Goal: Information Seeking & Learning: Check status

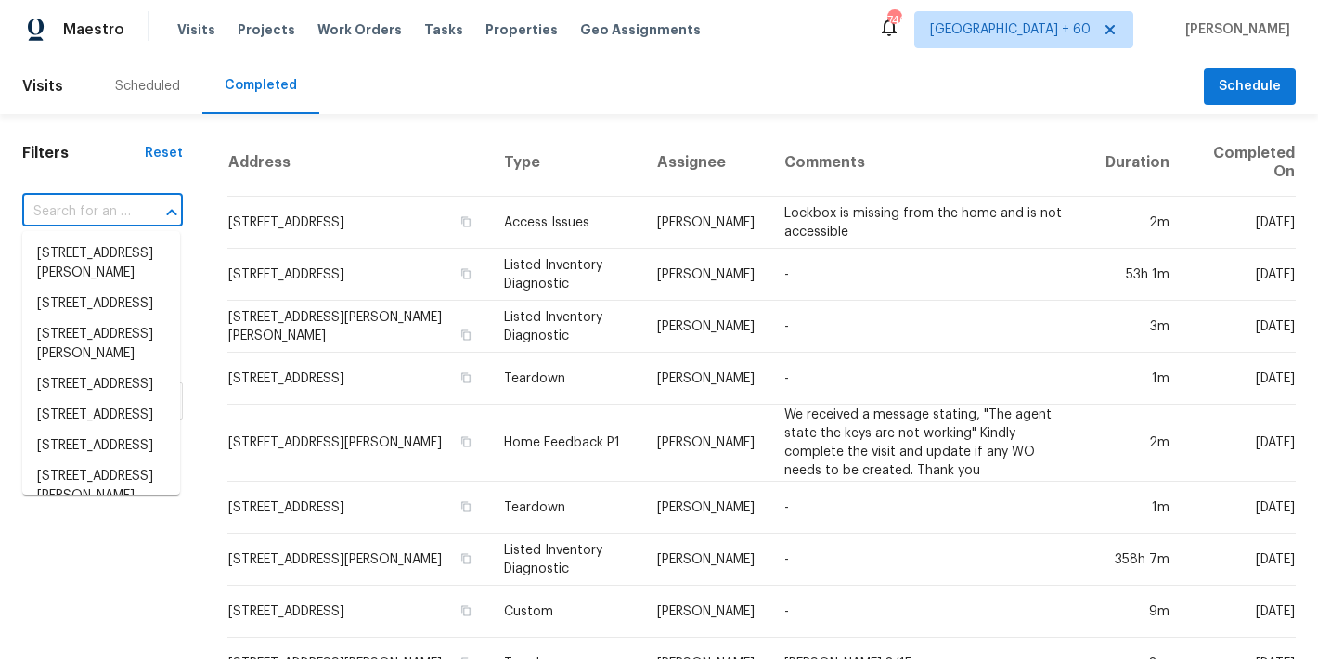
click at [110, 205] on input "text" at bounding box center [76, 212] width 109 height 29
paste input "2301 Declaration Dr Raleigh, NC 27615"
type input "2301 Declaration Dr Raleigh, NC 27615"
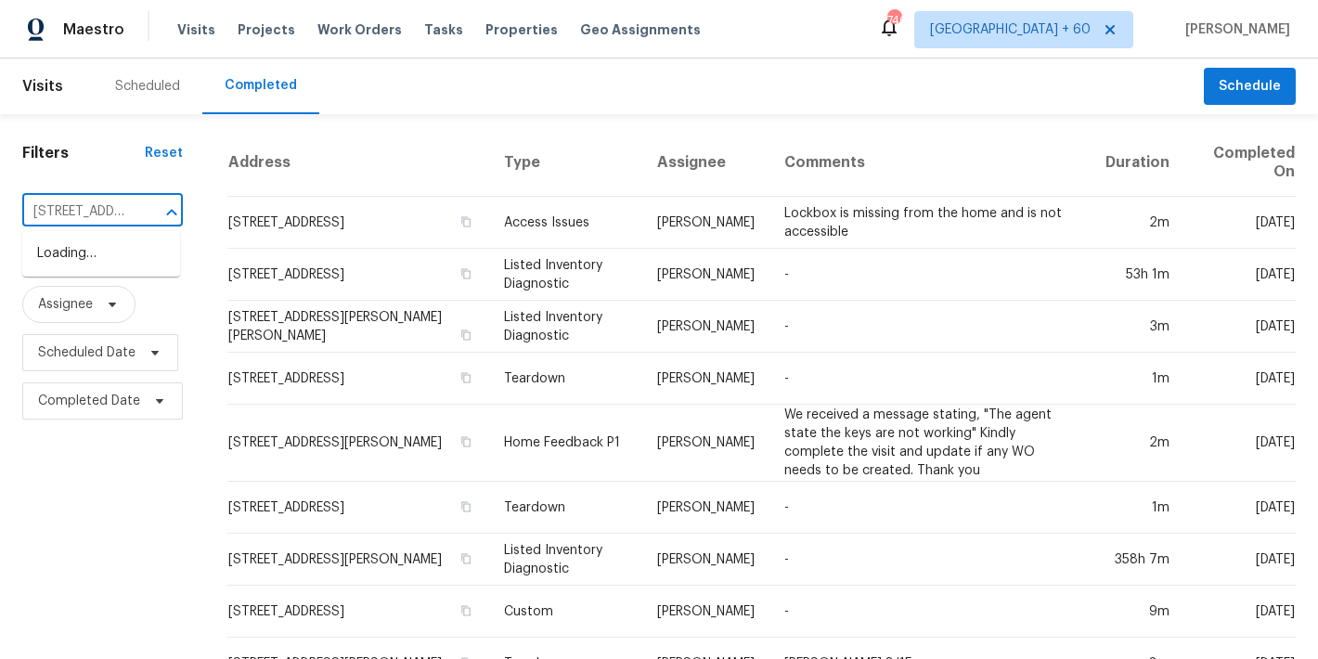
scroll to position [0, 136]
click at [86, 269] on li "[STREET_ADDRESS]" at bounding box center [101, 254] width 158 height 31
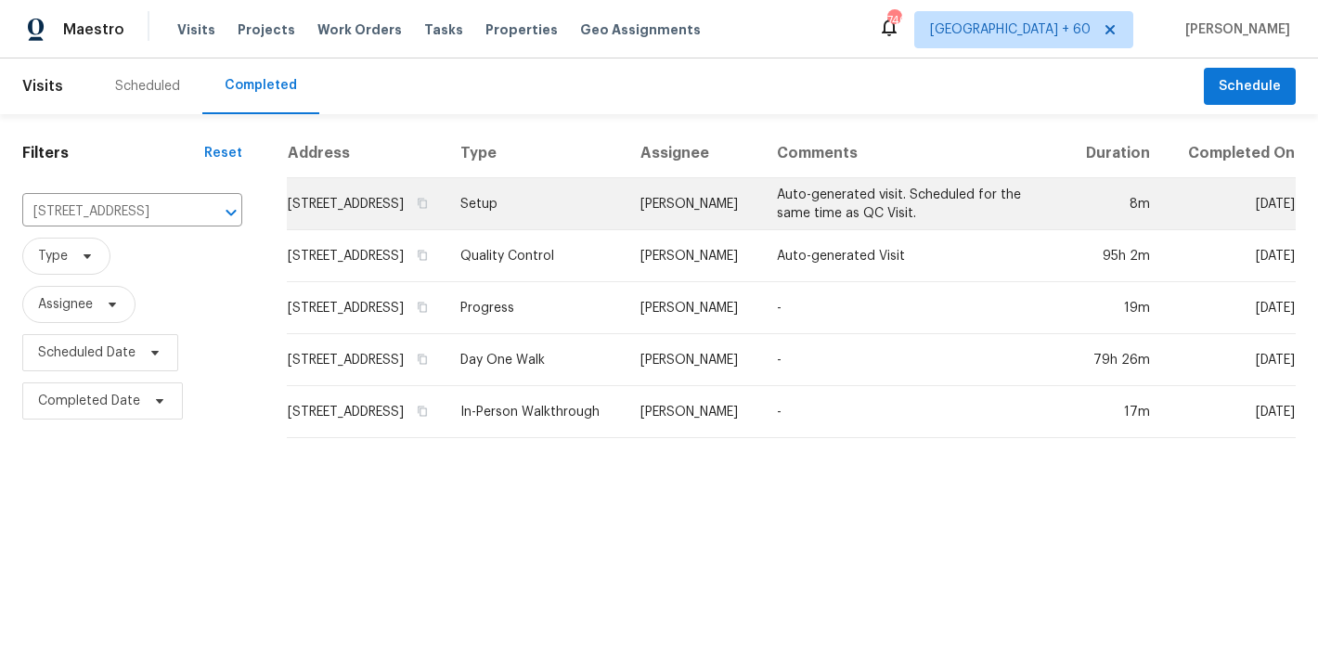
click at [289, 218] on td "[STREET_ADDRESS]" at bounding box center [366, 204] width 159 height 52
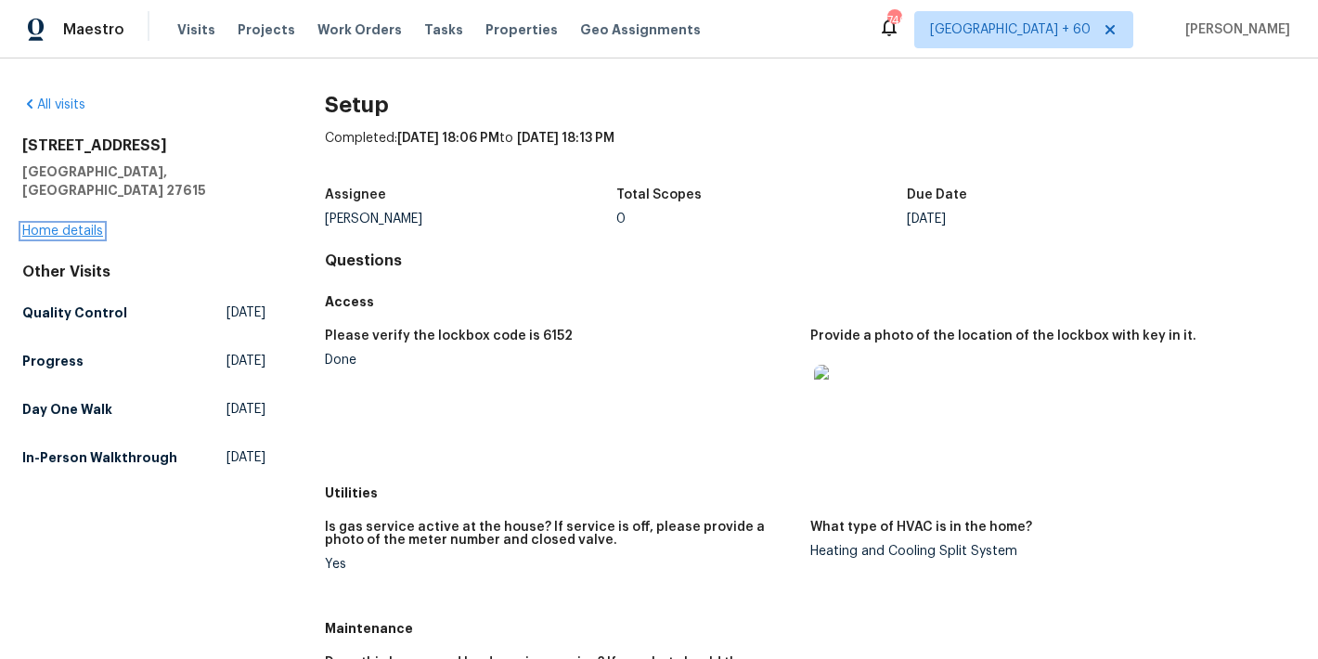
click at [82, 225] on link "Home details" at bounding box center [62, 231] width 81 height 13
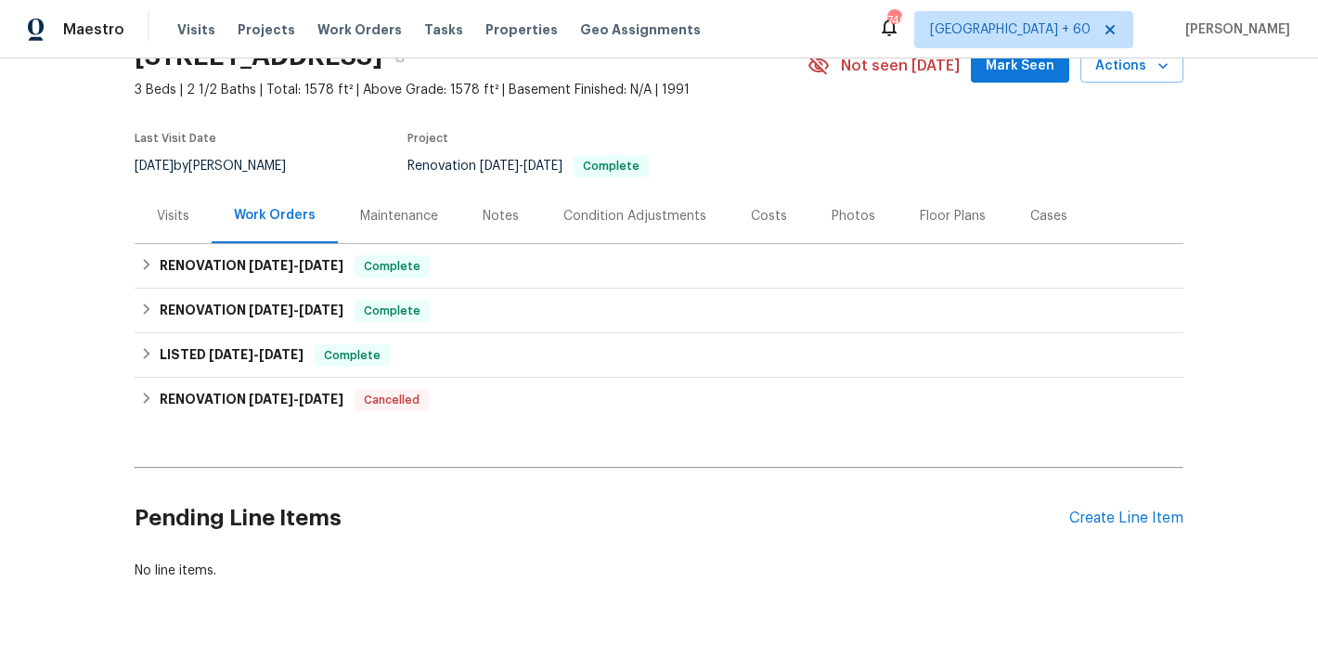
scroll to position [154, 0]
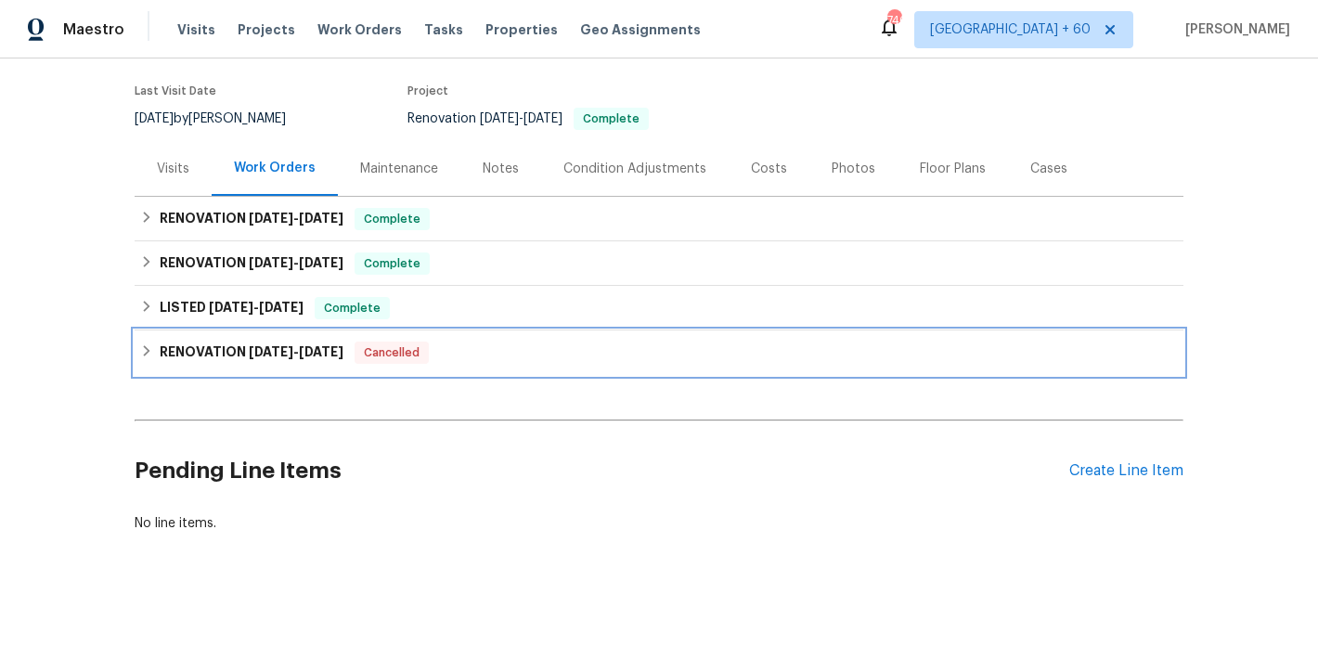
click at [262, 344] on h6 "RENOVATION 5/27/25 - 6/6/25" at bounding box center [252, 353] width 184 height 22
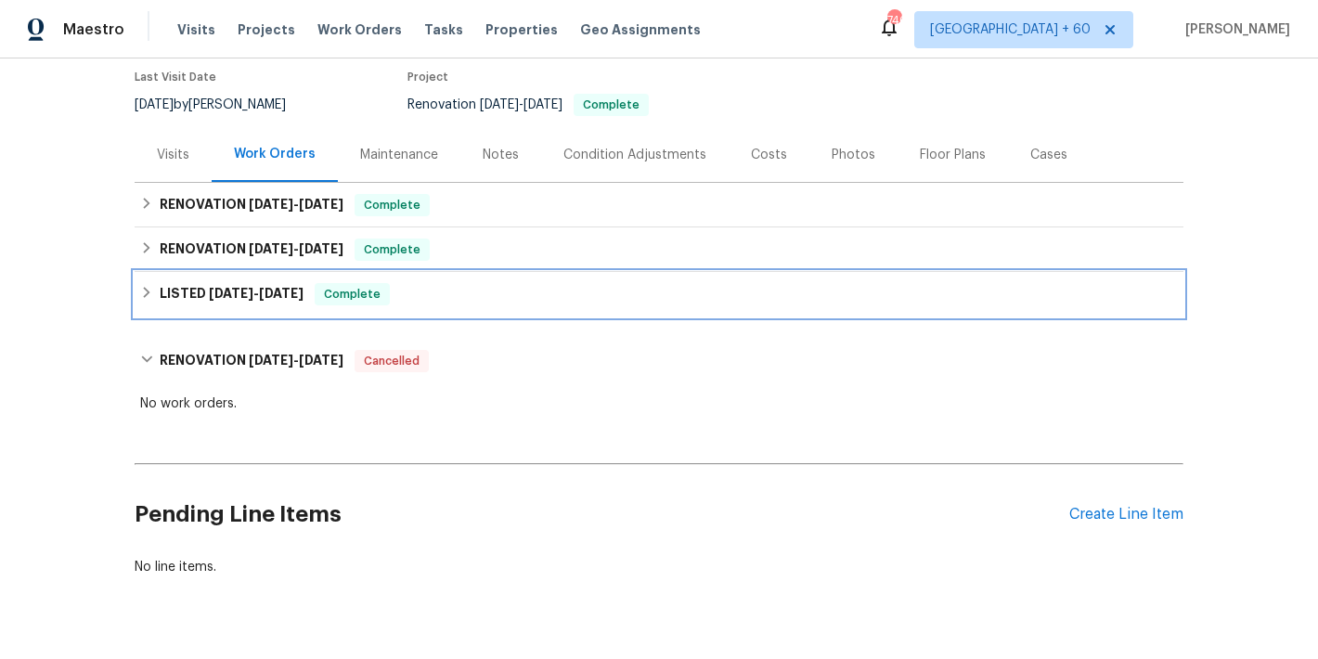
click at [246, 305] on div "LISTED 7/21/25 - 8/5/25 Complete" at bounding box center [659, 294] width 1049 height 45
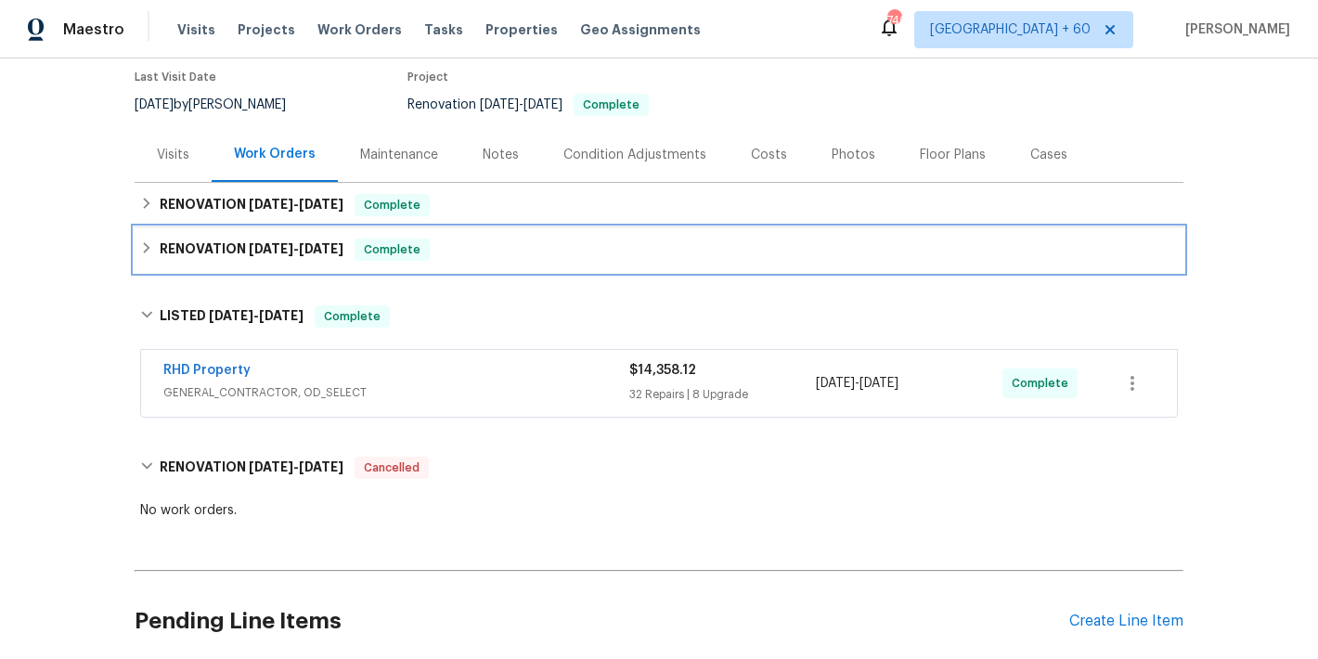
click at [255, 249] on span "7/21/25" at bounding box center [271, 248] width 45 height 13
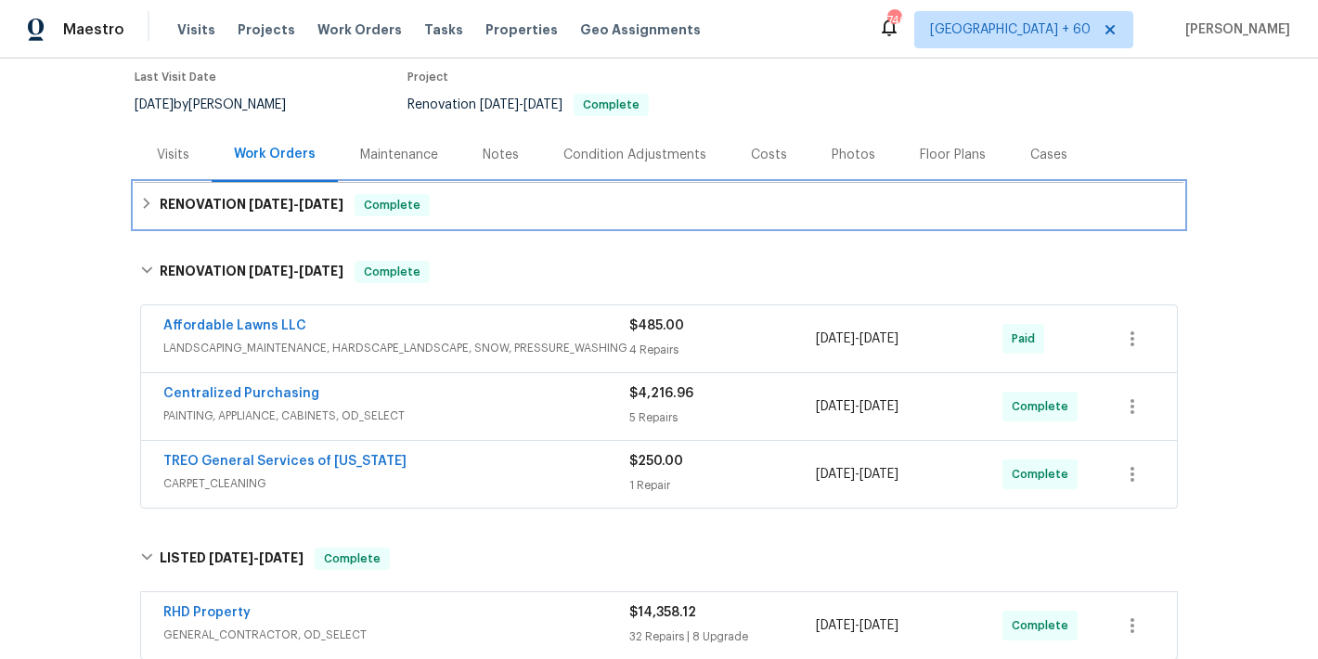
click at [255, 218] on div "RENOVATION 8/1/25 - 8/12/25 Complete" at bounding box center [659, 205] width 1049 height 45
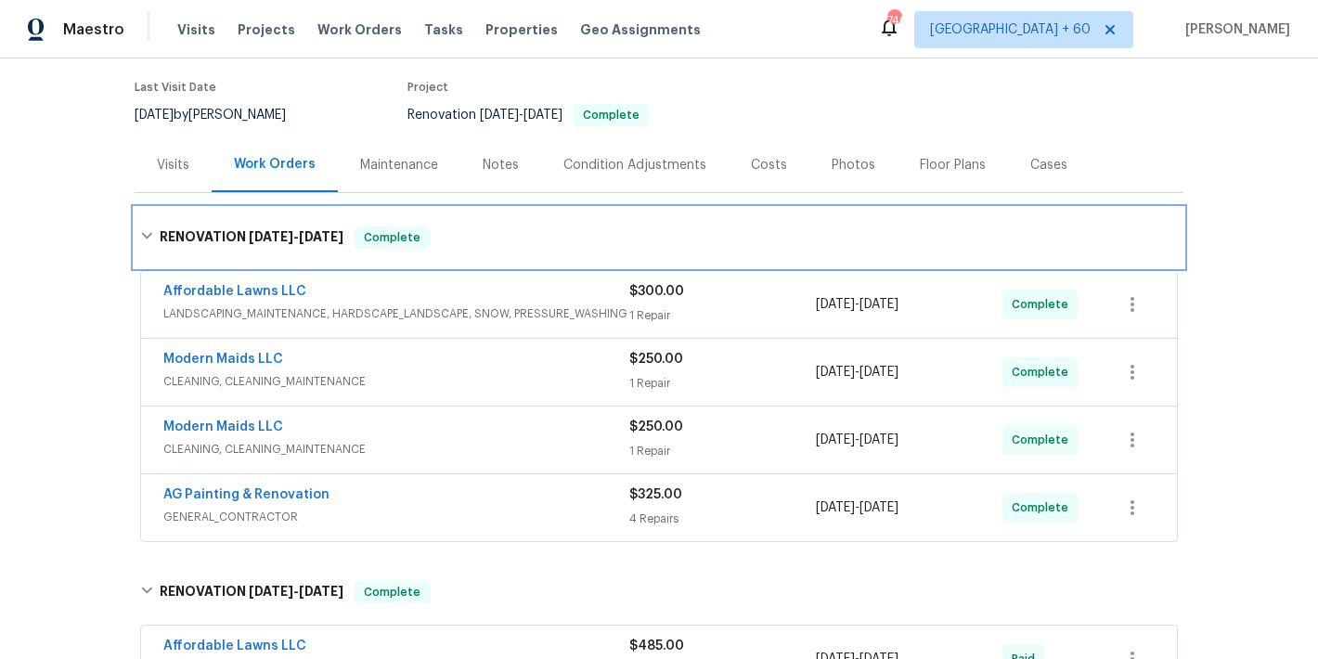
scroll to position [0, 0]
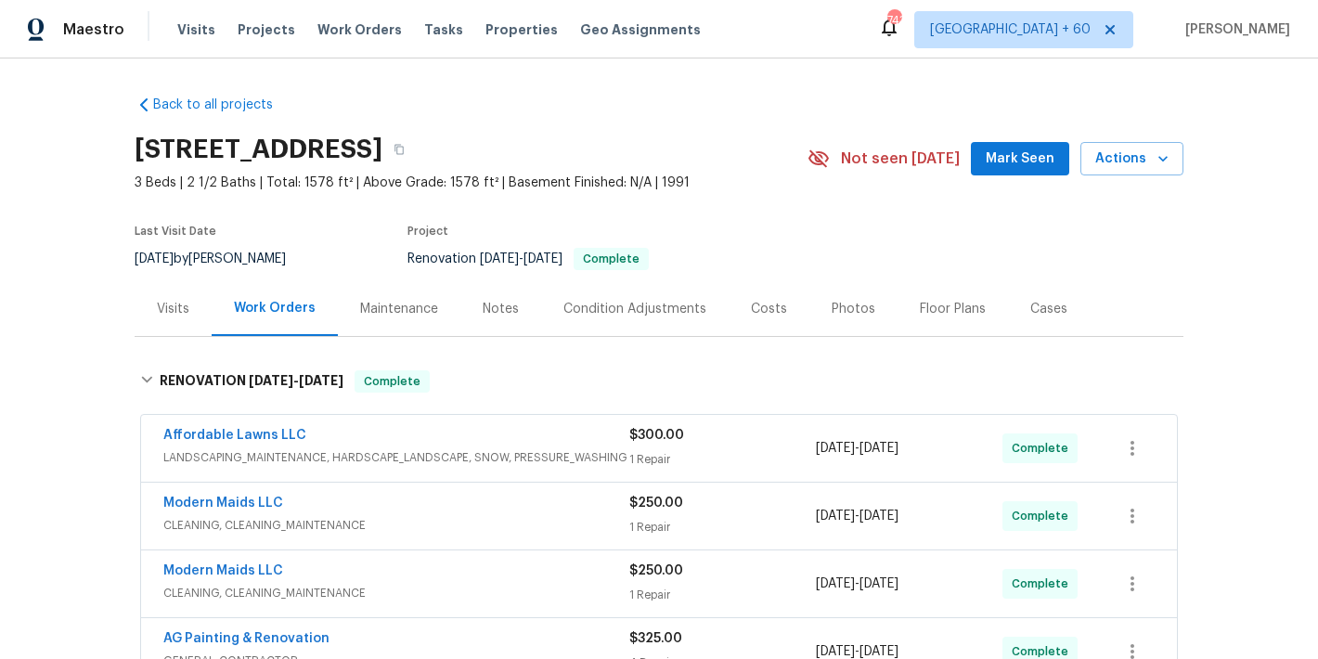
click at [1026, 159] on span "Mark Seen" at bounding box center [1020, 159] width 69 height 23
click at [171, 312] on div "Visits" at bounding box center [173, 309] width 32 height 19
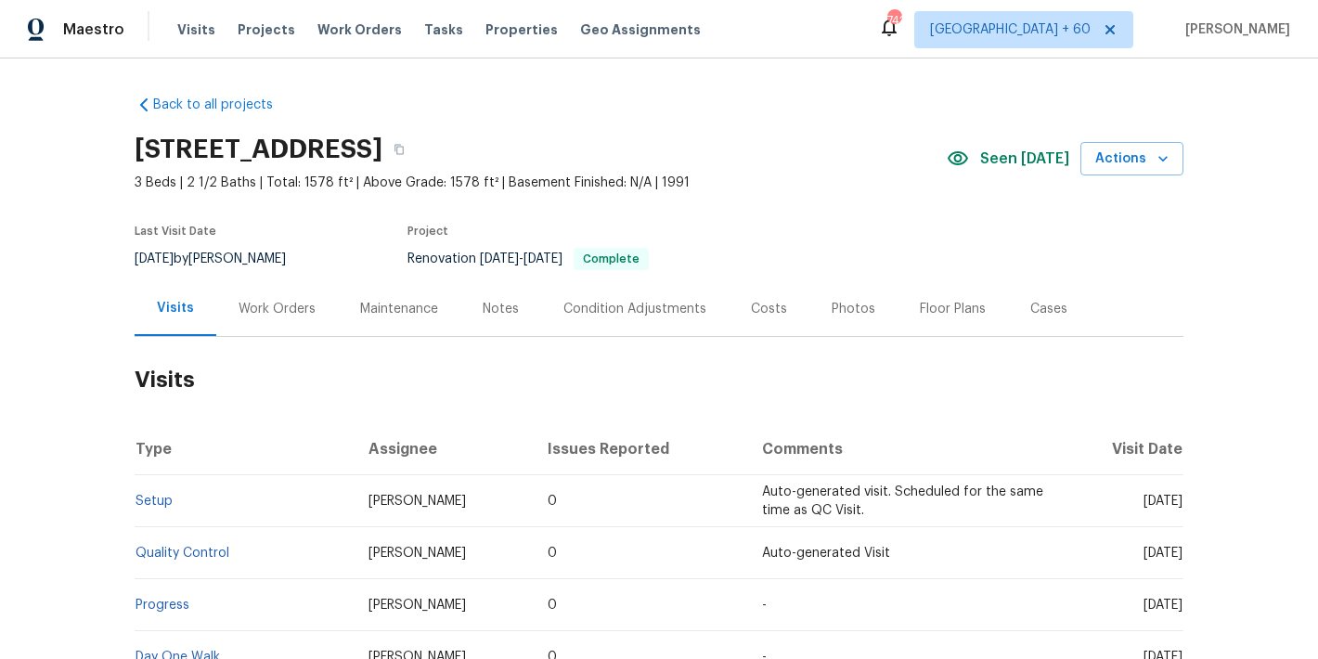
scroll to position [216, 0]
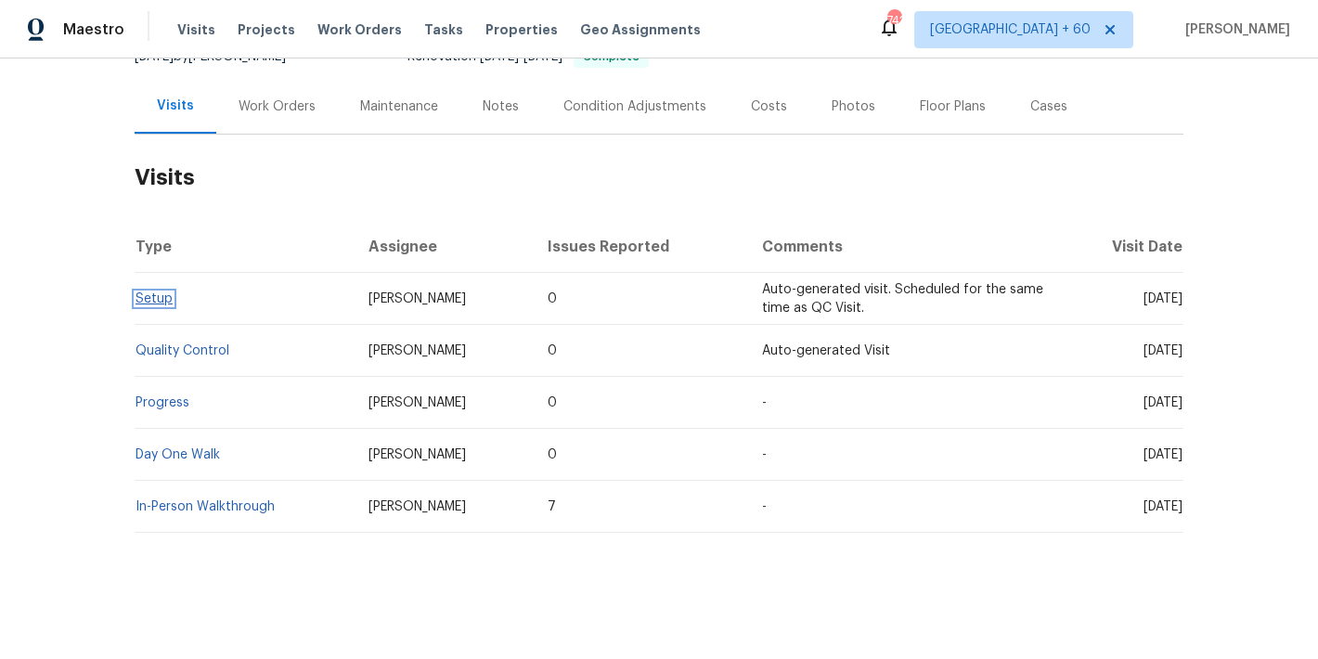
click at [148, 292] on link "Setup" at bounding box center [153, 298] width 37 height 13
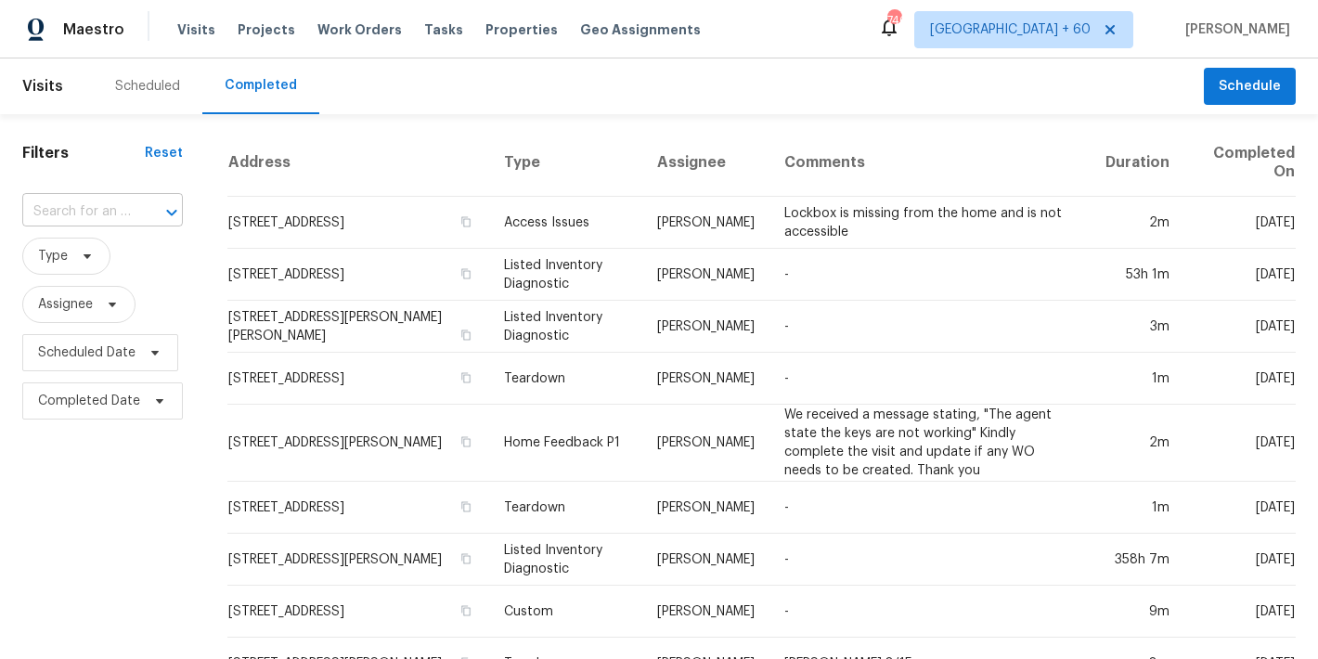
click at [111, 211] on input "text" at bounding box center [76, 212] width 109 height 29
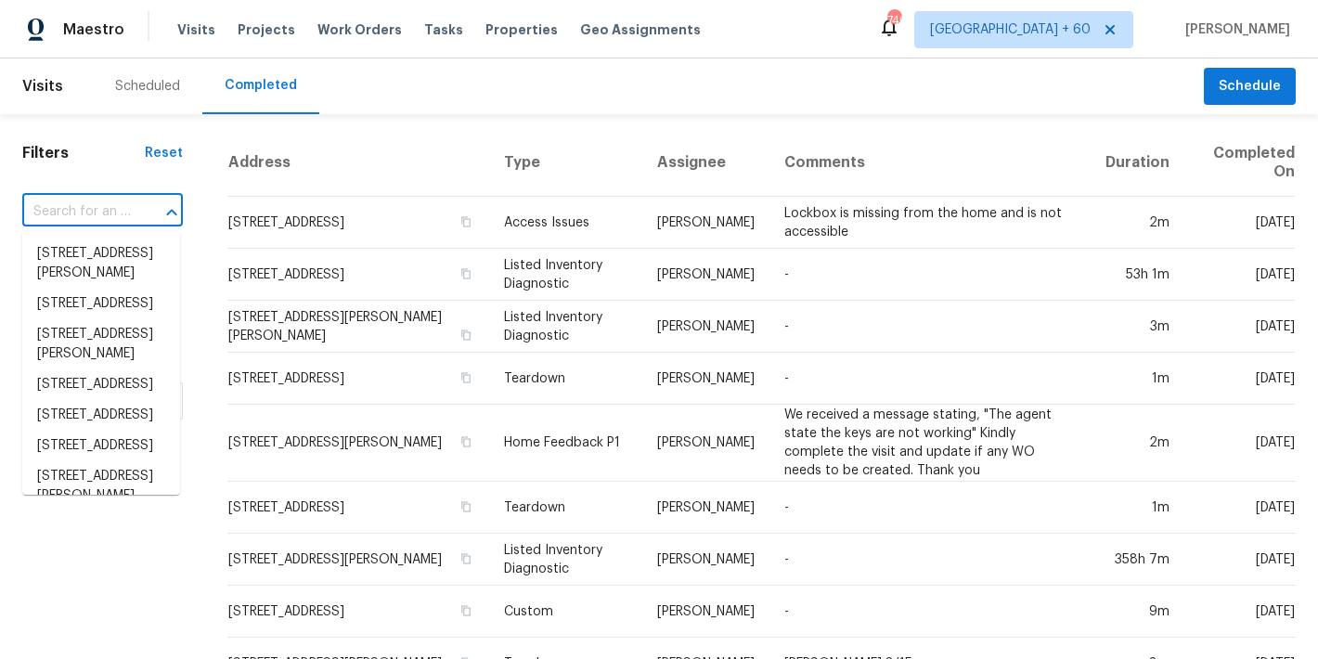
paste input "[STREET_ADDRESS]"
type input "[STREET_ADDRESS]"
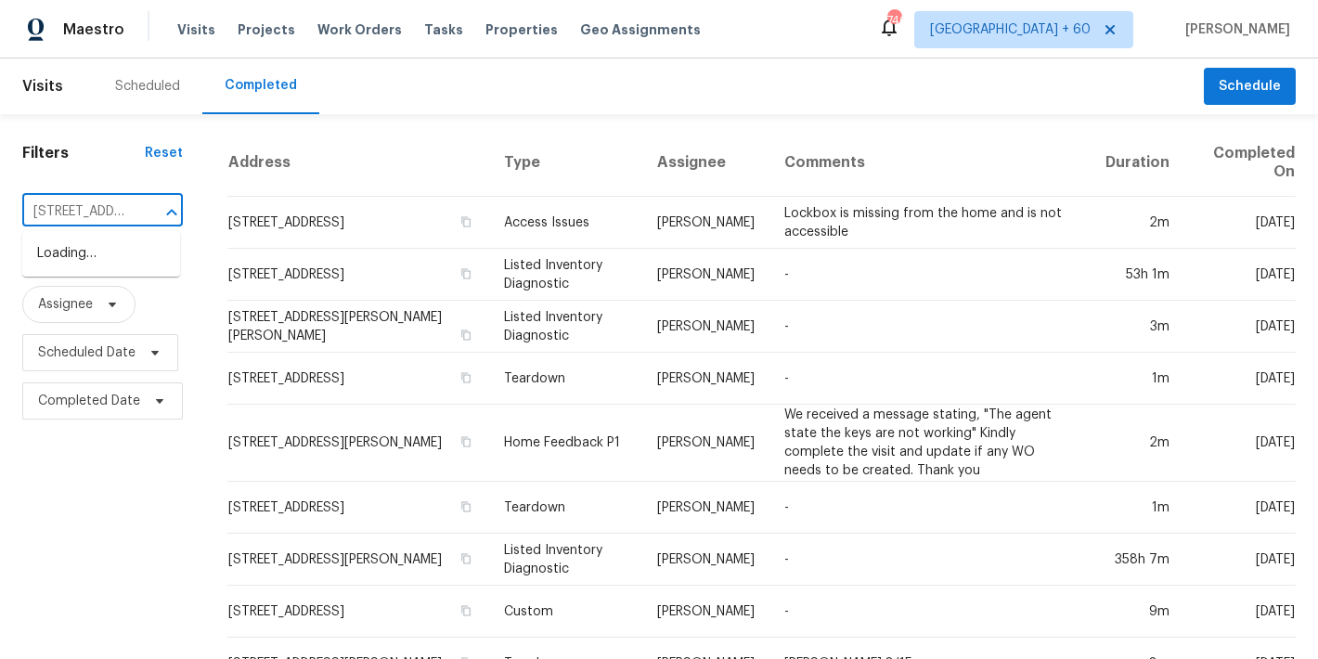
scroll to position [0, 129]
click at [82, 262] on li "[STREET_ADDRESS]" at bounding box center [101, 254] width 158 height 31
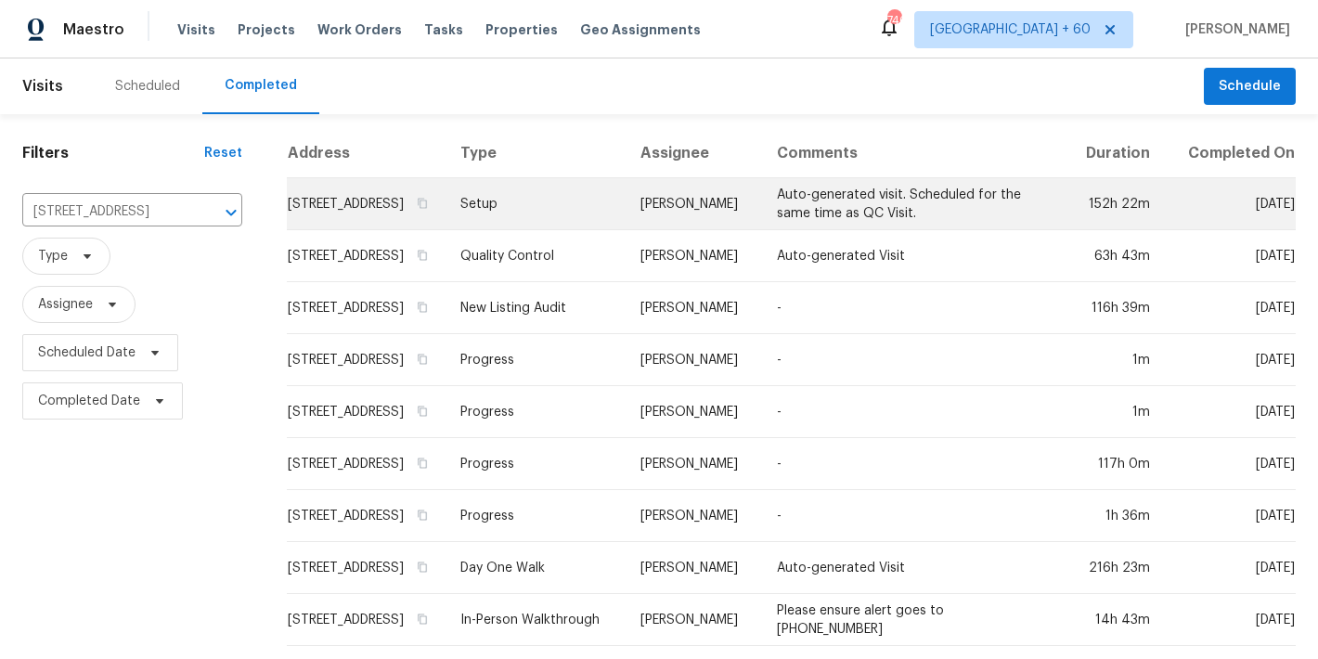
click at [288, 226] on td "[STREET_ADDRESS]" at bounding box center [366, 204] width 159 height 52
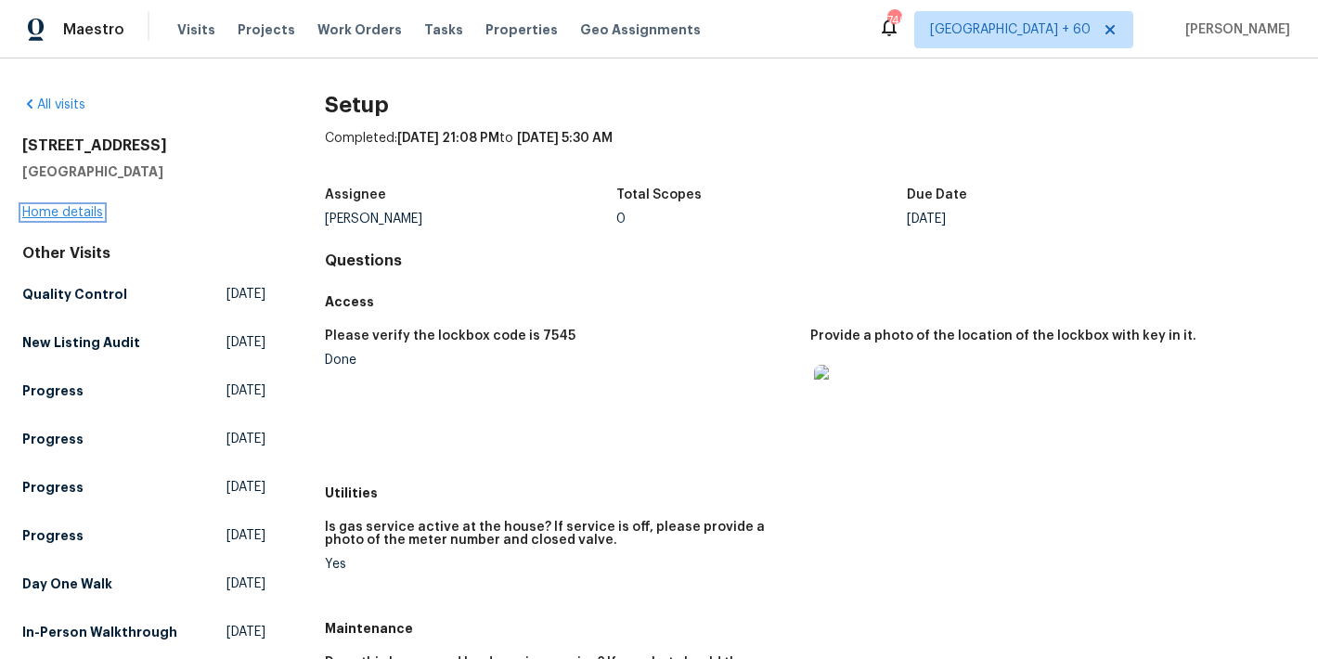
click at [51, 210] on link "Home details" at bounding box center [62, 212] width 81 height 13
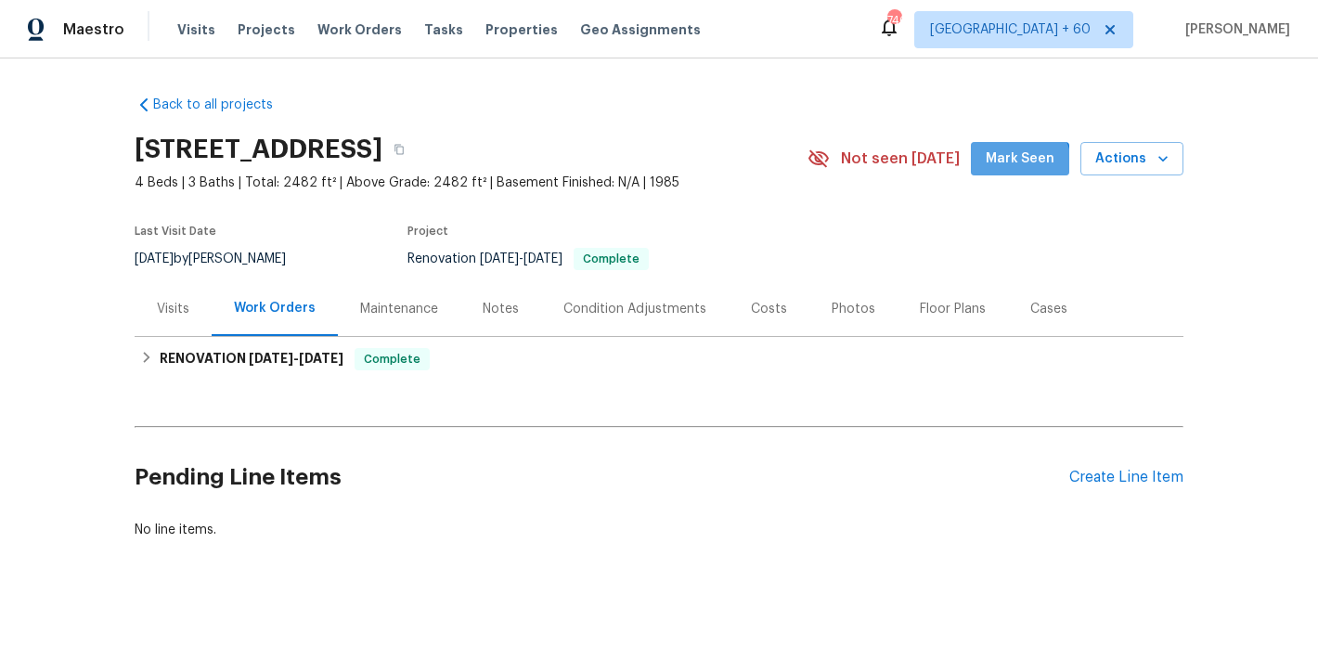
click at [1000, 169] on span "Mark Seen" at bounding box center [1020, 159] width 69 height 23
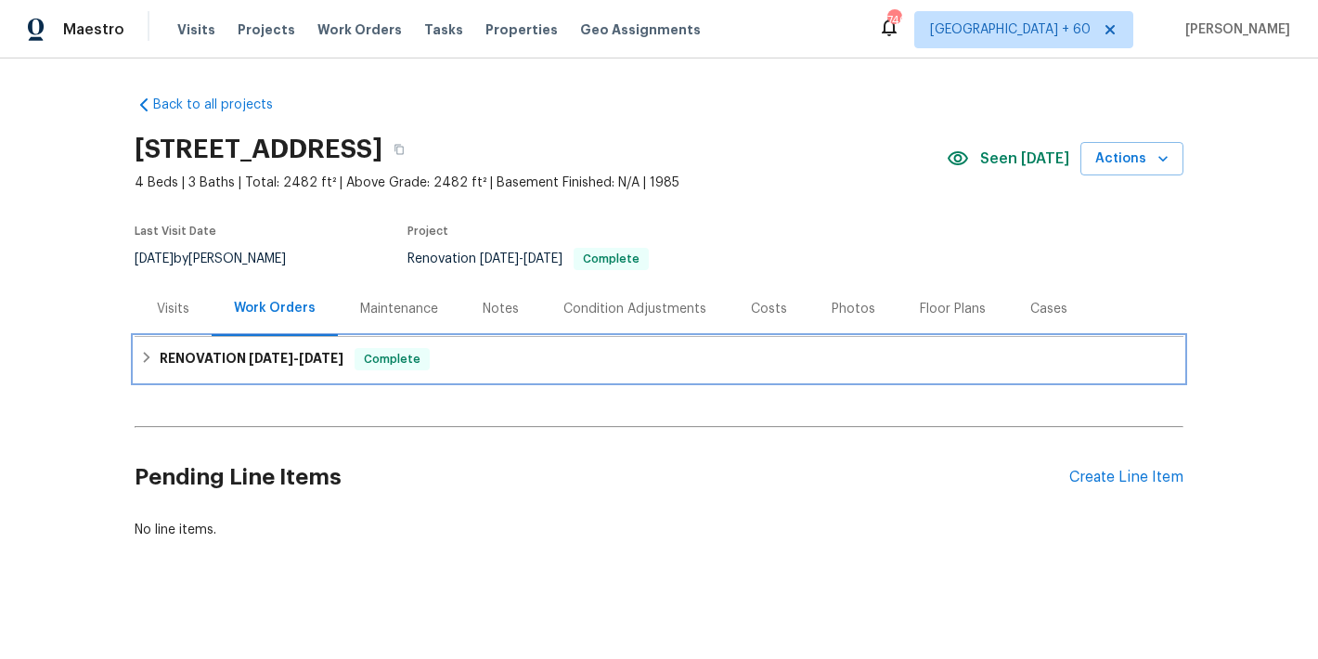
click at [330, 370] on div "RENOVATION [DATE] - [DATE] Complete" at bounding box center [659, 359] width 1049 height 45
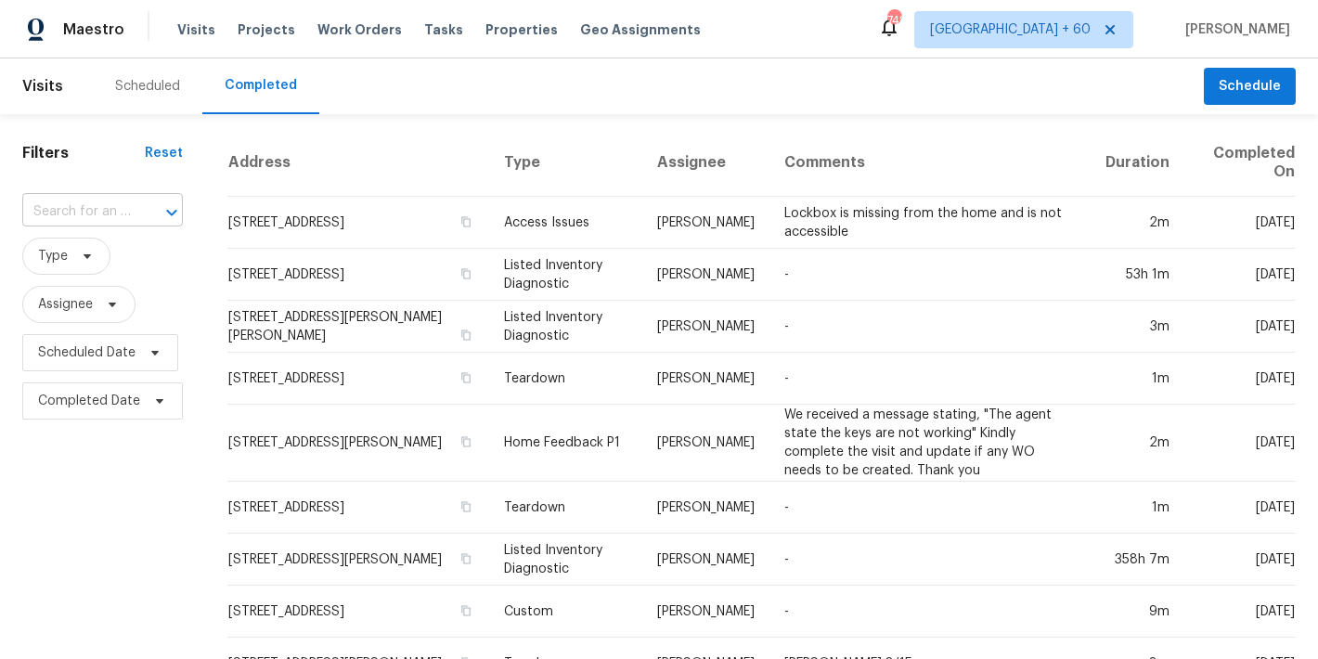
click at [122, 213] on input "text" at bounding box center [76, 212] width 109 height 29
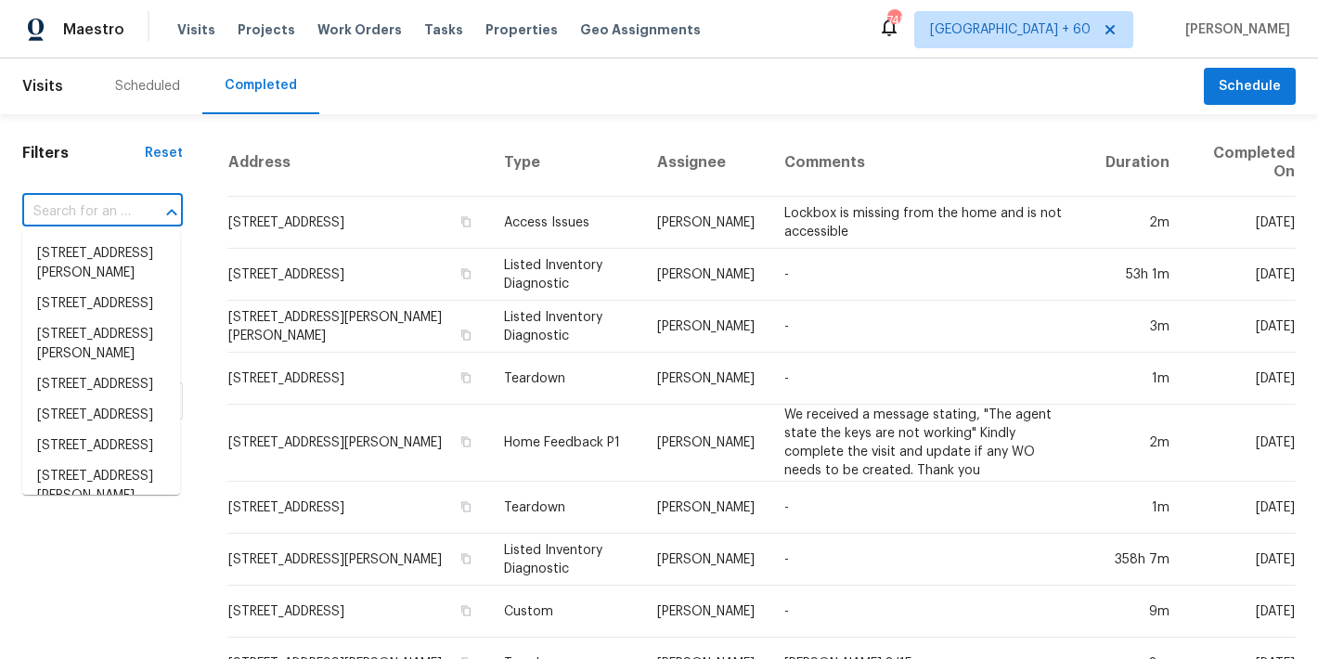
paste input "832 Overlook Trl Canton, GA 30115"
type input "832 Overlook Trl Canton, GA 30115"
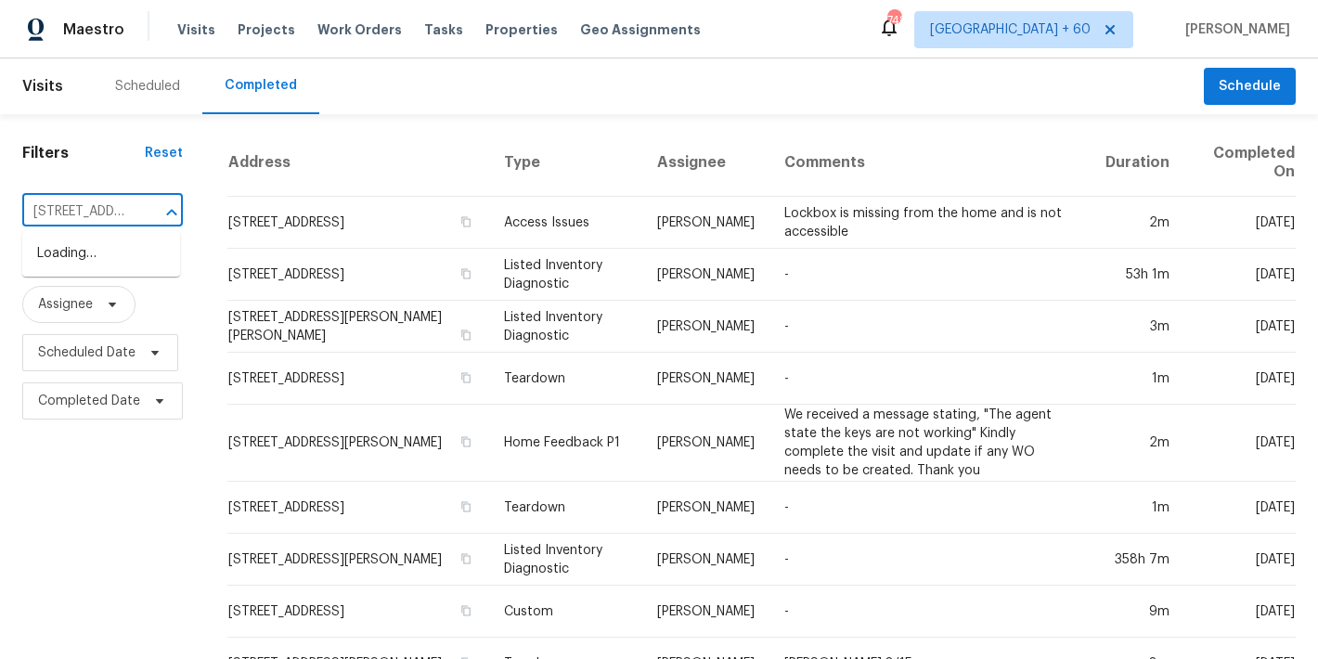
scroll to position [0, 116]
click at [71, 269] on li "832 Overlook Trl, Canton, GA 30115" at bounding box center [101, 254] width 158 height 31
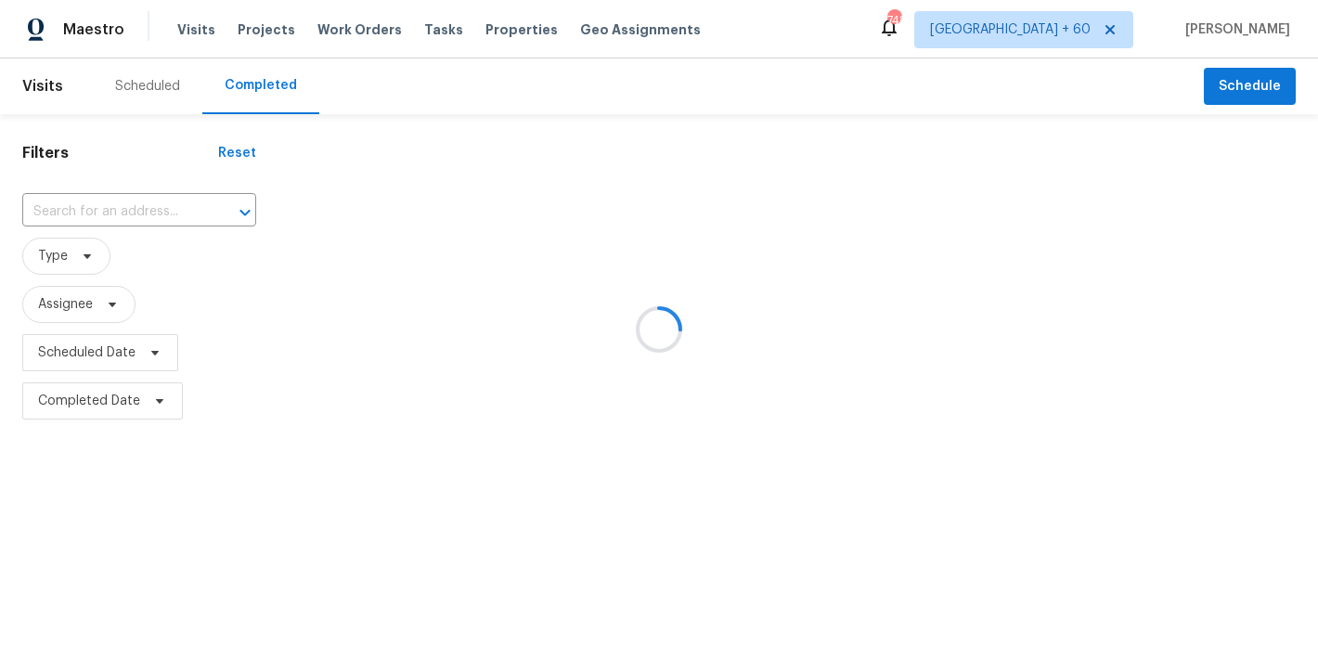
type input "832 Overlook Trl, Canton, GA 30115"
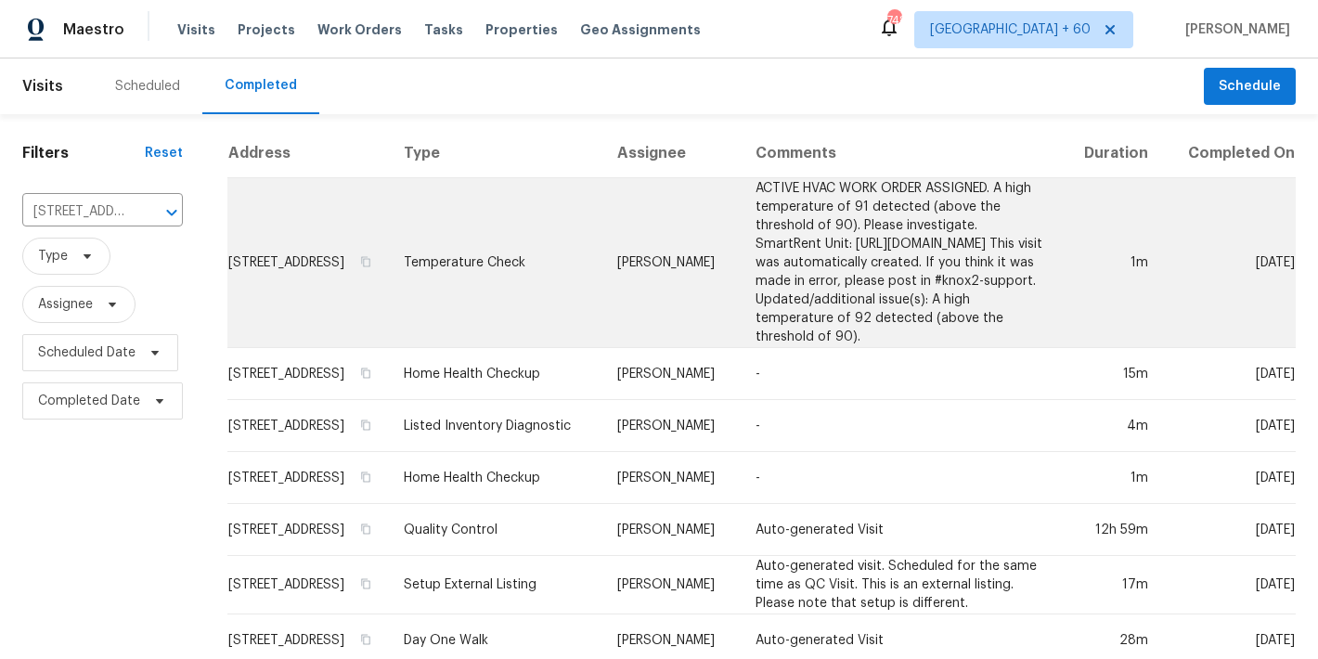
click at [244, 279] on td "832 Overlook Trl, Canton, GA 30115" at bounding box center [307, 263] width 161 height 170
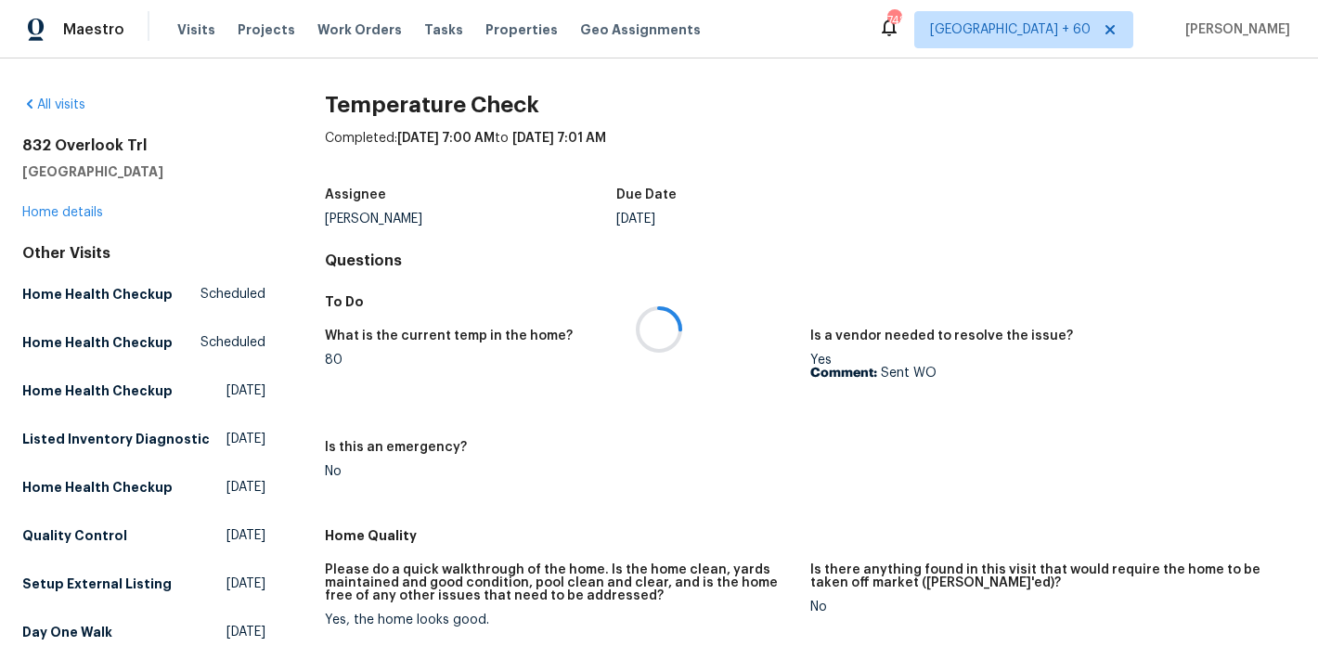
click at [60, 213] on div at bounding box center [659, 329] width 1318 height 659
click at [56, 212] on link "Home details" at bounding box center [62, 212] width 81 height 13
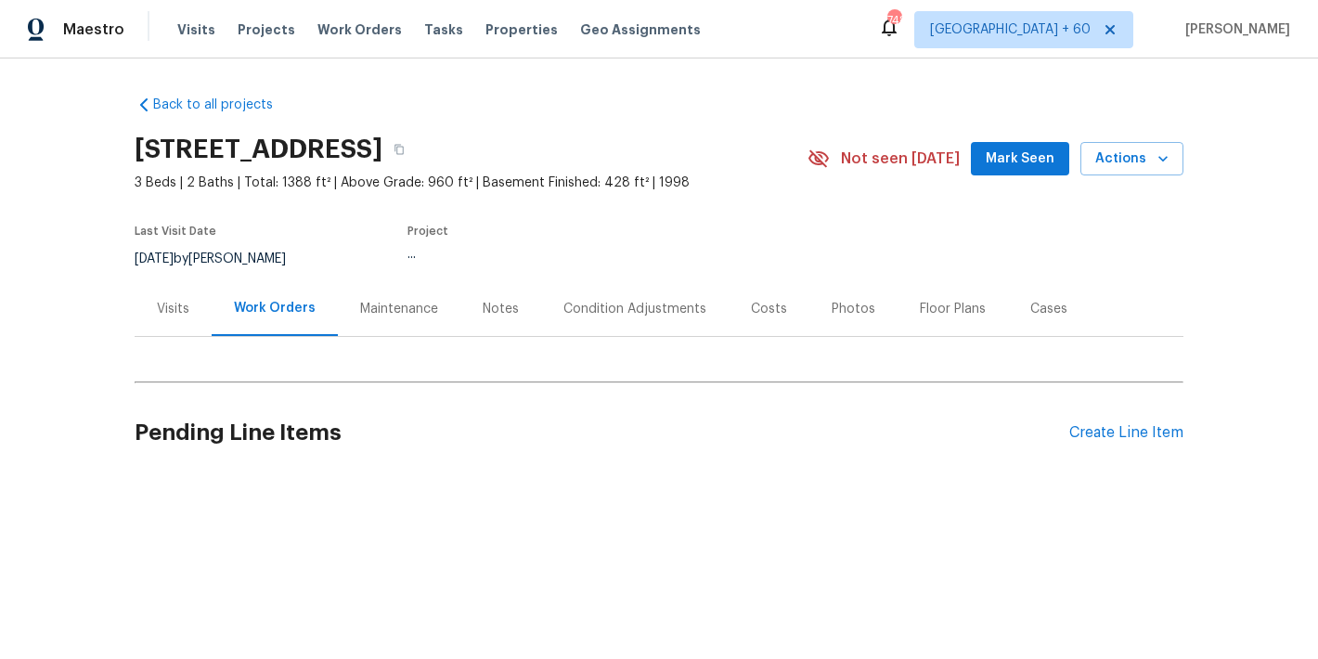
click at [1010, 163] on span "Mark Seen" at bounding box center [1020, 159] width 69 height 23
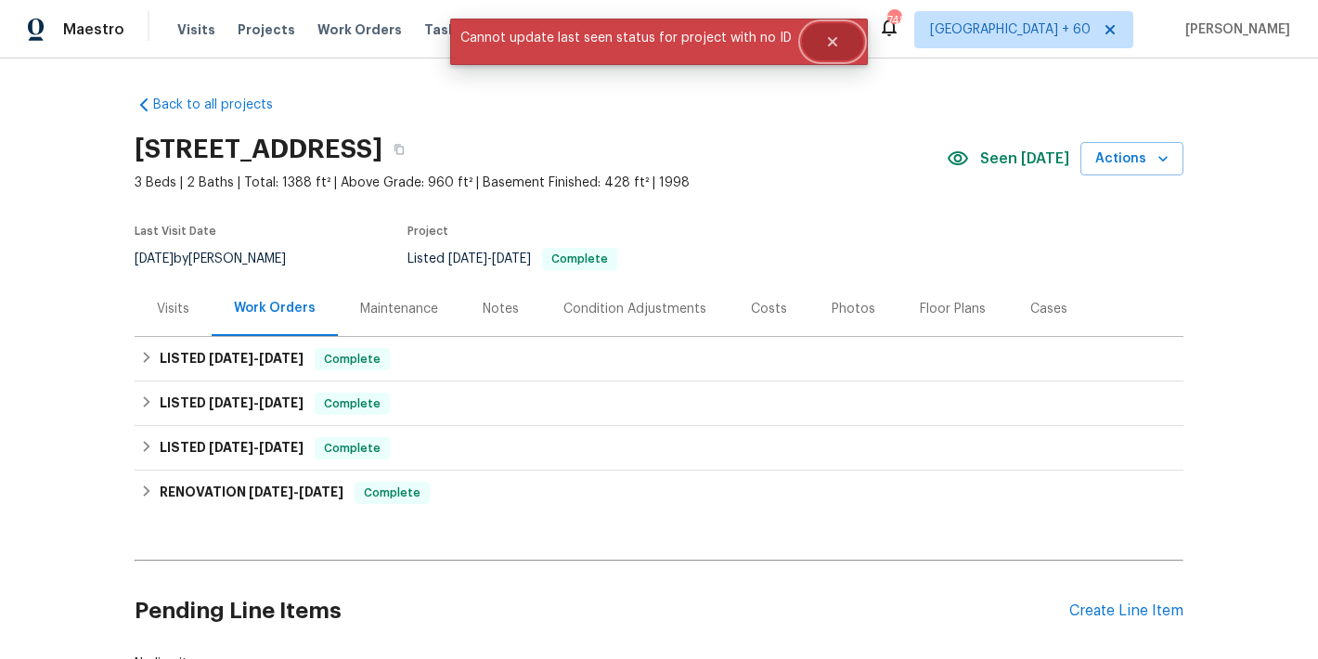
click at [827, 33] on button "Close" at bounding box center [832, 41] width 61 height 37
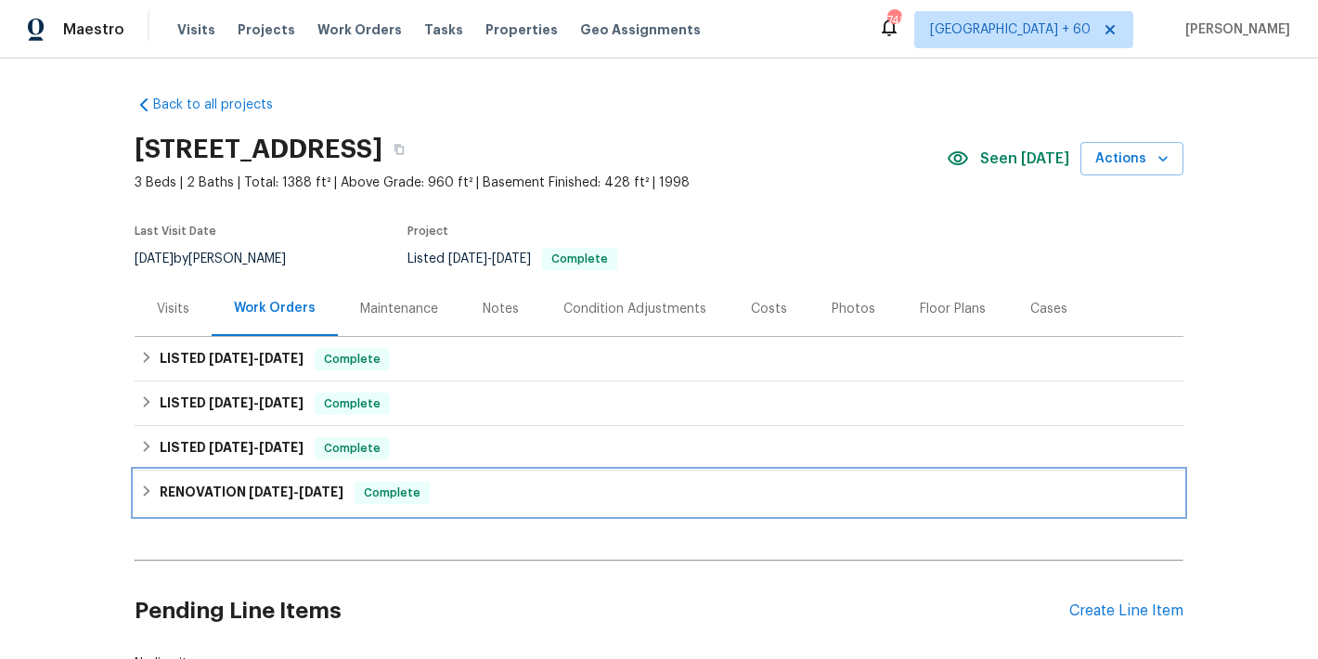
click at [305, 498] on h6 "RENOVATION 2/25/25 - 3/5/25" at bounding box center [252, 493] width 184 height 22
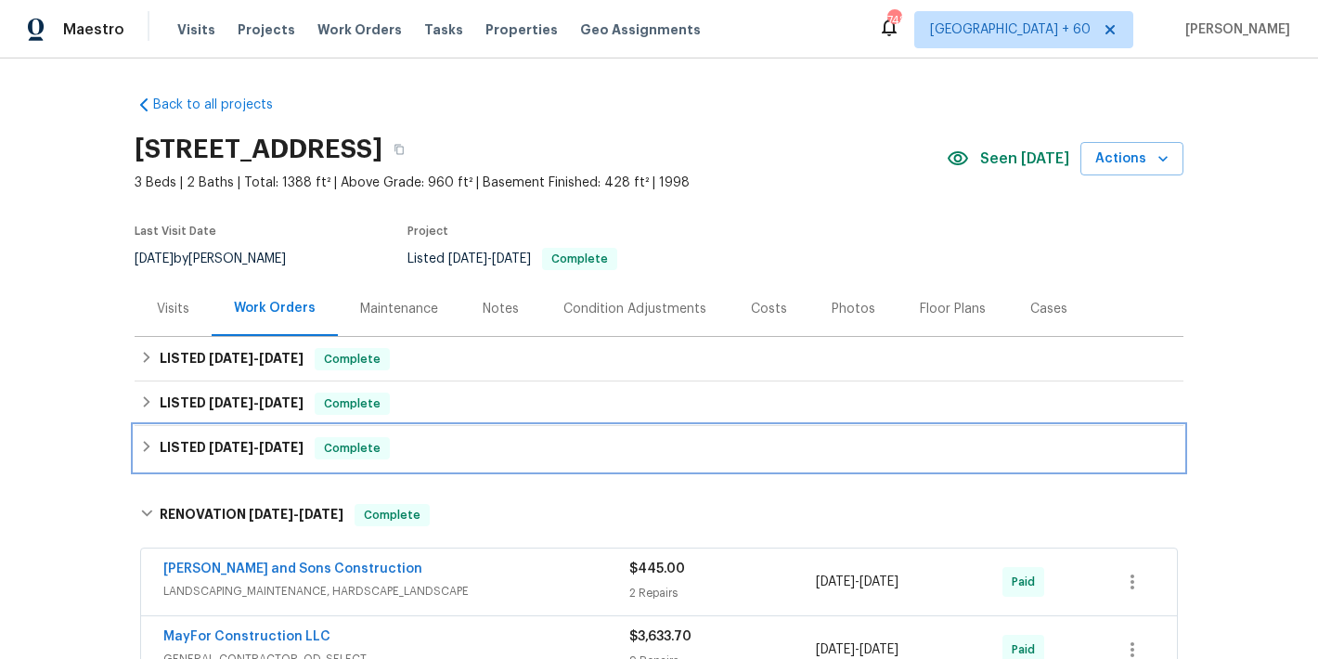
click at [271, 446] on span "5/5/25" at bounding box center [281, 447] width 45 height 13
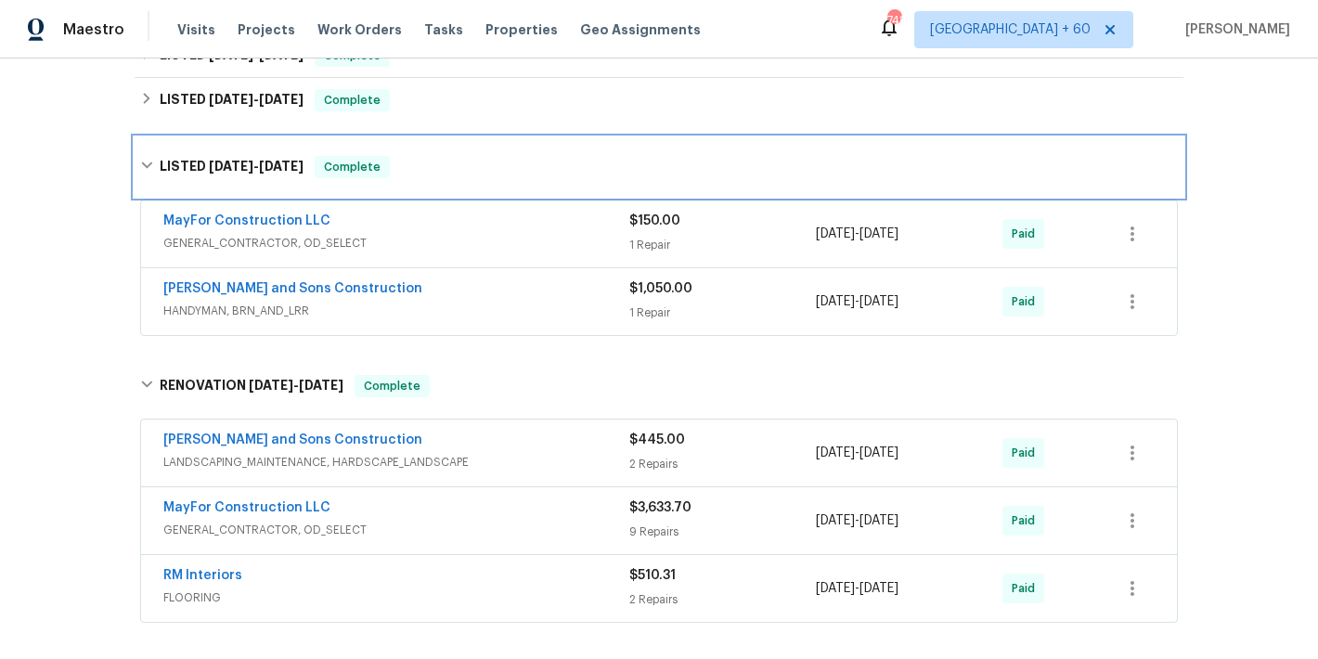
scroll to position [302, 0]
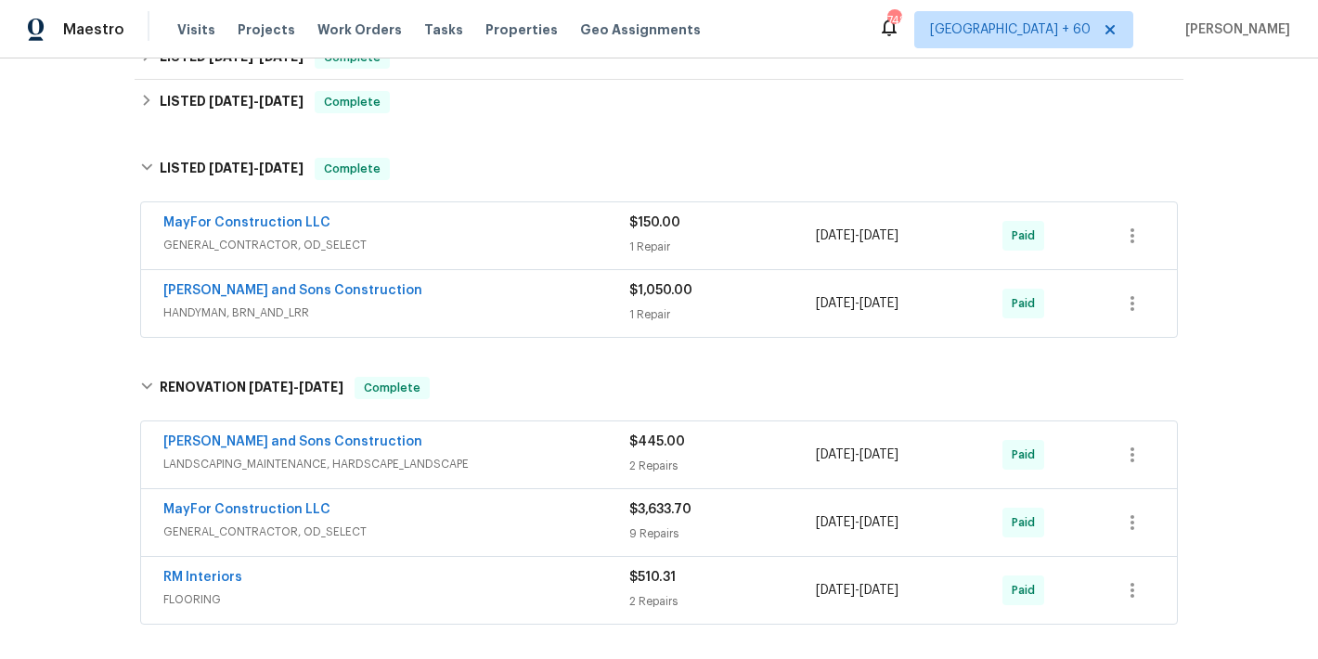
click at [494, 314] on span "HANDYMAN, BRN_AND_LRR" at bounding box center [396, 312] width 466 height 19
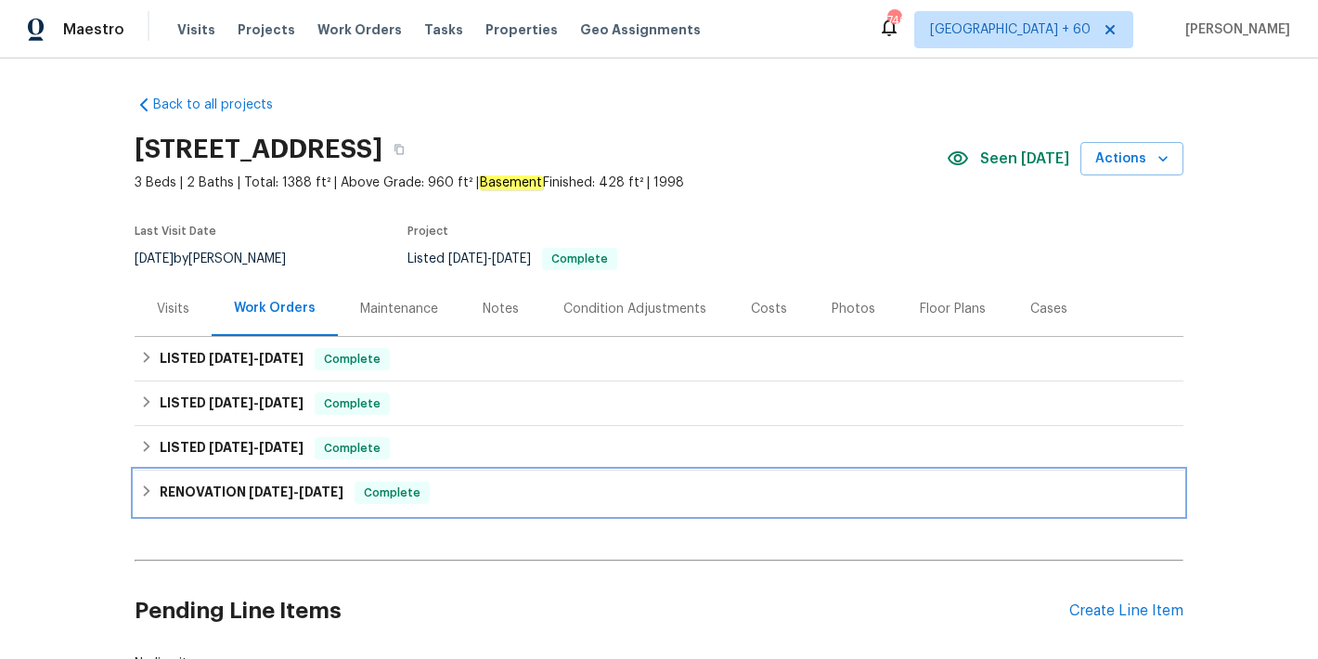
click at [264, 498] on h6 "RENOVATION 2/25/25 - 3/5/25" at bounding box center [252, 493] width 184 height 22
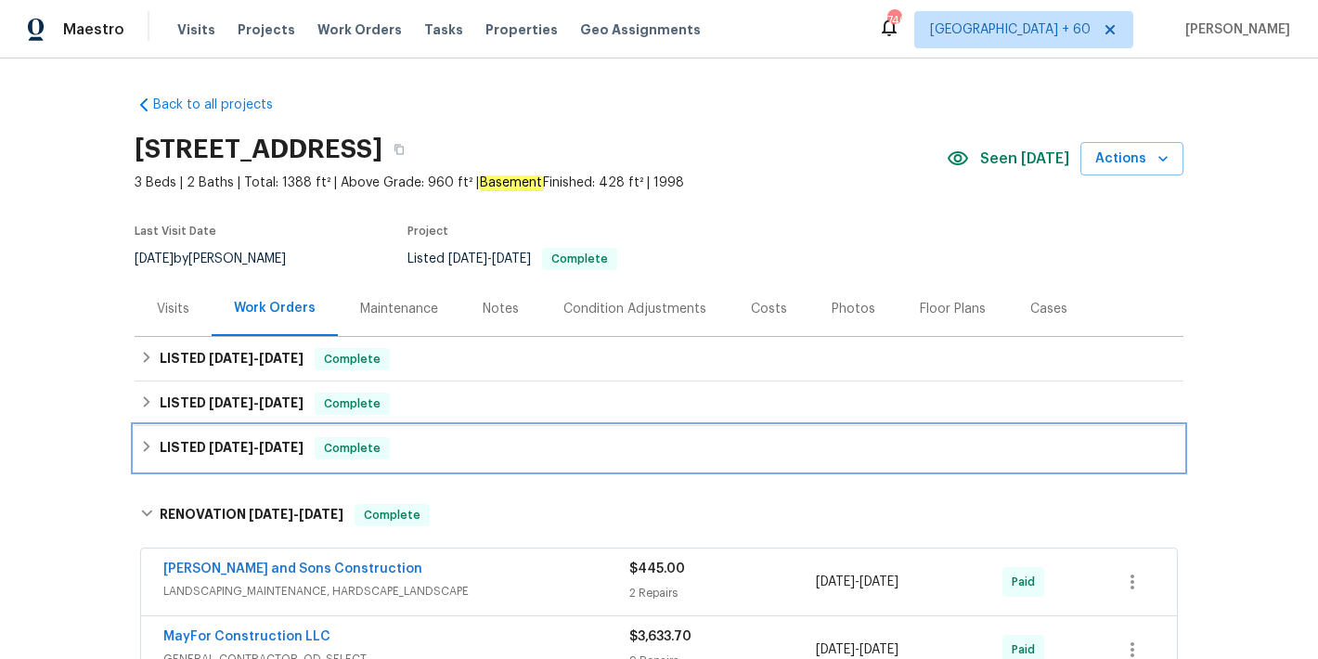
click at [258, 457] on h6 "LISTED 4/28/25 - 5/5/25" at bounding box center [232, 448] width 144 height 22
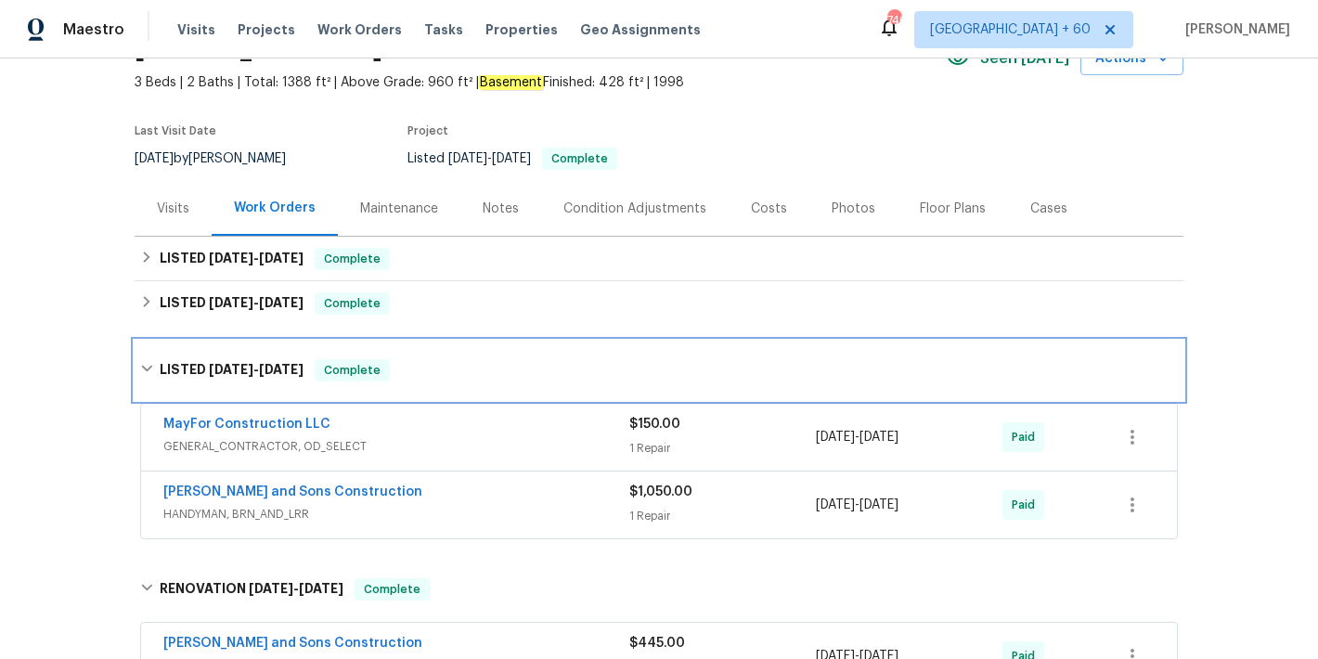
scroll to position [262, 0]
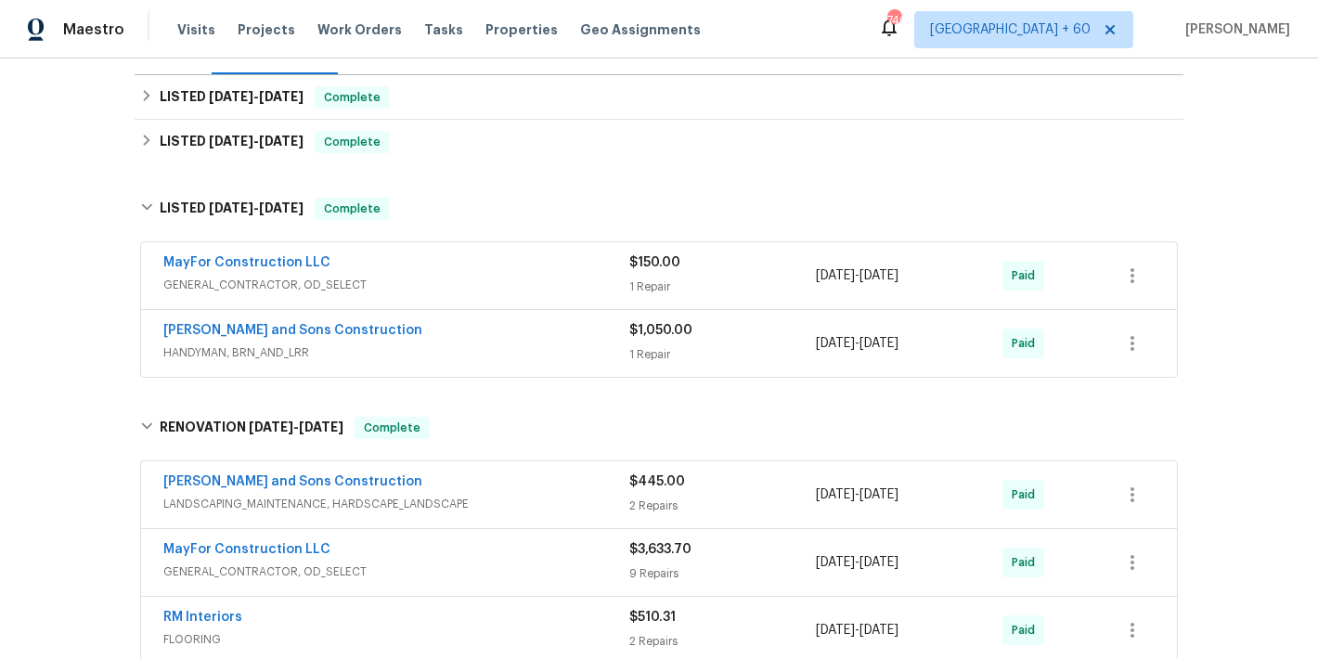
click at [521, 357] on span "HANDYMAN, BRN_AND_LRR" at bounding box center [396, 352] width 466 height 19
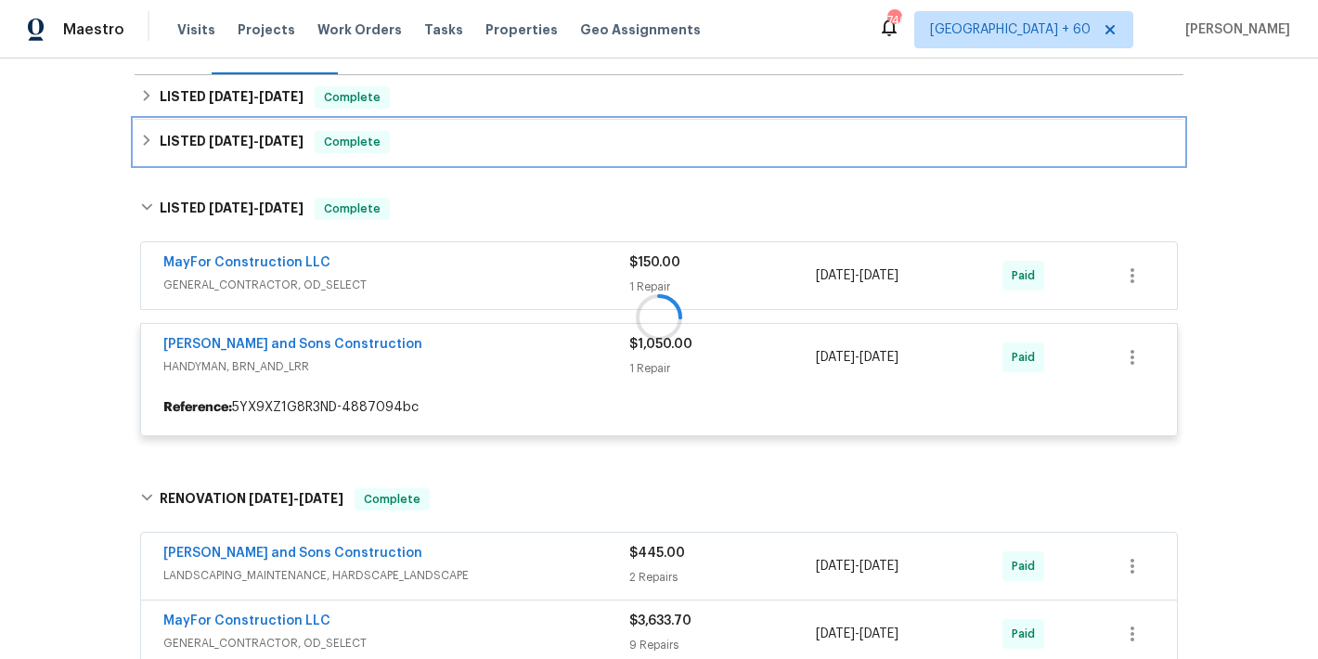
click at [421, 152] on div "LISTED 7/16/25 - 7/17/25 Complete" at bounding box center [659, 142] width 1038 height 22
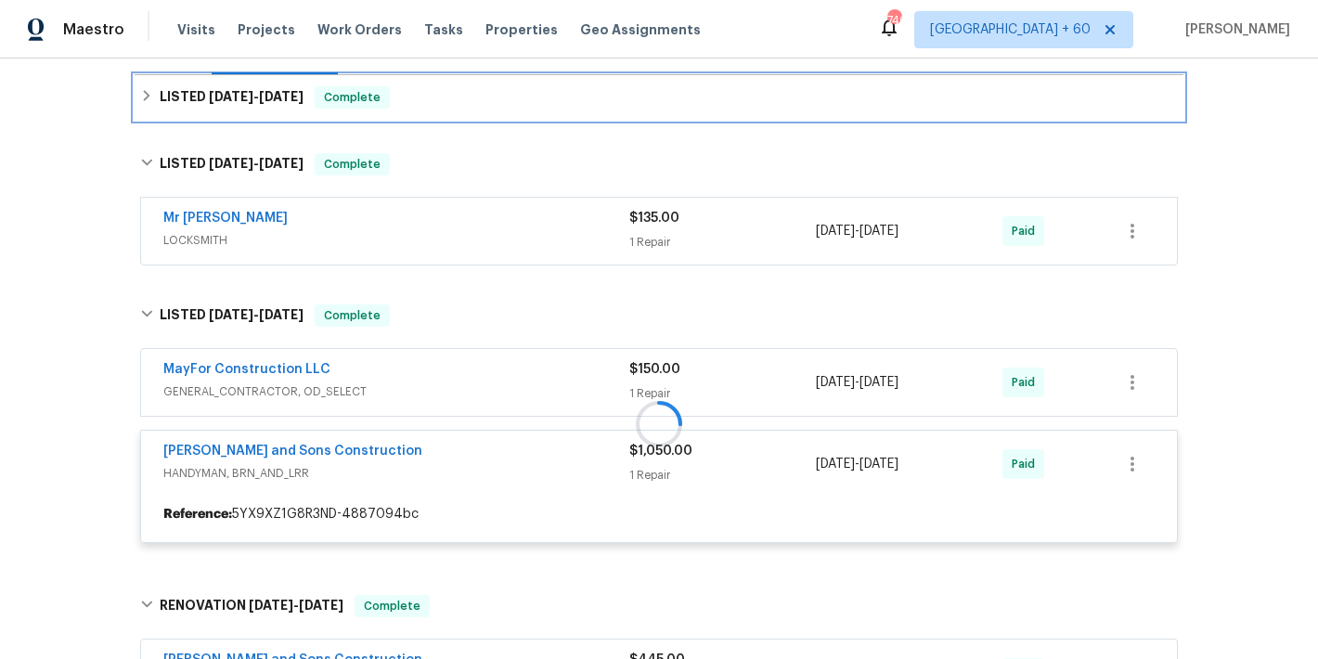
click at [433, 110] on div "LISTED 7/28/25 - 7/31/25 Complete" at bounding box center [659, 97] width 1049 height 45
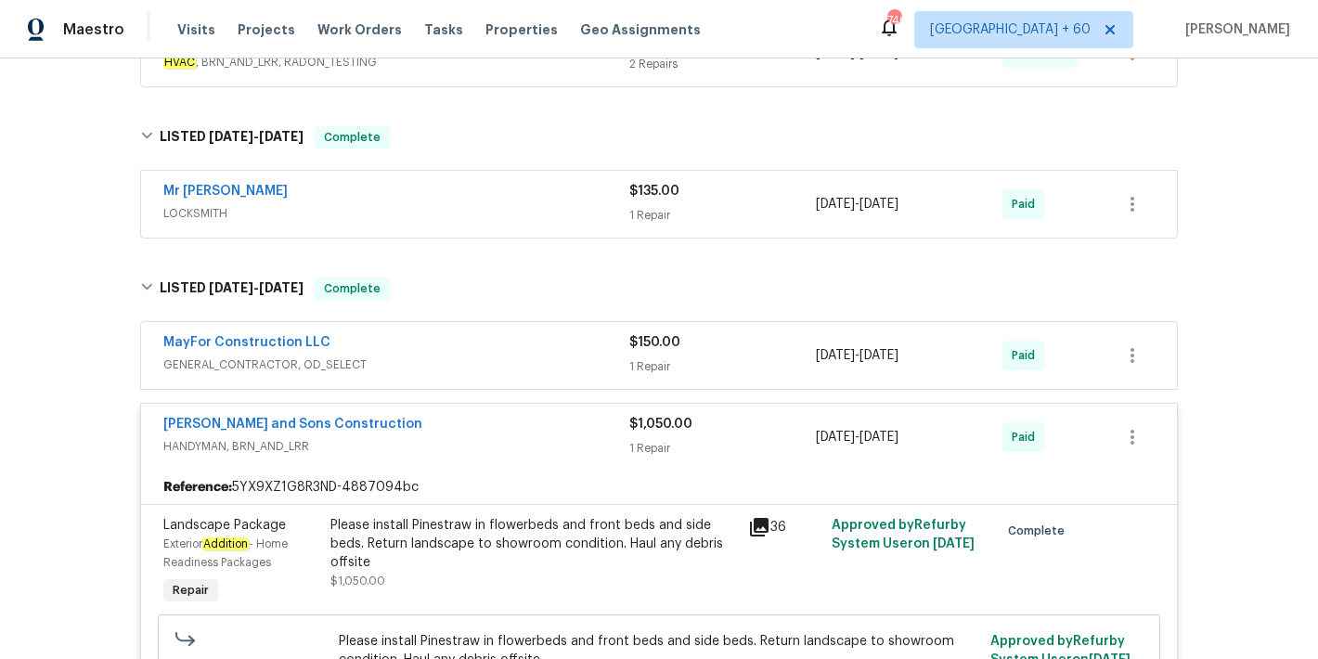
scroll to position [428, 0]
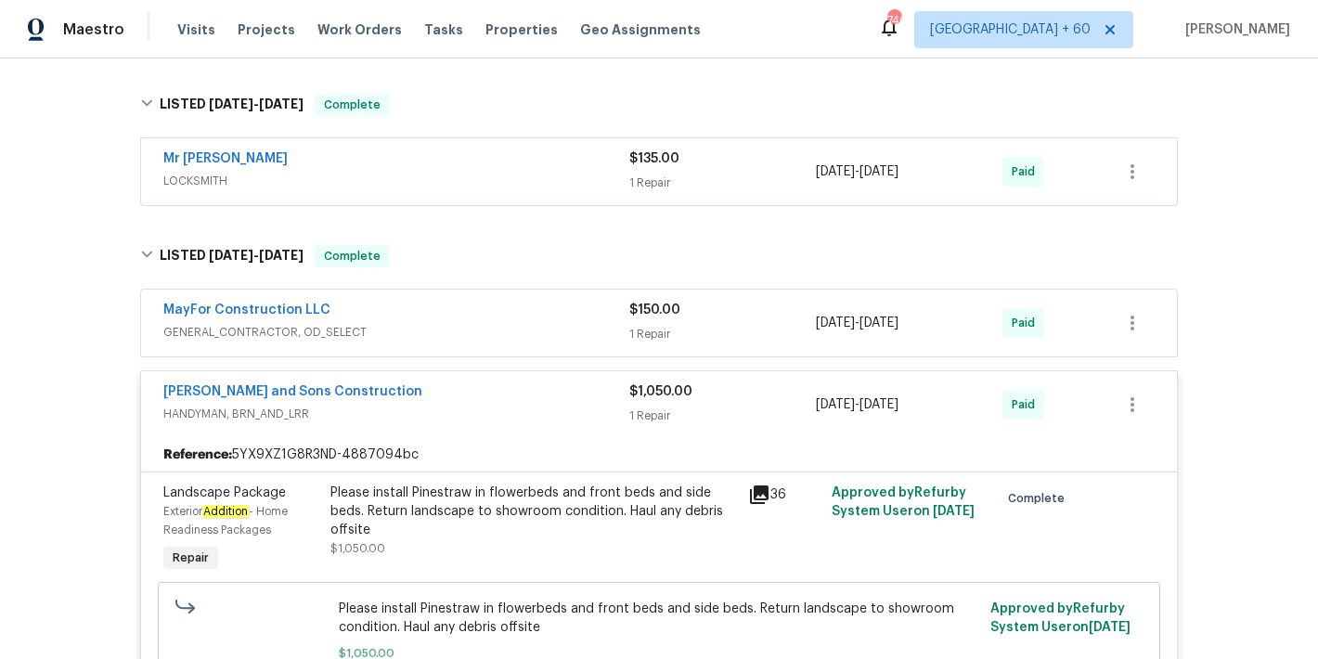
click at [538, 337] on span "GENERAL_CONTRACTOR, OD_SELECT" at bounding box center [396, 332] width 466 height 19
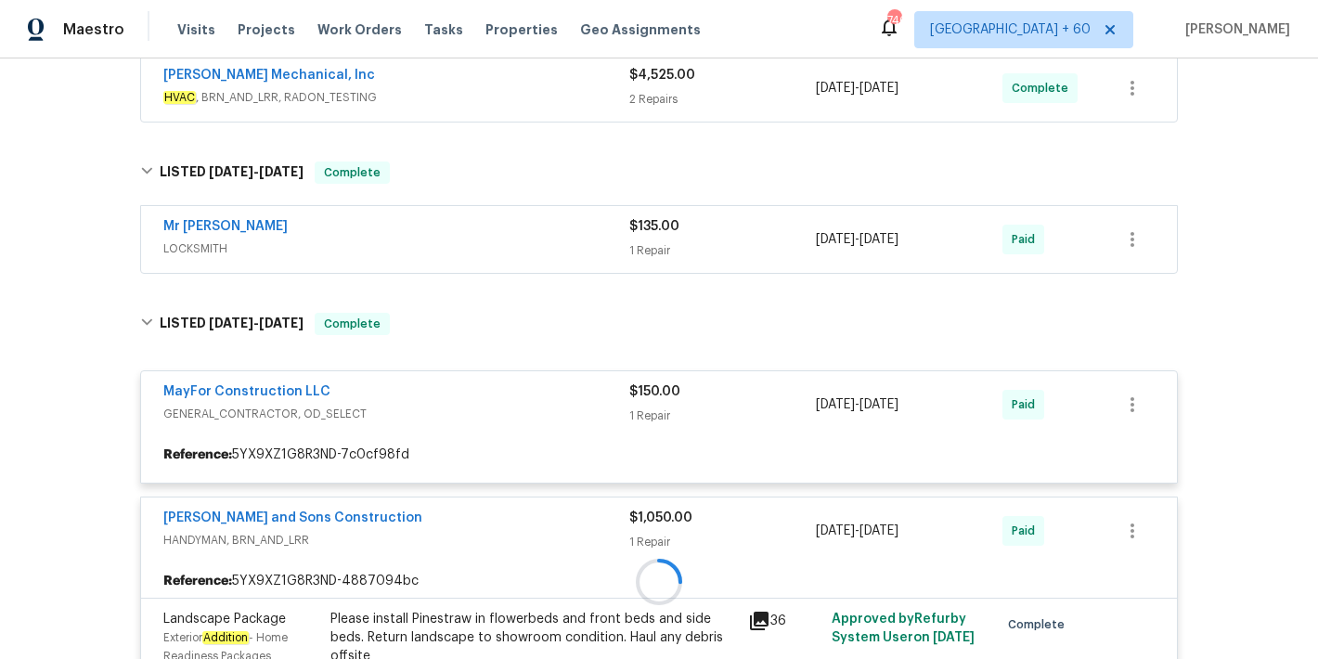
scroll to position [349, 0]
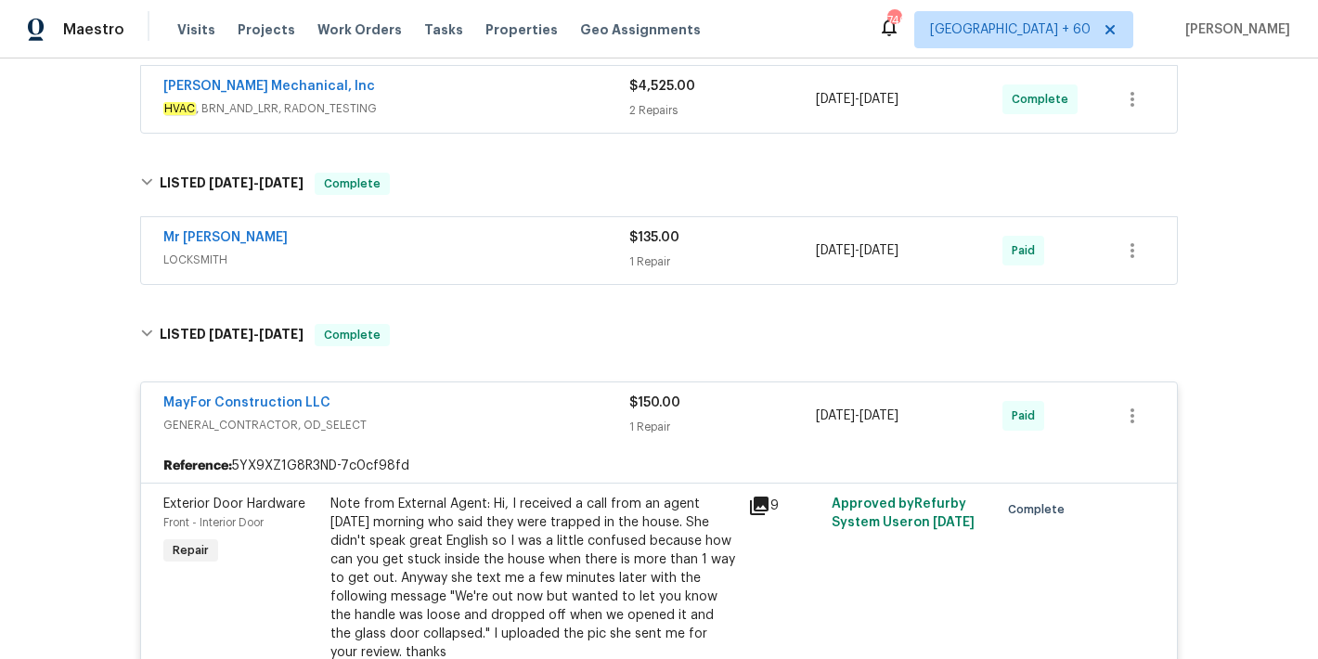
click at [563, 264] on span "LOCKSMITH" at bounding box center [396, 260] width 466 height 19
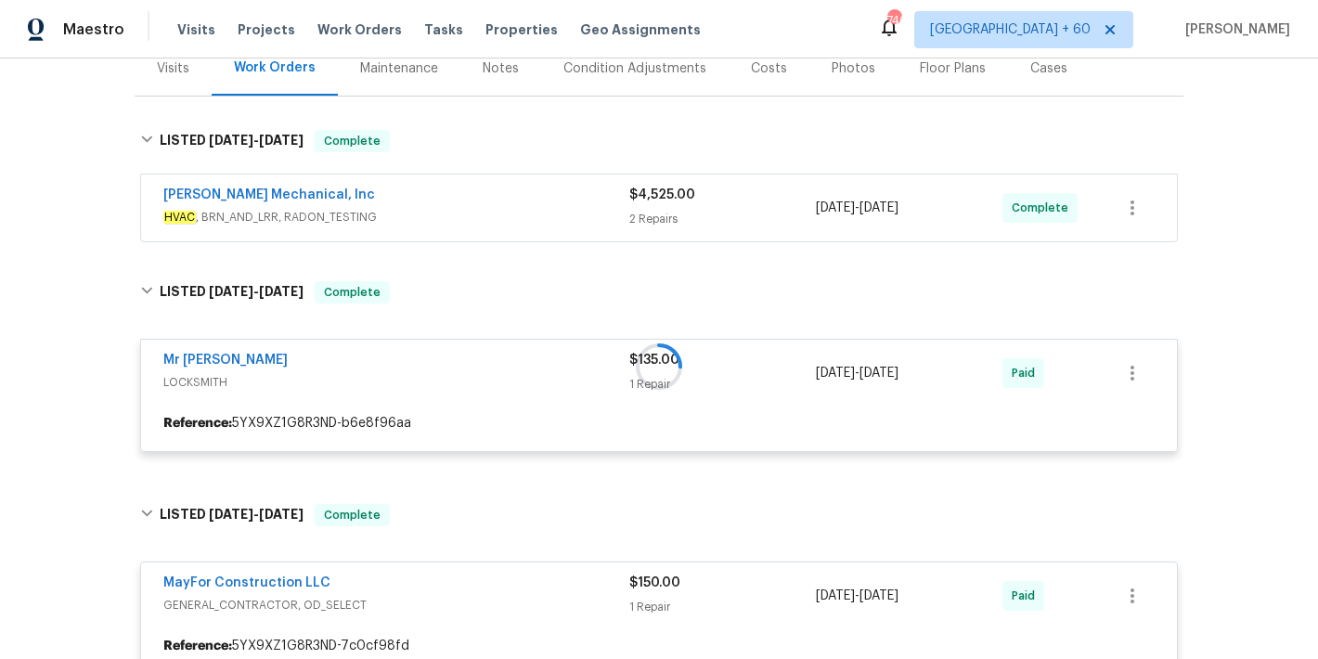
scroll to position [231, 0]
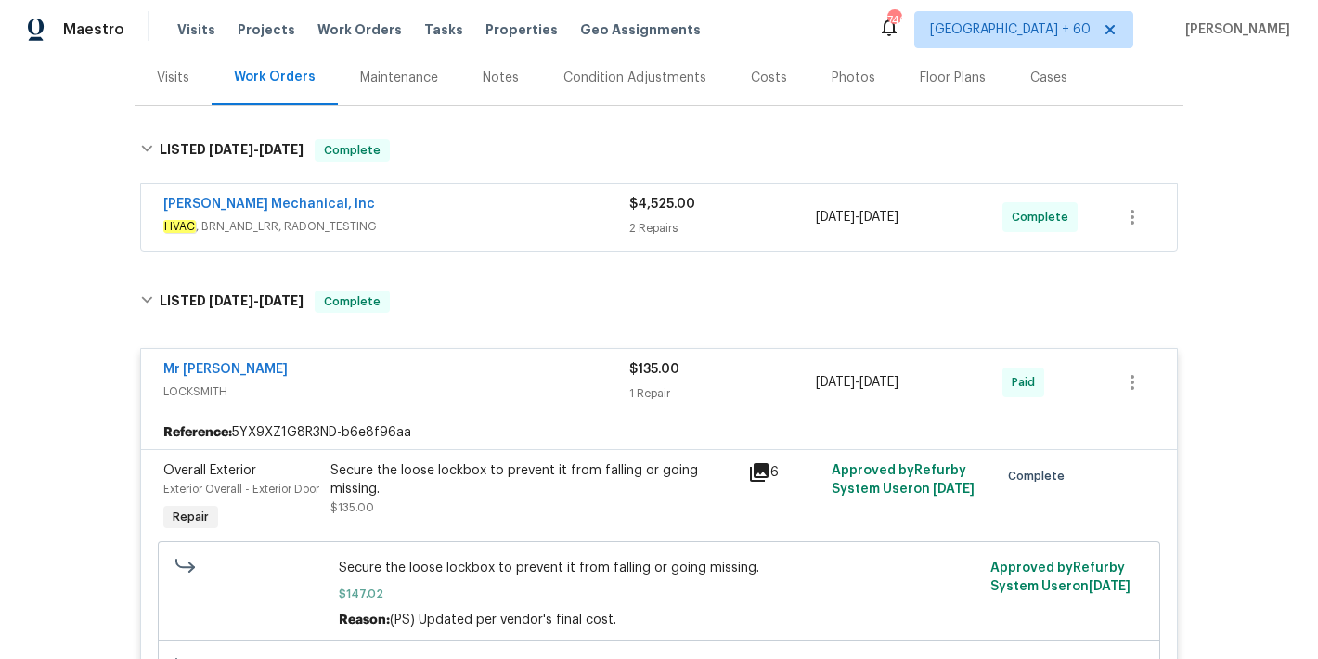
click at [570, 224] on span "HVAC , BRN_AND_LRR, RADON_TESTING" at bounding box center [396, 226] width 466 height 19
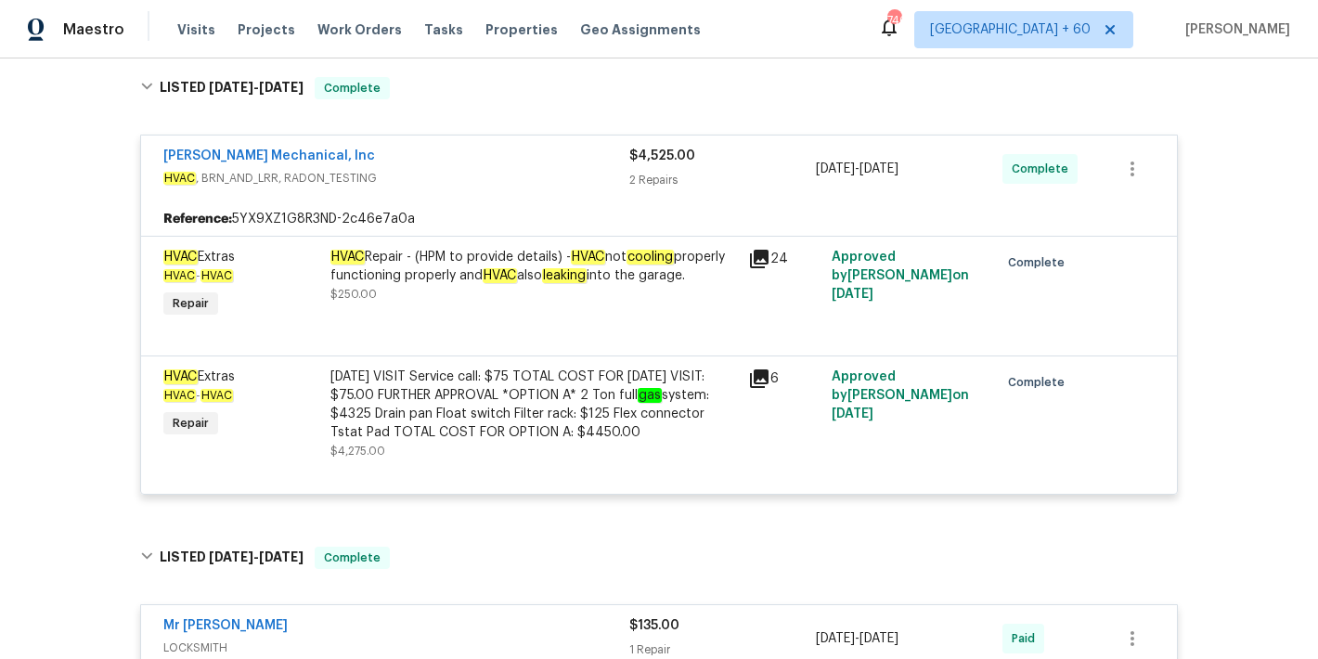
scroll to position [311, 0]
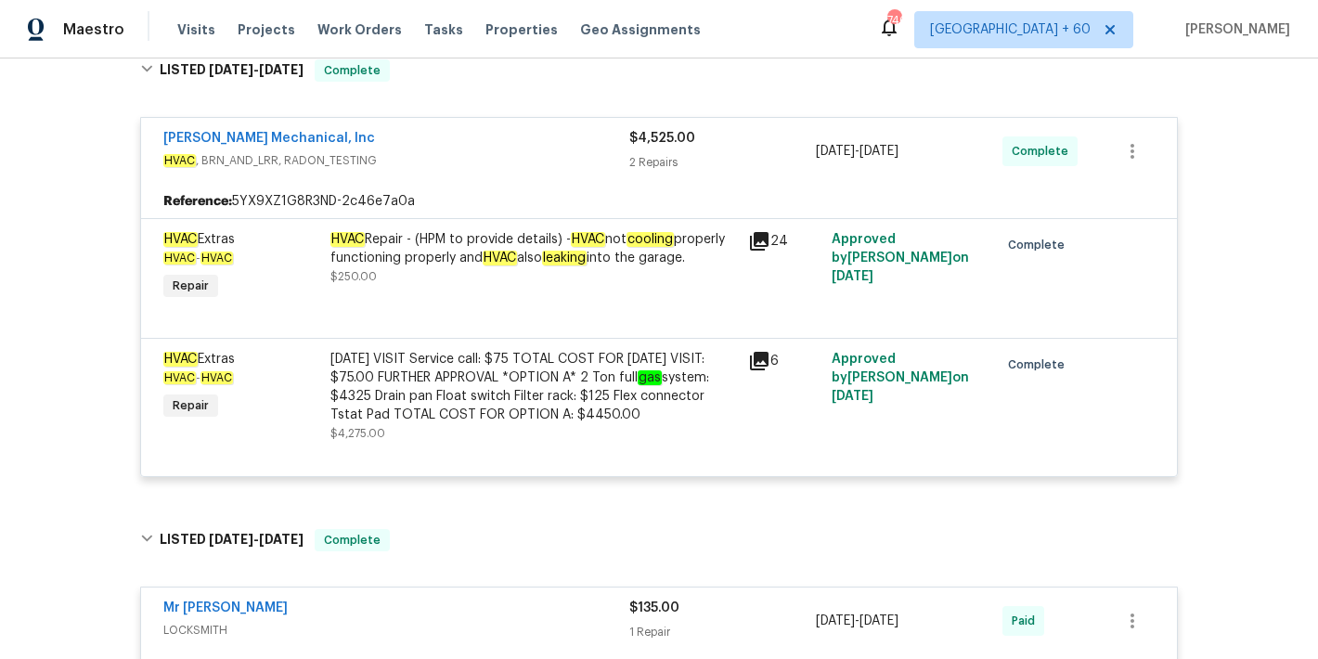
click at [456, 391] on div "TODAY'S VISIT Service call: $75 TOTAL COST FOR TODAY'S VISIT: $75.00 FURTHER AP…" at bounding box center [533, 387] width 406 height 74
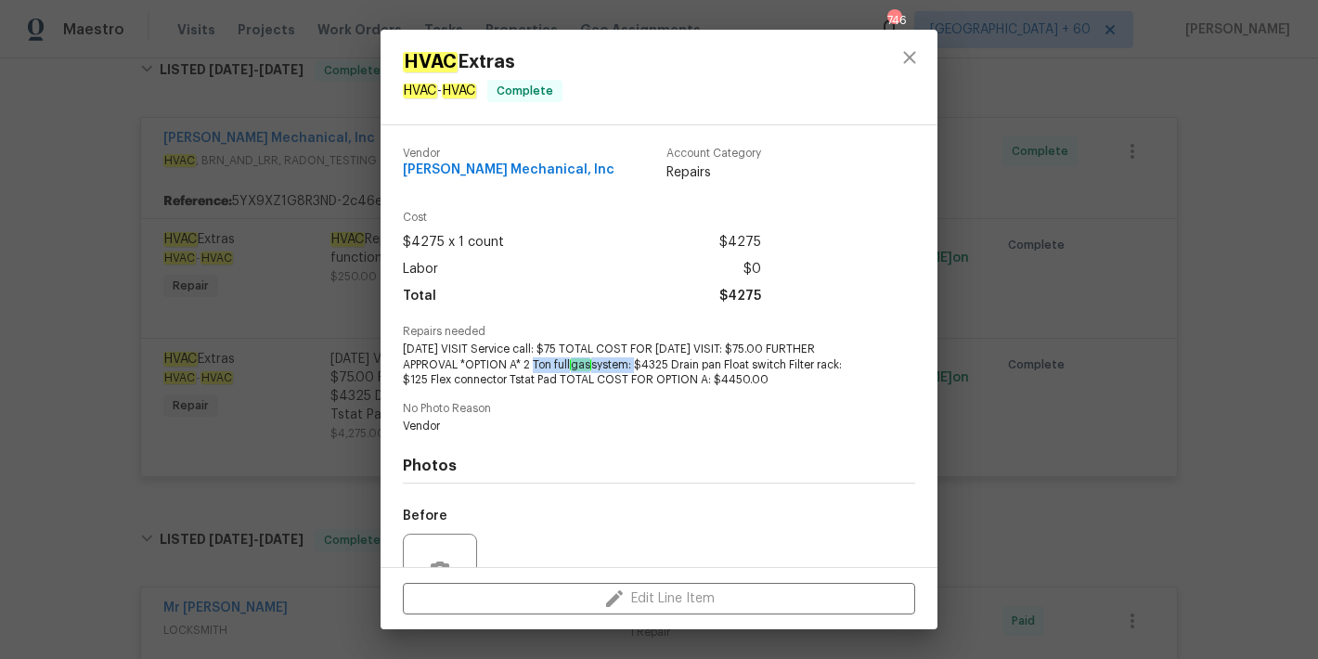
drag, startPoint x: 638, startPoint y: 365, endPoint x: 525, endPoint y: 362, distance: 112.3
click at [525, 362] on span "TODAY'S VISIT Service call: $75 TOTAL COST FOR TODAY'S VISIT: $75.00 FURTHER AP…" at bounding box center [633, 365] width 461 height 46
copy span "2 Ton full gas system:"
click at [909, 61] on icon "close" at bounding box center [909, 57] width 22 height 22
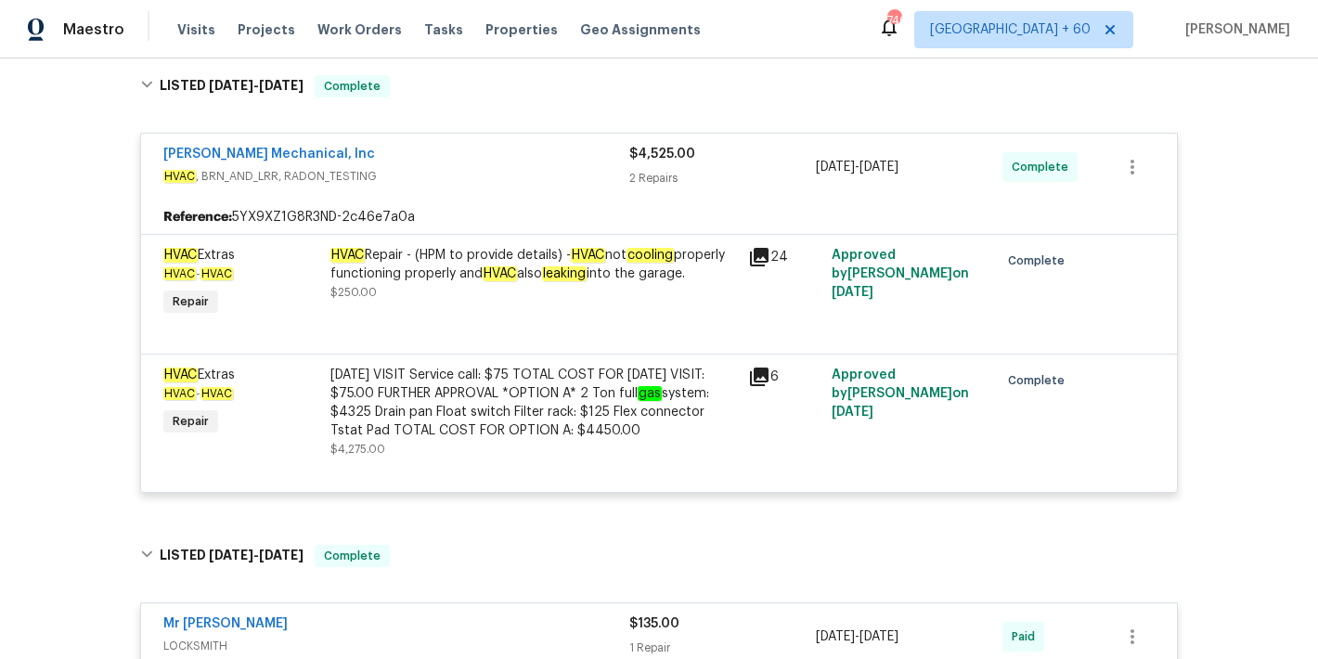
scroll to position [0, 0]
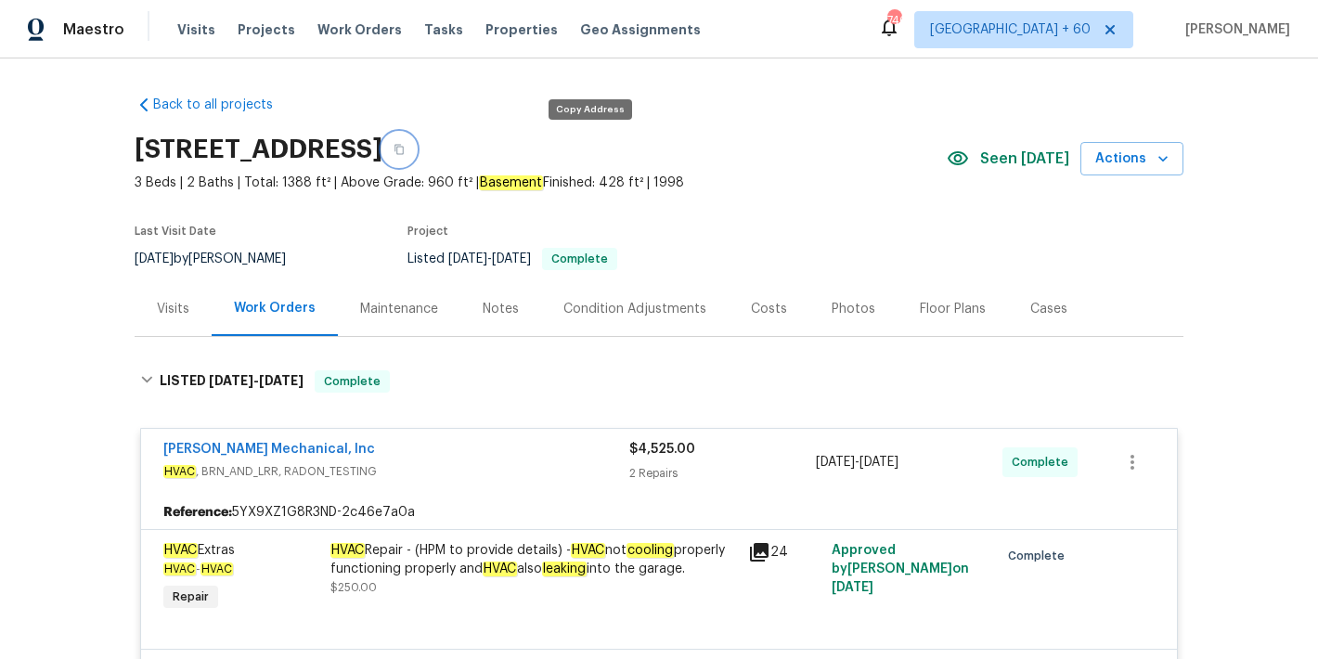
click at [404, 154] on icon "button" at bounding box center [398, 150] width 9 height 10
click at [177, 36] on span "Visits" at bounding box center [196, 29] width 38 height 19
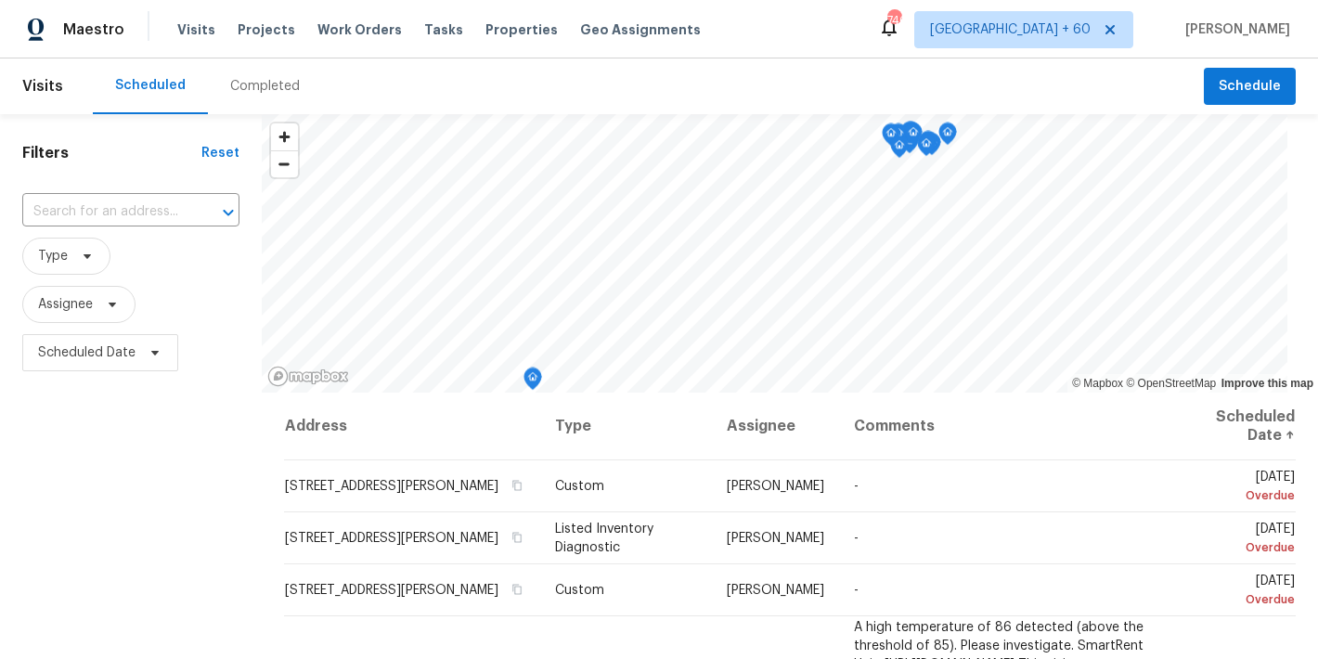
click at [260, 92] on div "Completed" at bounding box center [265, 86] width 70 height 19
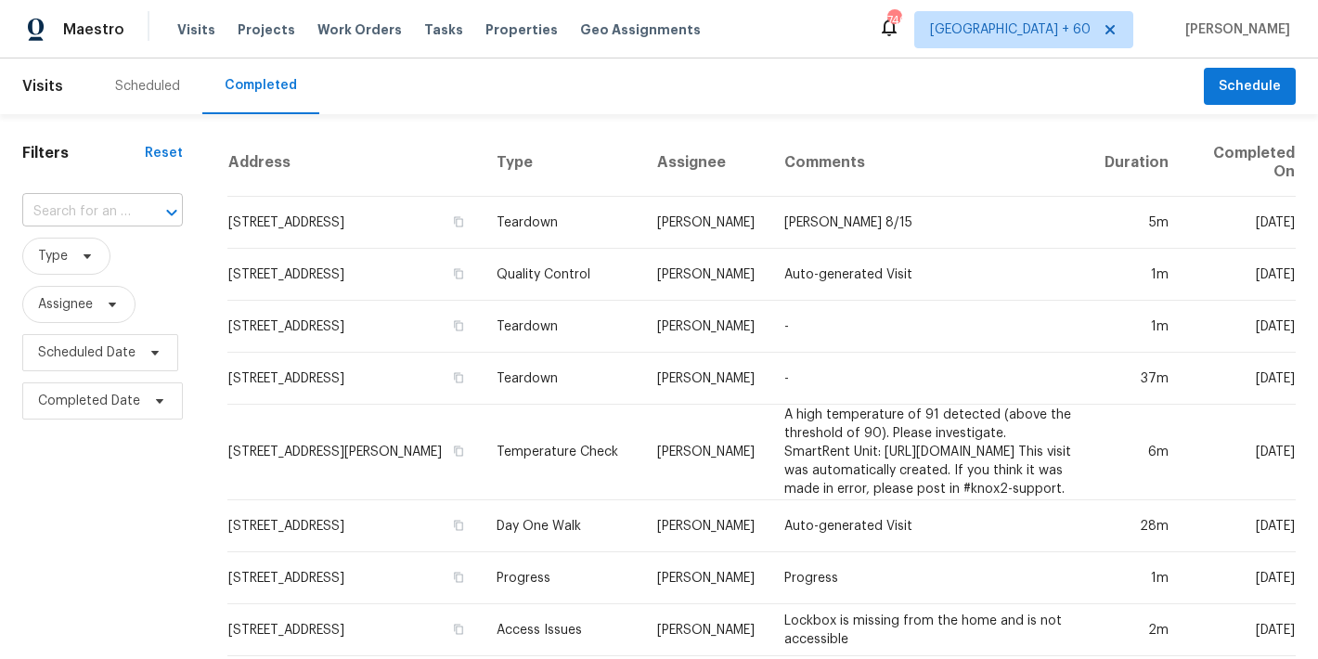
click at [73, 213] on input "text" at bounding box center [76, 212] width 109 height 29
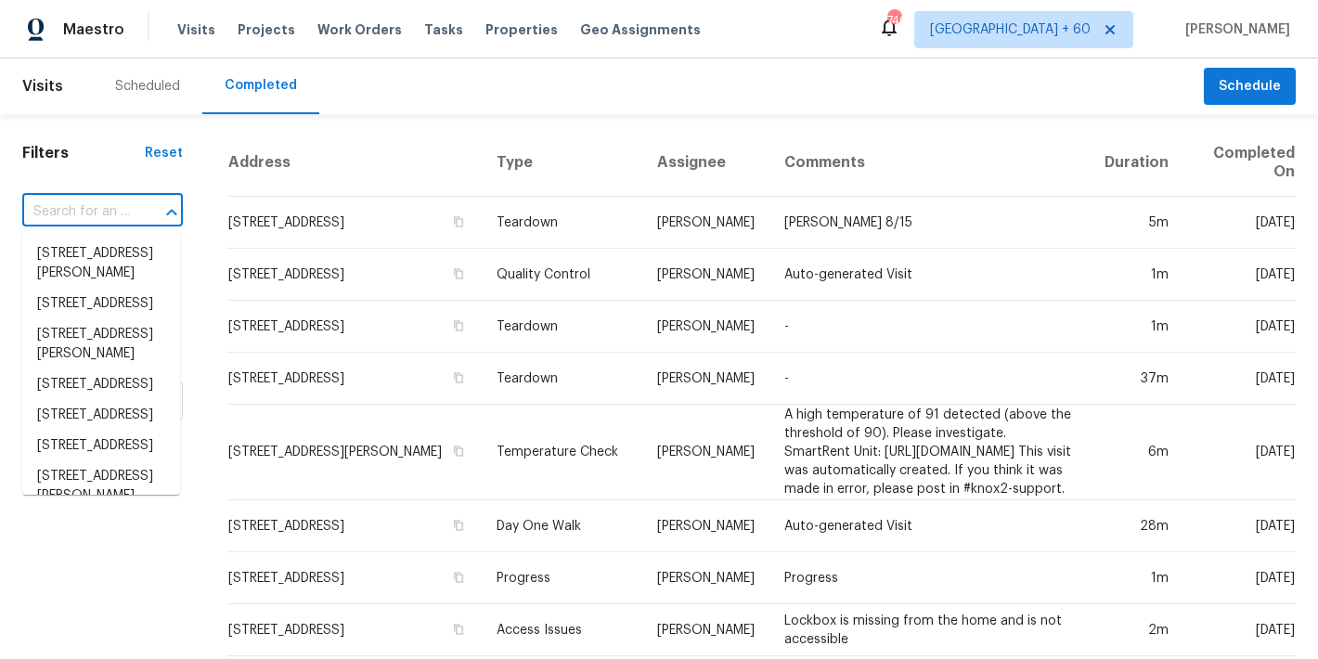
paste input "324 Stoney Hollow Rd Canton, GA 30114"
type input "324 Stoney Hollow Rd Canton, GA 30114"
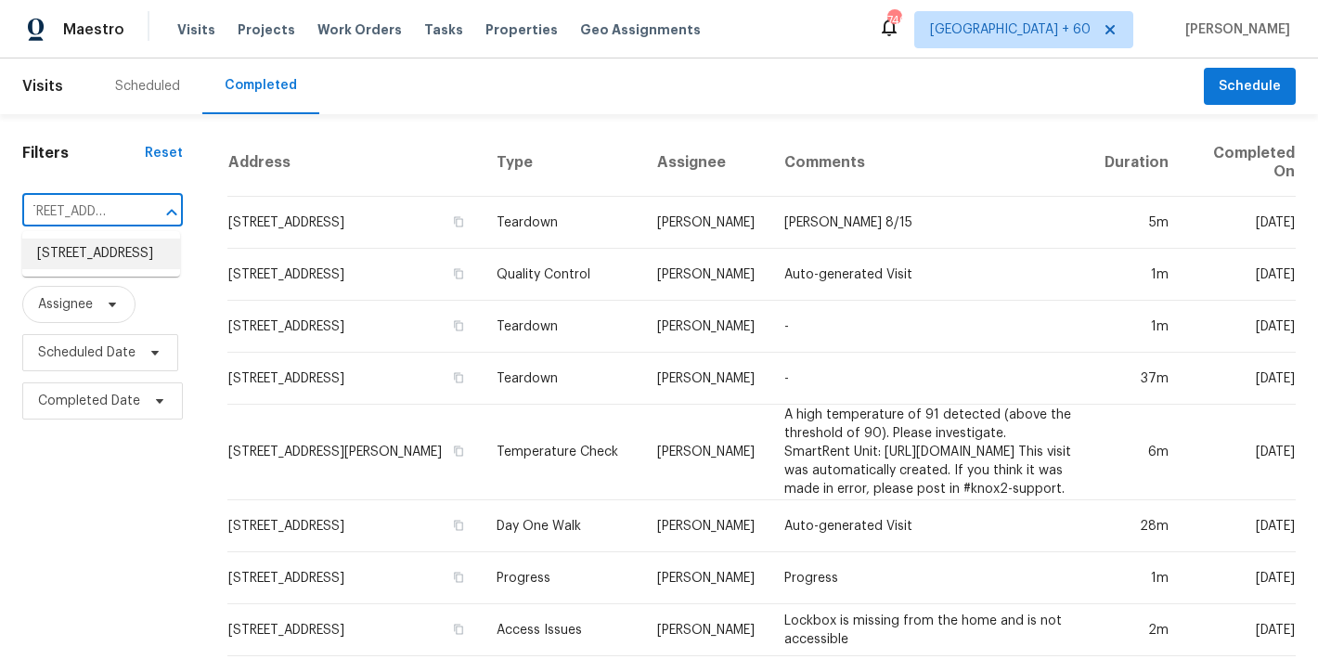
click at [87, 269] on li "324 Stoney Hollow Rd, Canton, GA 30114" at bounding box center [101, 254] width 158 height 31
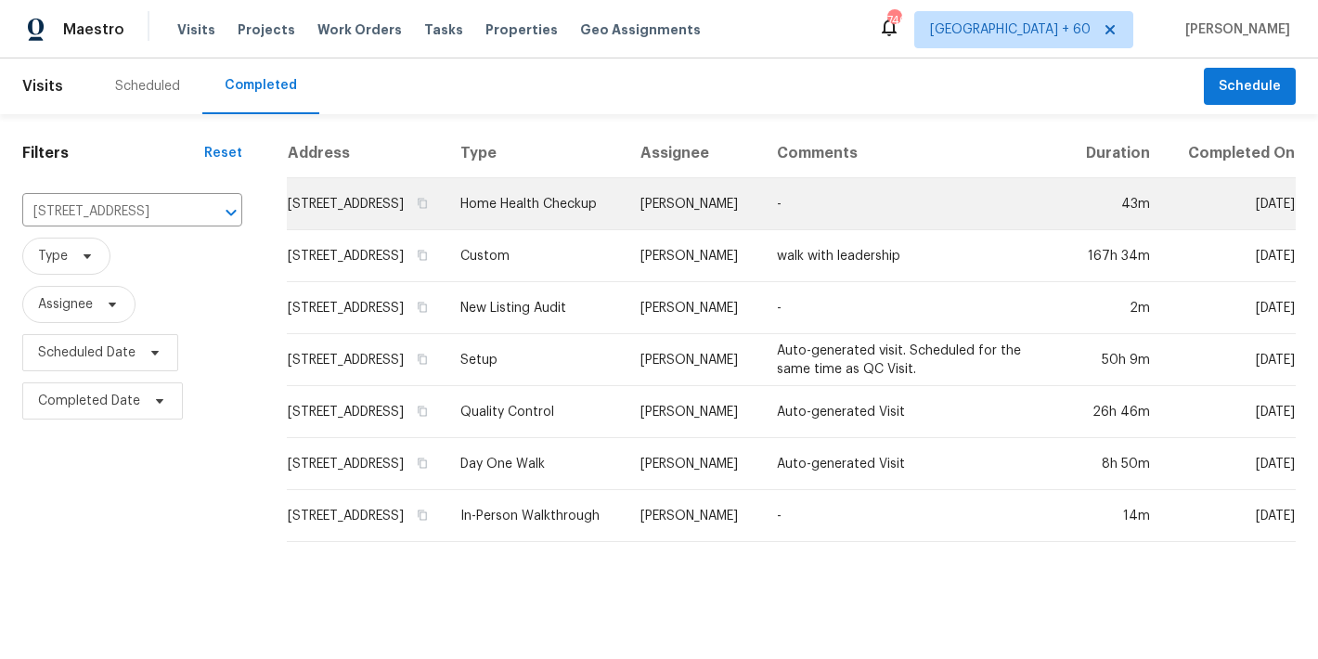
click at [290, 221] on td "324 Stoney Hollow Rd, Canton, GA 30114" at bounding box center [366, 204] width 159 height 52
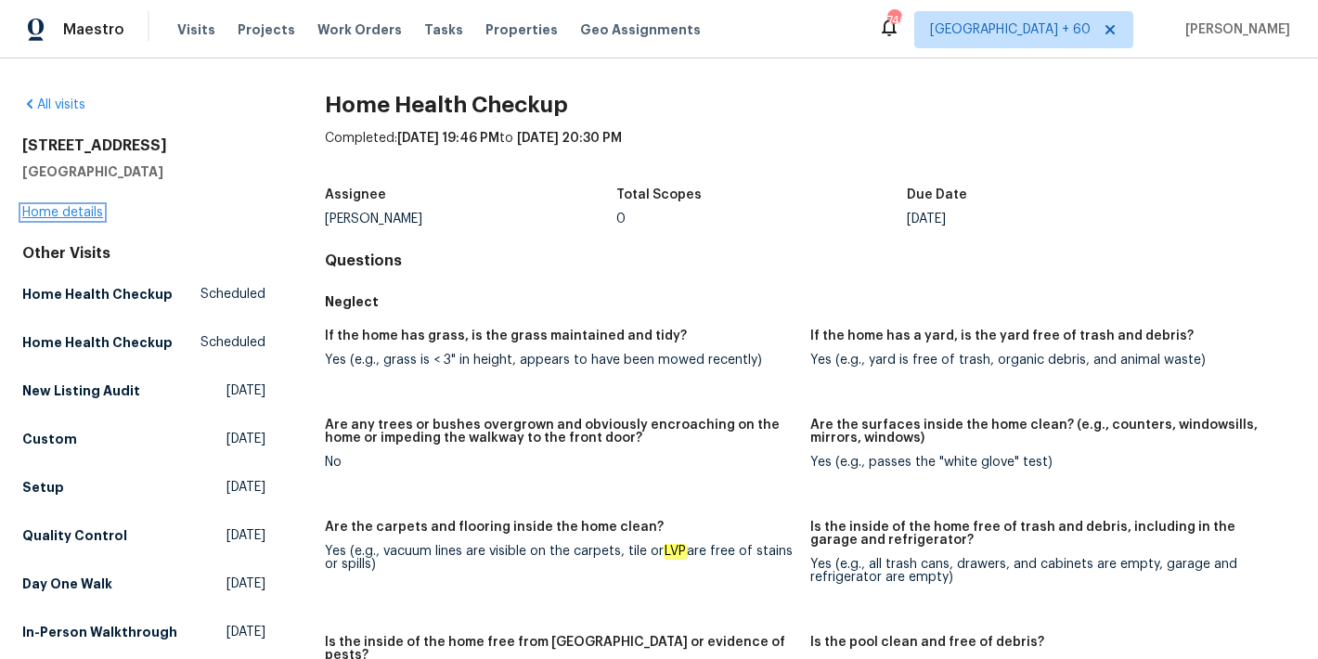
click at [64, 213] on link "Home details" at bounding box center [62, 212] width 81 height 13
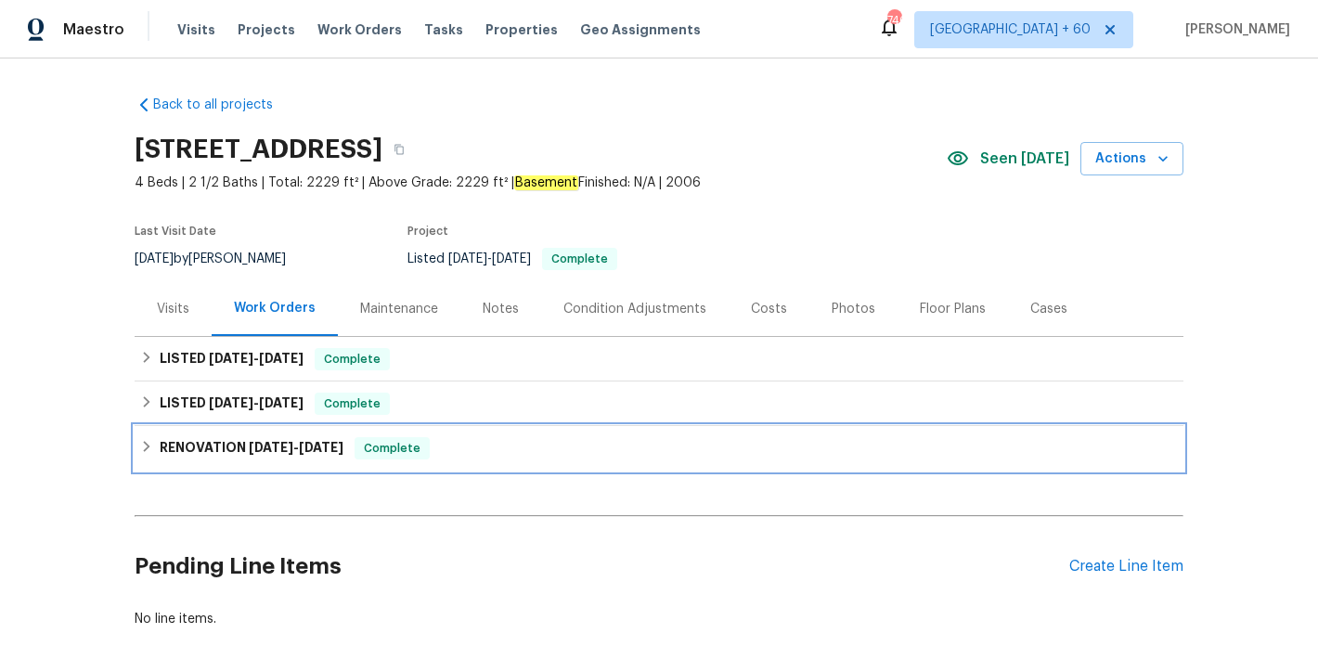
click at [315, 450] on span "6/23/25" at bounding box center [321, 447] width 45 height 13
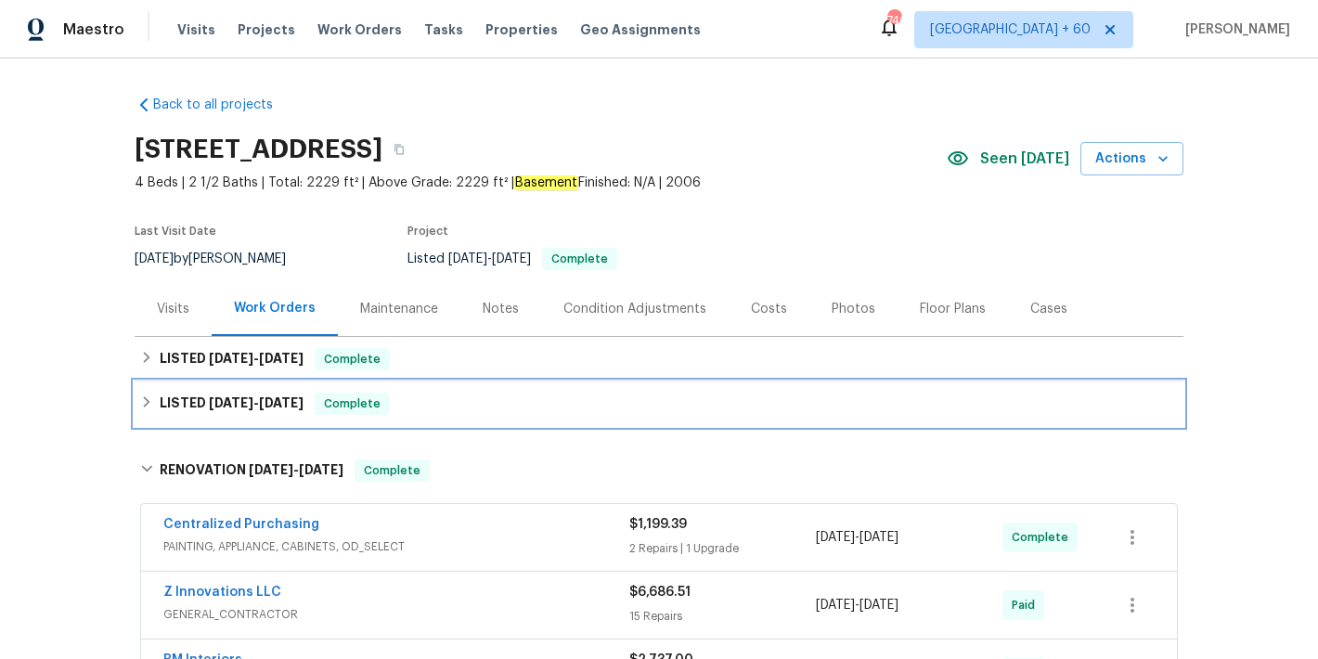
click at [290, 408] on span "6/28/25" at bounding box center [281, 402] width 45 height 13
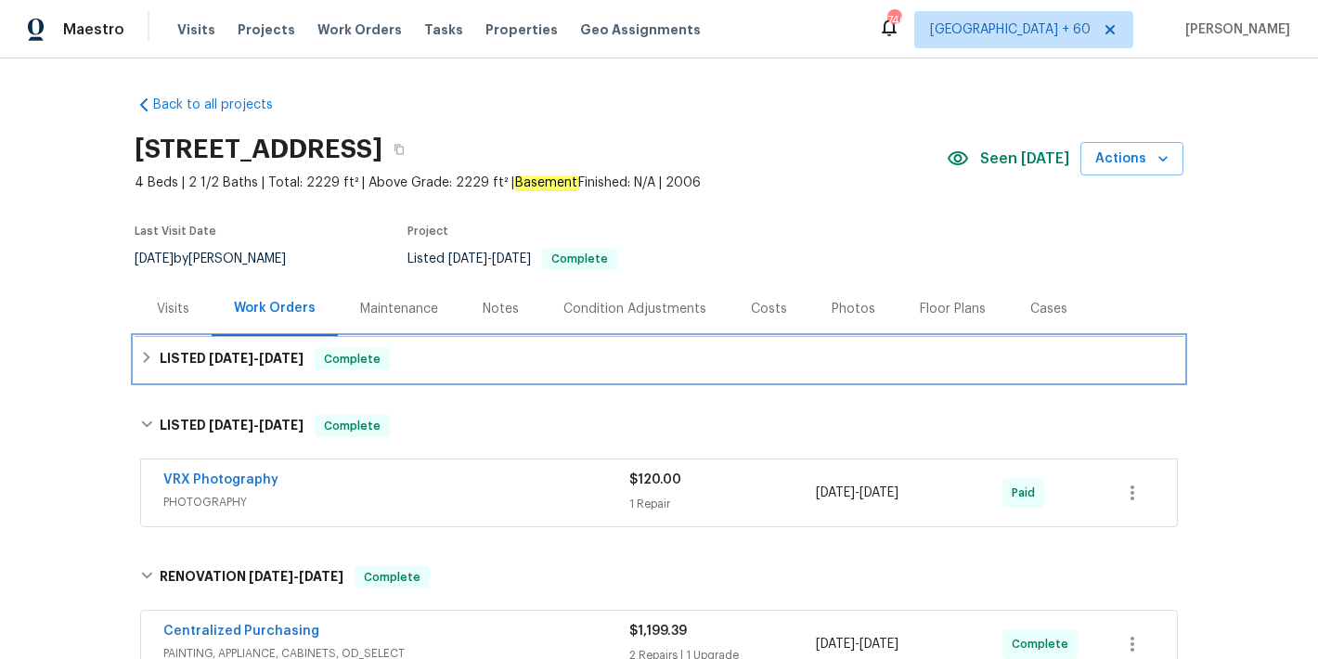
click at [503, 370] on div "LISTED 8/12/25 - 8/14/25 Complete" at bounding box center [659, 359] width 1049 height 45
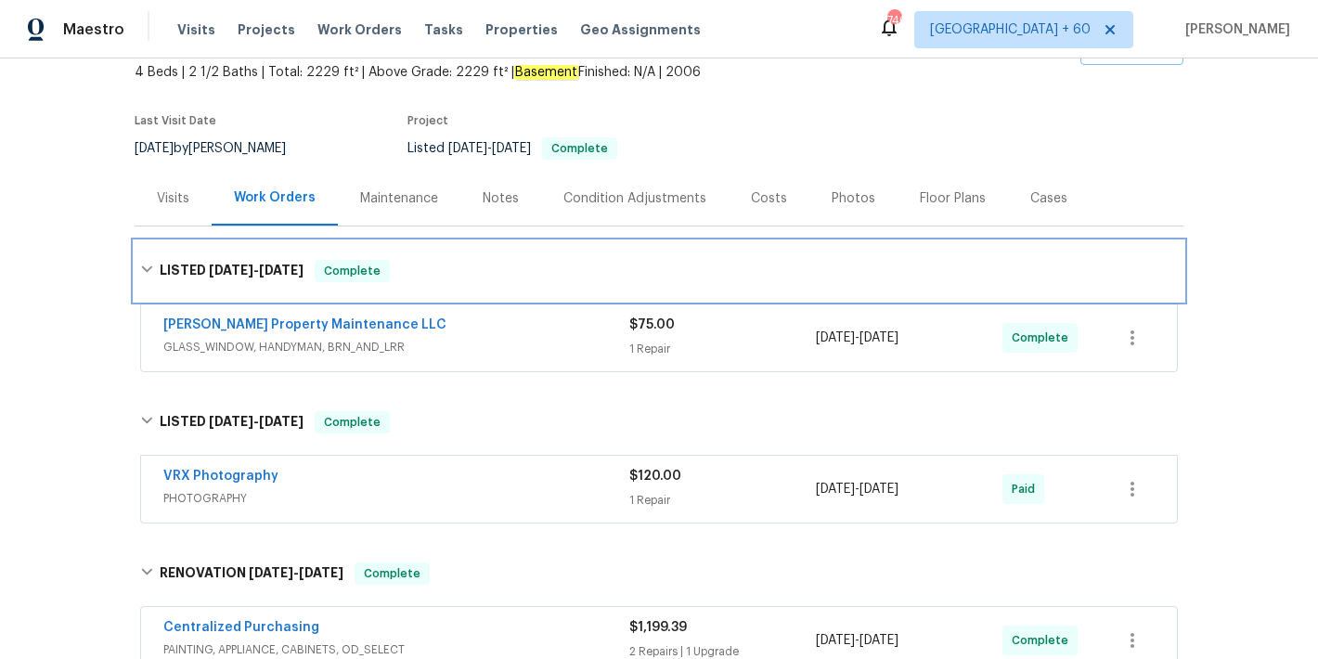
scroll to position [132, 0]
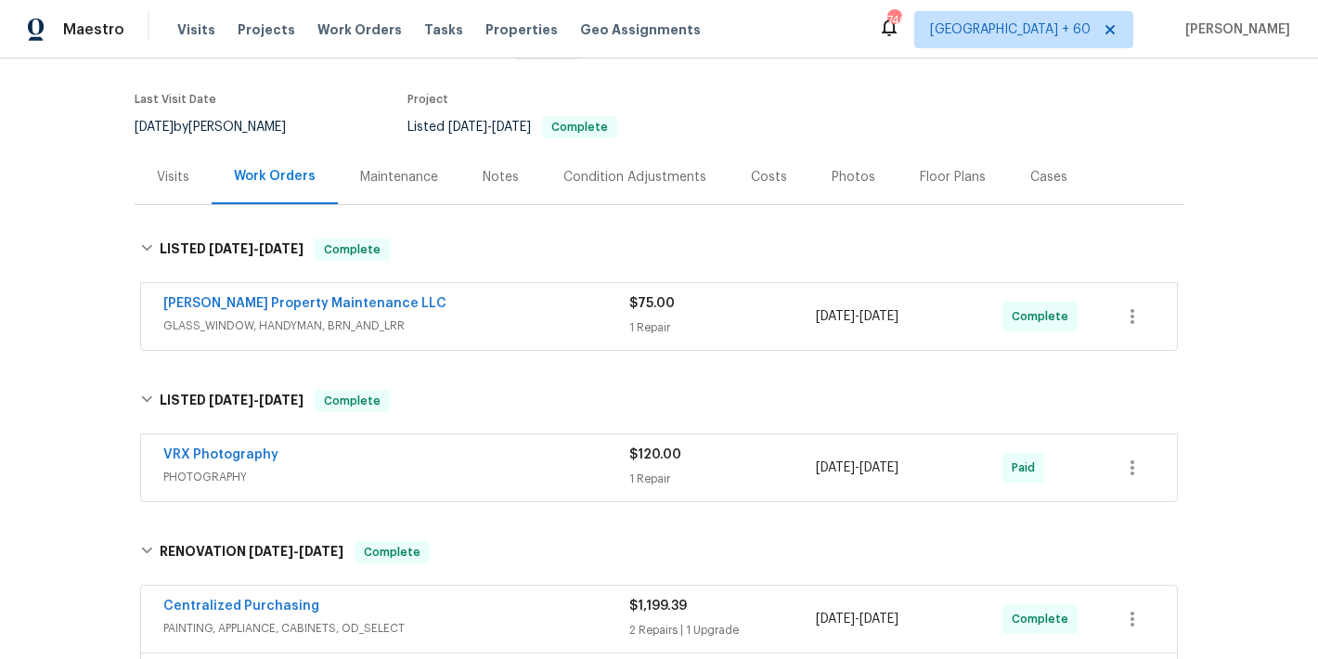
click at [584, 325] on span "GLASS_WINDOW, HANDYMAN, BRN_AND_LRR" at bounding box center [396, 325] width 466 height 19
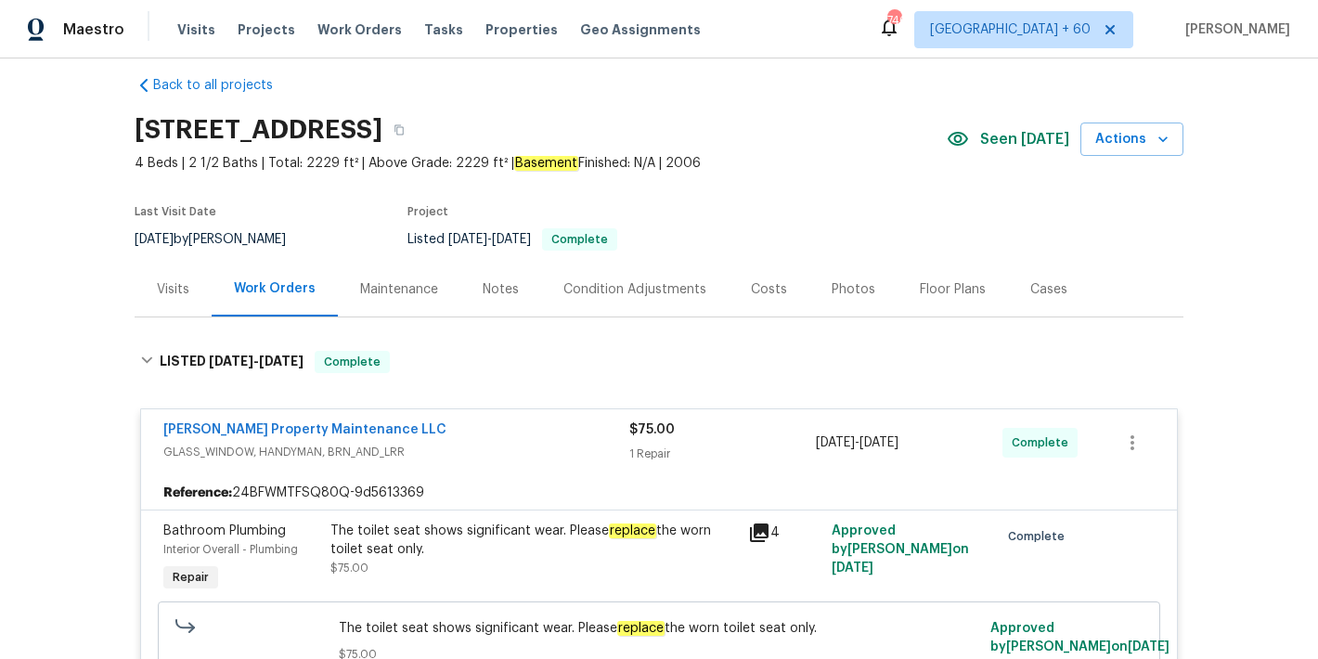
scroll to position [0, 0]
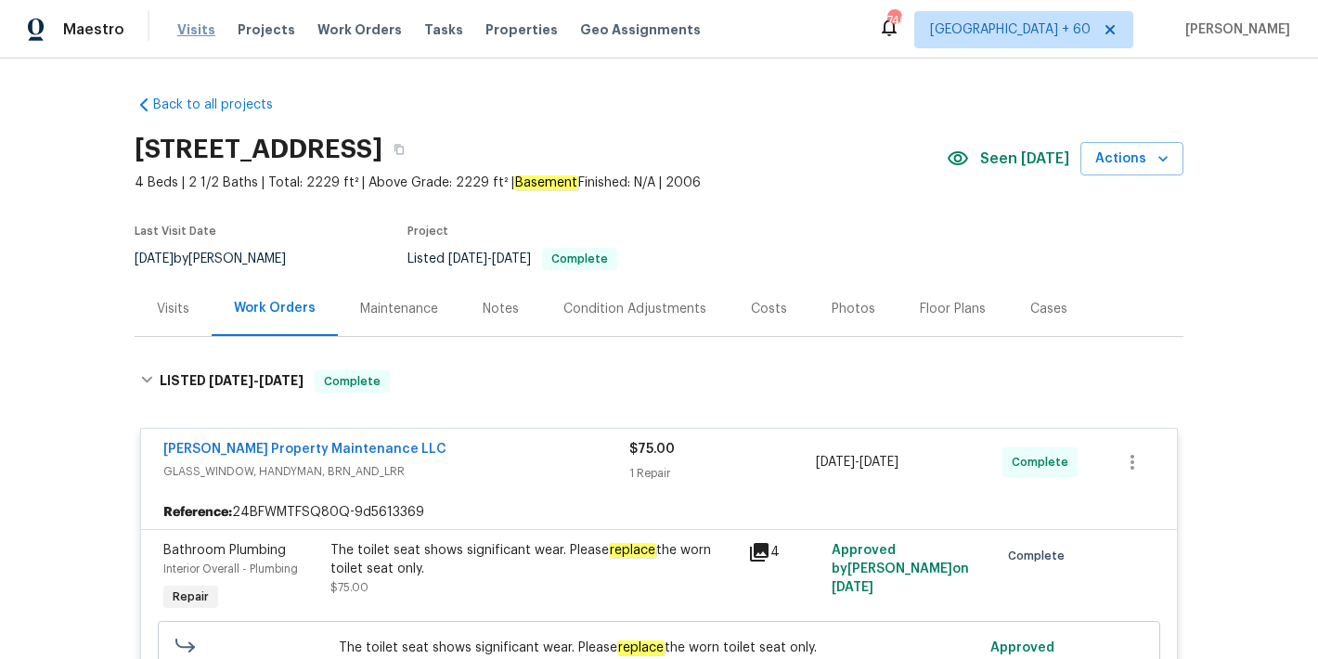
click at [188, 32] on span "Visits" at bounding box center [196, 29] width 38 height 19
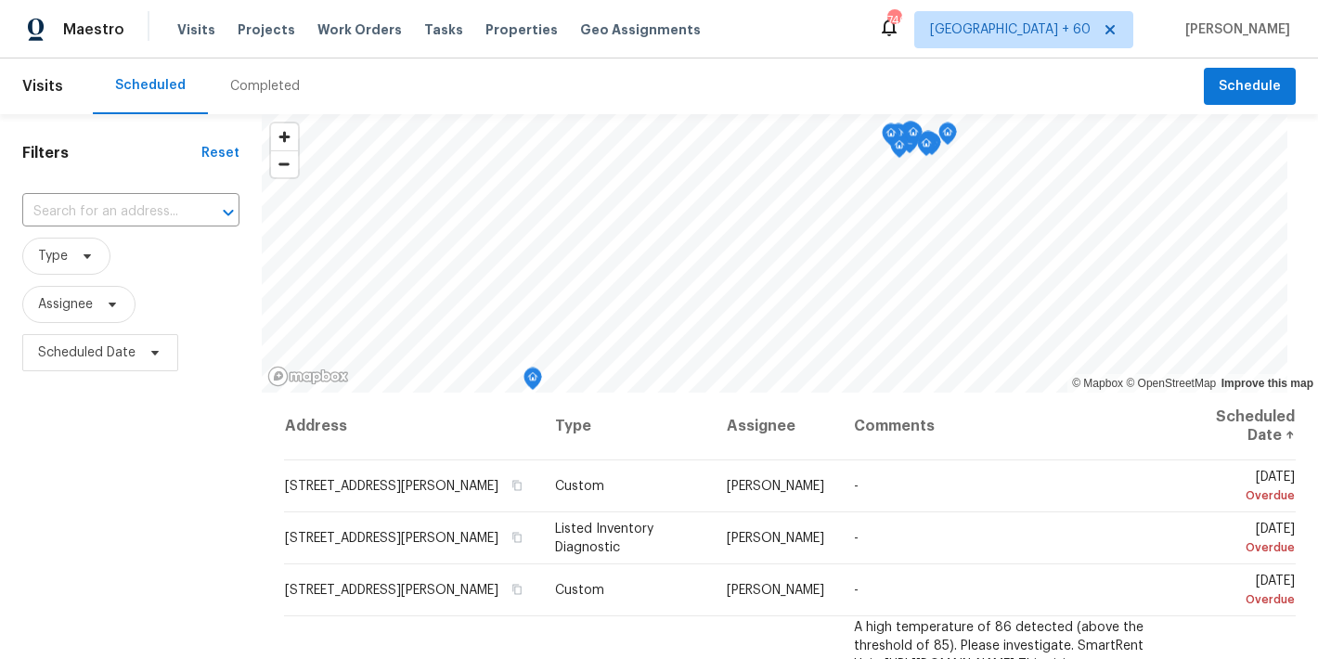
click at [254, 93] on div "Completed" at bounding box center [265, 86] width 70 height 19
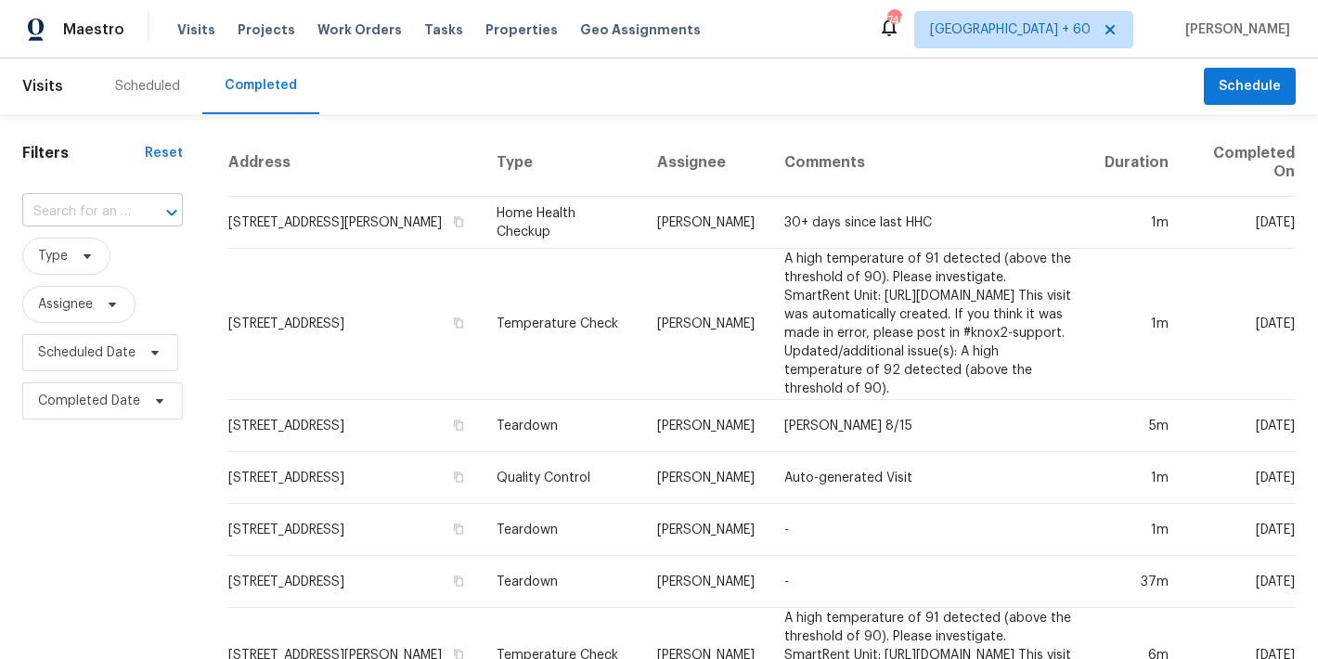
click at [86, 221] on input "text" at bounding box center [76, 212] width 109 height 29
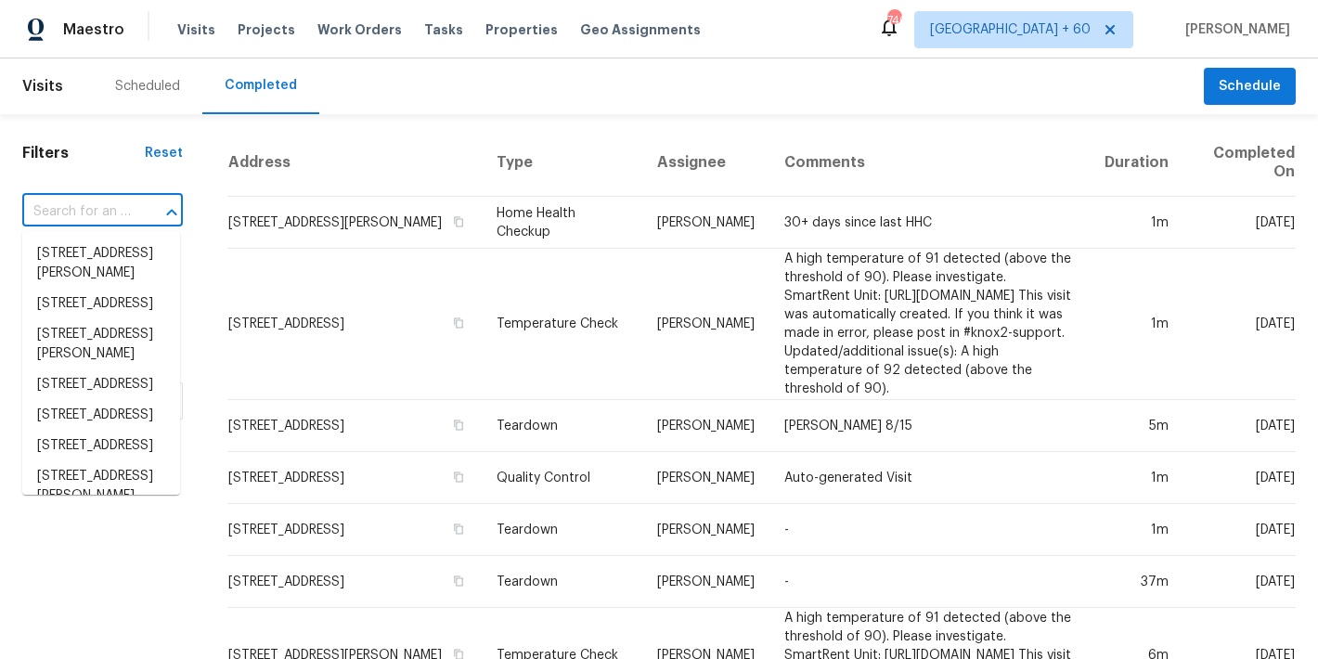
paste input "641 Morningside Dr Stockbridge, GA 30281"
type input "641 Morningside Dr Stockbridge, GA 30281"
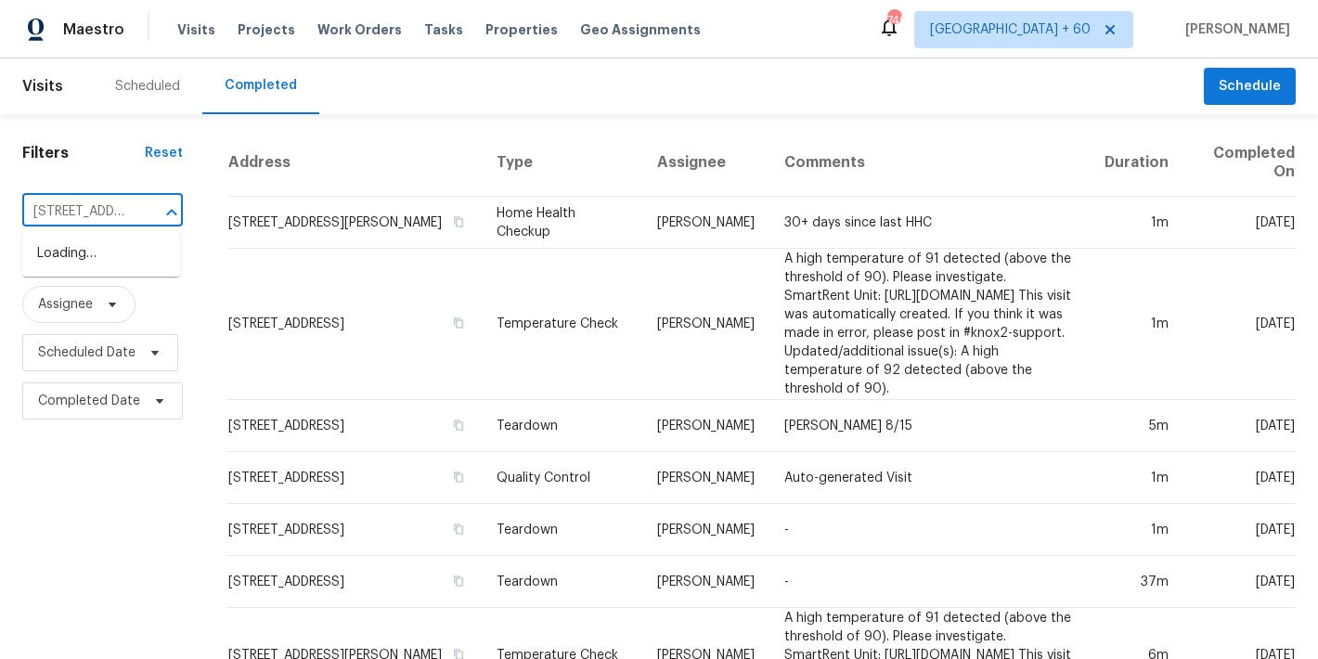
scroll to position [0, 166]
click at [86, 289] on li "641 Morningside Dr, Stockbridge, GA 30281" at bounding box center [101, 264] width 158 height 50
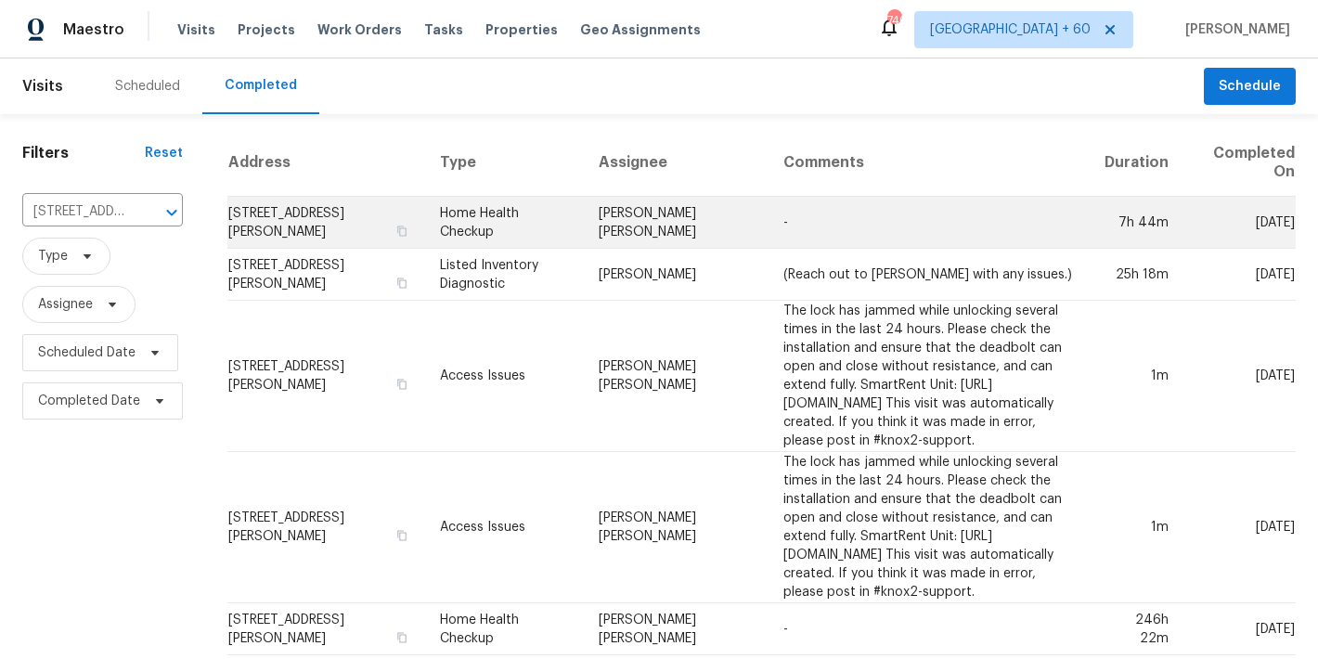
click at [282, 222] on td "641 Morningside Dr, Stockbridge, GA 30281" at bounding box center [326, 223] width 198 height 52
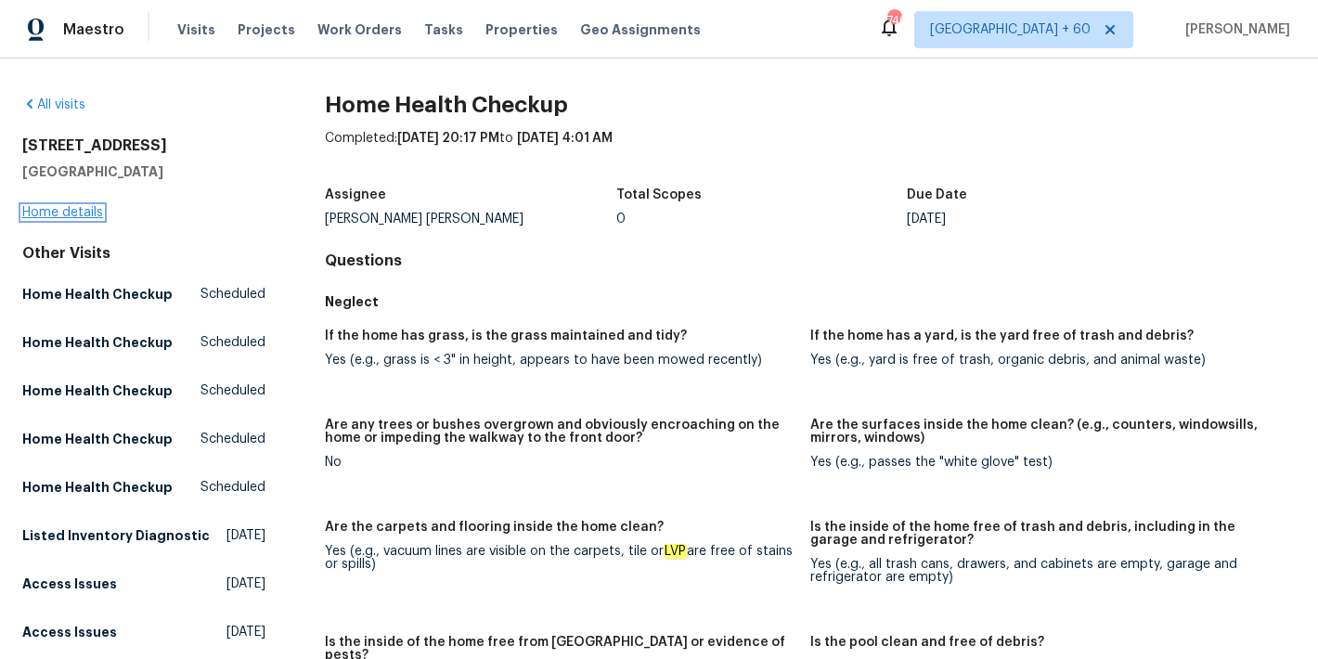
click at [58, 215] on link "Home details" at bounding box center [62, 212] width 81 height 13
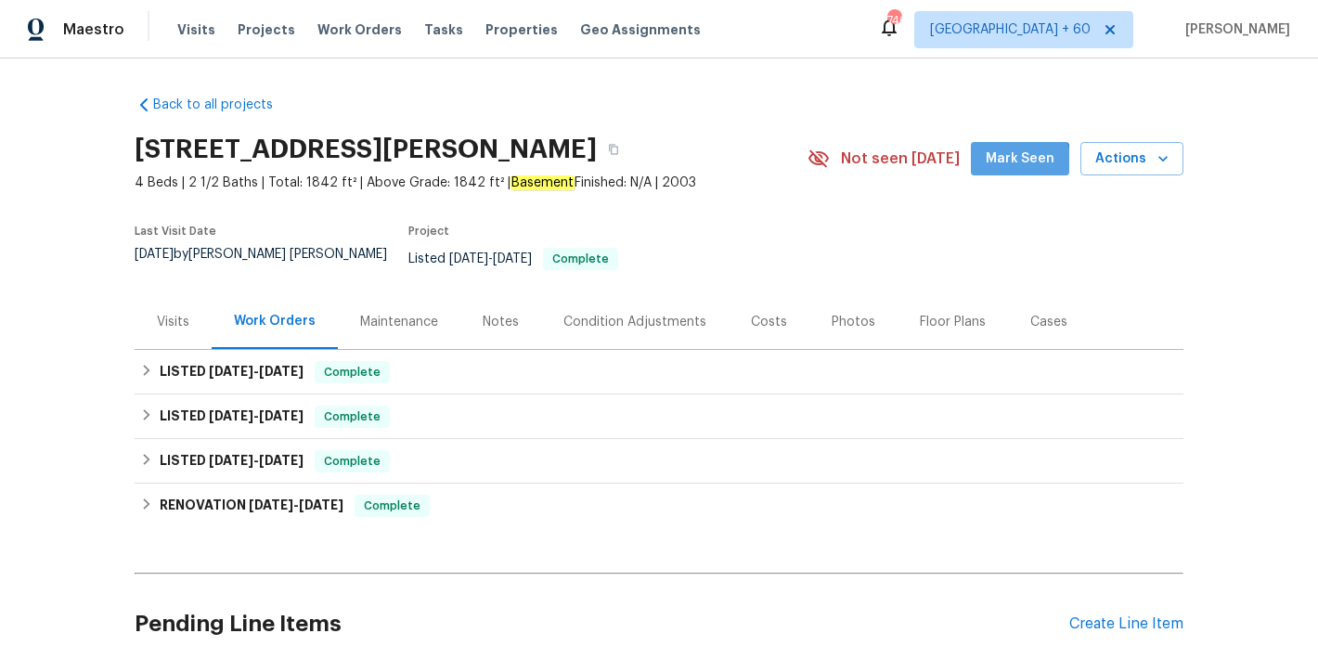
click at [1012, 163] on span "Mark Seen" at bounding box center [1020, 159] width 69 height 23
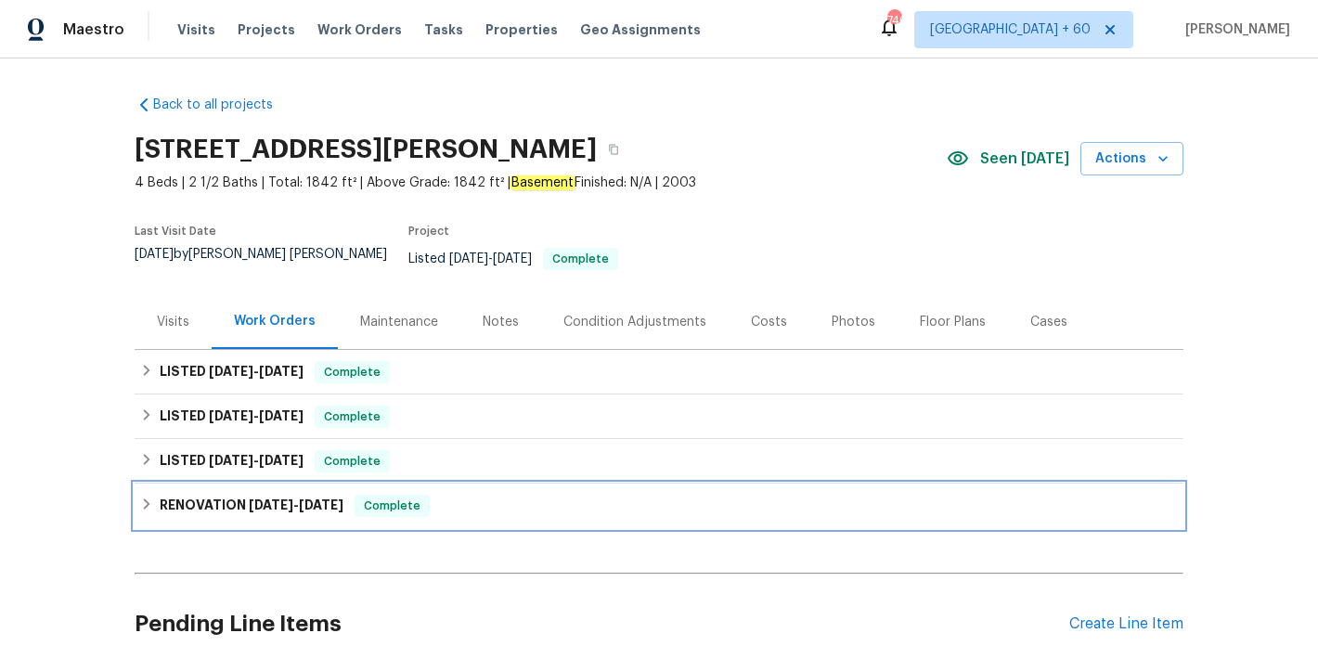
click at [277, 500] on h6 "RENOVATION 11/21/24 - 12/2/24" at bounding box center [252, 506] width 184 height 22
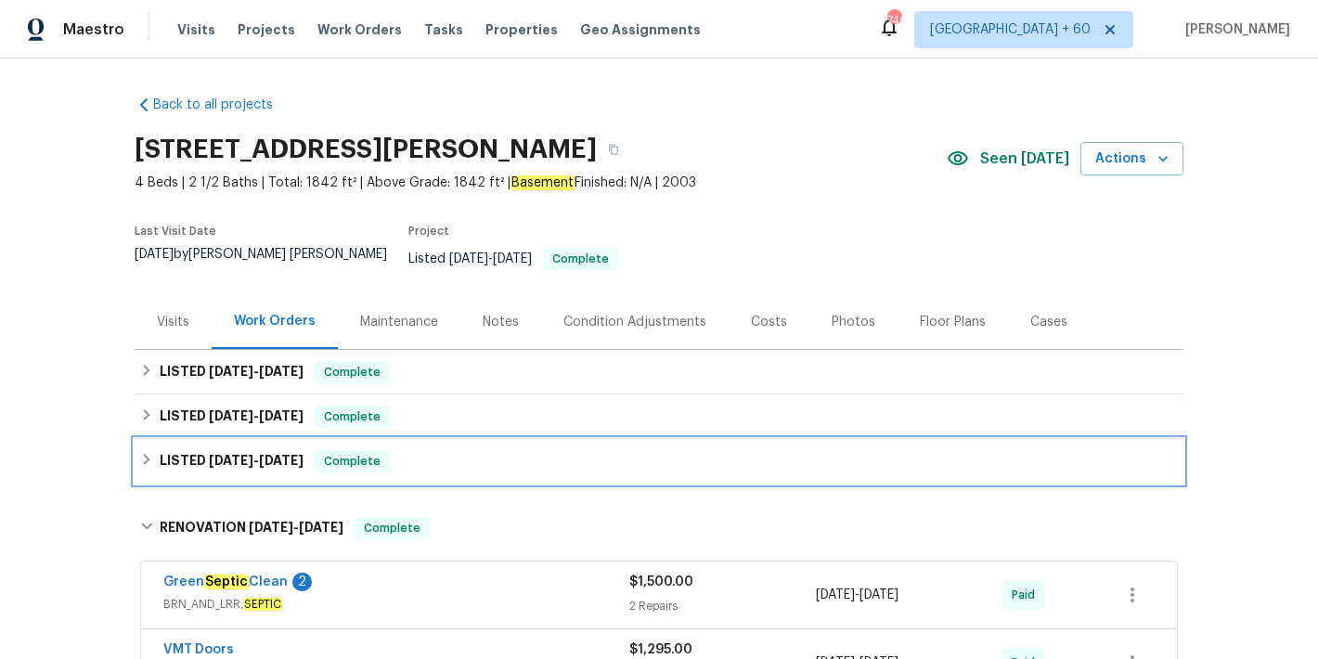
click at [248, 454] on span "12/31/24" at bounding box center [231, 460] width 45 height 13
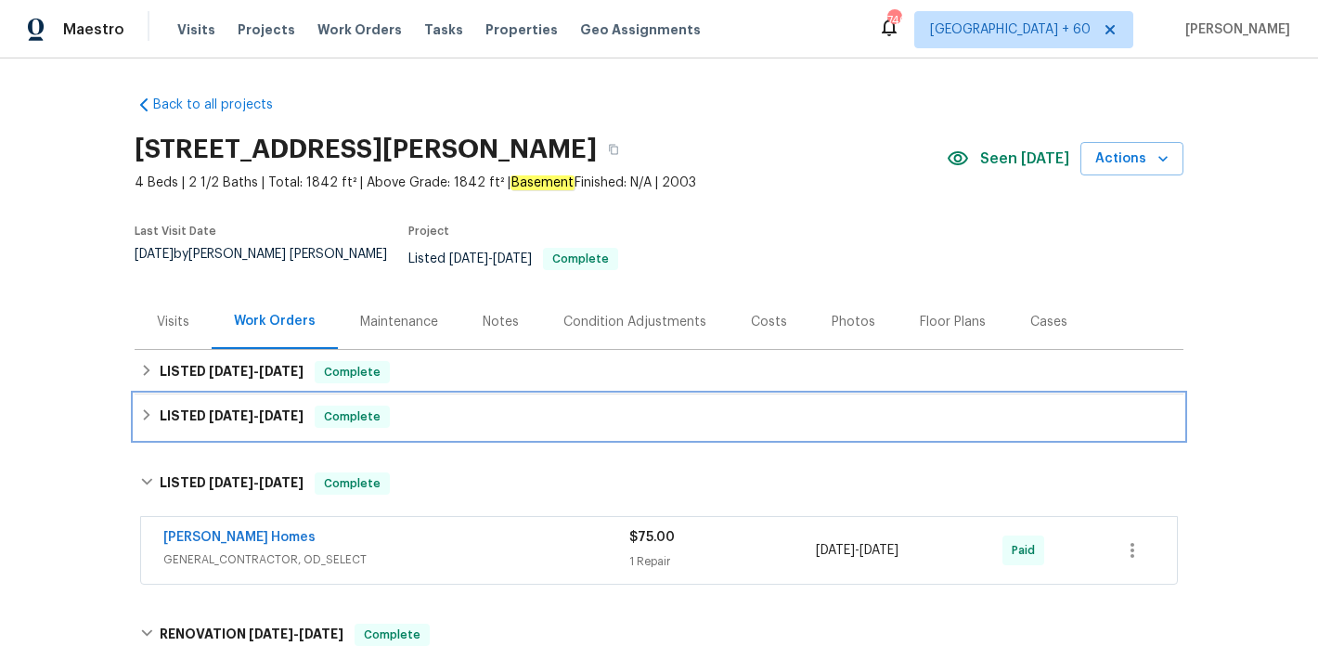
click at [409, 406] on div "LISTED 3/20/25 - 3/21/25 Complete" at bounding box center [659, 417] width 1038 height 22
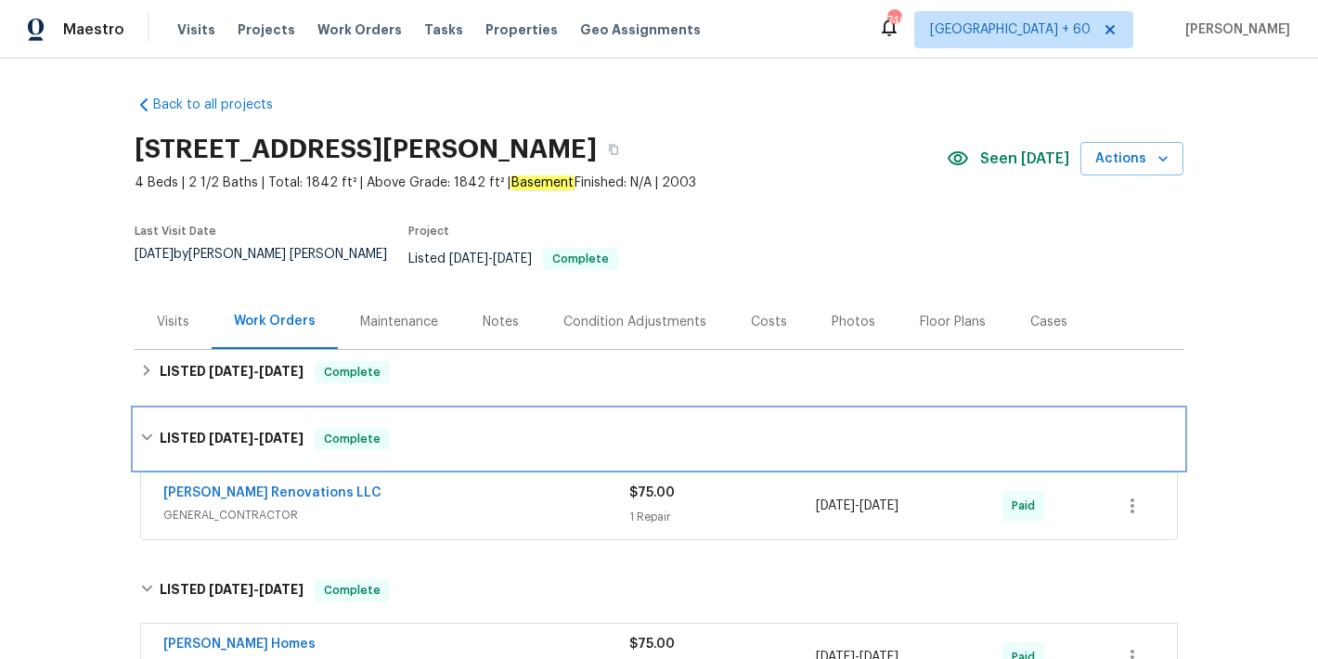
scroll to position [21, 0]
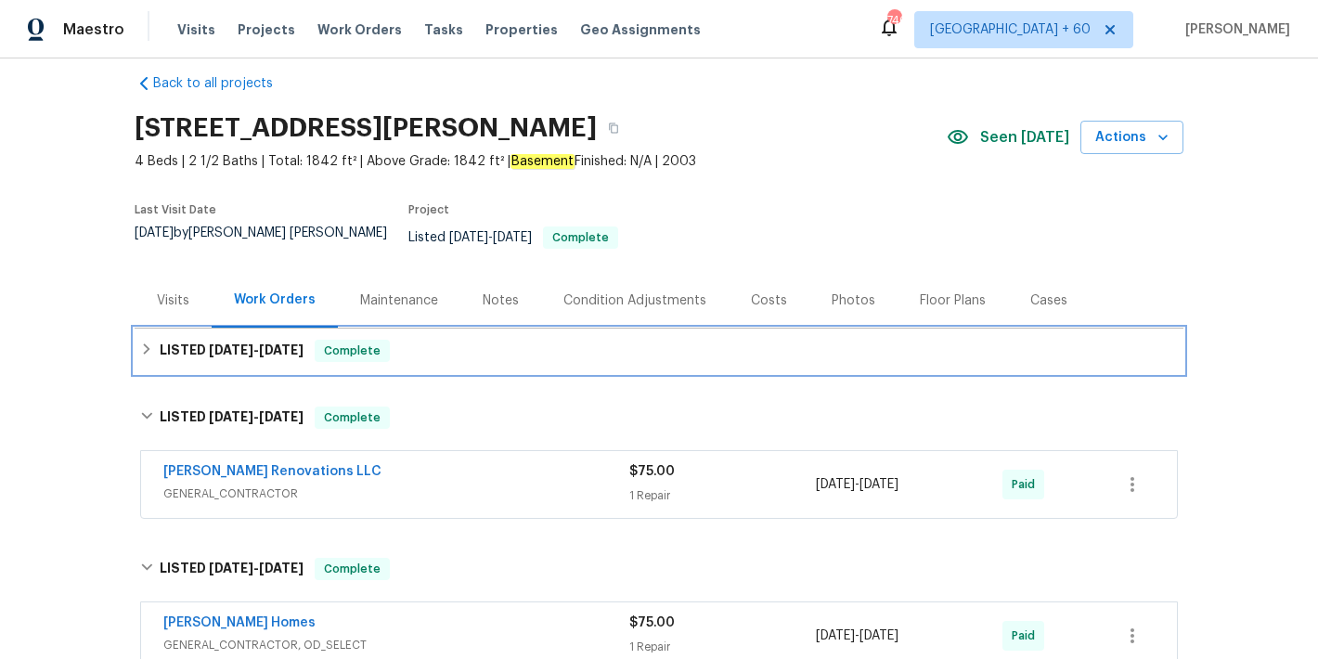
click at [540, 340] on div "LISTED 8/7/25 - 8/11/25 Complete" at bounding box center [659, 351] width 1038 height 22
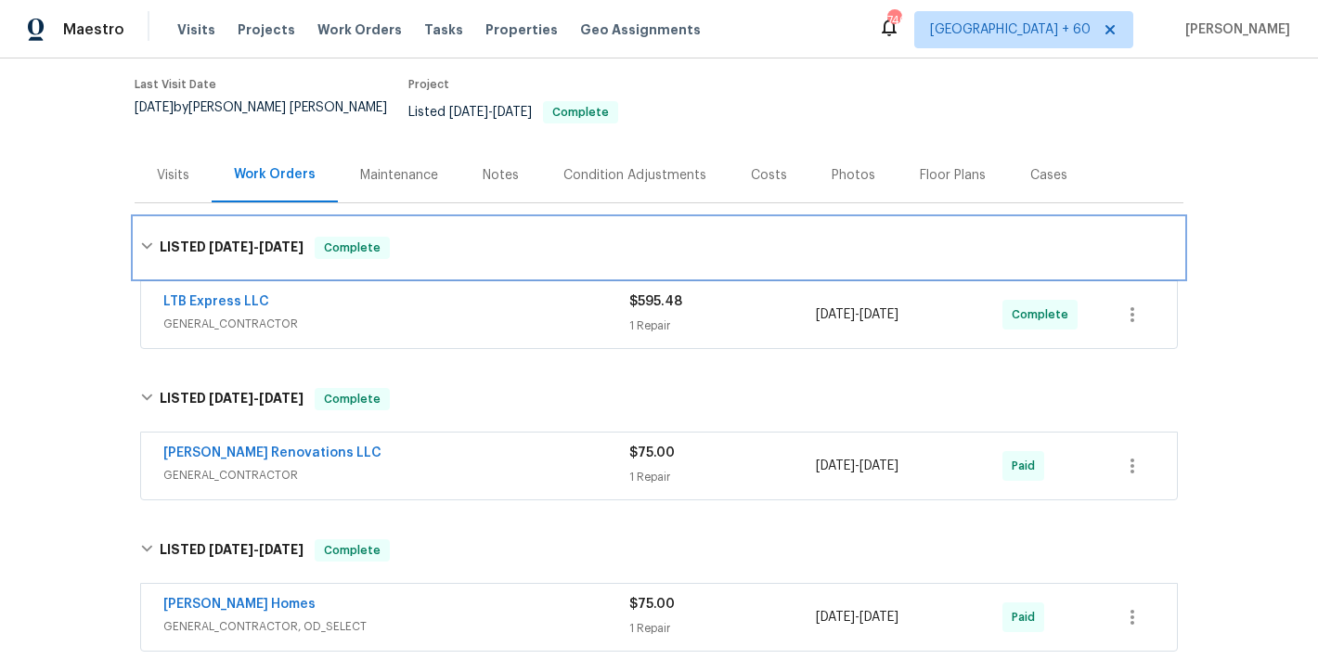
scroll to position [211, 0]
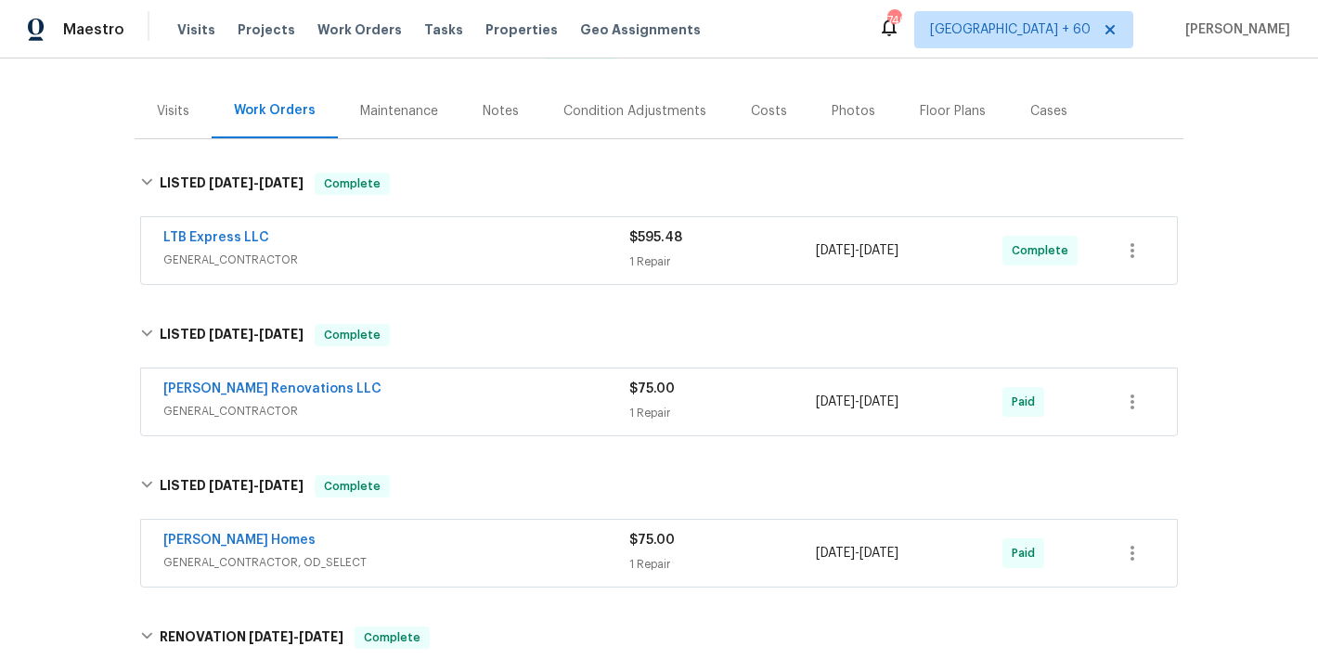
click at [527, 402] on span "GENERAL_CONTRACTOR" at bounding box center [396, 411] width 466 height 19
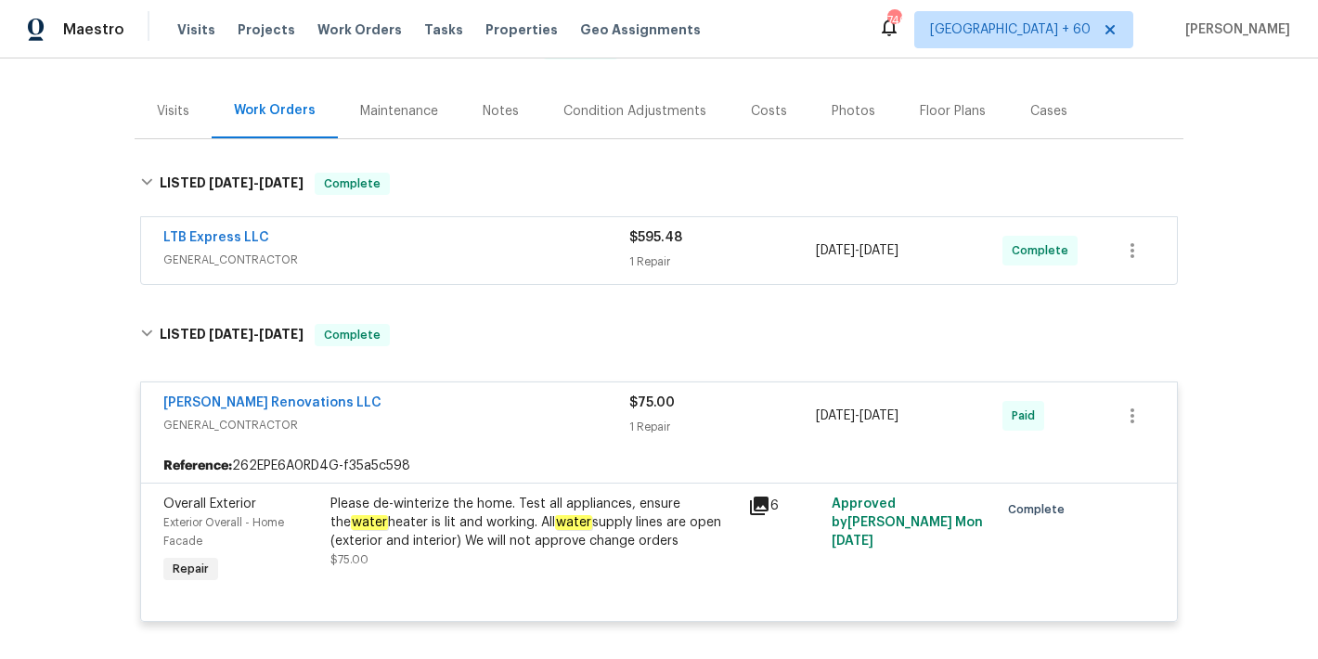
click at [524, 251] on span "GENERAL_CONTRACTOR" at bounding box center [396, 260] width 466 height 19
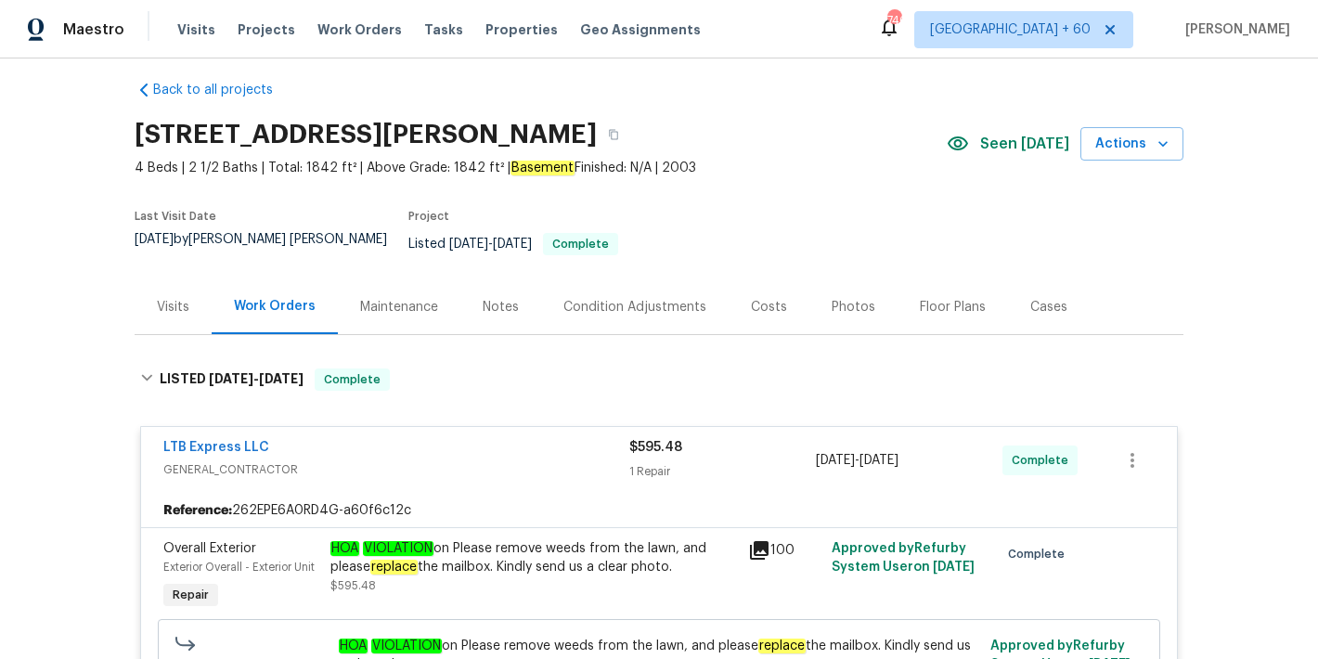
scroll to position [0, 0]
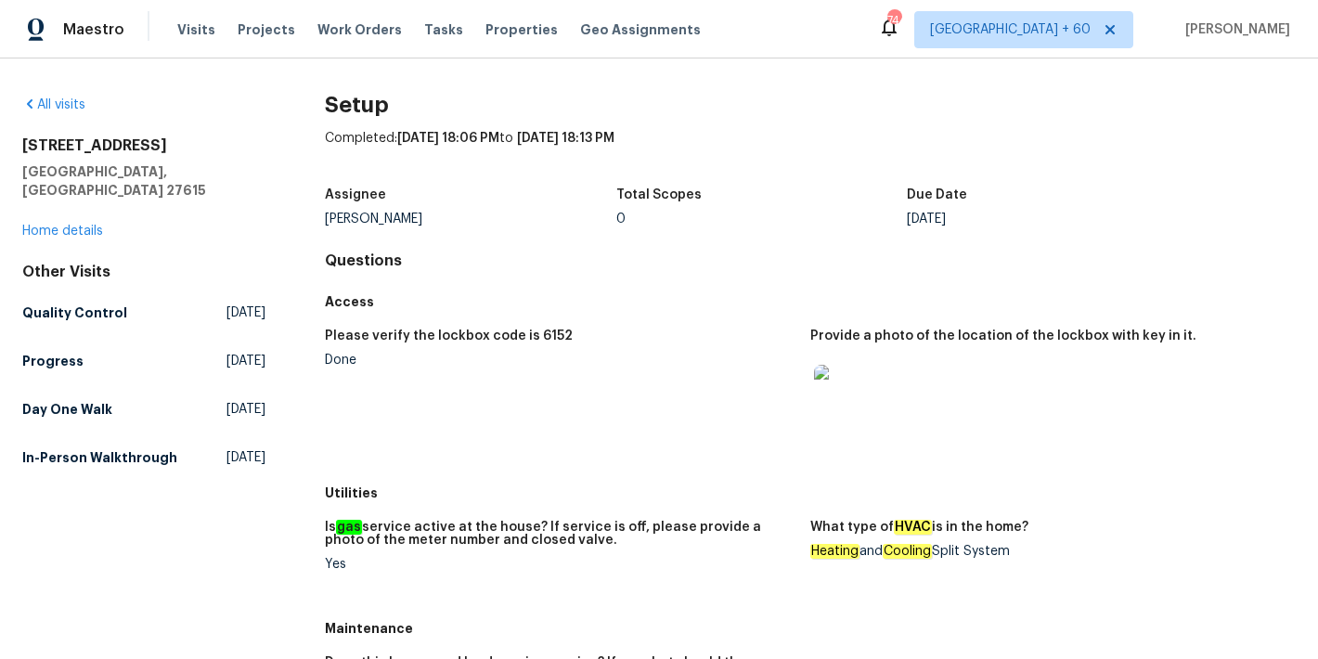
scroll to position [658, 0]
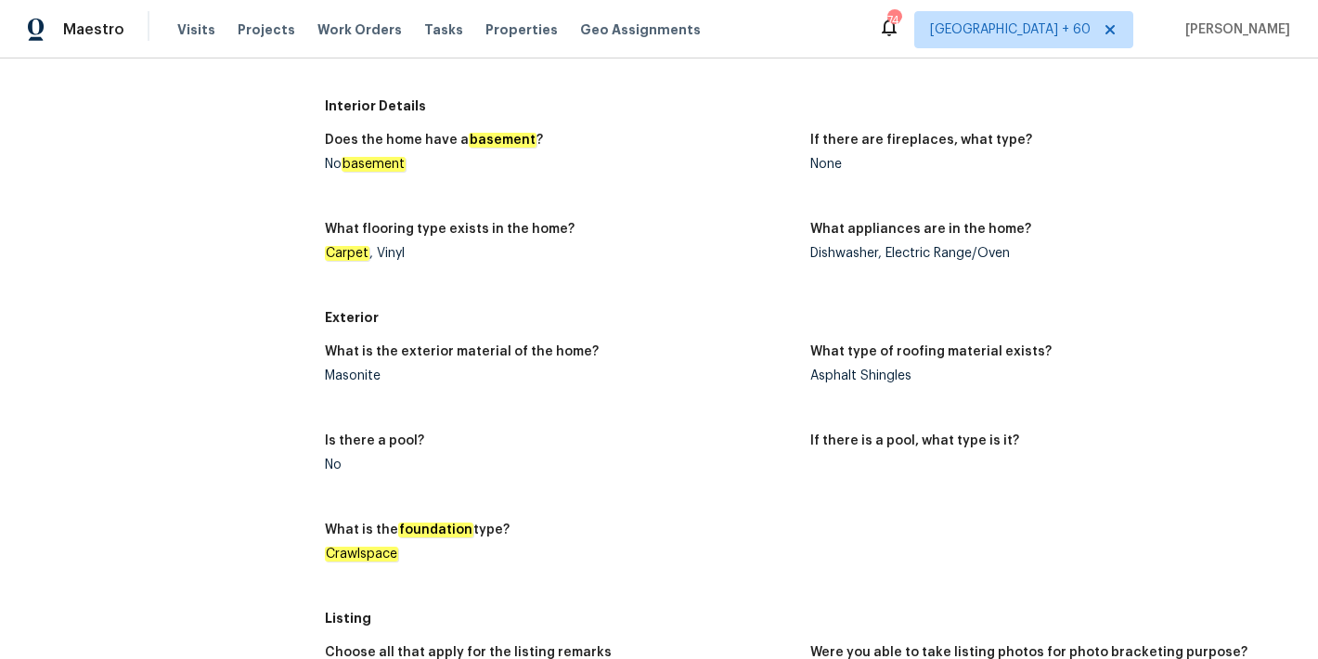
click at [359, 380] on div "Masonite" at bounding box center [560, 375] width 471 height 13
copy div "Masonite"
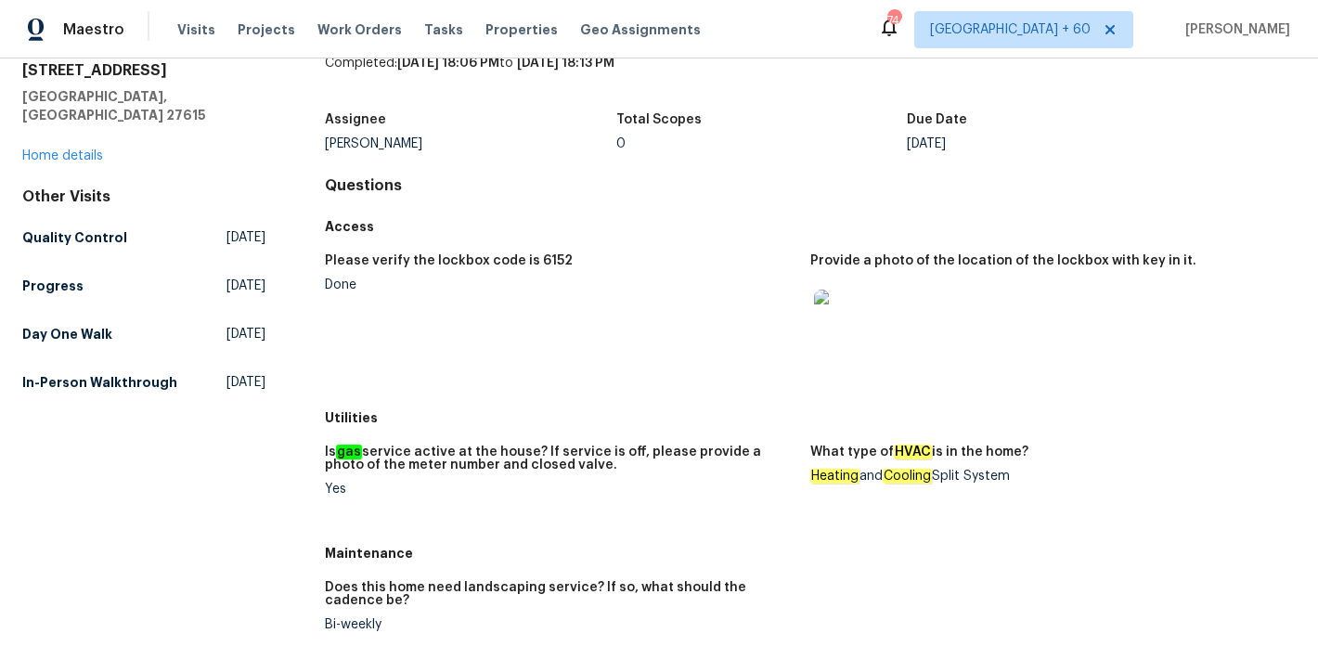
scroll to position [84, 0]
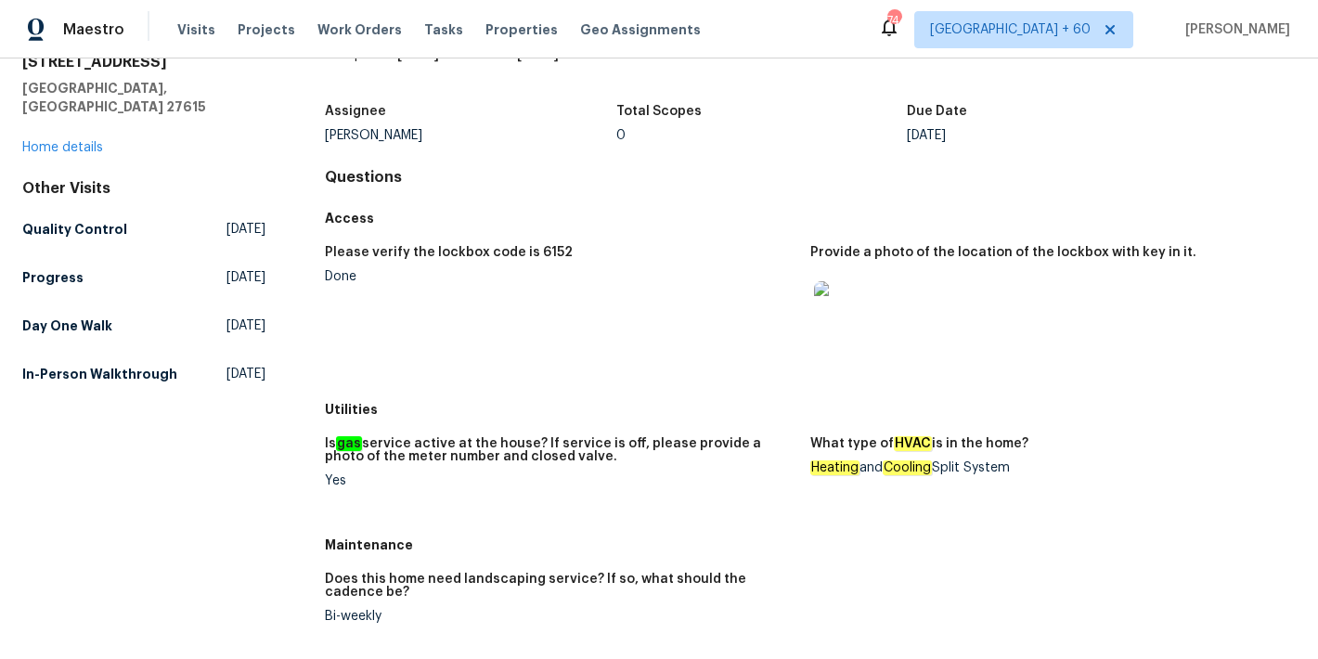
drag, startPoint x: 935, startPoint y: 465, endPoint x: 1070, endPoint y: 469, distance: 134.6
click at [1070, 469] on div "Heating and Cooling Split System" at bounding box center [1045, 467] width 471 height 13
copy div "Split System"
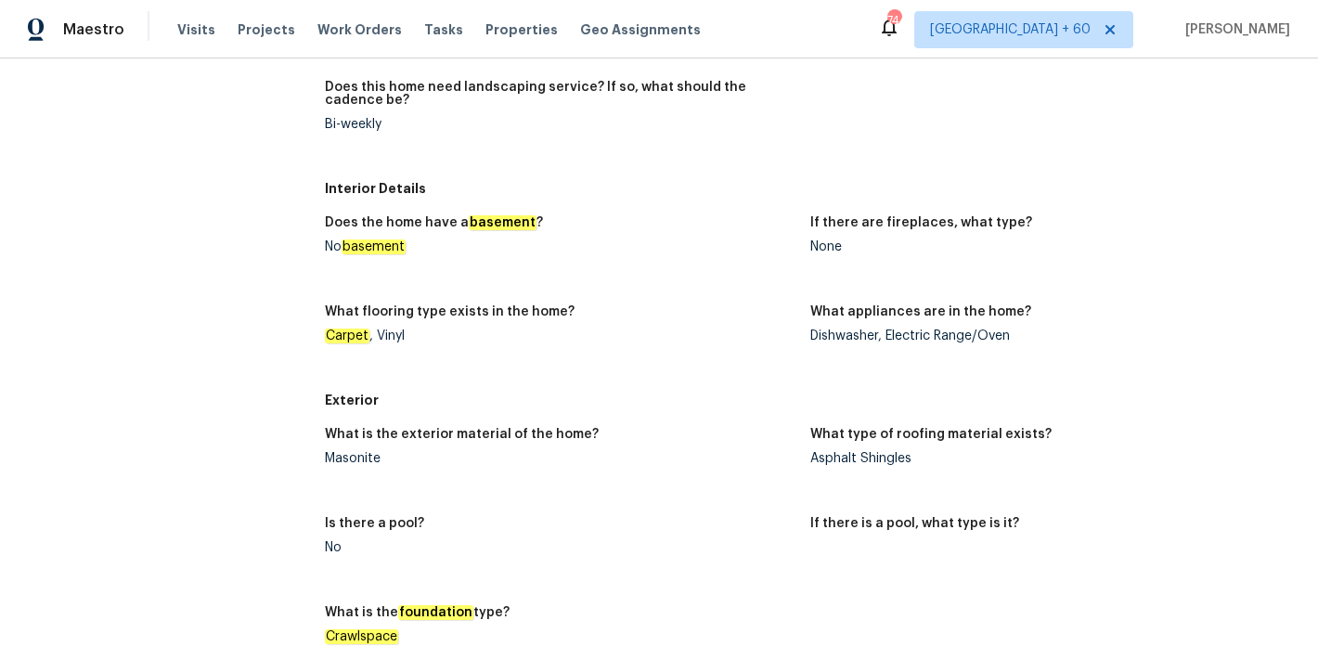
scroll to position [0, 0]
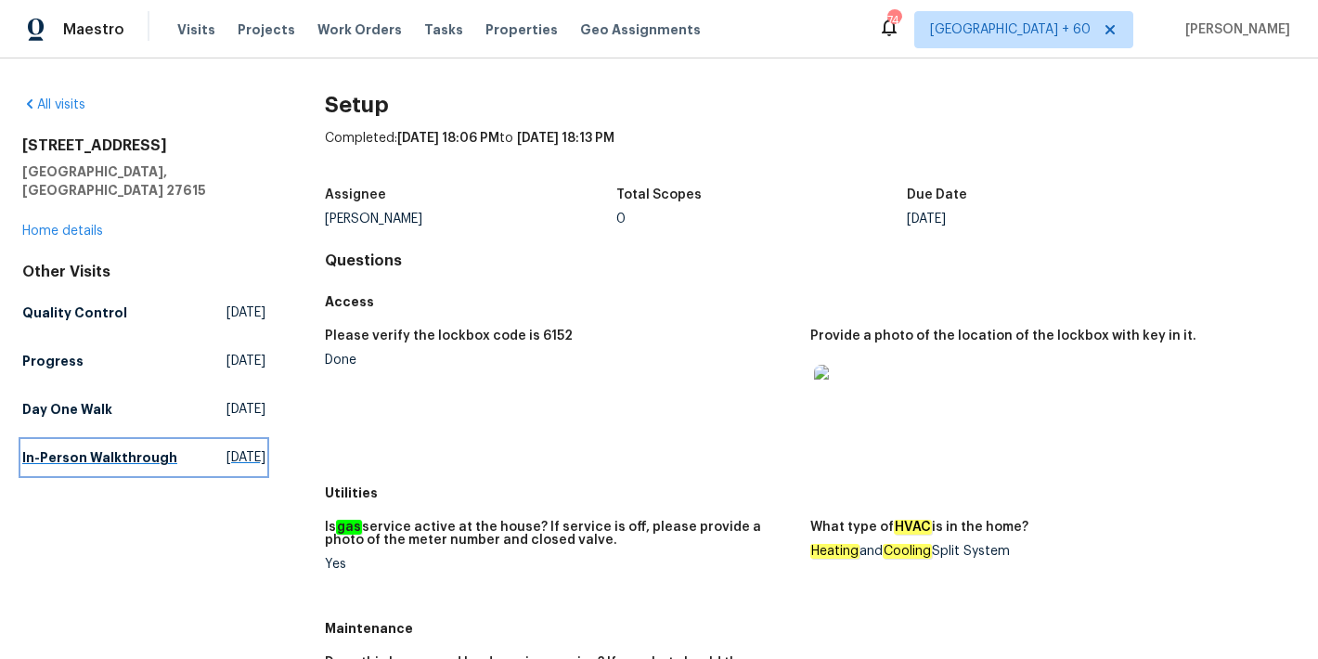
click at [59, 458] on h5 "In-Person Walkthrough" at bounding box center [99, 457] width 155 height 19
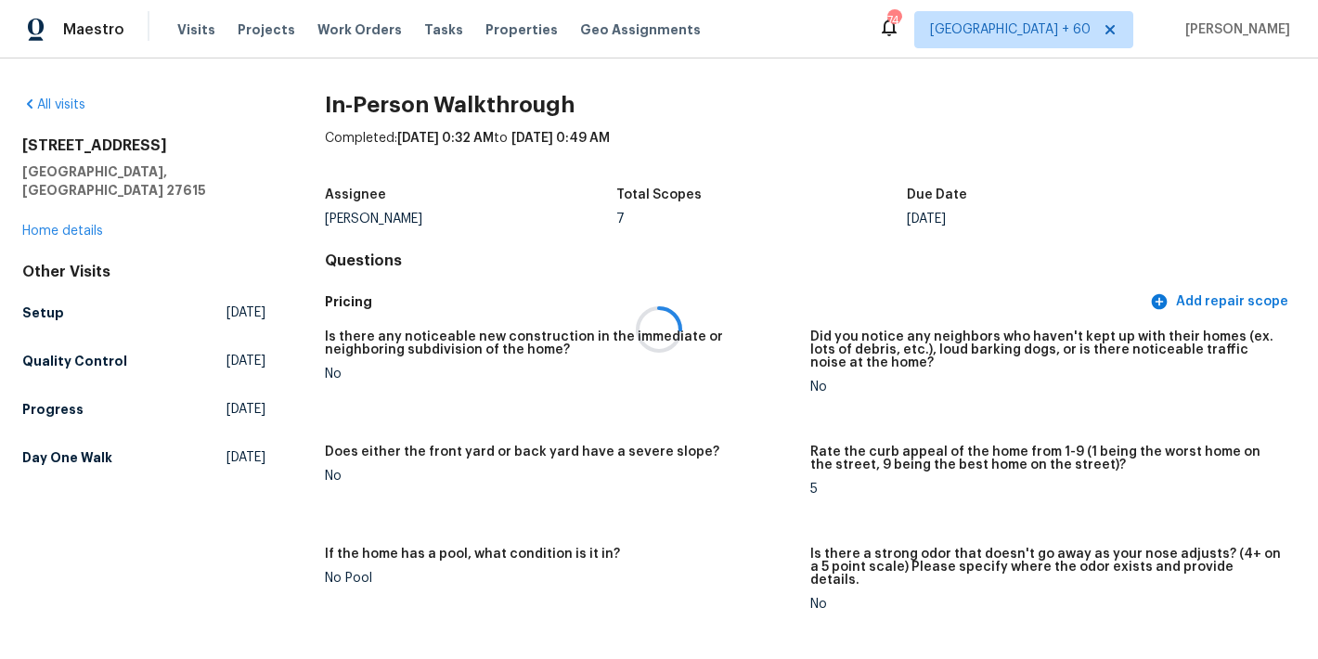
click at [728, 230] on div at bounding box center [659, 329] width 1318 height 659
click at [64, 448] on h5 "Day One Walk" at bounding box center [67, 457] width 90 height 19
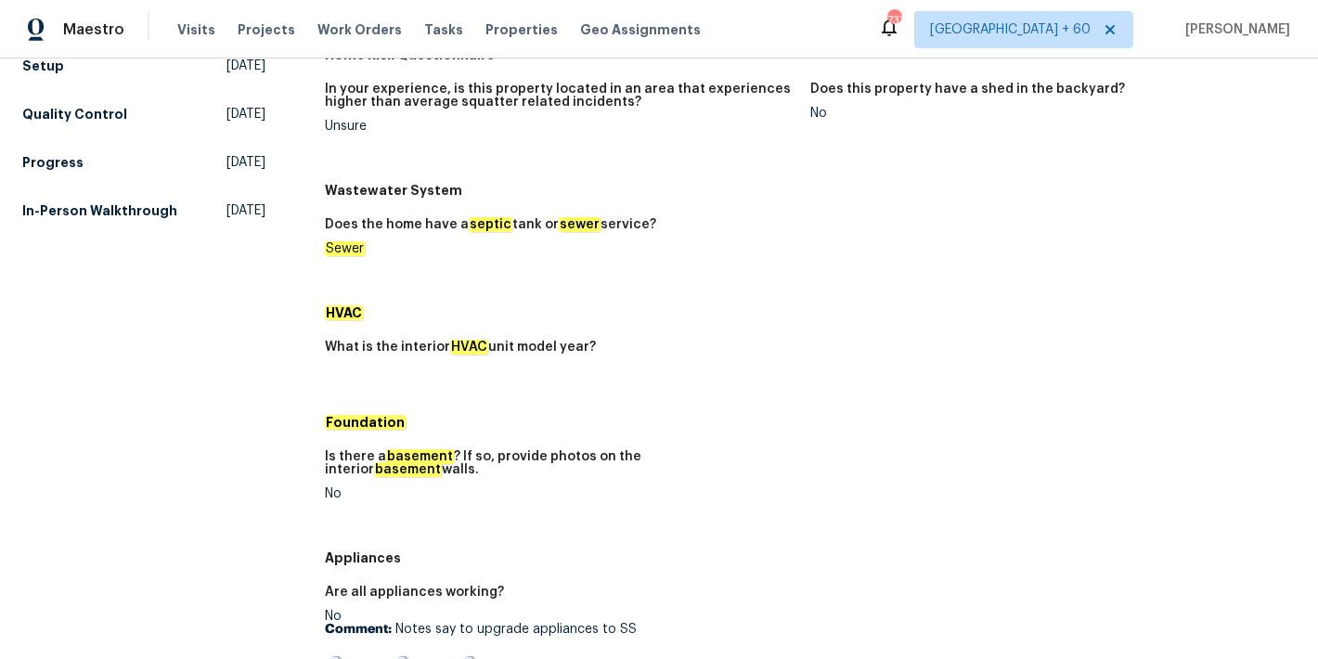
scroll to position [297, 0]
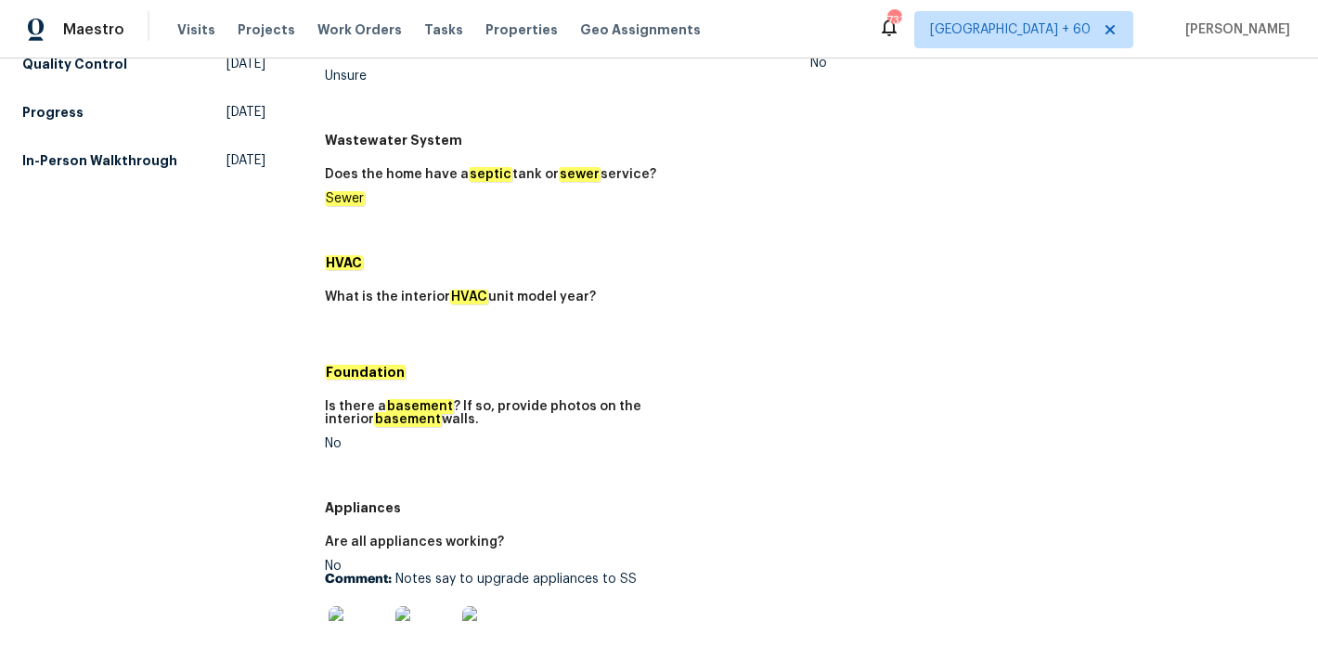
click at [767, 352] on div "What is the interior HVAC unit model year?" at bounding box center [810, 317] width 971 height 76
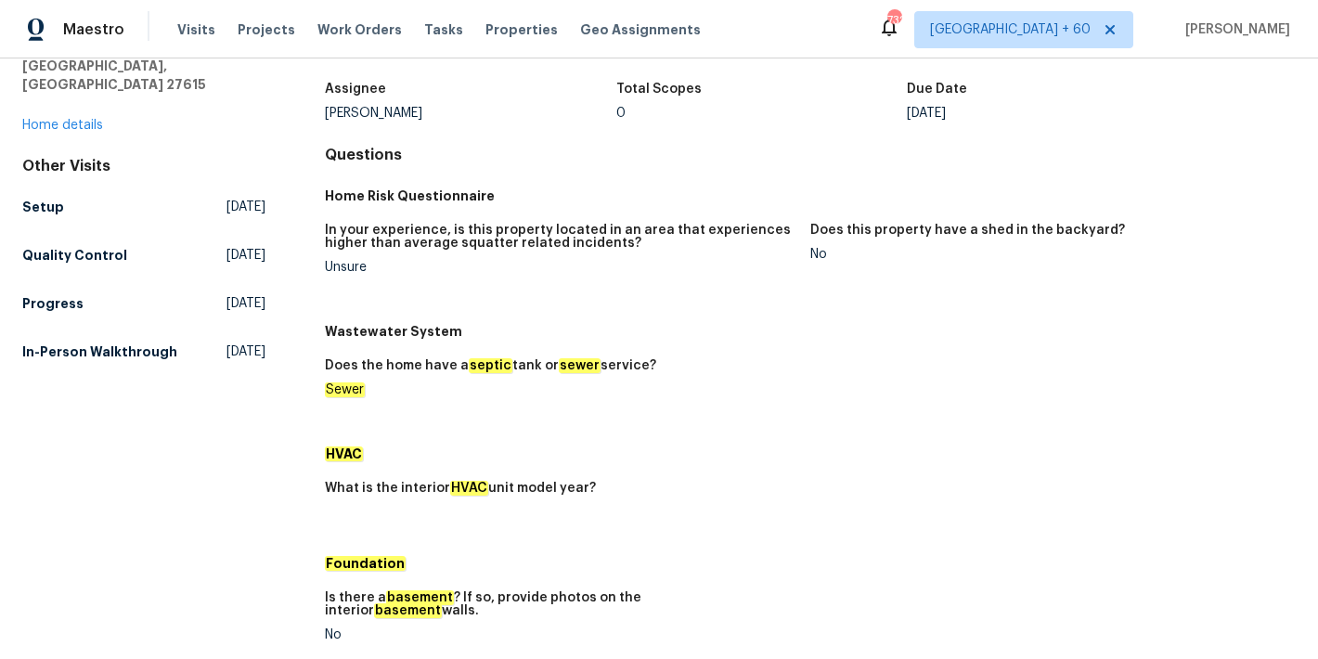
scroll to position [0, 0]
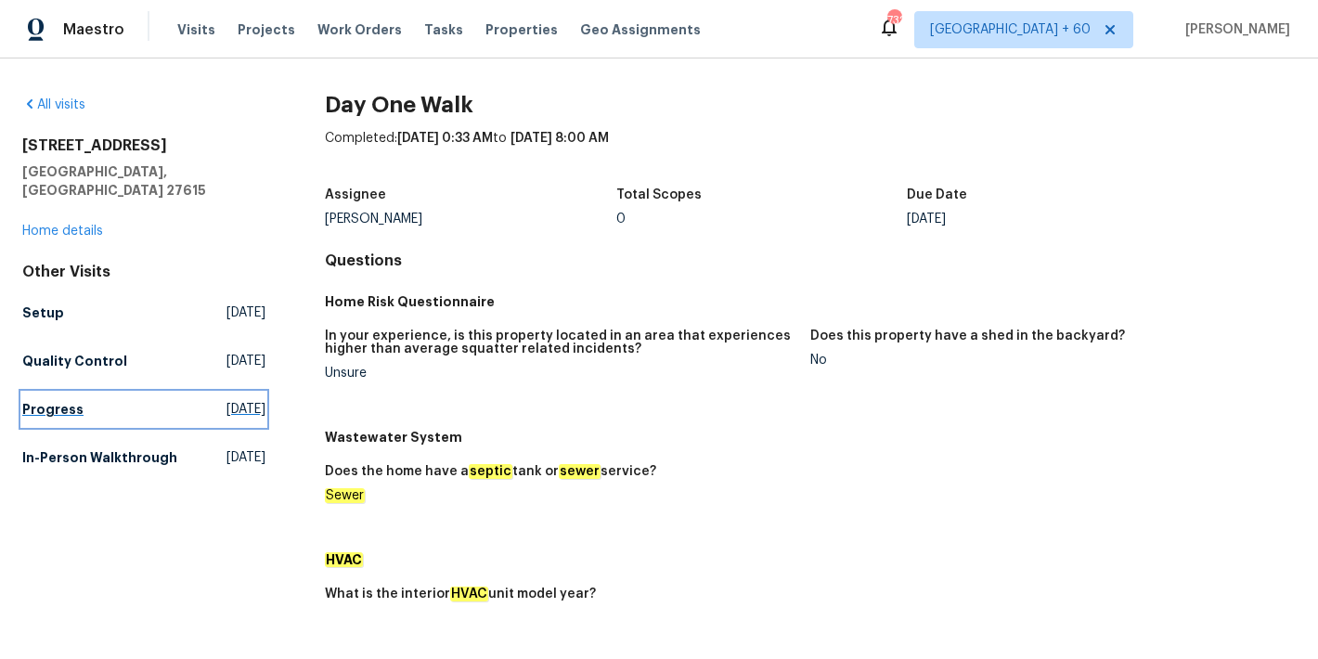
click at [64, 400] on h5 "Progress" at bounding box center [52, 409] width 61 height 19
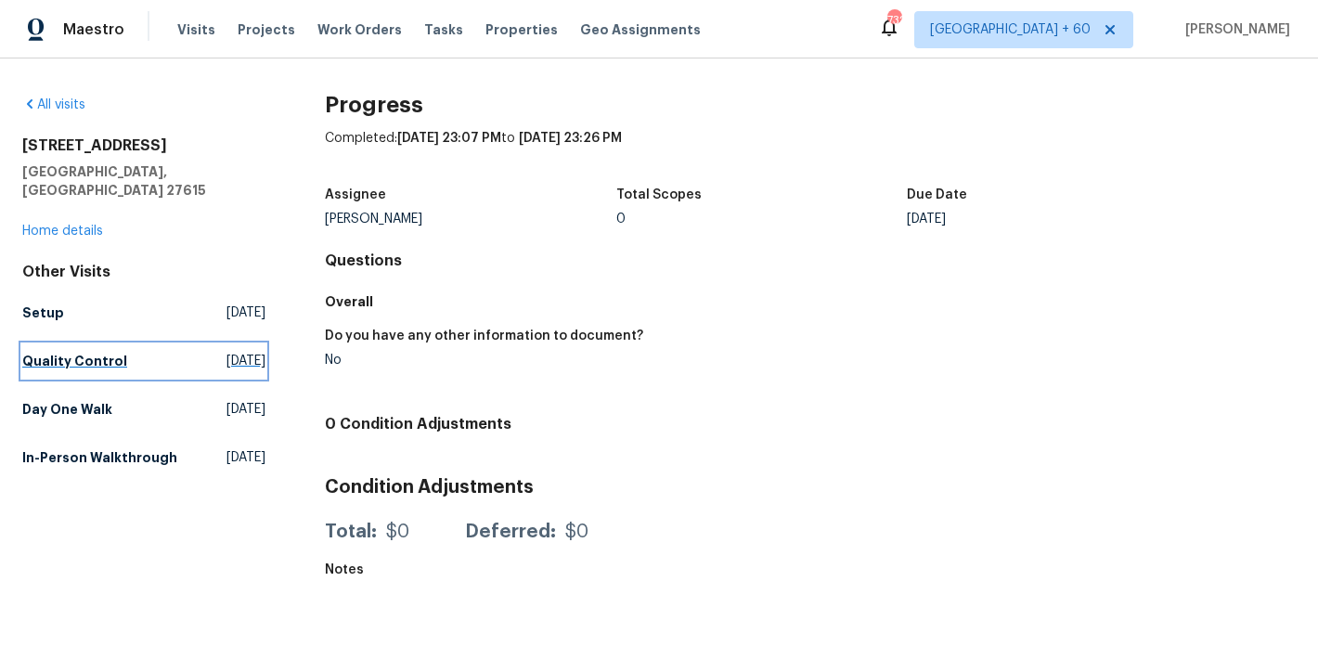
click at [111, 352] on h5 "Quality Control" at bounding box center [74, 361] width 105 height 19
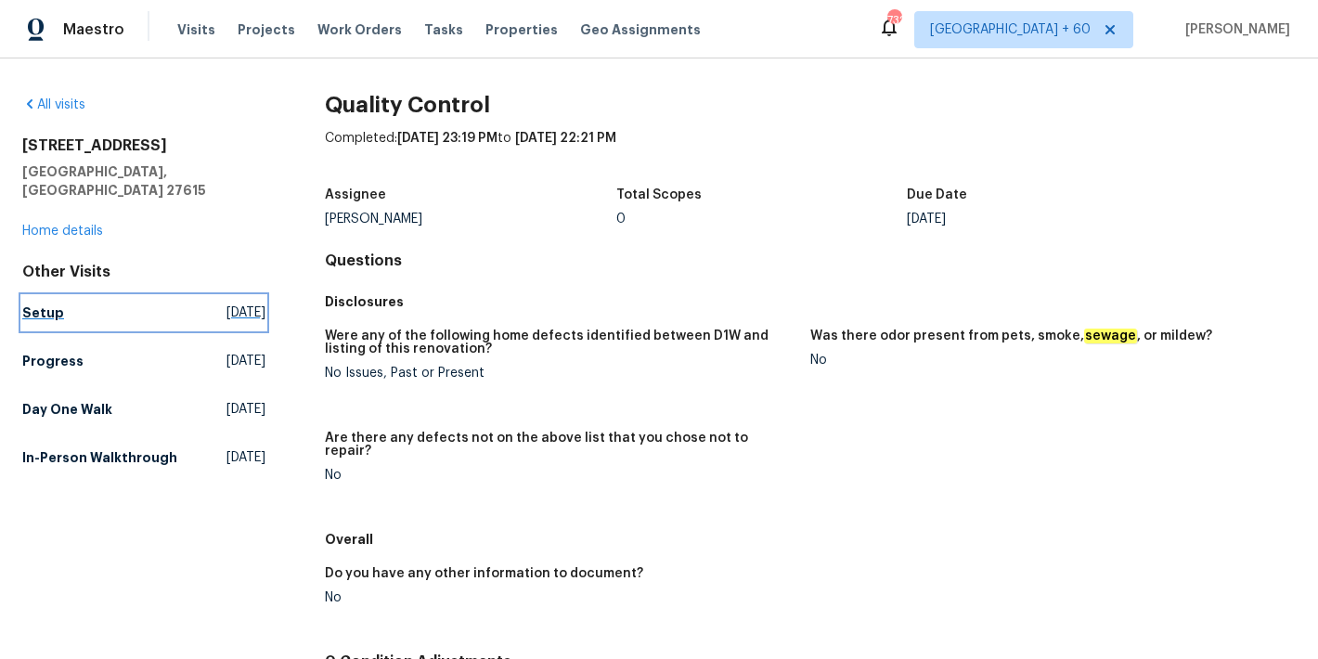
click at [62, 296] on link "Setup [DATE]" at bounding box center [143, 312] width 243 height 33
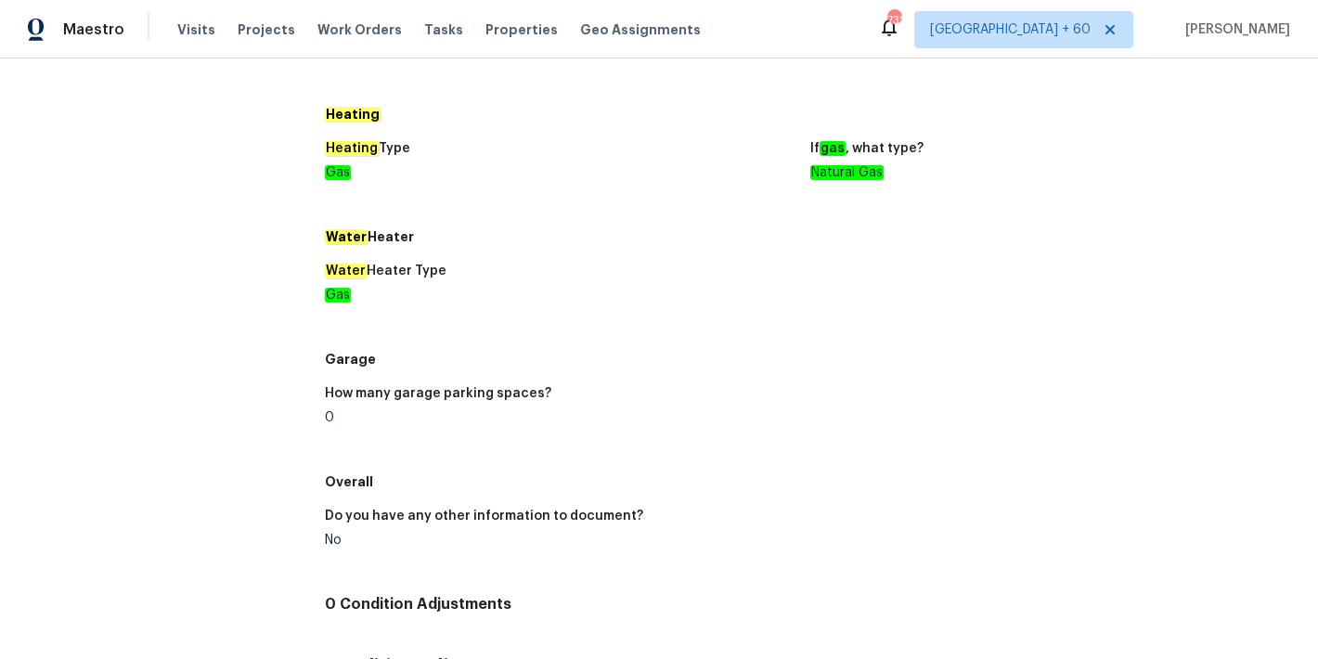
scroll to position [1246, 0]
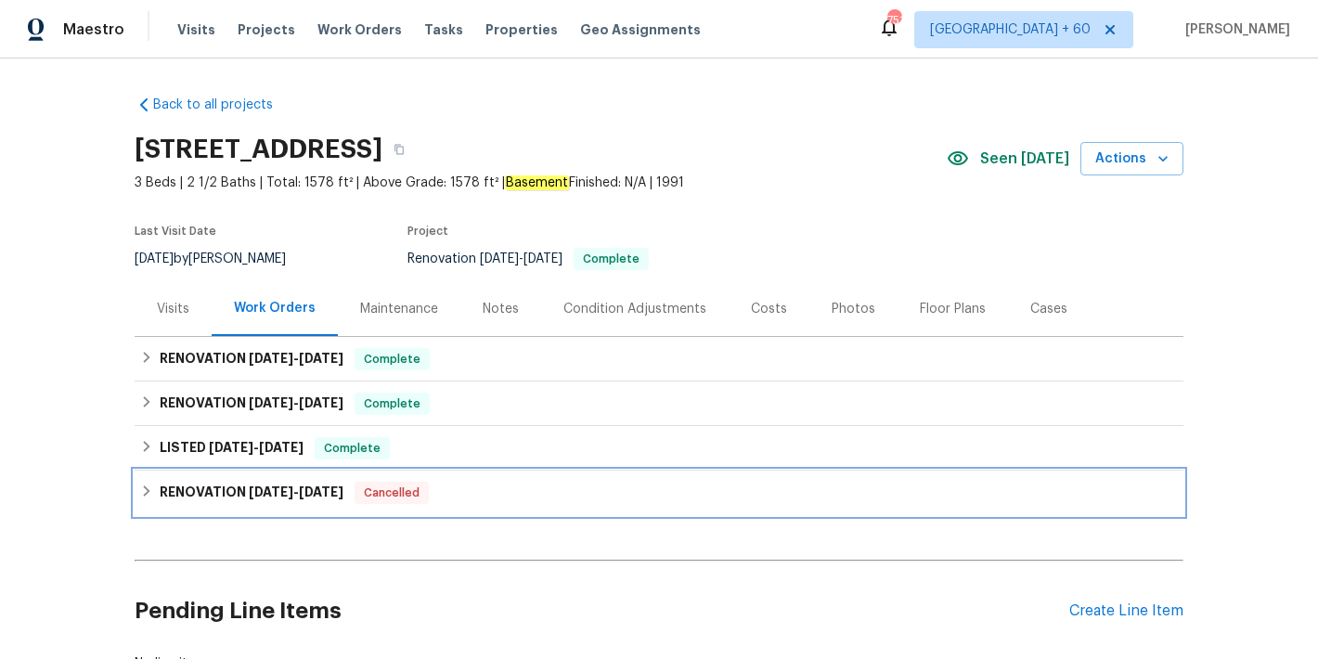
click at [249, 495] on span "5/27/25" at bounding box center [271, 491] width 45 height 13
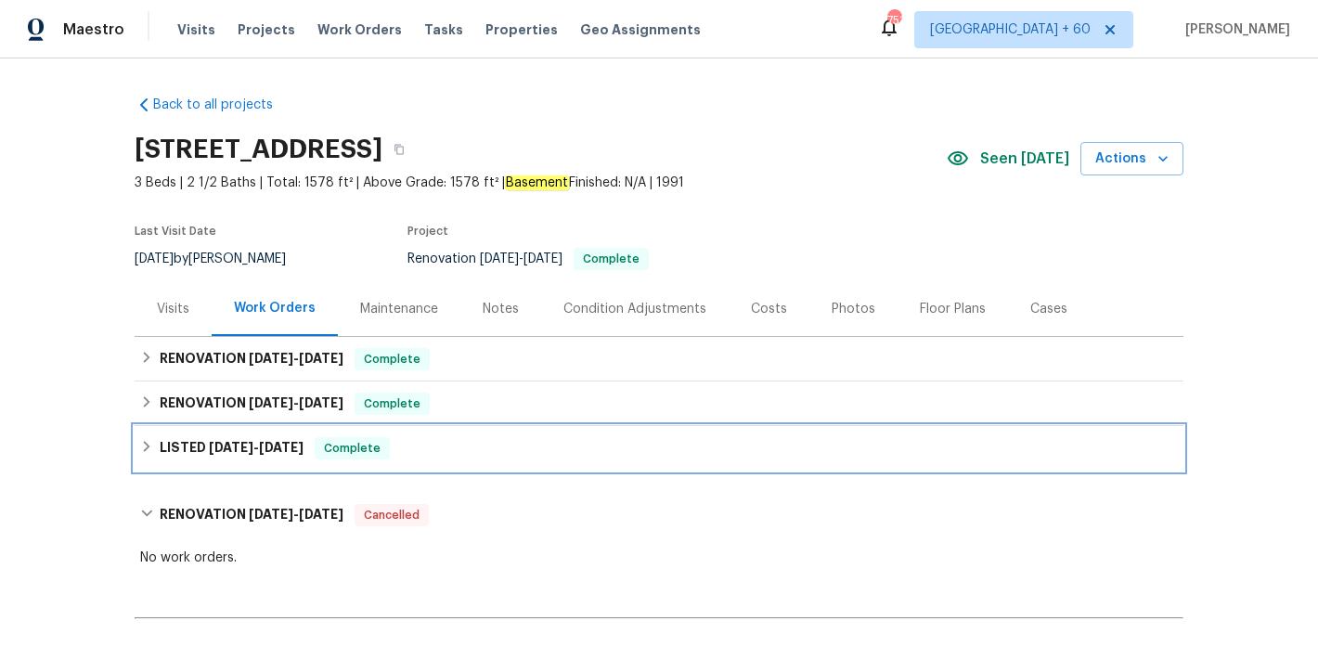
click at [270, 450] on span "8/5/25" at bounding box center [281, 447] width 45 height 13
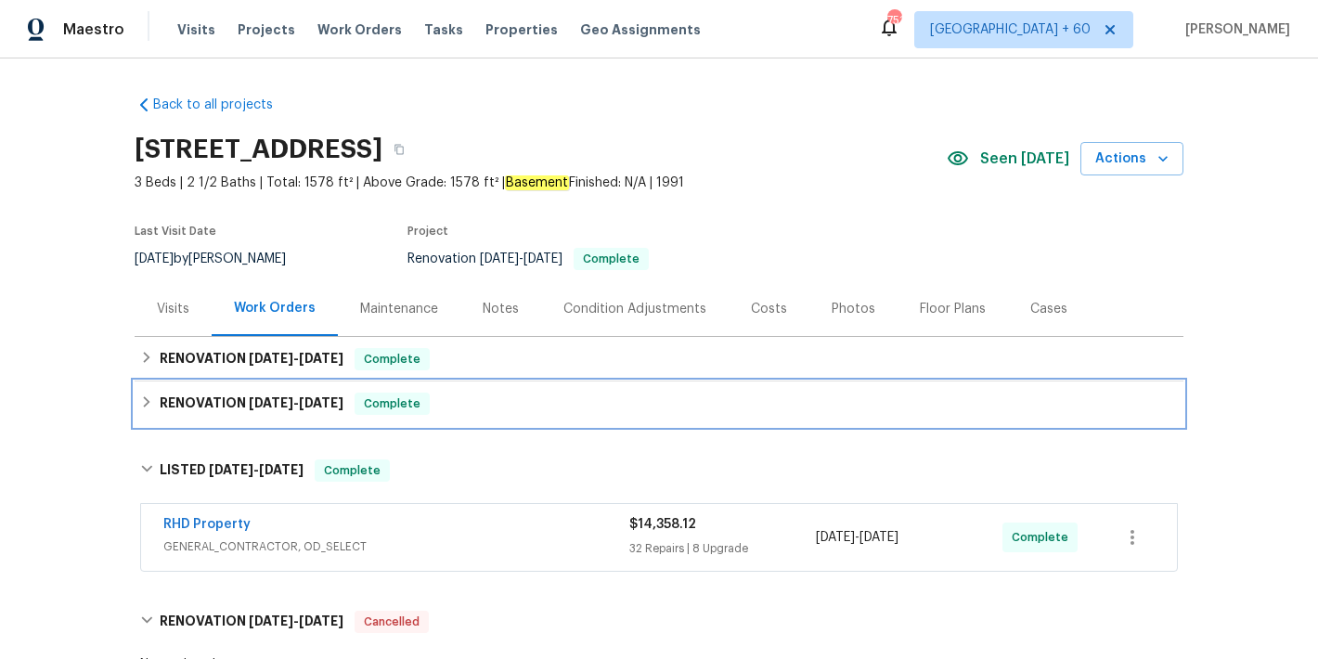
click at [290, 419] on div "RENOVATION 7/21/25 - 8/21/25 Complete" at bounding box center [659, 403] width 1049 height 45
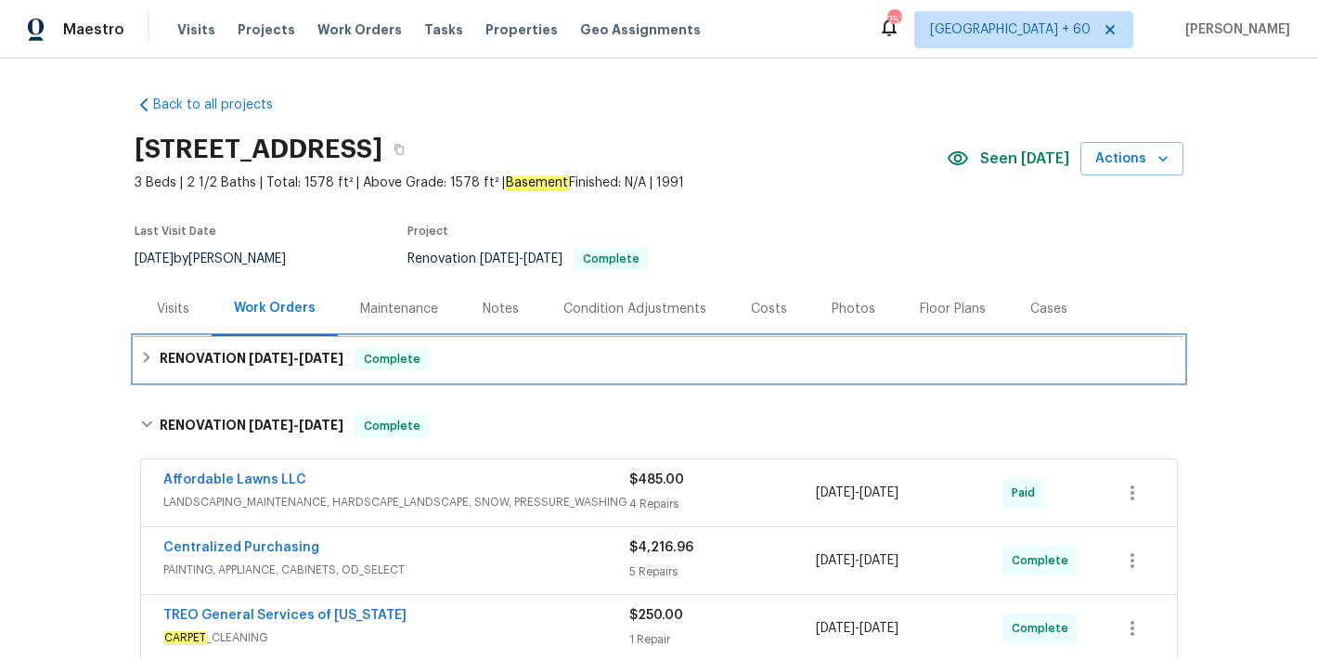
click at [290, 367] on h6 "RENOVATION 8/1/25 - 8/12/25" at bounding box center [252, 359] width 184 height 22
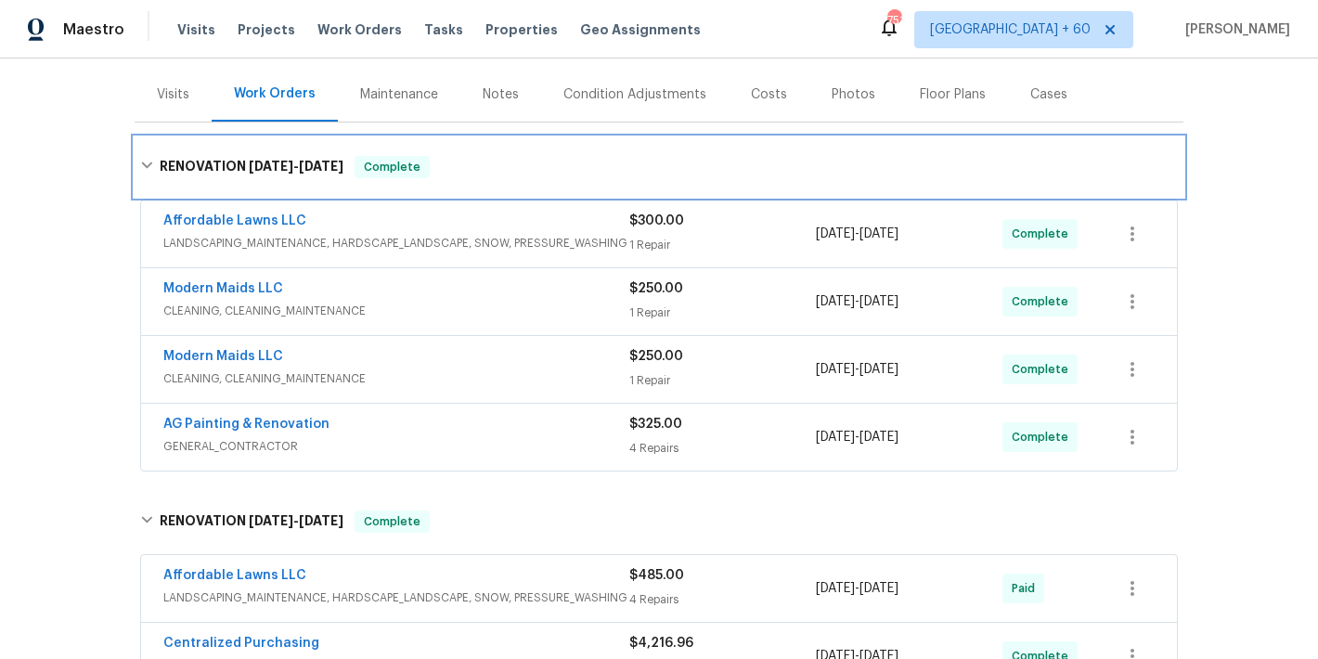
scroll to position [710, 0]
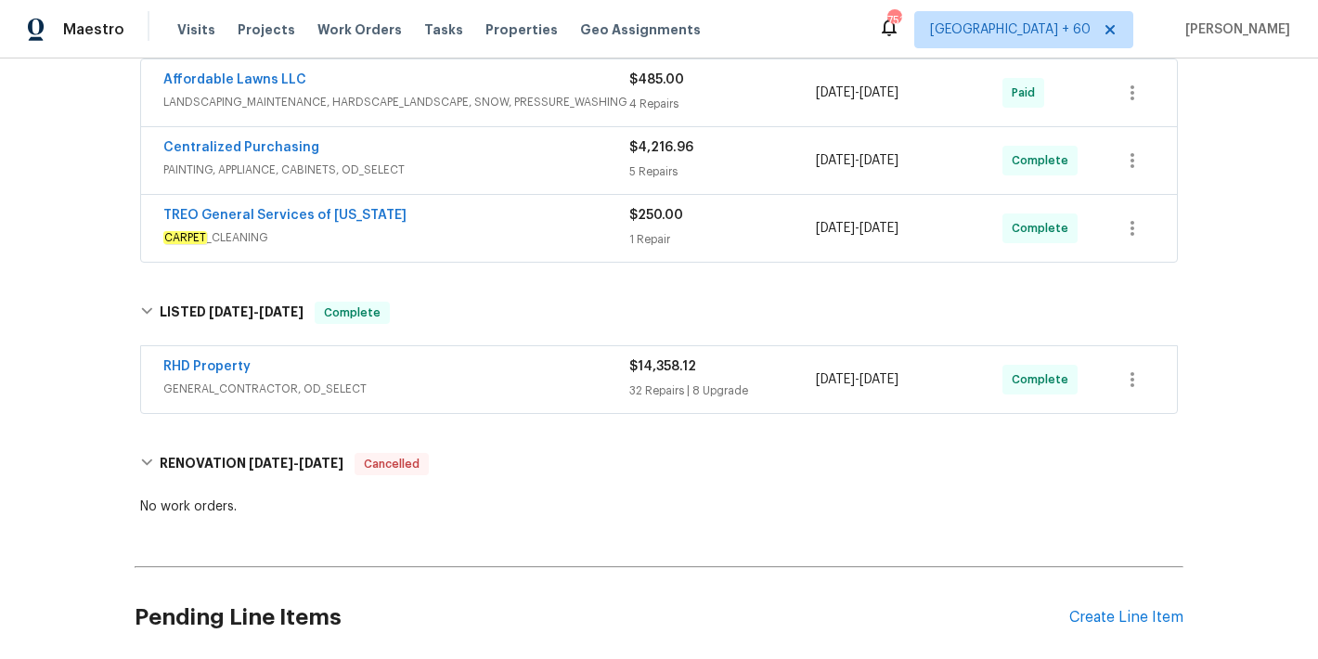
click at [534, 374] on div "RHD Property" at bounding box center [396, 368] width 466 height 22
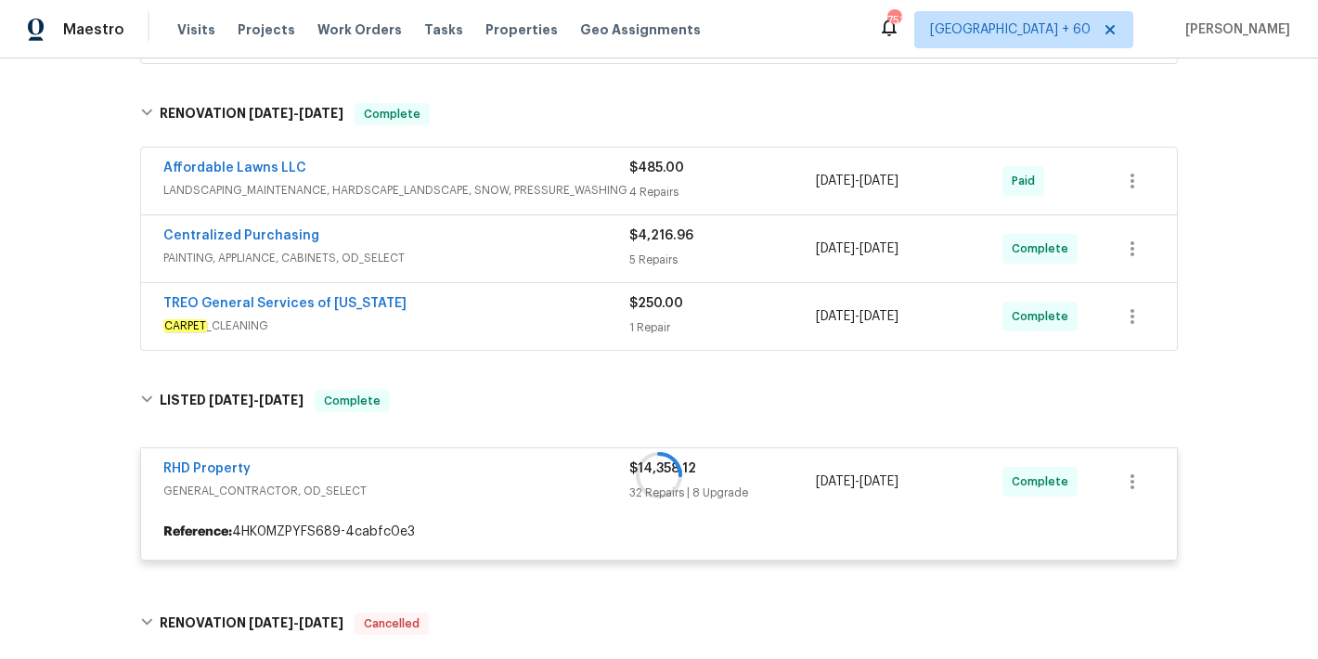
scroll to position [603, 0]
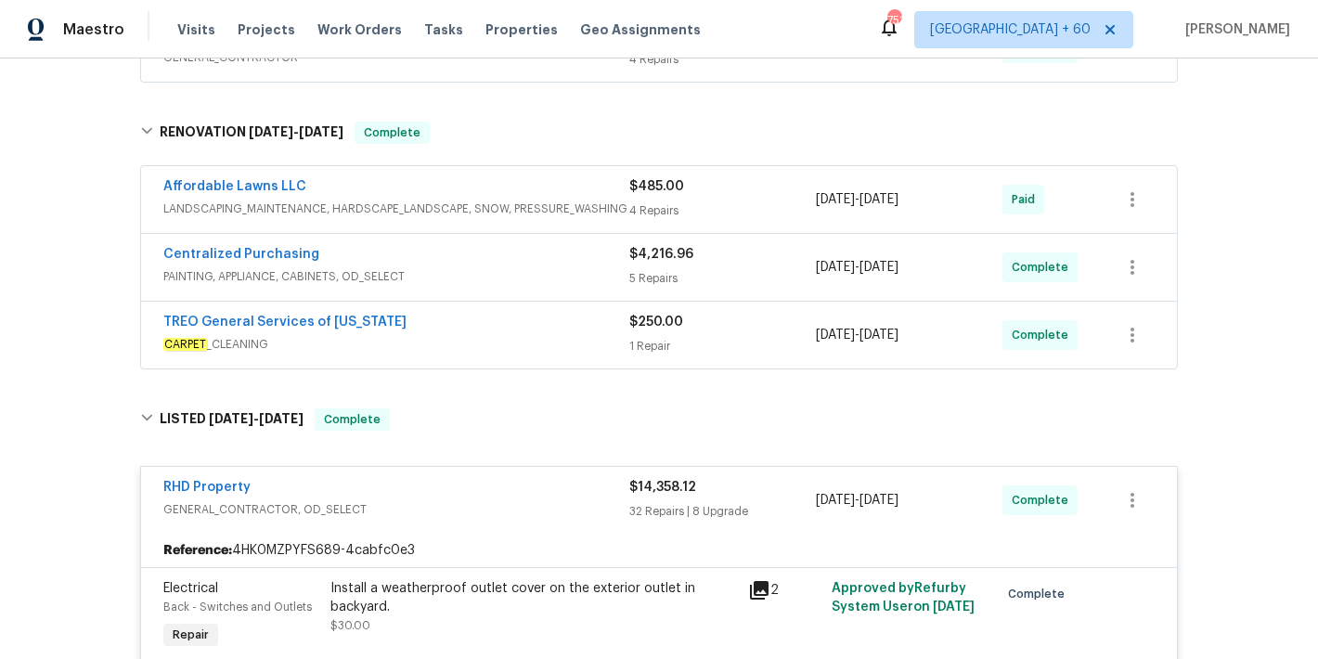
click at [533, 341] on span "CARPET _CLEANING" at bounding box center [396, 344] width 466 height 19
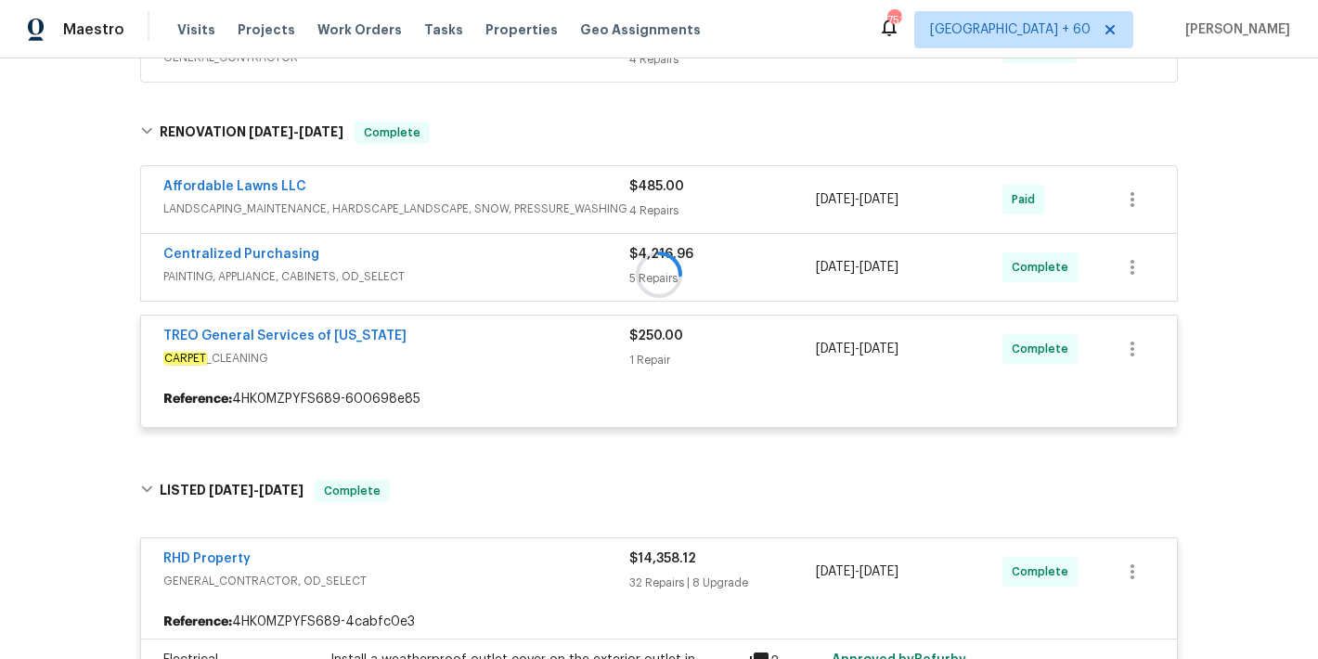
scroll to position [536, 0]
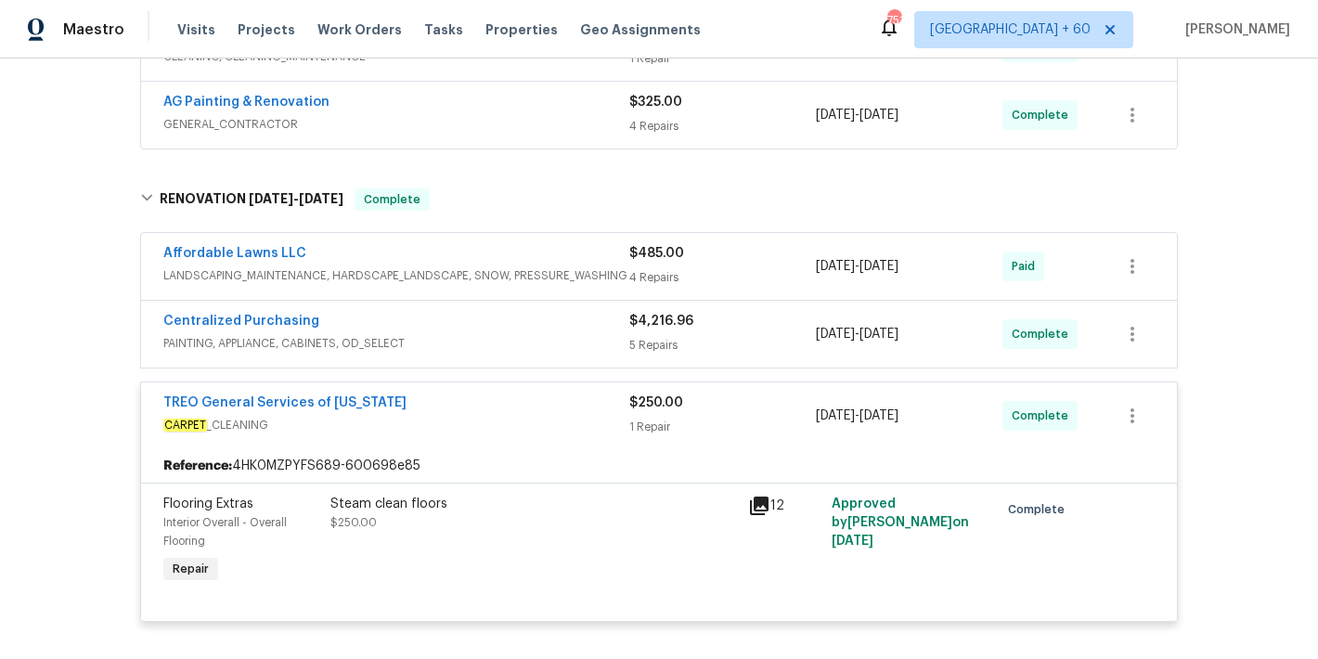
click at [577, 337] on span "PAINTING, APPLIANCE, CABINETS, OD_SELECT" at bounding box center [396, 343] width 466 height 19
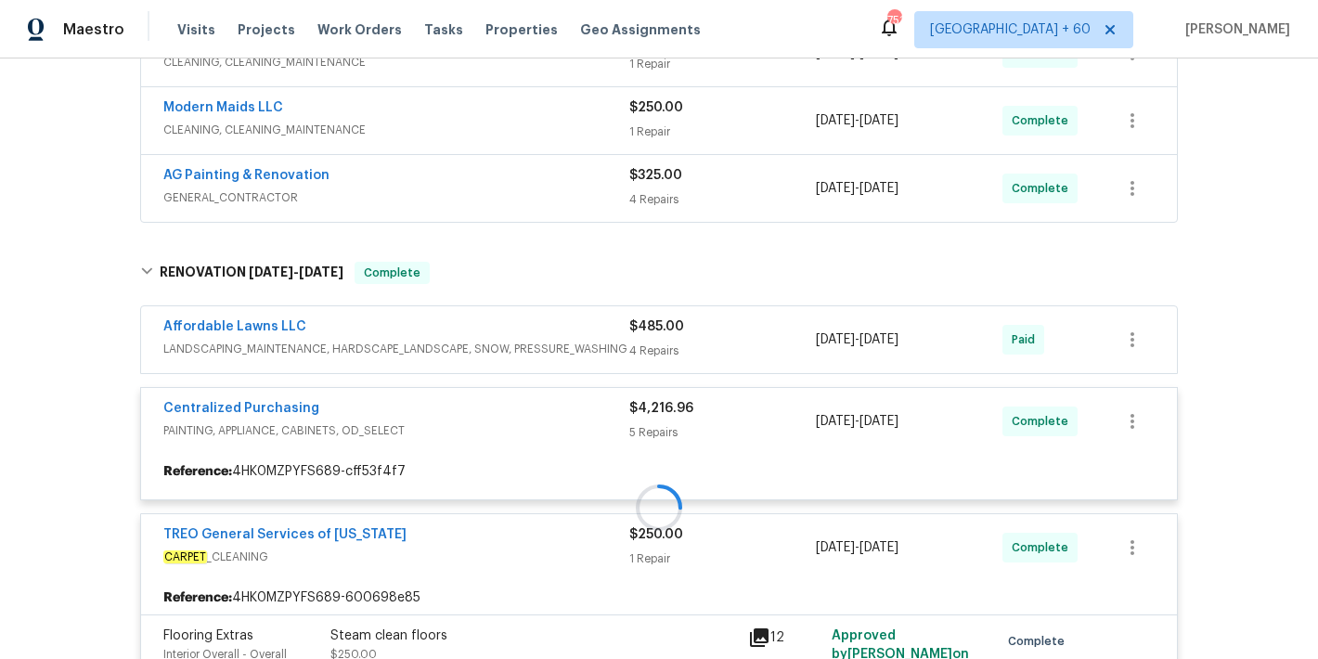
scroll to position [452, 0]
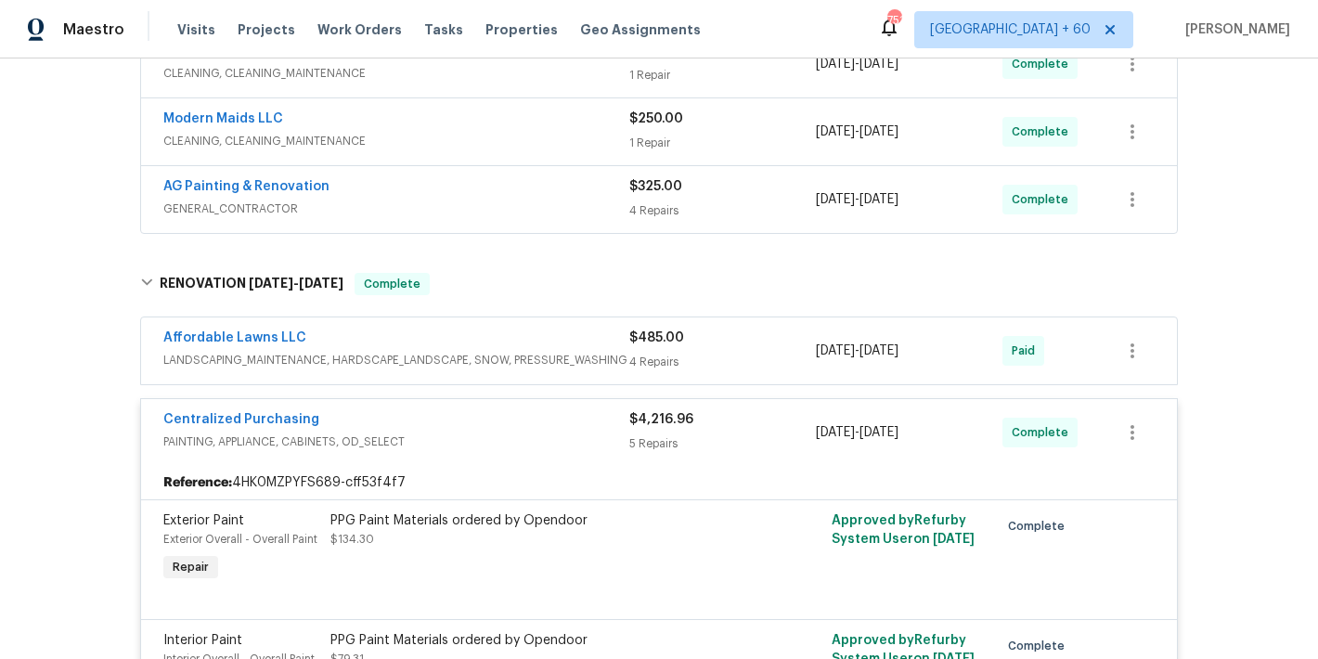
click at [608, 346] on div "Affordable Lawns LLC" at bounding box center [396, 340] width 466 height 22
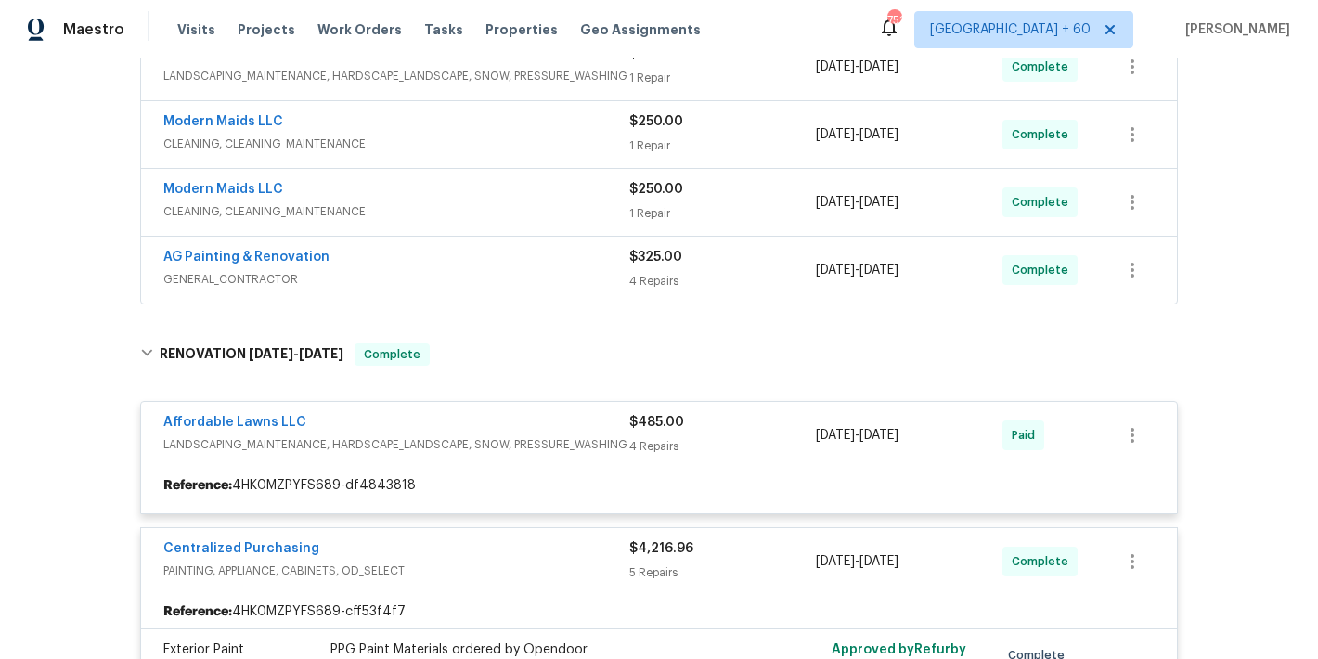
scroll to position [365, 0]
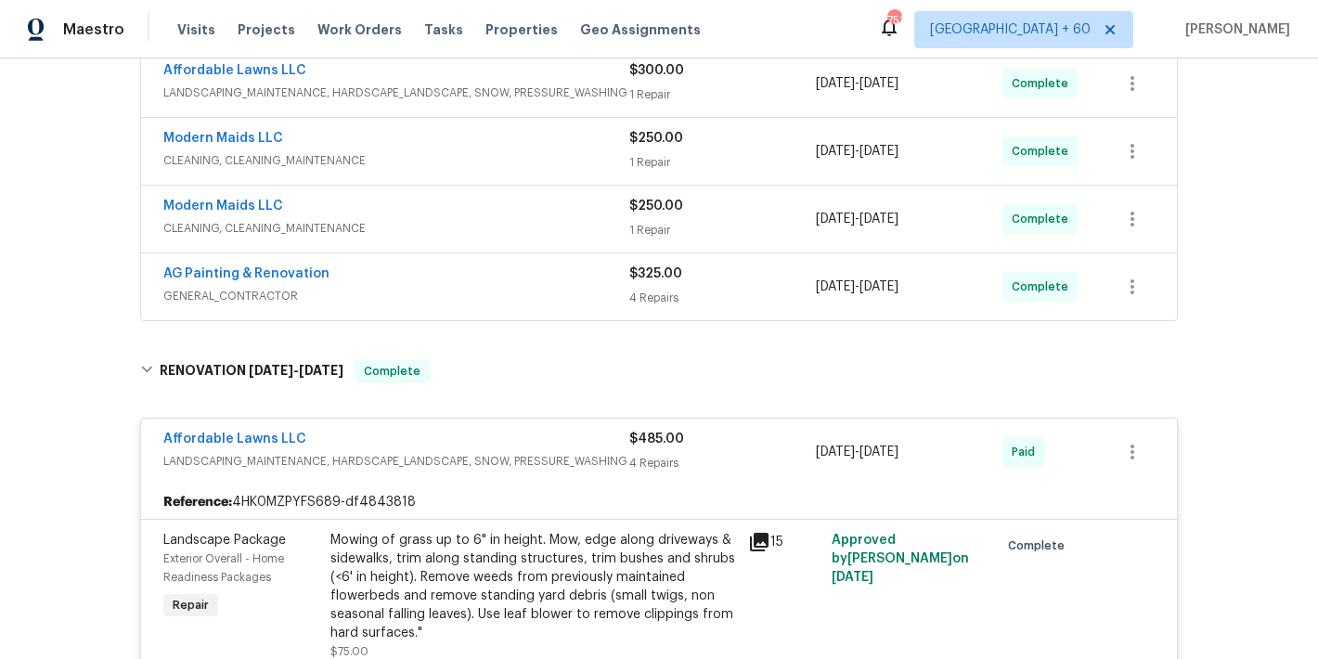
click at [589, 291] on span "GENERAL_CONTRACTOR" at bounding box center [396, 296] width 466 height 19
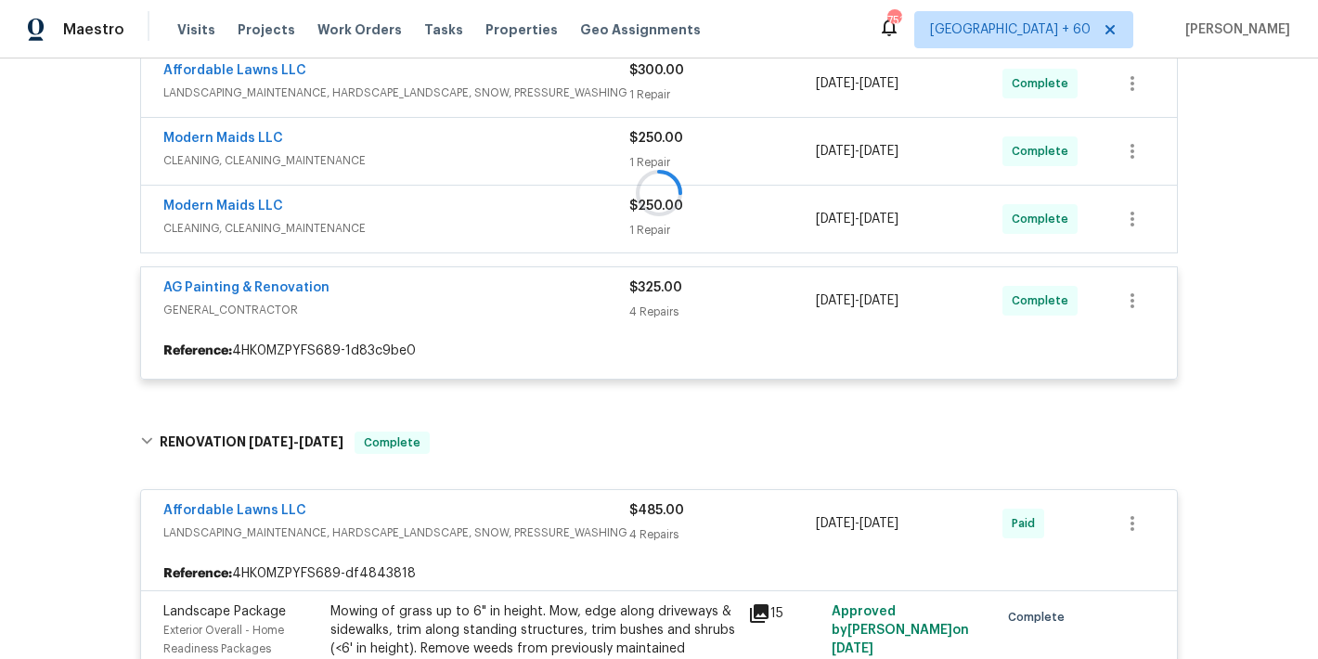
scroll to position [228, 0]
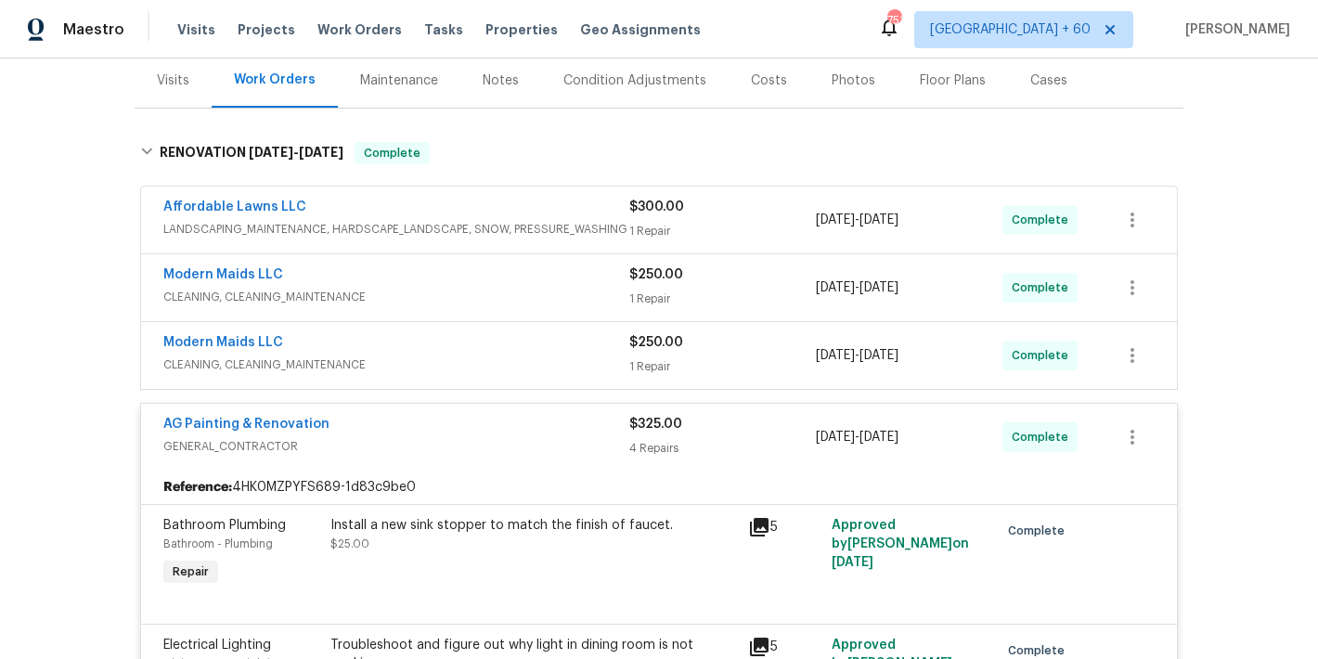
click at [586, 362] on span "CLEANING, CLEANING_MAINTENANCE" at bounding box center [396, 364] width 466 height 19
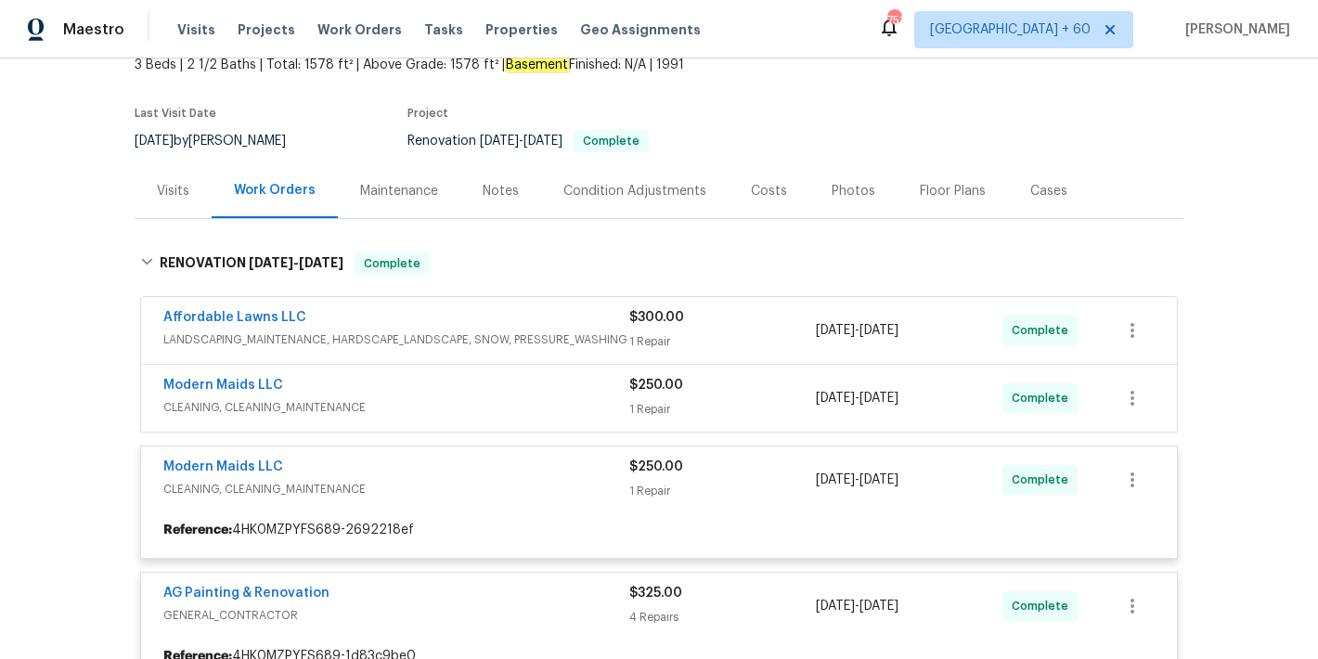
scroll to position [109, 0]
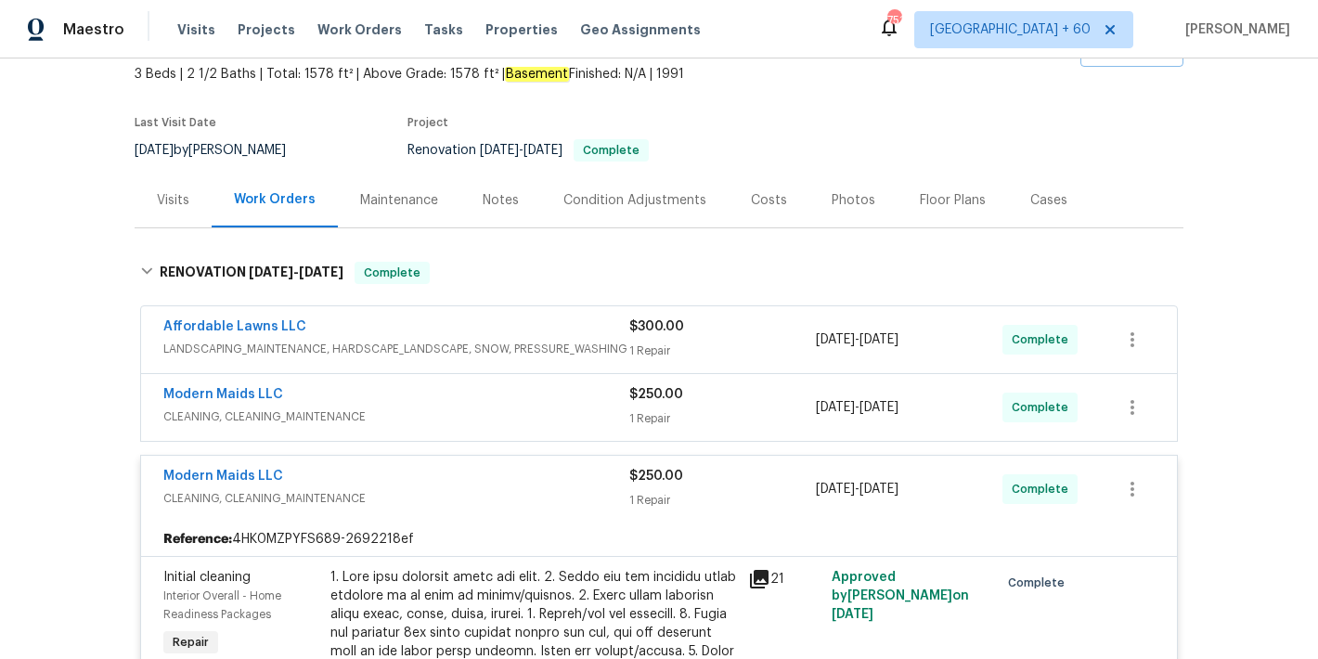
click at [578, 409] on span "CLEANING, CLEANING_MAINTENANCE" at bounding box center [396, 416] width 466 height 19
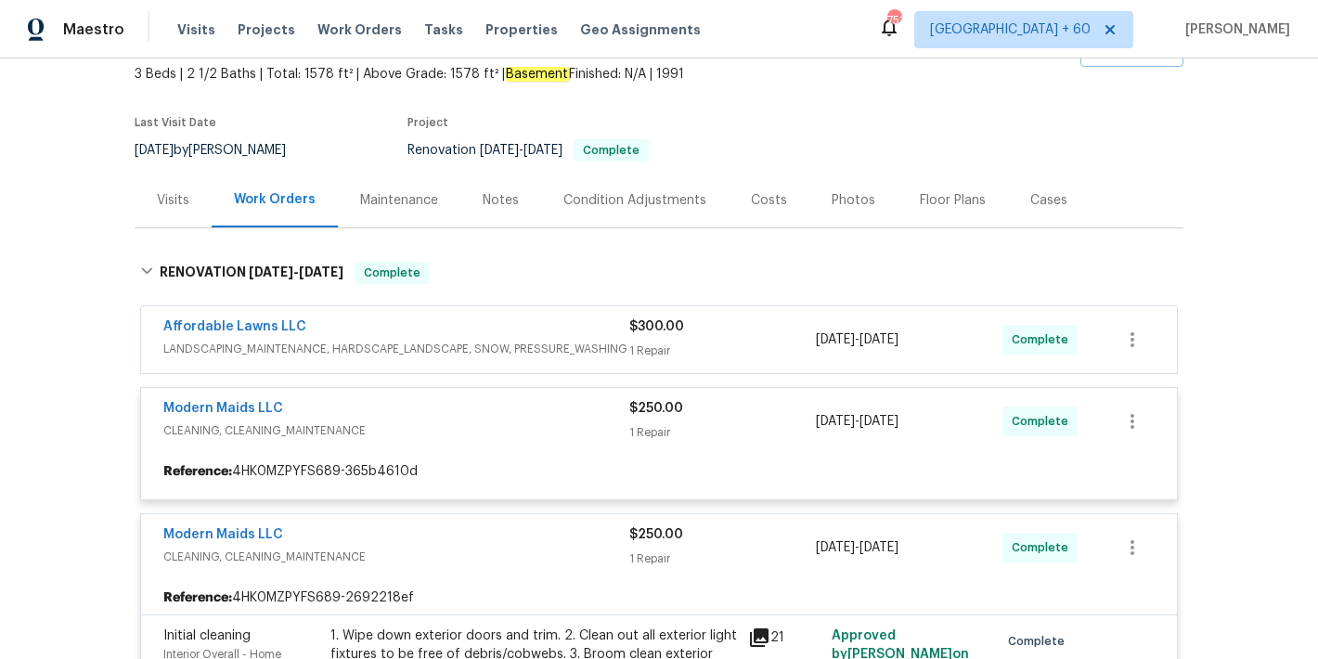
scroll to position [36, 0]
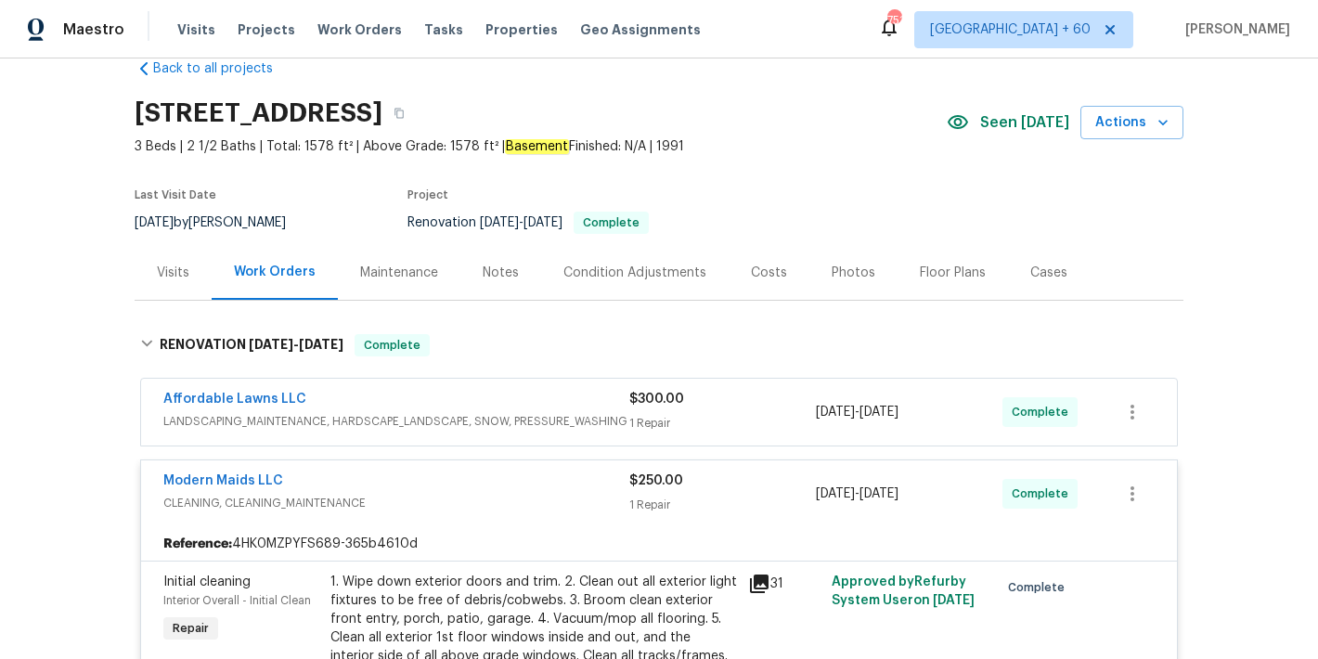
click at [590, 405] on div "Affordable Lawns LLC" at bounding box center [396, 401] width 466 height 22
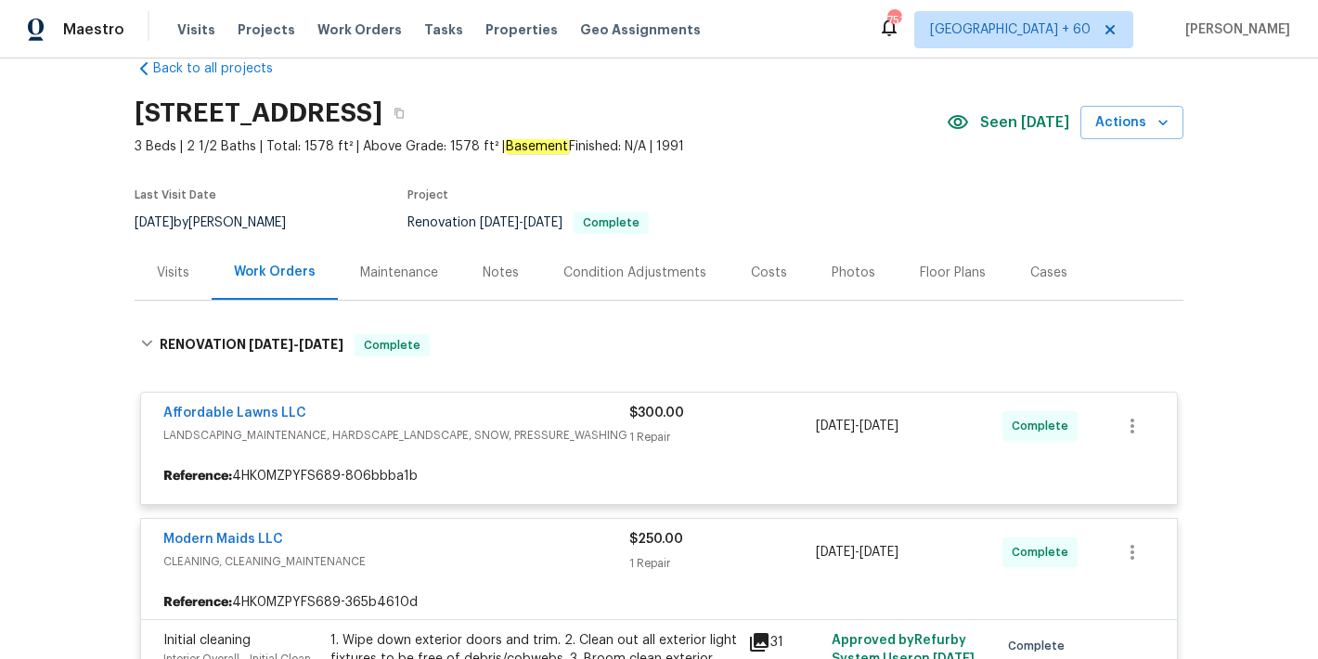
scroll to position [0, 0]
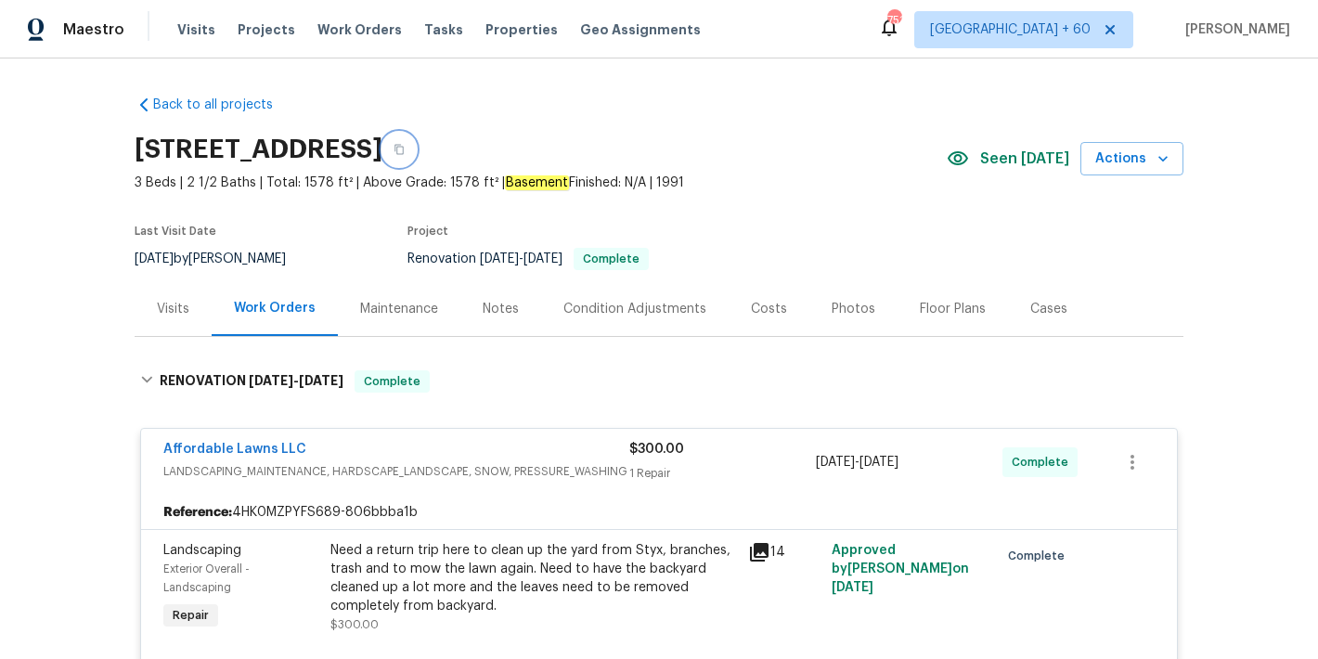
click at [405, 151] on icon "button" at bounding box center [398, 149] width 11 height 11
click at [796, 203] on section "2301 Declaration Dr, Raleigh, NC 27615 3 Beds | 2 1/2 Baths | Total: 1578 ft² |…" at bounding box center [659, 203] width 1049 height 156
click at [835, 174] on span "3 Beds | 2 1/2 Baths | Total: 1578 ft² | Above Grade: 1578 ft² | Basement Finis…" at bounding box center [541, 183] width 812 height 19
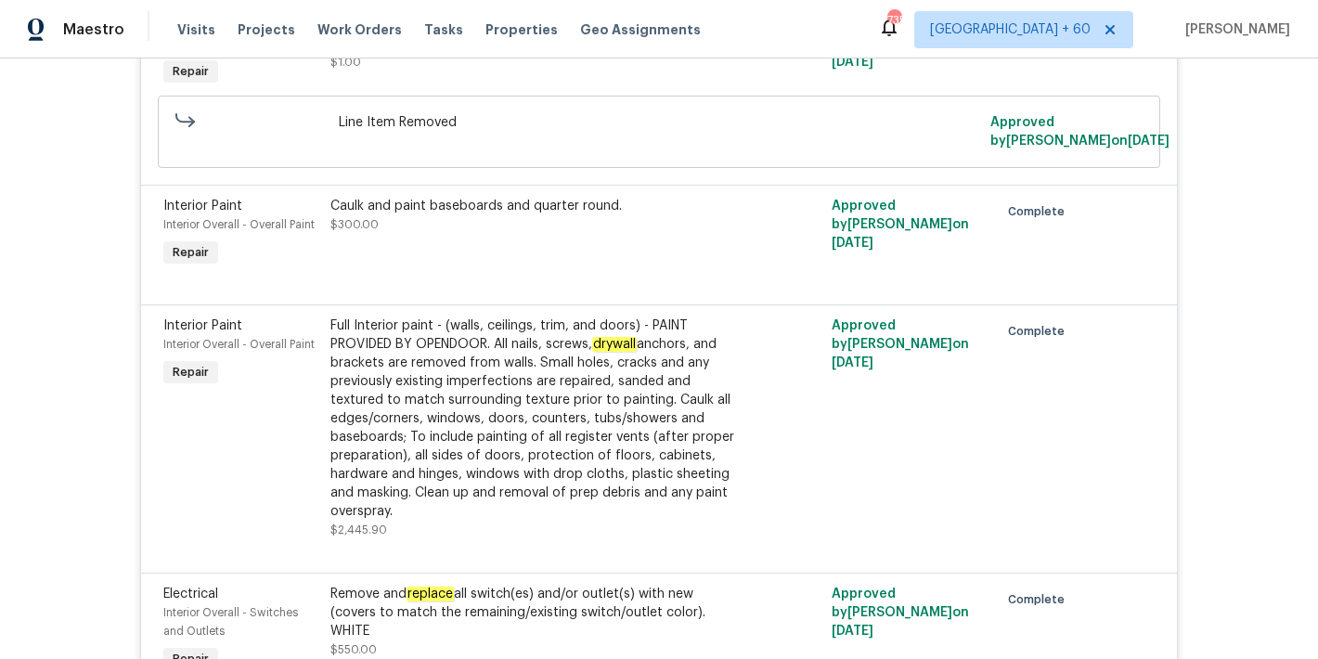
scroll to position [3610, 0]
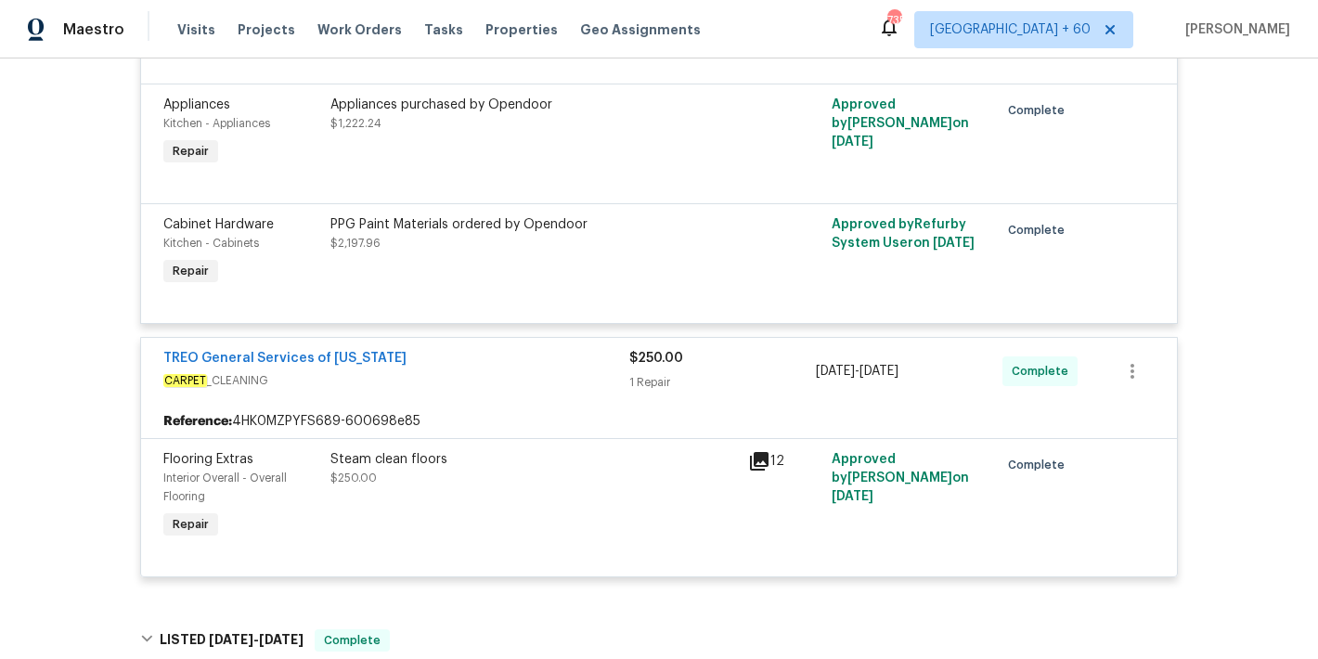
click at [1204, 271] on div "Back to all projects 2301 Declaration Dr, Raleigh, NC 27615 3 Beds | 2 1/2 Bath…" at bounding box center [659, 358] width 1318 height 600
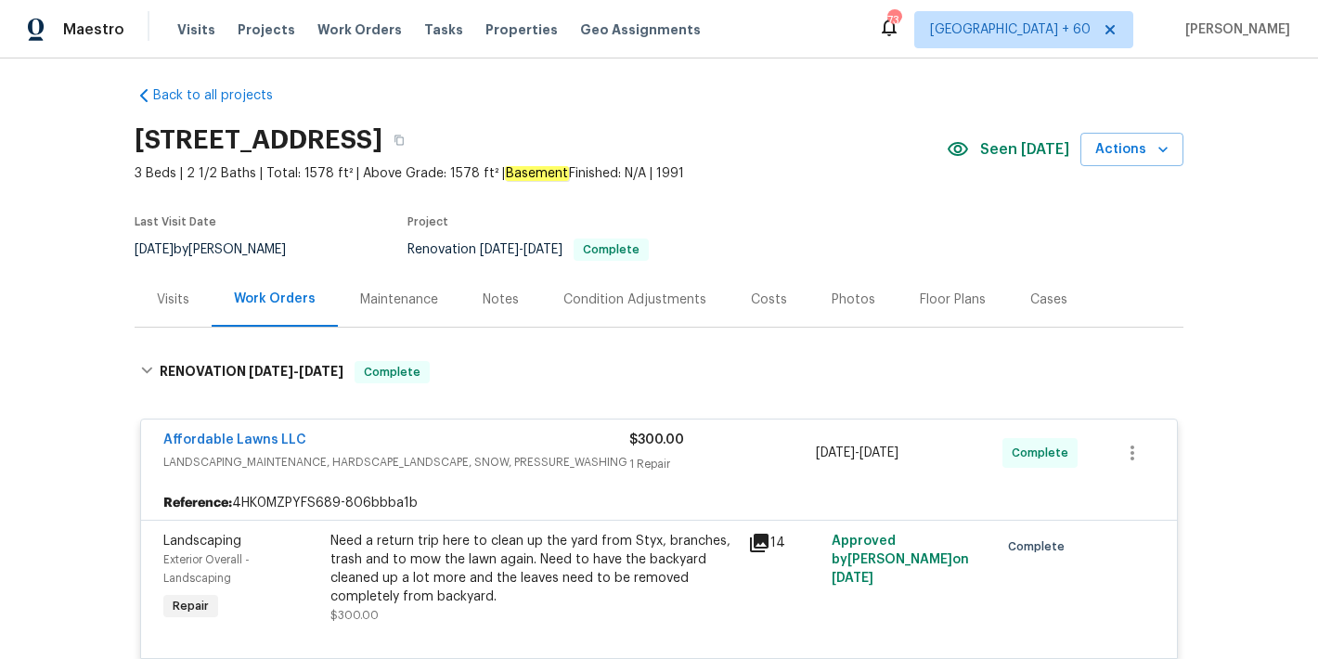
scroll to position [0, 0]
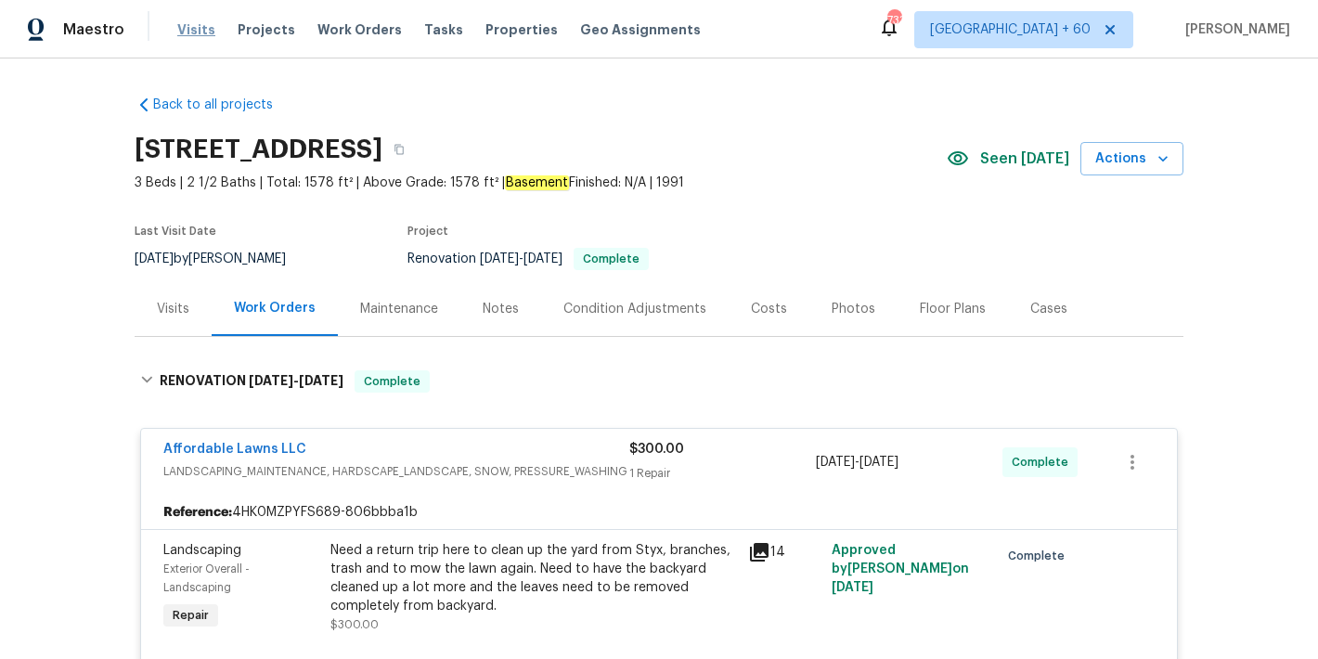
click at [196, 25] on span "Visits" at bounding box center [196, 29] width 38 height 19
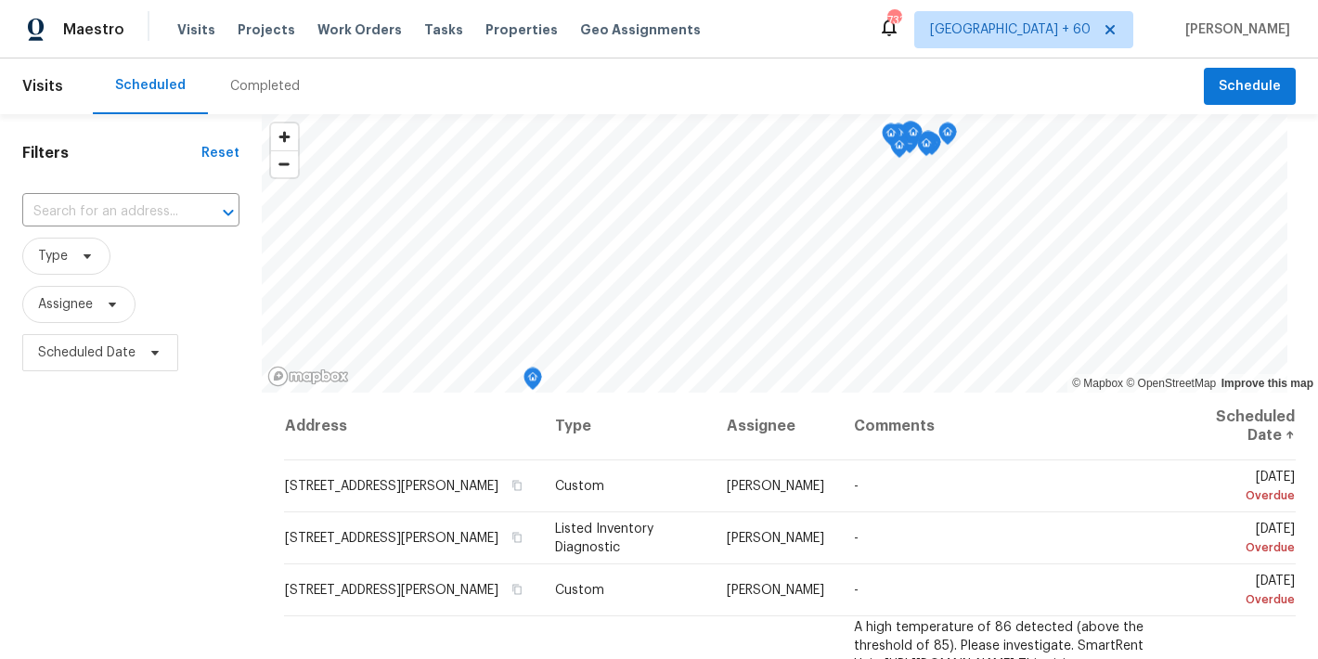
click at [276, 91] on div "Completed" at bounding box center [265, 86] width 70 height 19
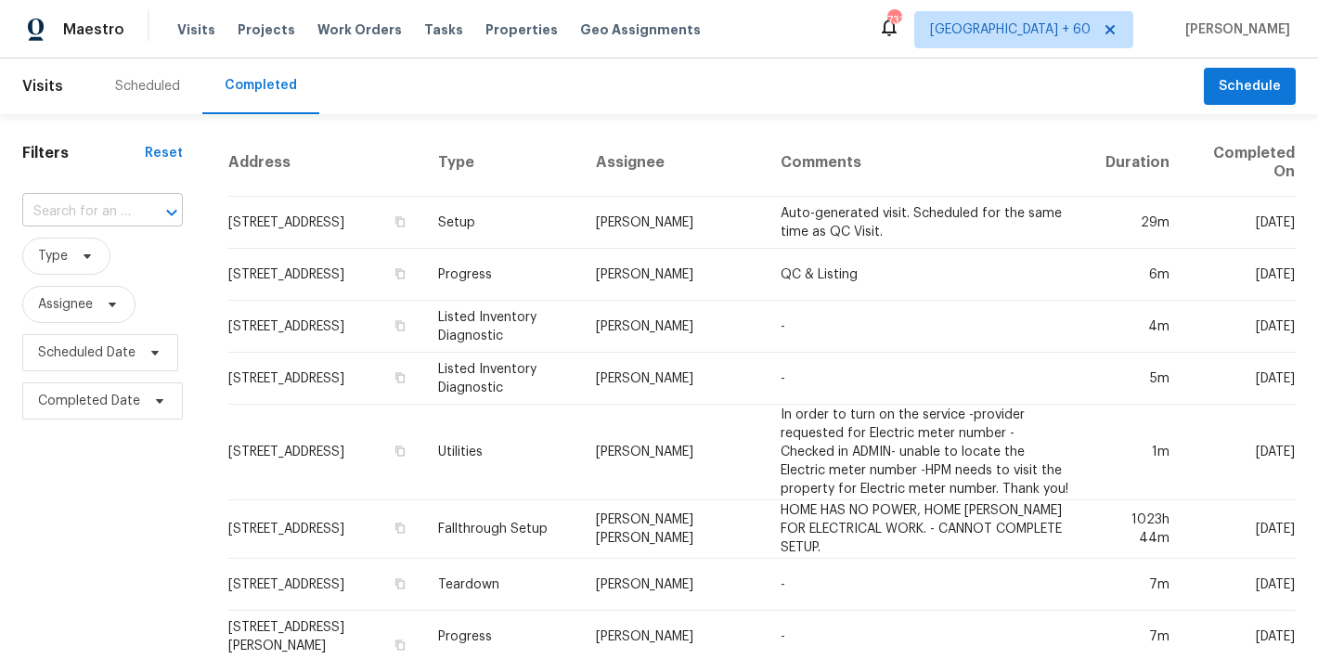
click at [97, 217] on input "text" at bounding box center [76, 212] width 109 height 29
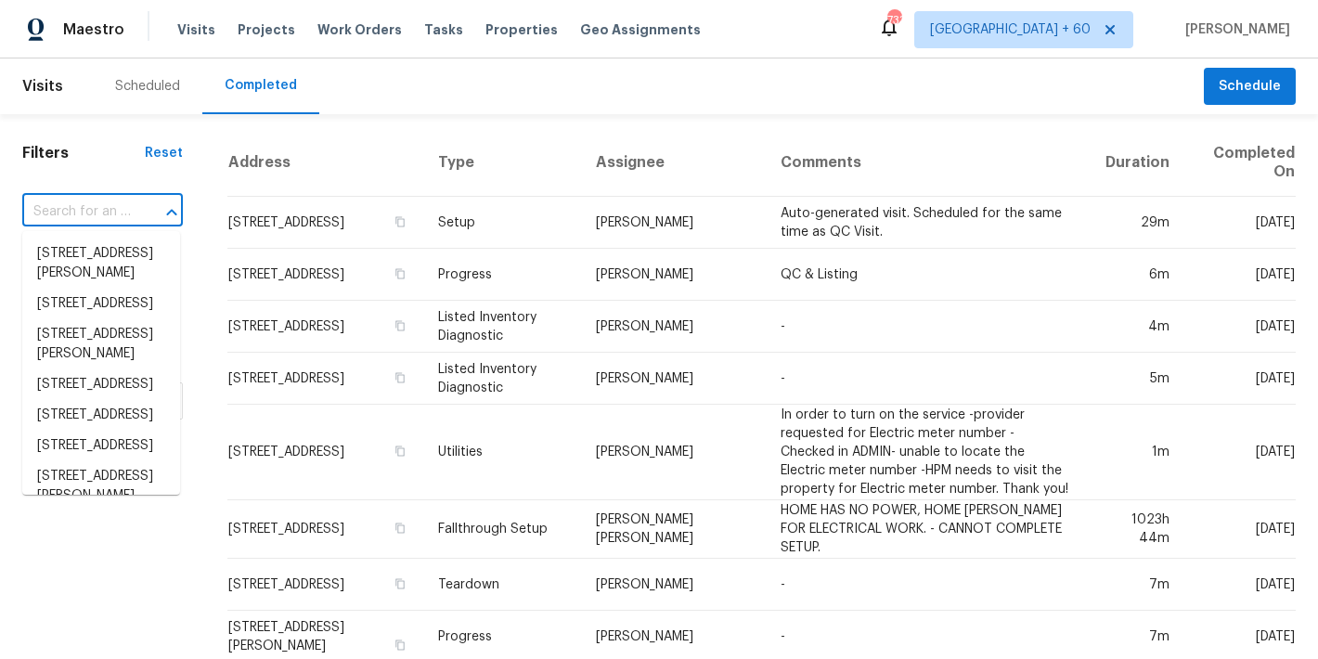
paste input "2600 Moon Rd, Loganville, GA 30052"
type input "2600 Moon Rd, Loganville, GA 30052"
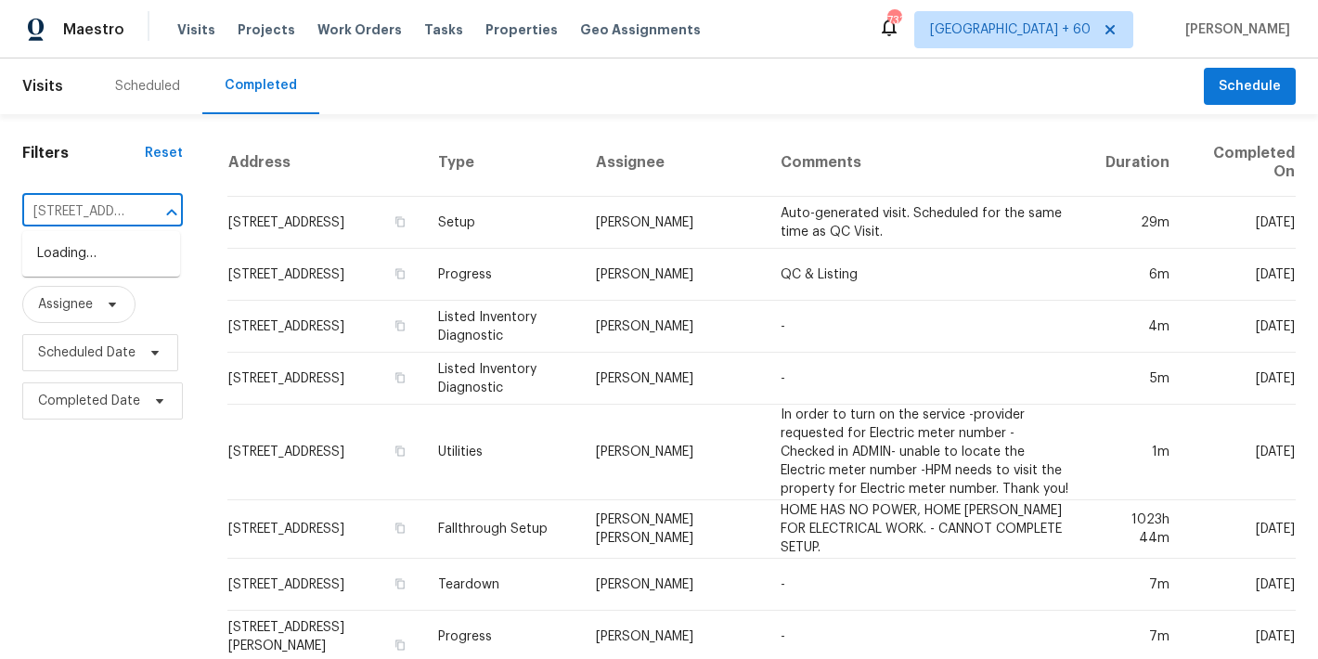
scroll to position [0, 133]
click at [84, 262] on li "2600 Moon Rd, Loganville, GA 30052" at bounding box center [101, 254] width 158 height 31
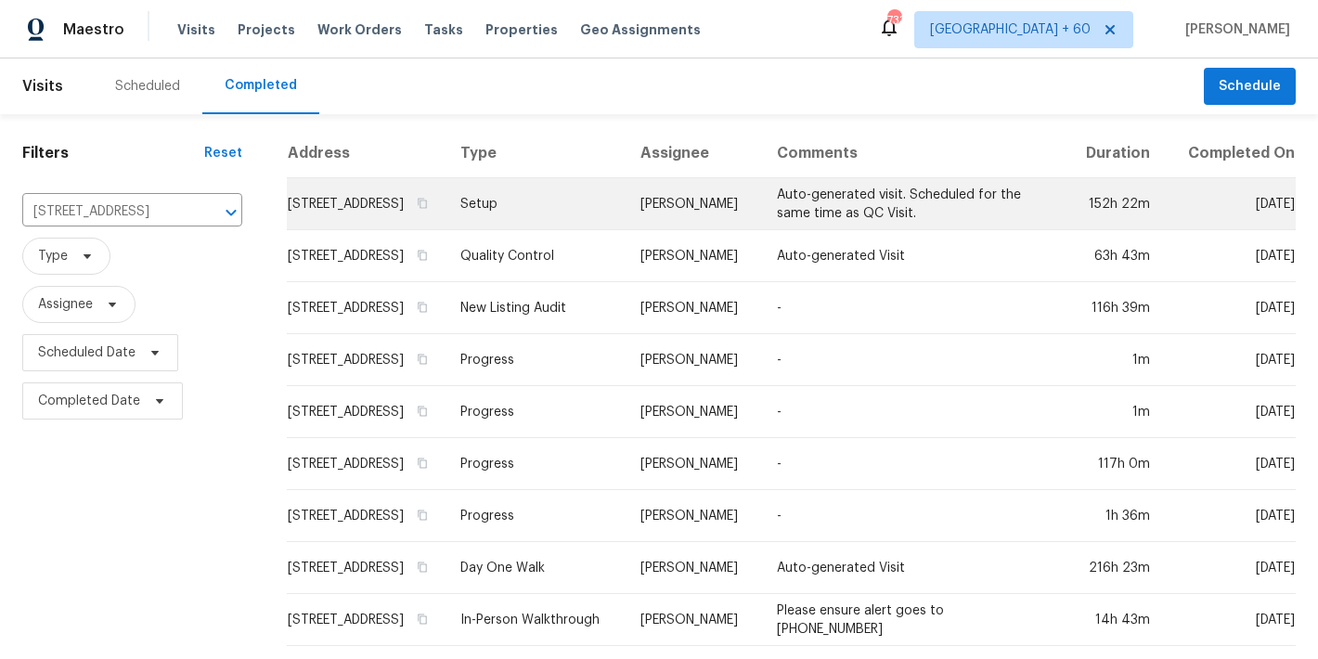
scroll to position [34, 0]
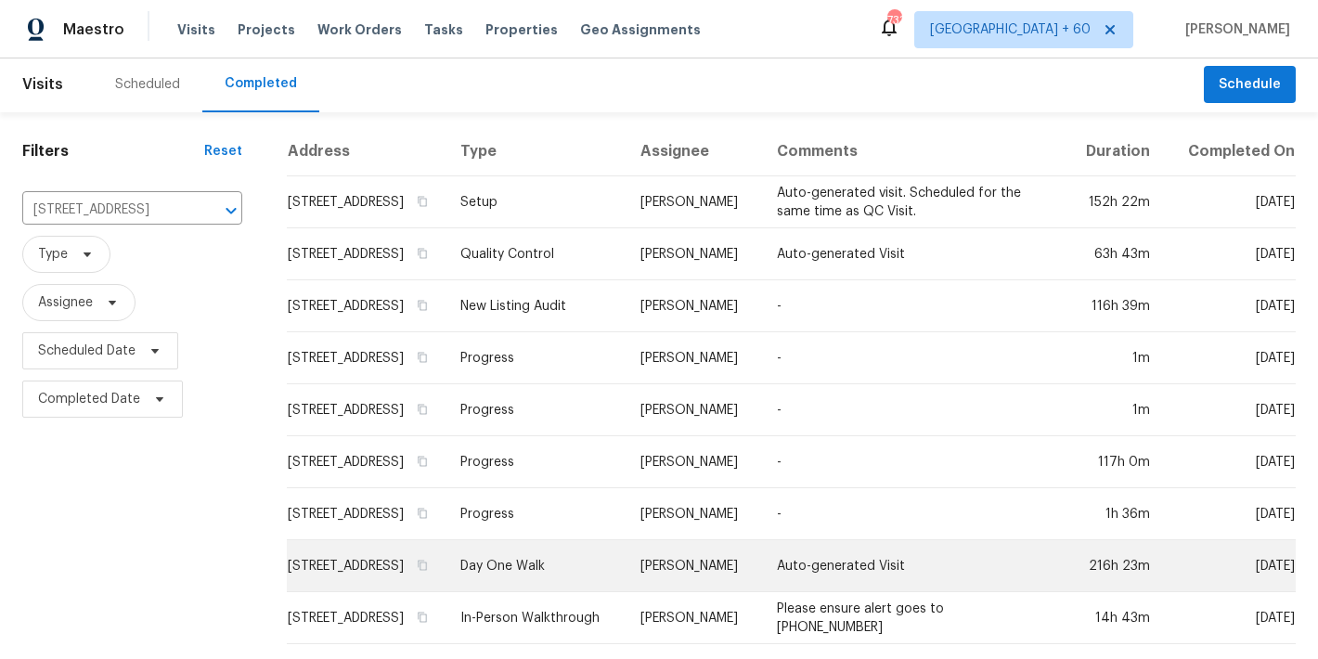
click at [365, 540] on td "2600 Moon Rd, Loganville, GA 30052" at bounding box center [366, 566] width 159 height 52
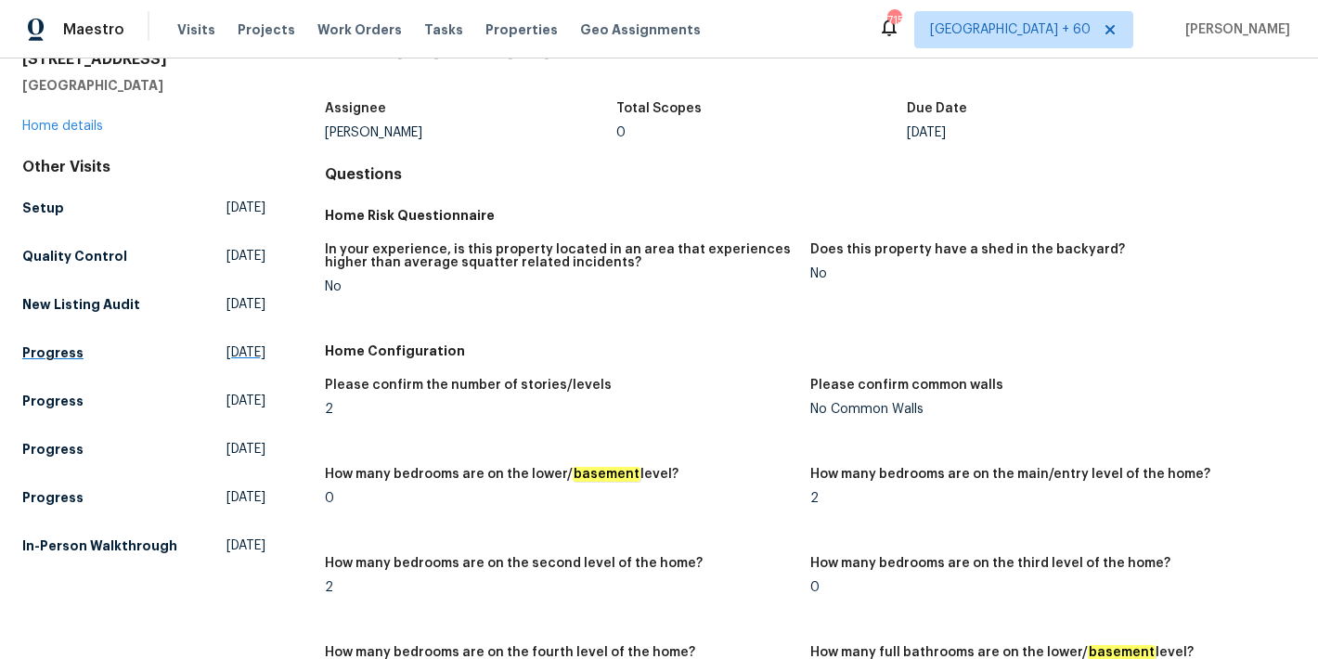
scroll to position [97, 0]
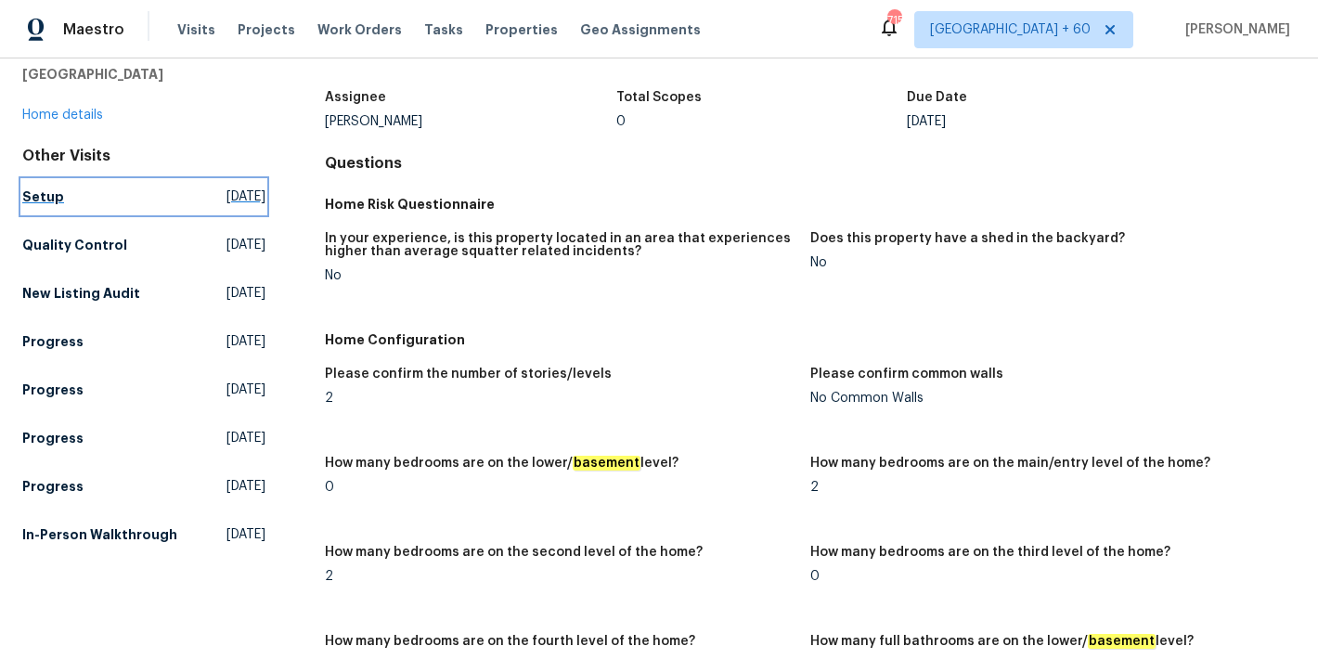
click at [40, 192] on h5 "Setup" at bounding box center [43, 196] width 42 height 19
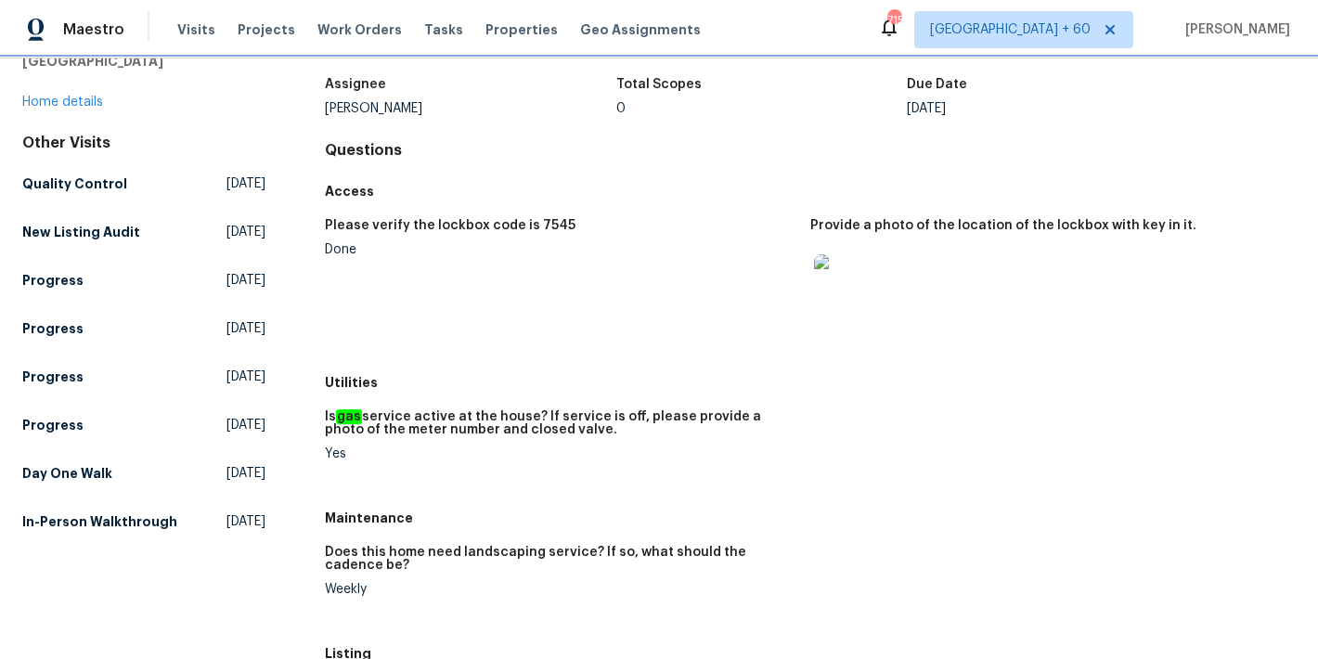
scroll to position [71, 0]
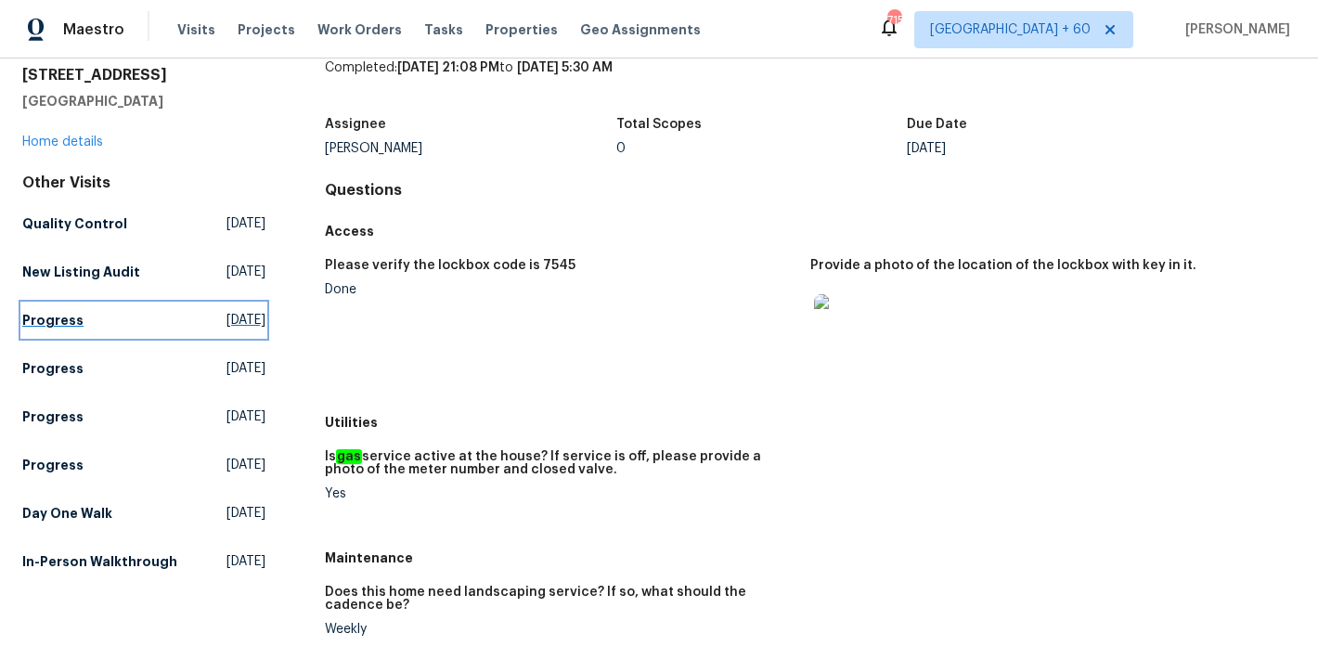
click at [68, 318] on h5 "Progress" at bounding box center [52, 320] width 61 height 19
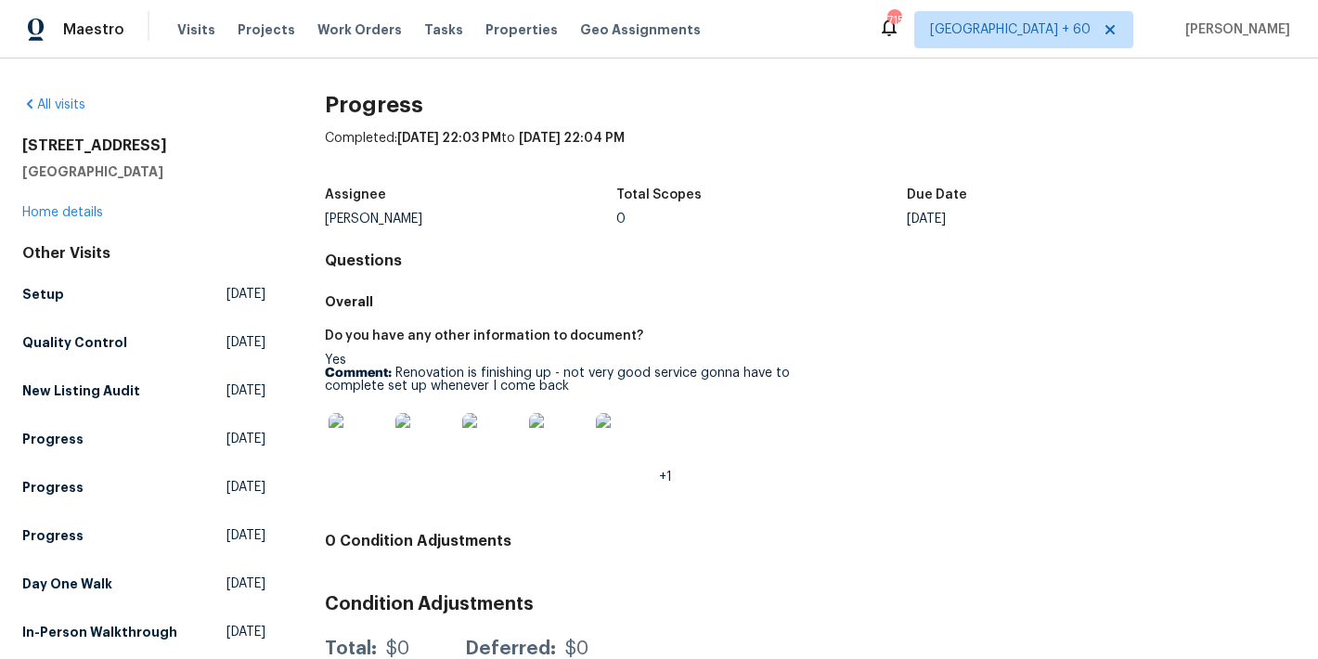
scroll to position [71, 0]
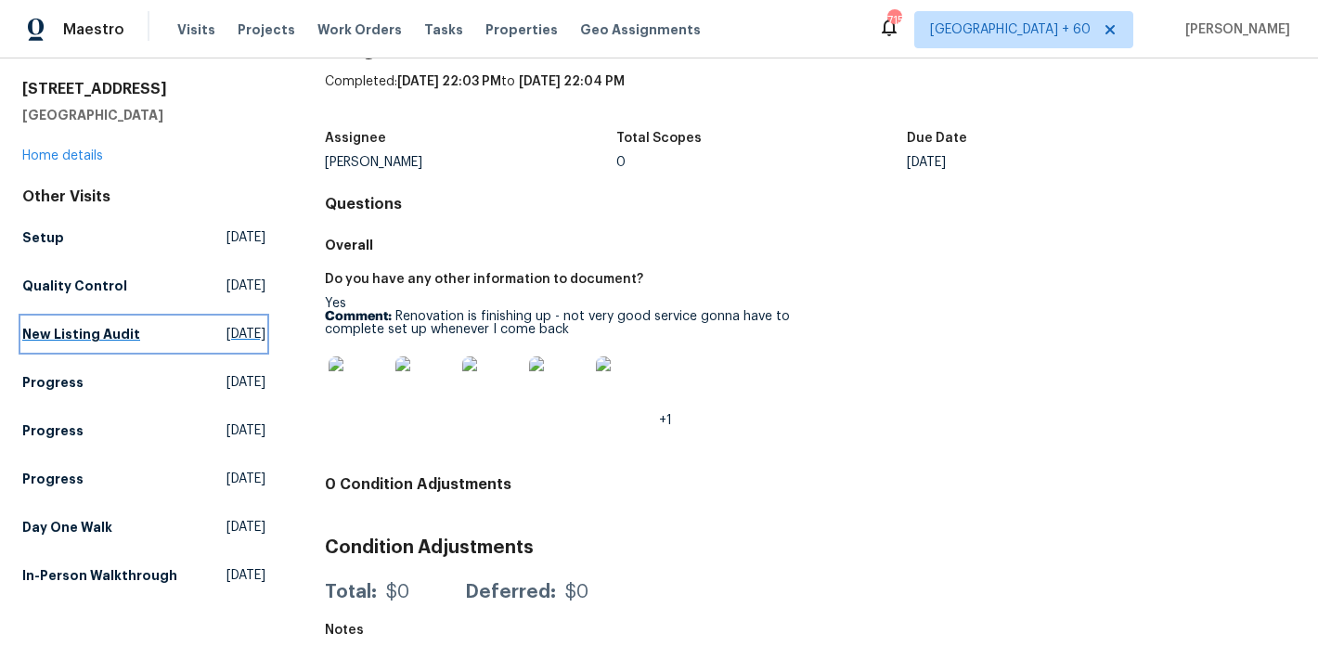
click at [100, 325] on h5 "New Listing Audit" at bounding box center [81, 334] width 118 height 19
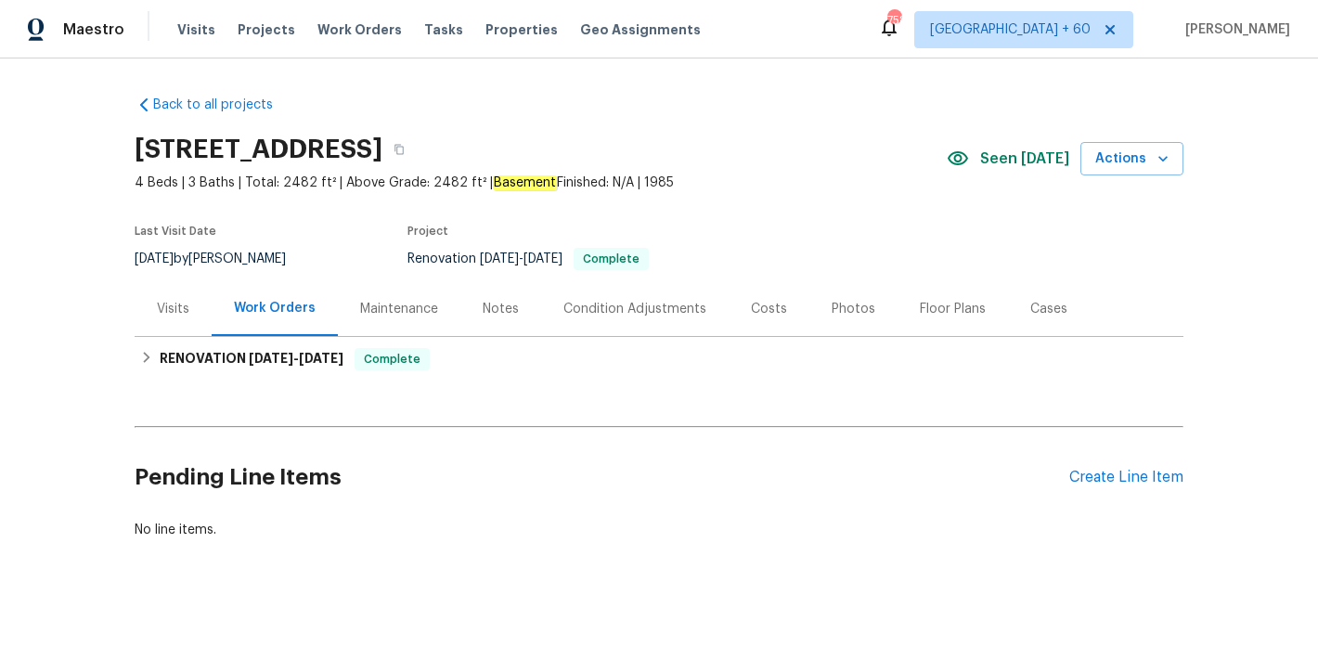
click at [785, 152] on div "[STREET_ADDRESS]" at bounding box center [541, 149] width 812 height 48
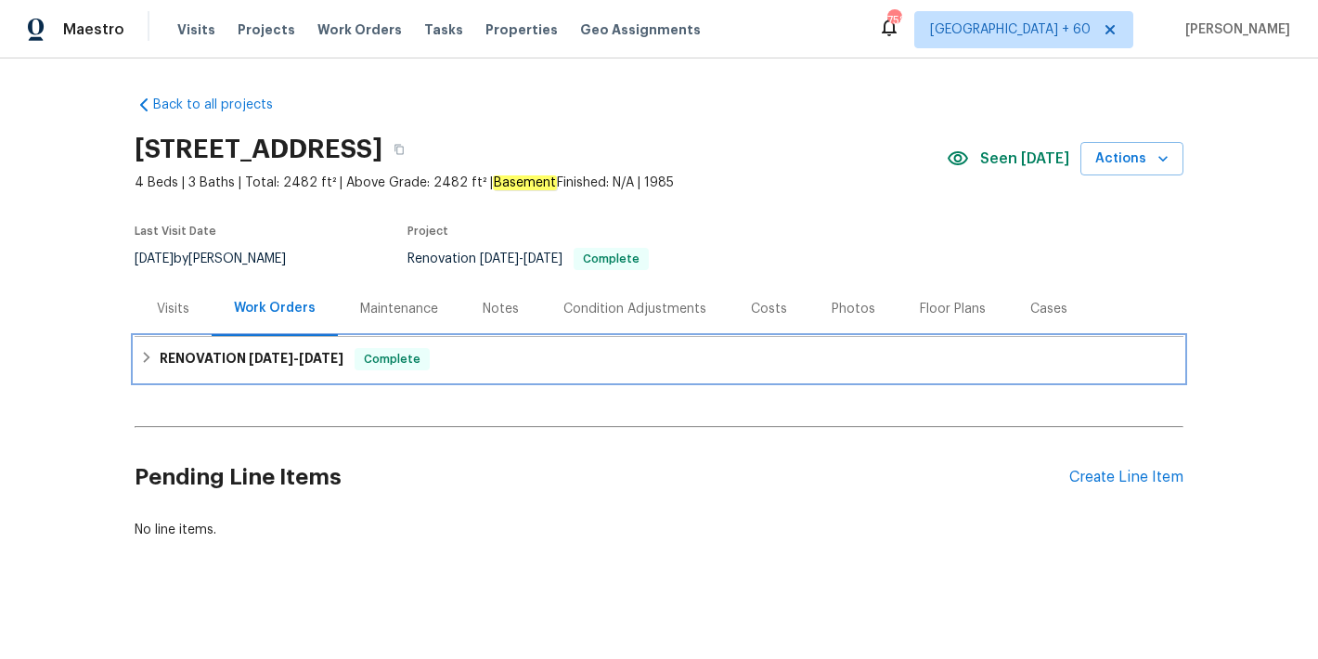
click at [309, 362] on span "8/8/25" at bounding box center [321, 358] width 45 height 13
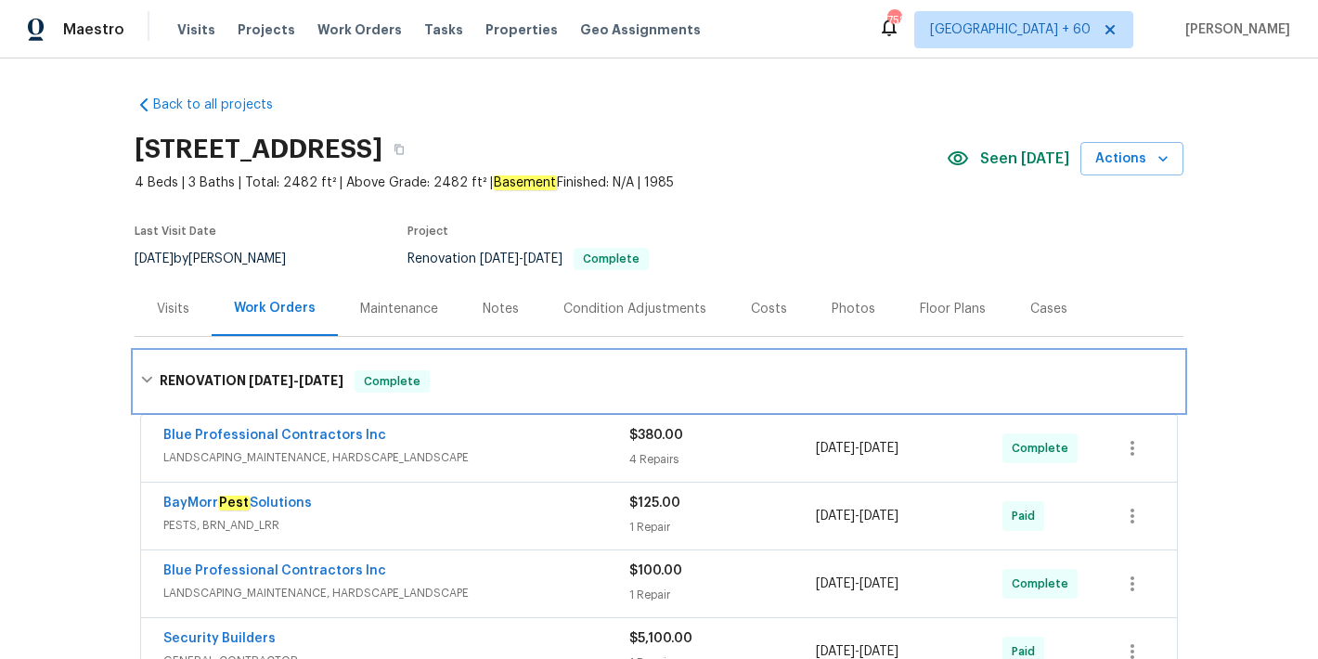
scroll to position [472, 0]
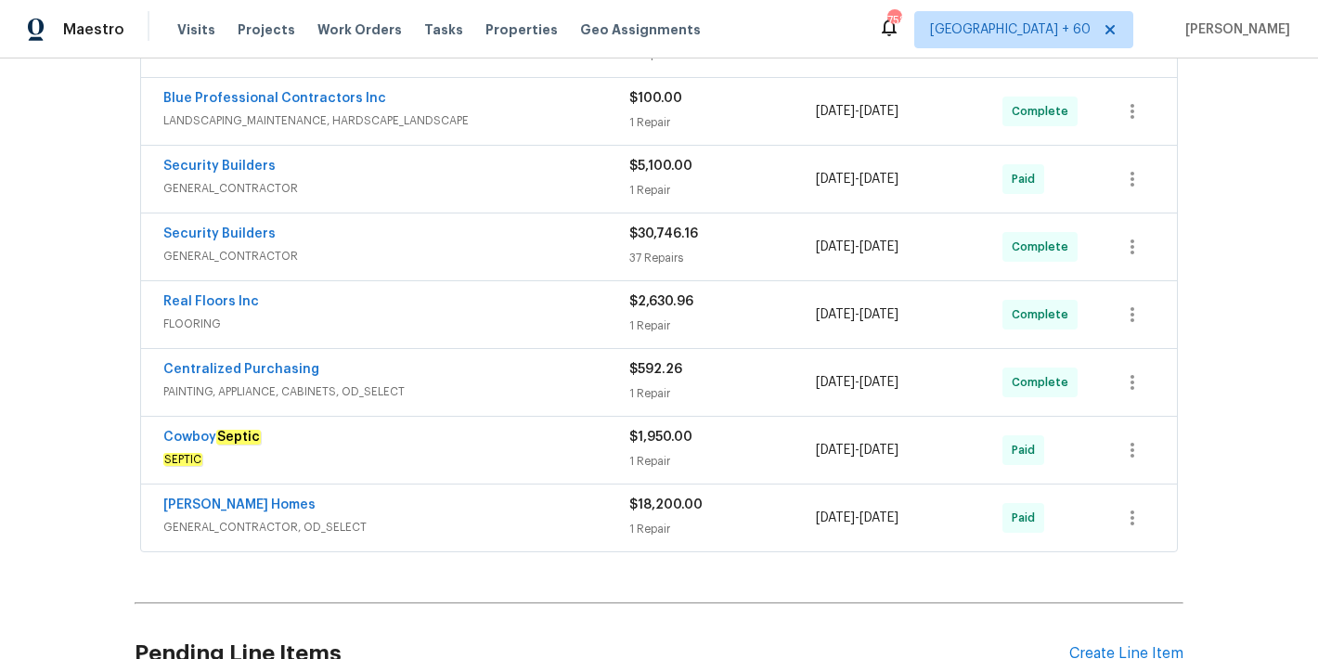
click at [527, 525] on span "GENERAL_CONTRACTOR, OD_SELECT" at bounding box center [396, 527] width 466 height 19
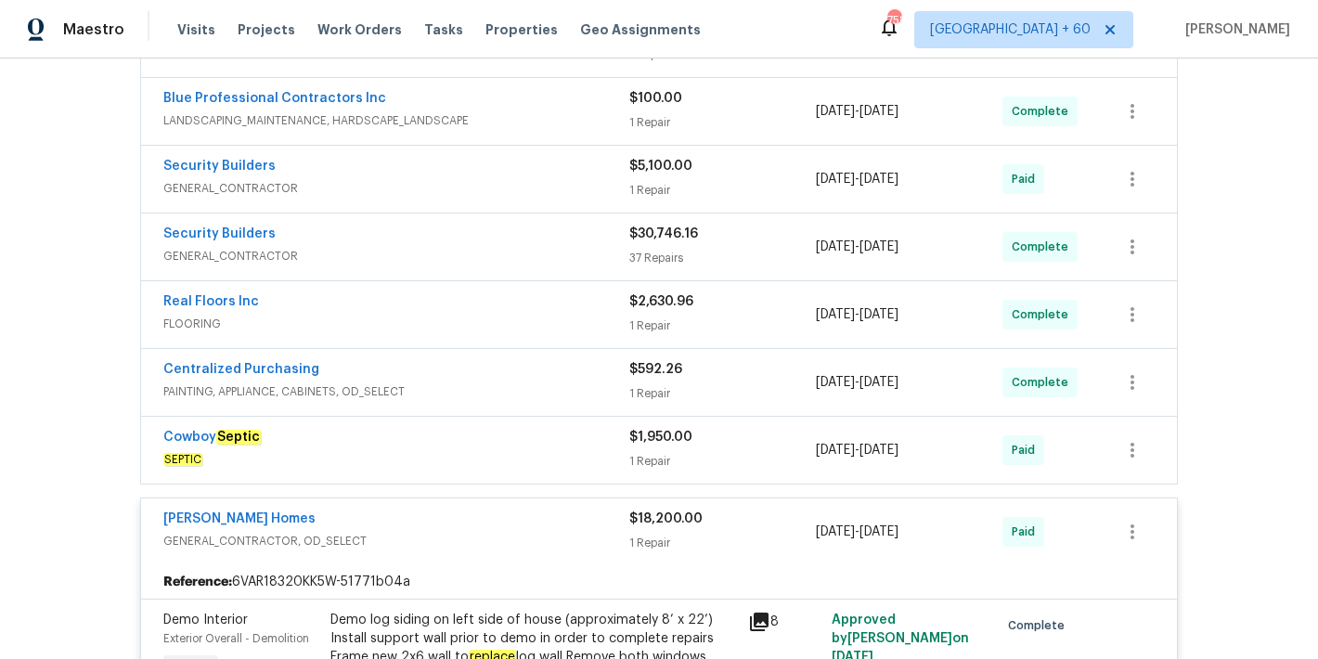
click at [577, 452] on span "SEPTIC" at bounding box center [396, 459] width 466 height 19
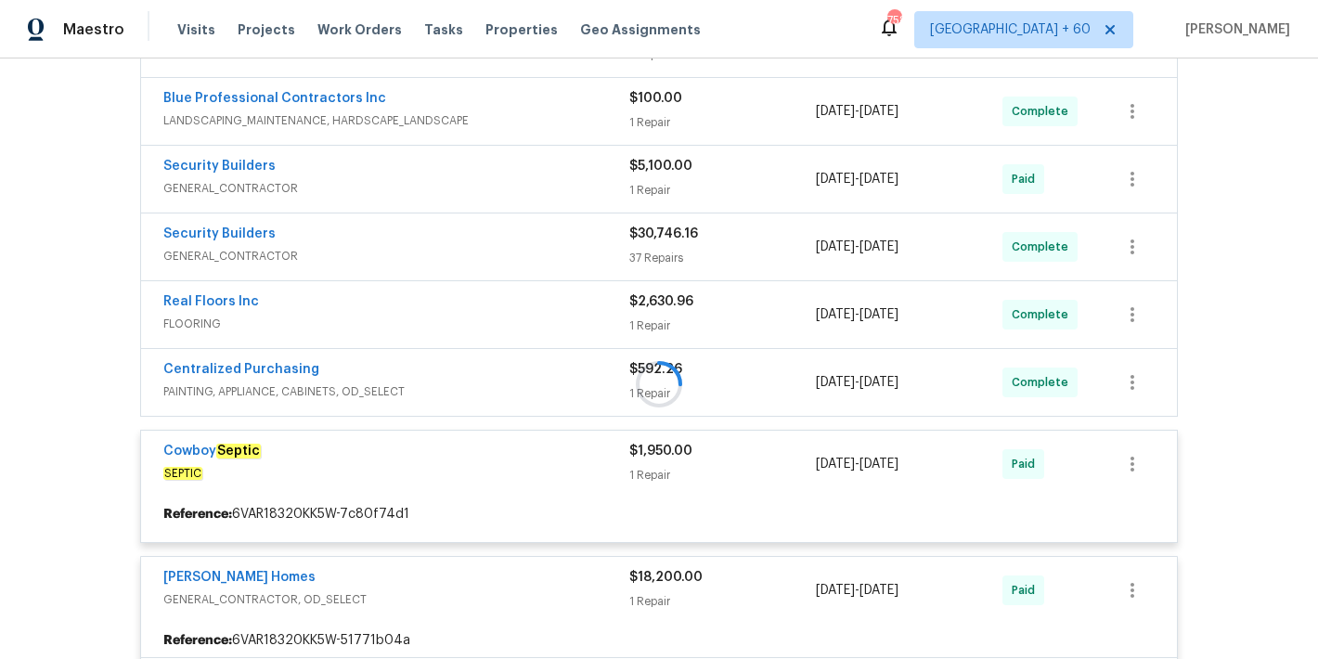
scroll to position [437, 0]
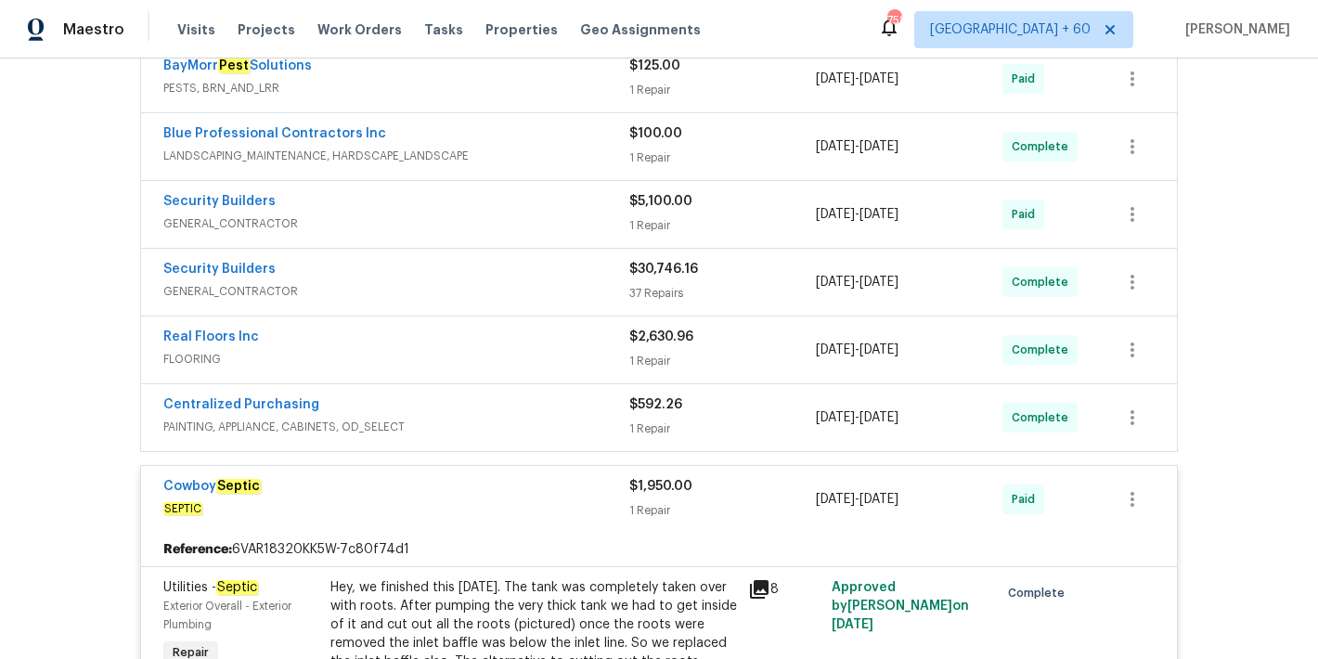
click at [582, 423] on span "PAINTING, APPLIANCE, CABINETS, OD_SELECT" at bounding box center [396, 427] width 466 height 19
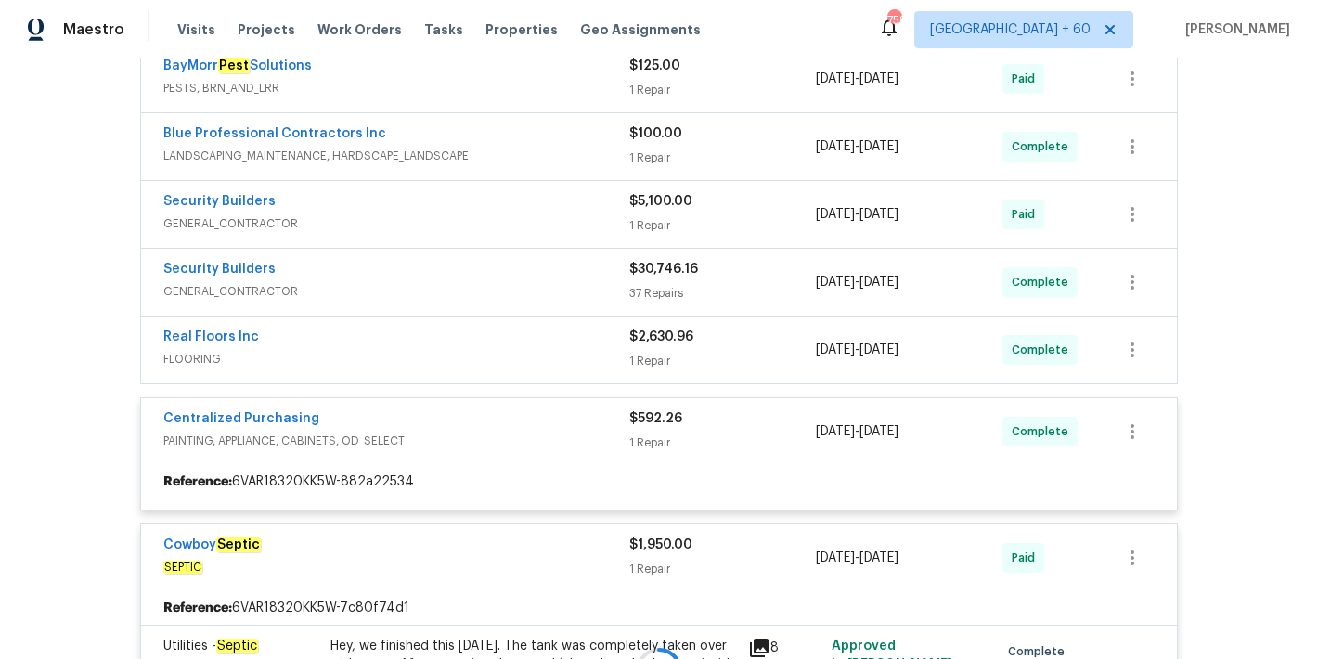
scroll to position [396, 0]
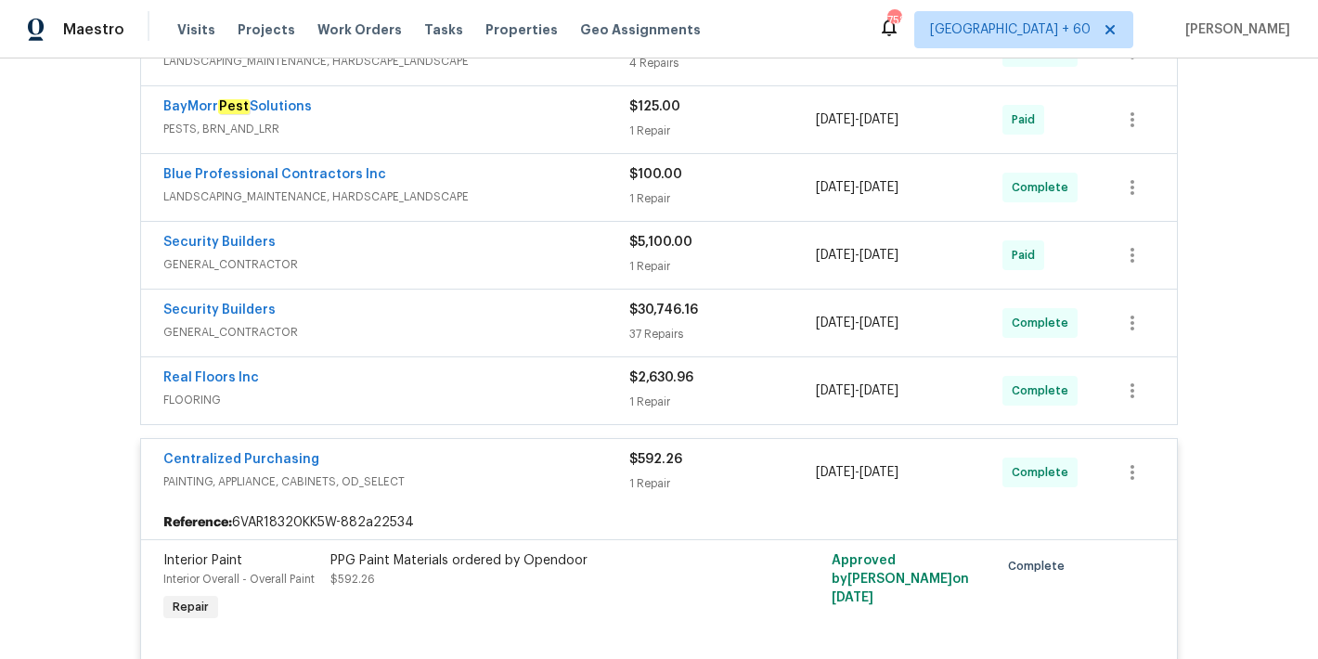
click at [573, 394] on span "FLOORING" at bounding box center [396, 400] width 466 height 19
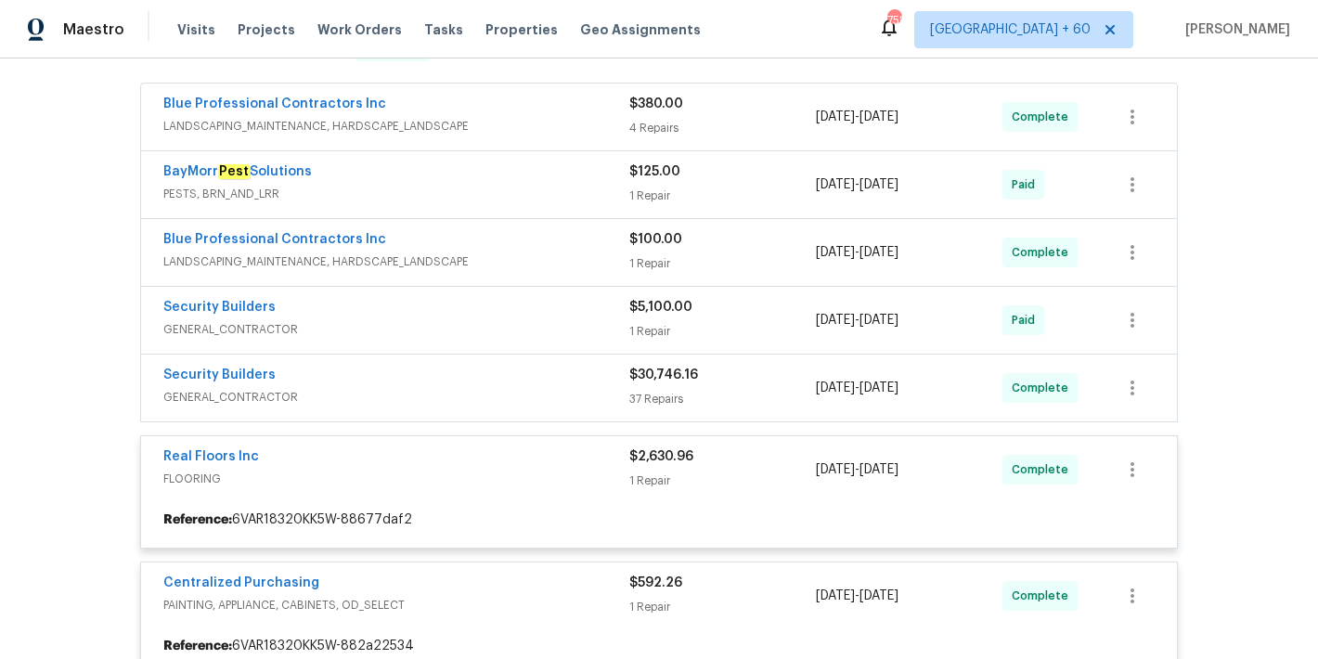
scroll to position [324, 0]
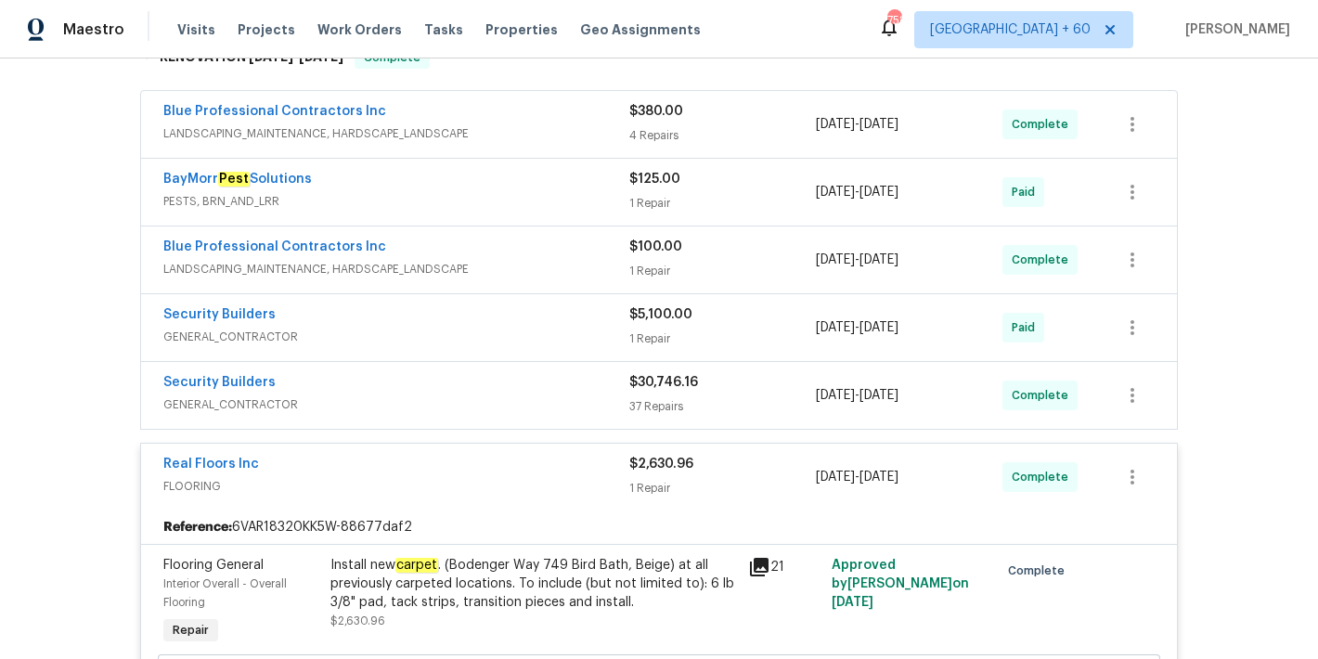
click at [565, 402] on span "GENERAL_CONTRACTOR" at bounding box center [396, 404] width 466 height 19
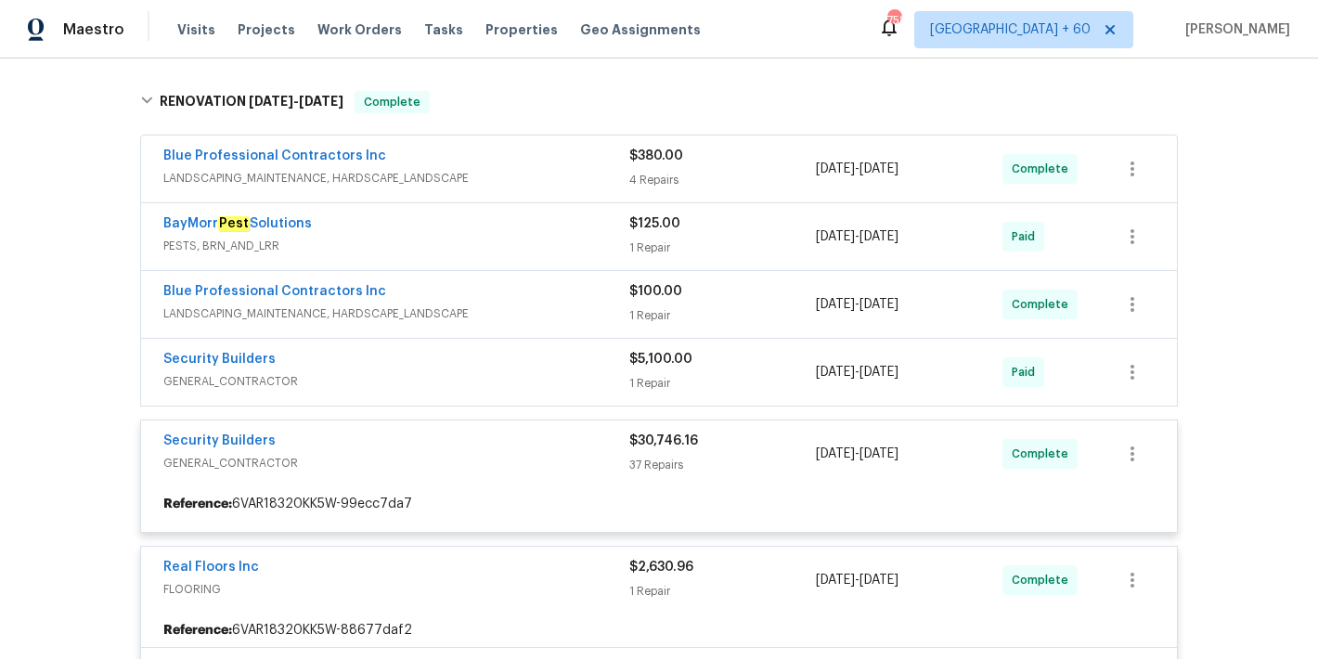
scroll to position [277, 0]
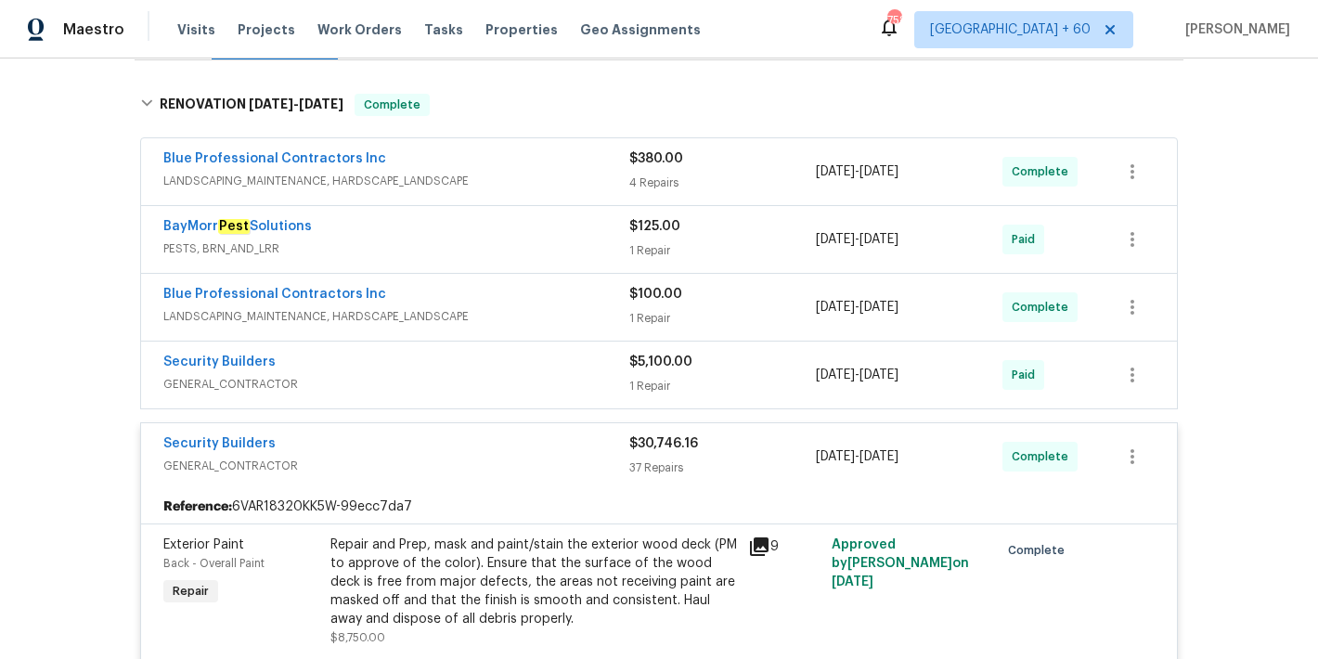
click at [569, 372] on div "Security Builders" at bounding box center [396, 364] width 466 height 22
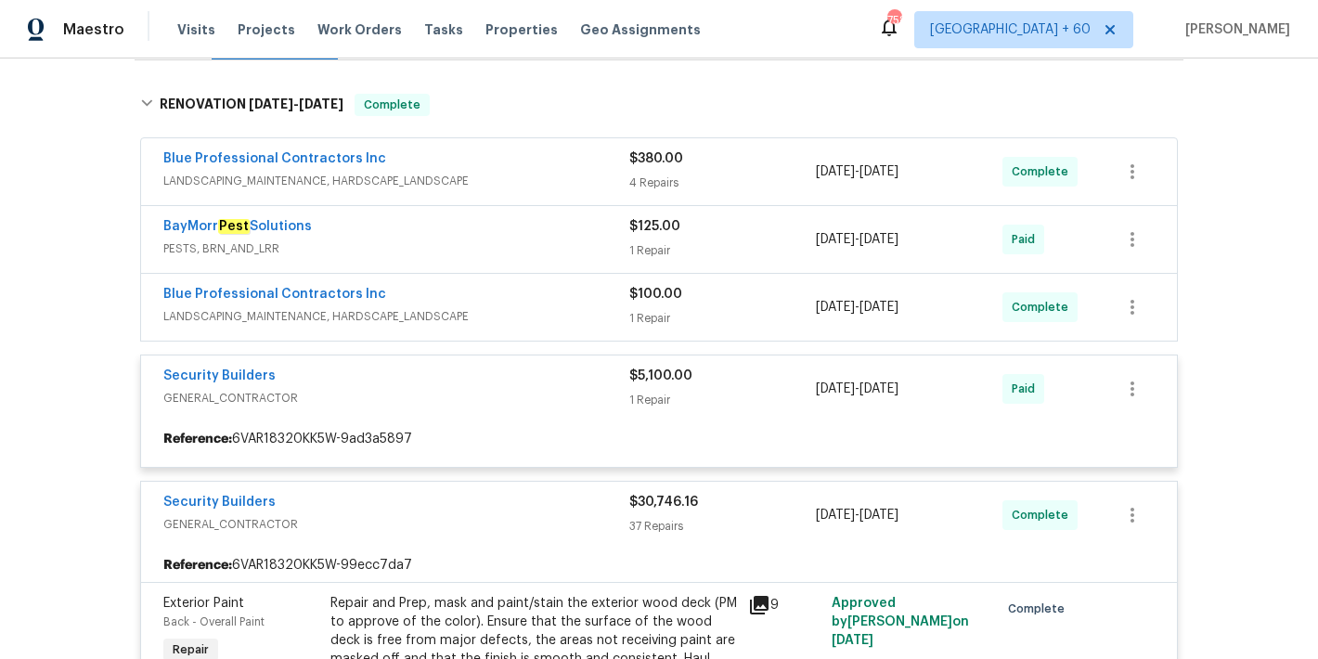
scroll to position [222, 0]
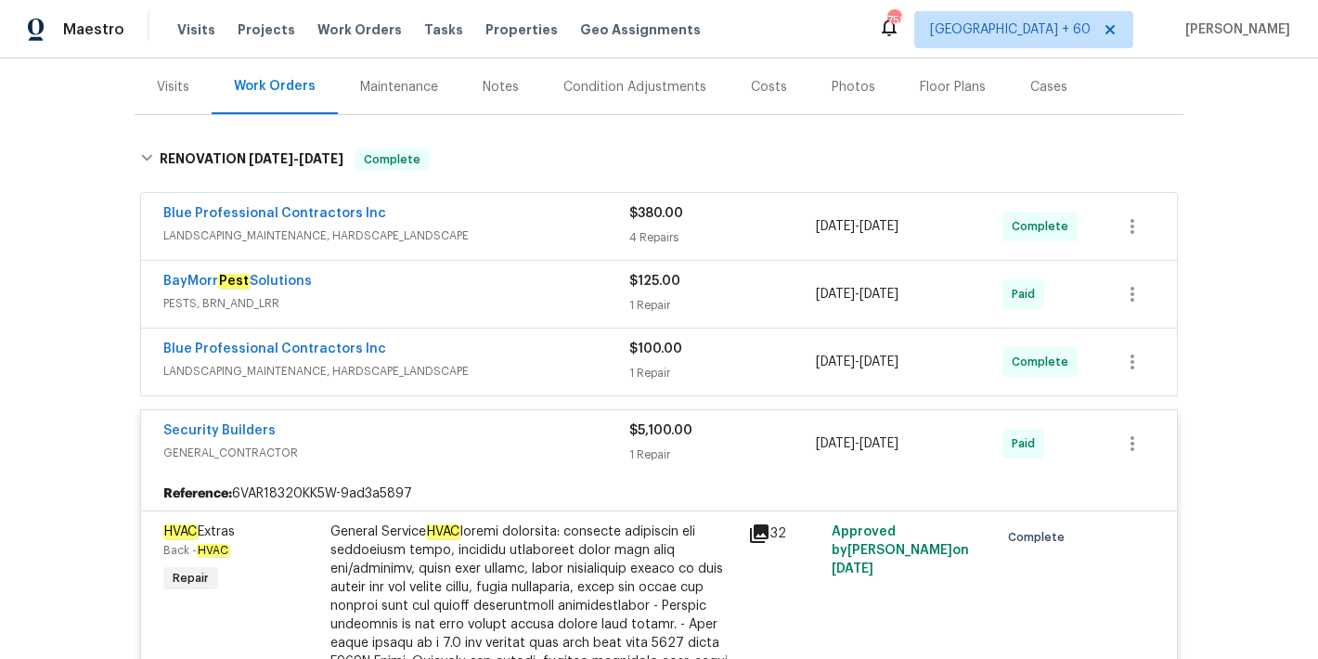
click at [563, 367] on span "LANDSCAPING_MAINTENANCE, HARDSCAPE_LANDSCAPE" at bounding box center [396, 371] width 466 height 19
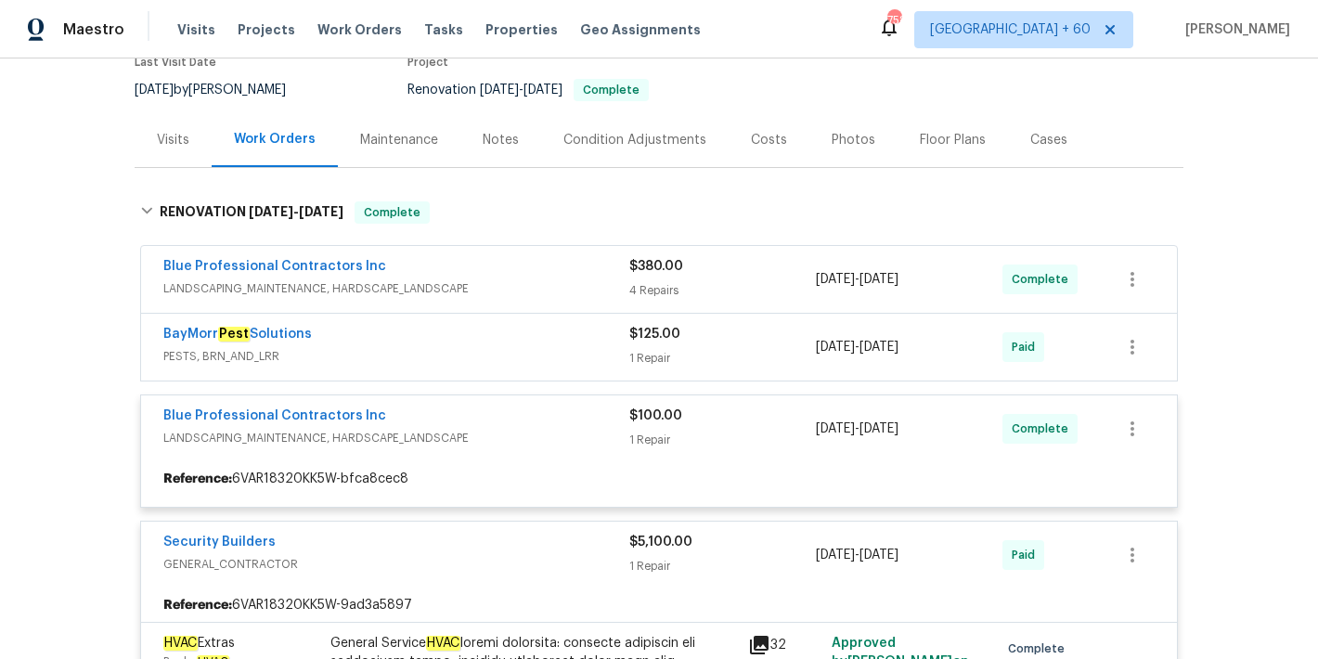
scroll to position [162, 0]
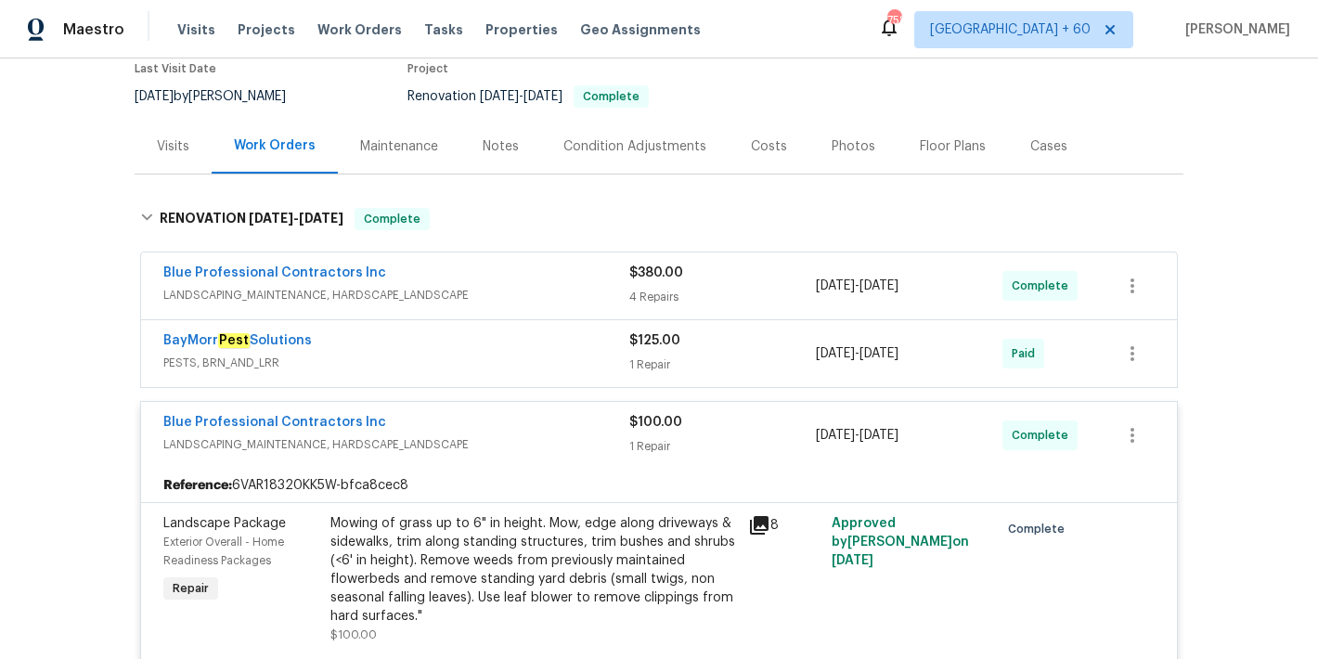
click at [587, 355] on span "PESTS, BRN_AND_LRR" at bounding box center [396, 363] width 466 height 19
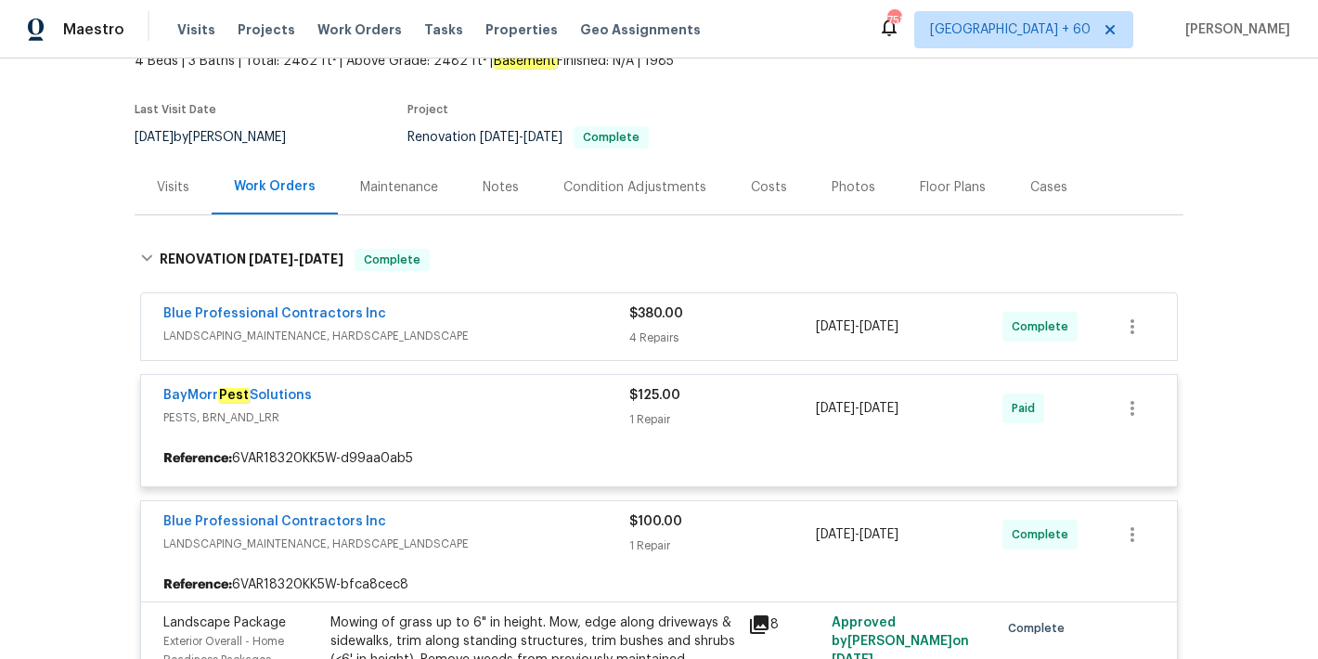
scroll to position [116, 0]
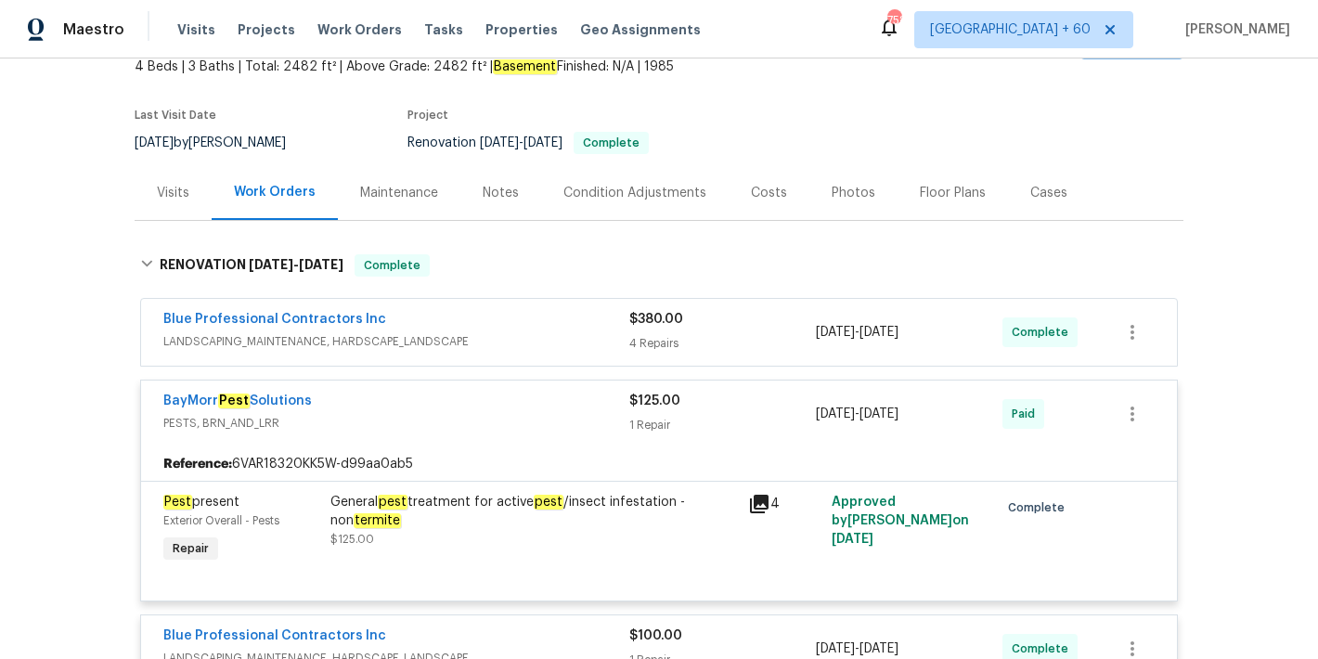
click at [587, 338] on span "LANDSCAPING_MAINTENANCE, HARDSCAPE_LANDSCAPE" at bounding box center [396, 341] width 466 height 19
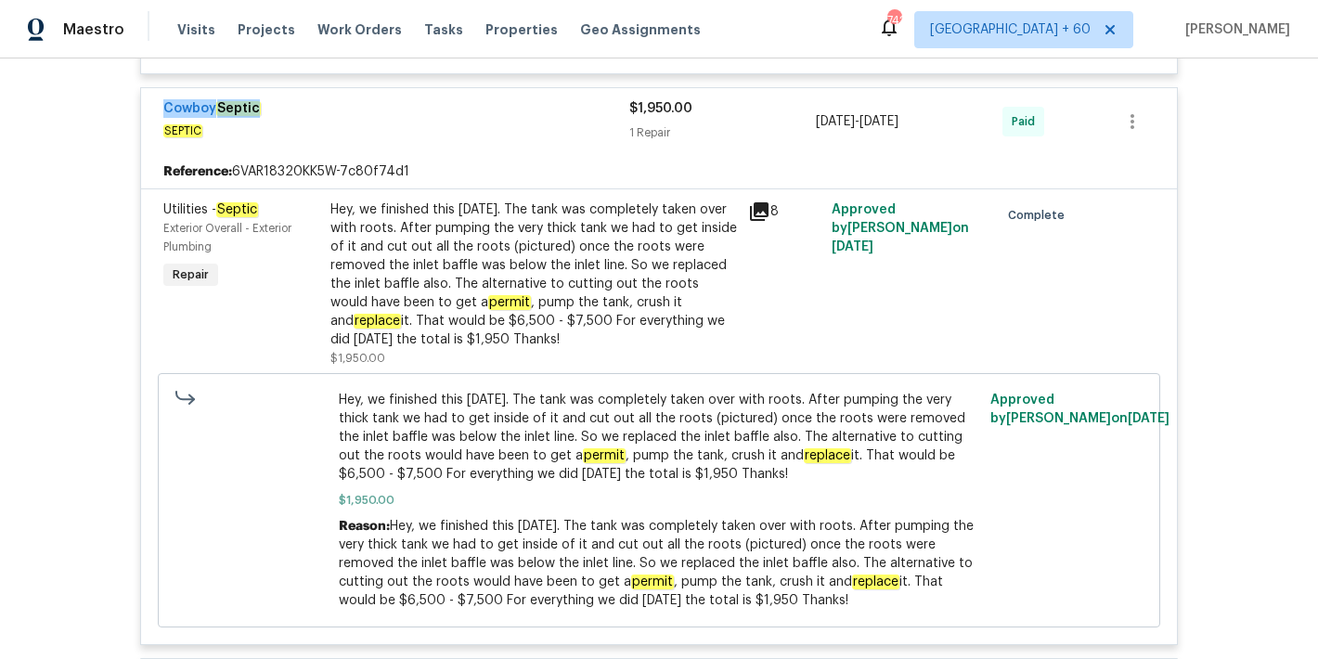
scroll to position [9098, 0]
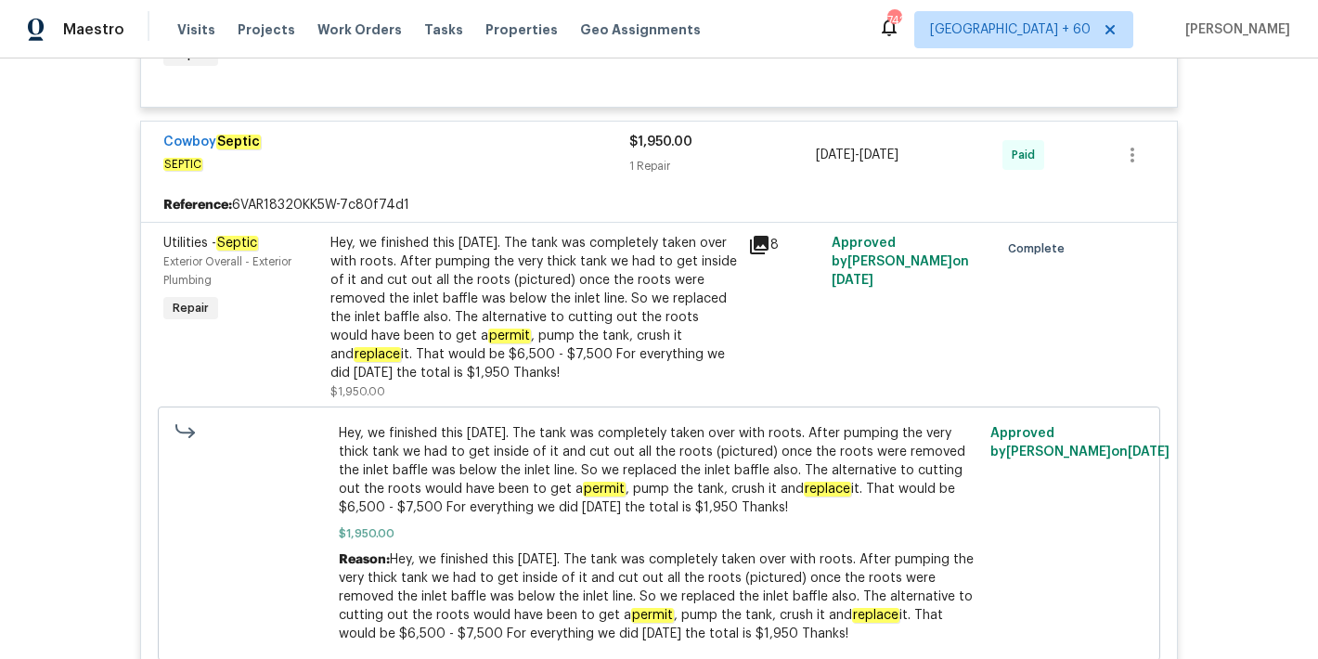
click at [592, 262] on div "Hey, we finished this today. The tank was completely taken over with roots. Aft…" at bounding box center [533, 308] width 406 height 148
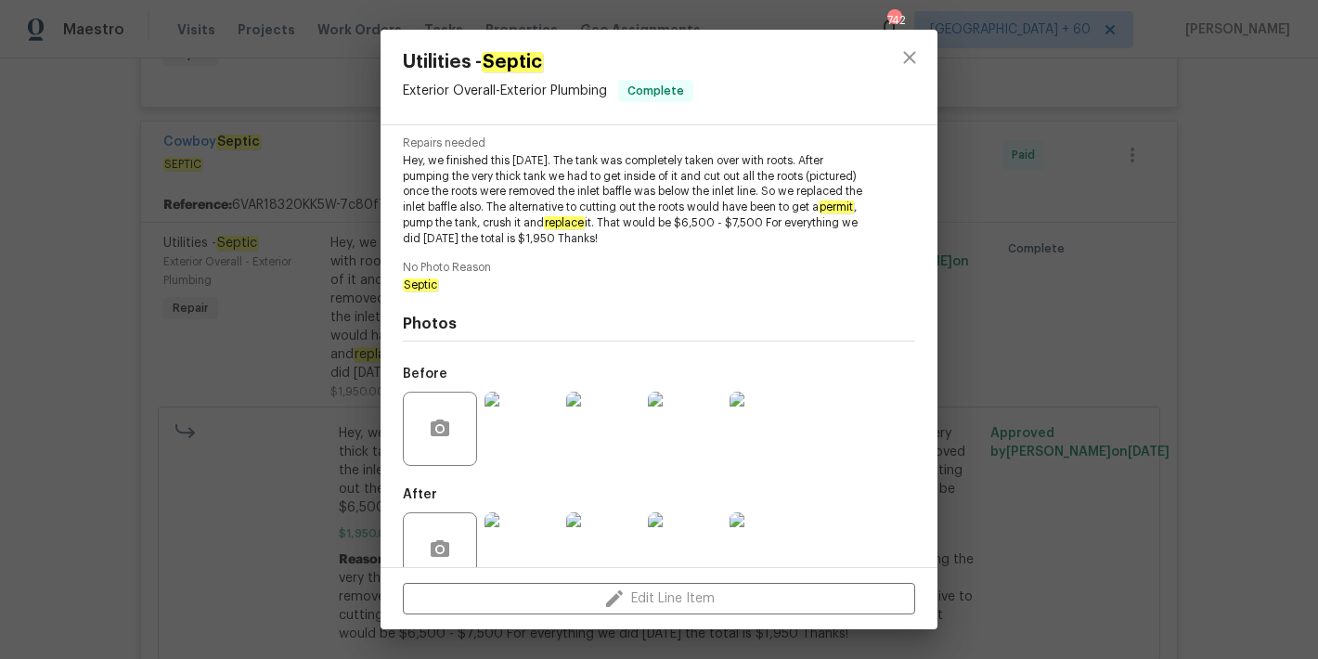
scroll to position [226, 0]
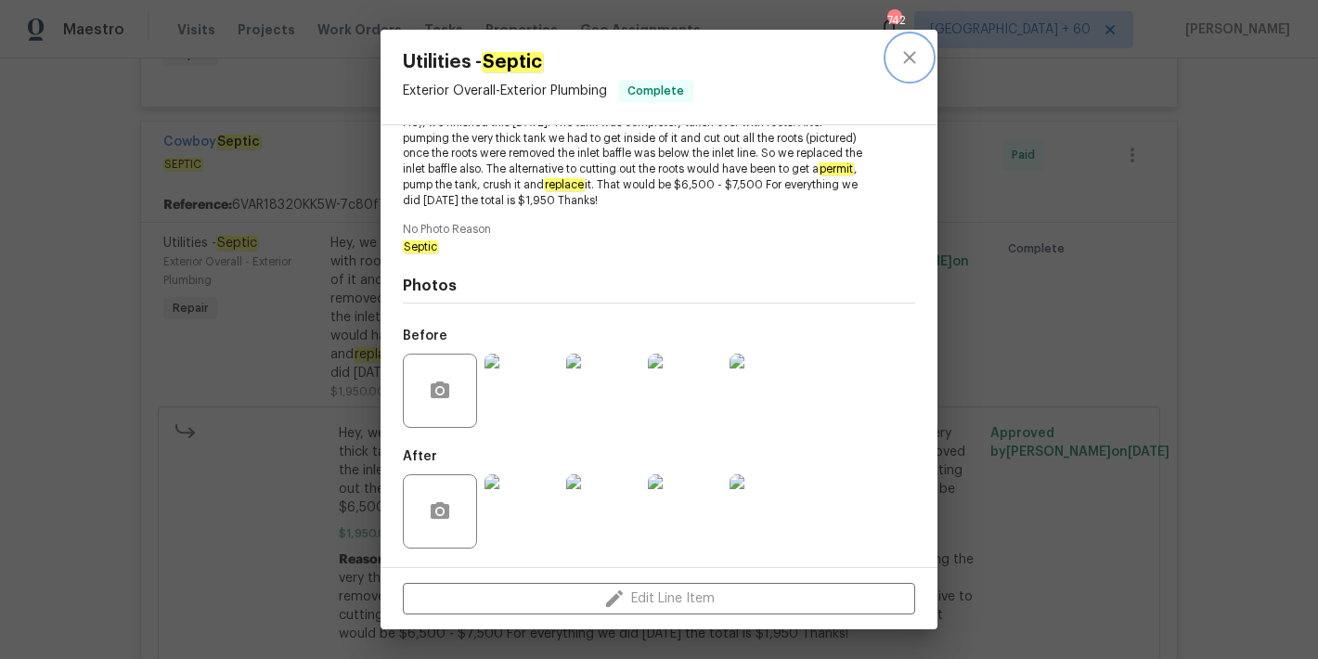
click at [908, 62] on icon "close" at bounding box center [909, 57] width 22 height 22
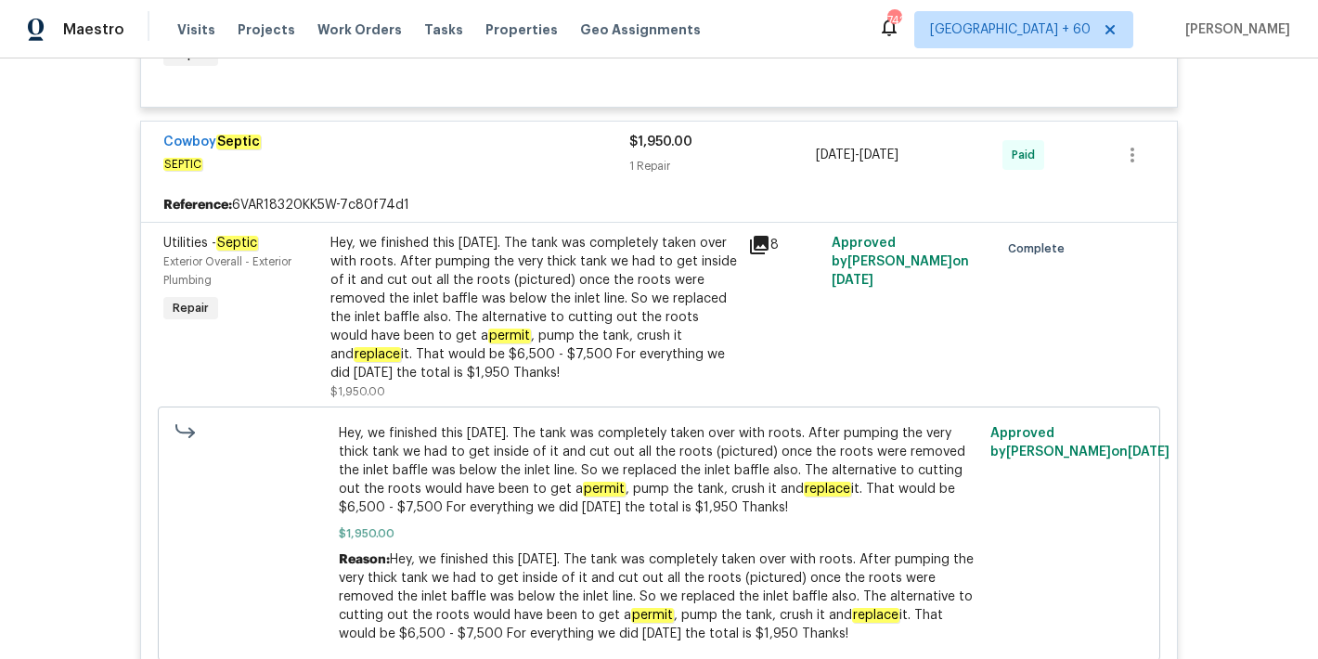
scroll to position [393, 0]
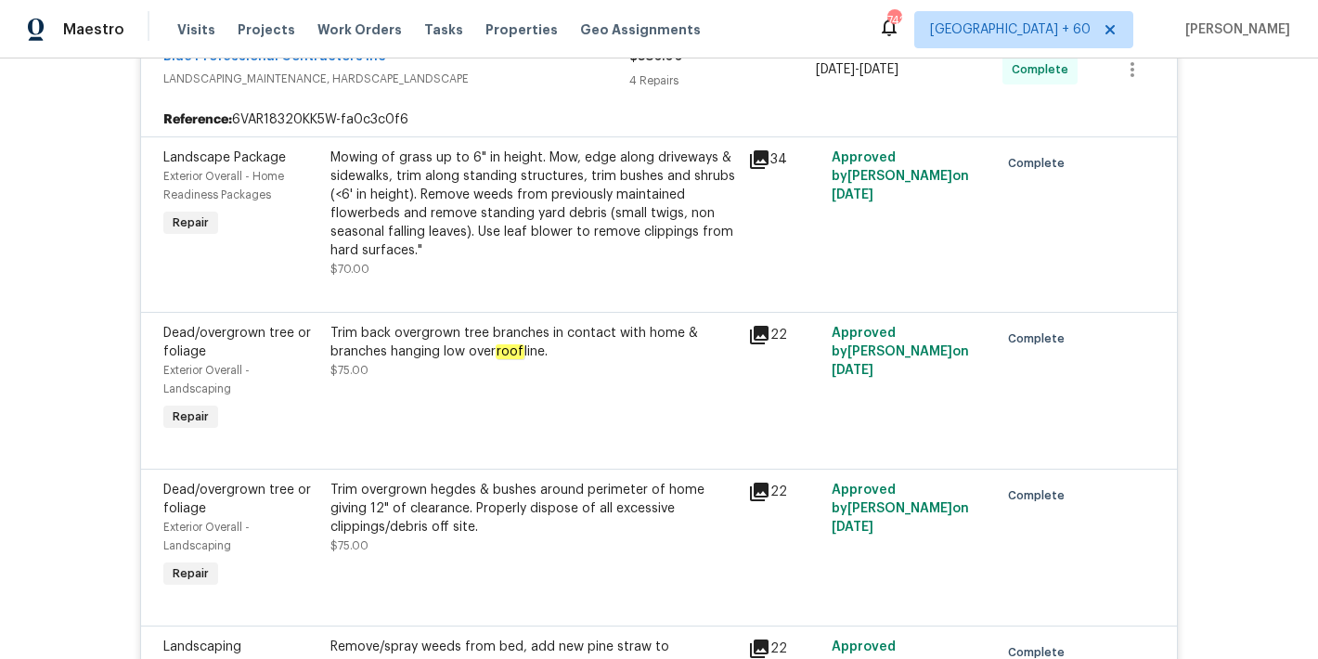
click at [1219, 331] on div "Back to all projects 2600 Moon Rd, Loganville, GA 30052 4 Beds | 3 Baths | Tota…" at bounding box center [659, 358] width 1318 height 600
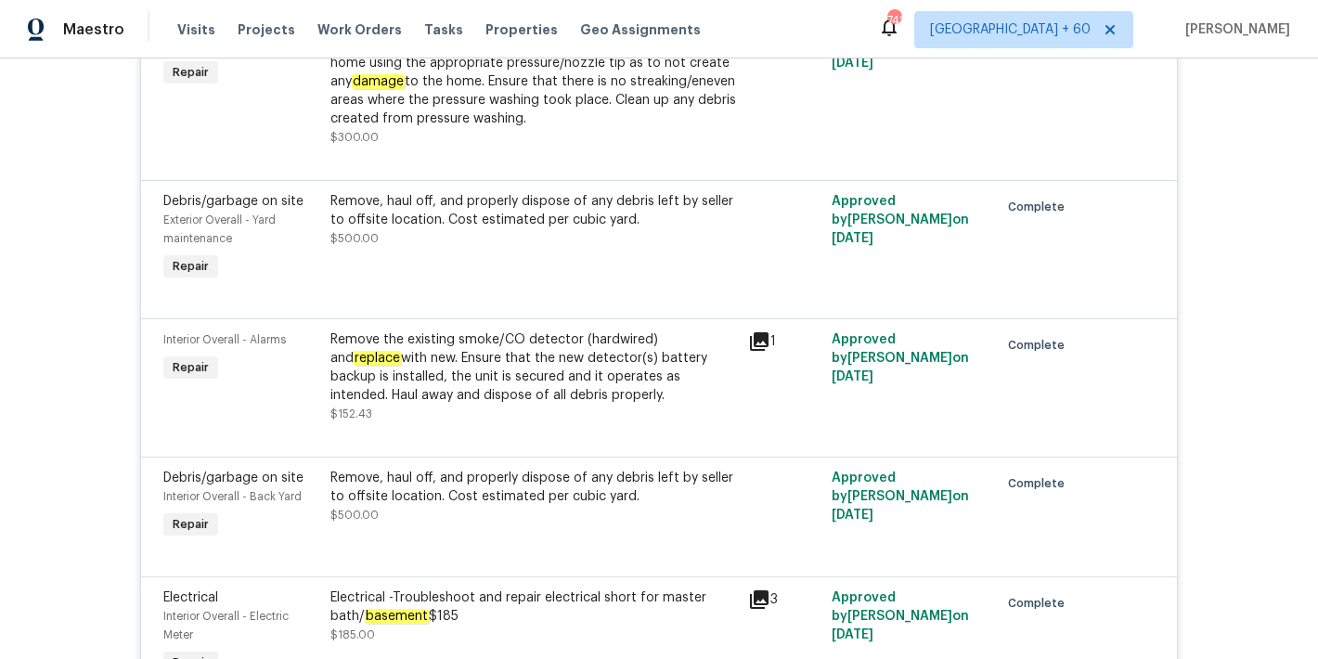
scroll to position [843, 0]
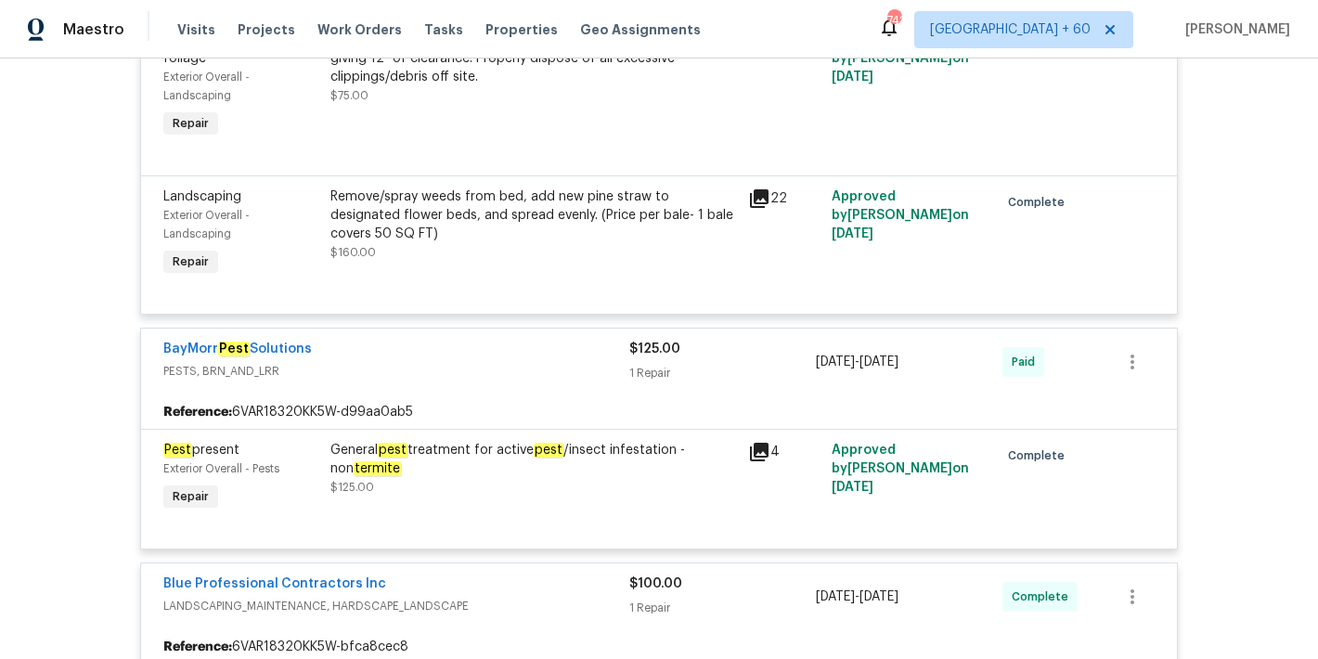
click at [472, 472] on div "General pest treatment for active pest /insect infestation - non termite" at bounding box center [533, 459] width 406 height 37
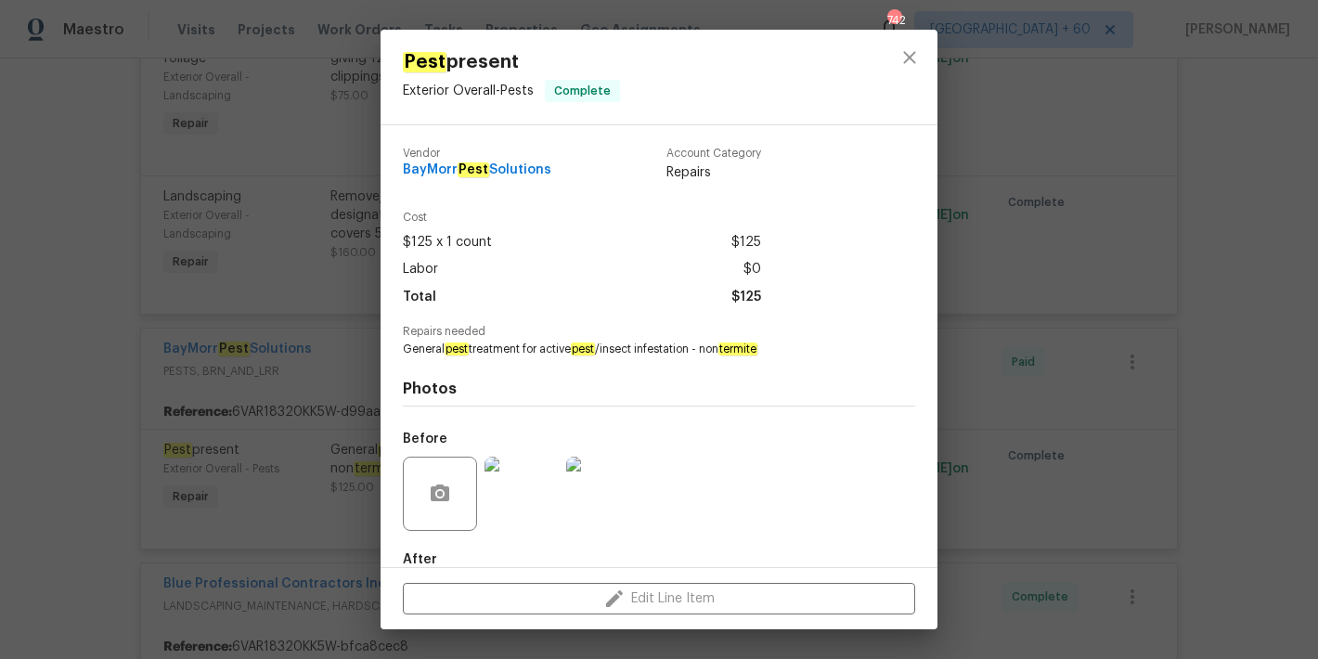
click at [559, 351] on span "General pest treatment for active pest /insect infestation - non termite" at bounding box center [633, 350] width 461 height 16
copy span "General pest treatment for active pest /insect infestation - non termite"
drag, startPoint x: 577, startPoint y: 170, endPoint x: 391, endPoint y: 172, distance: 186.5
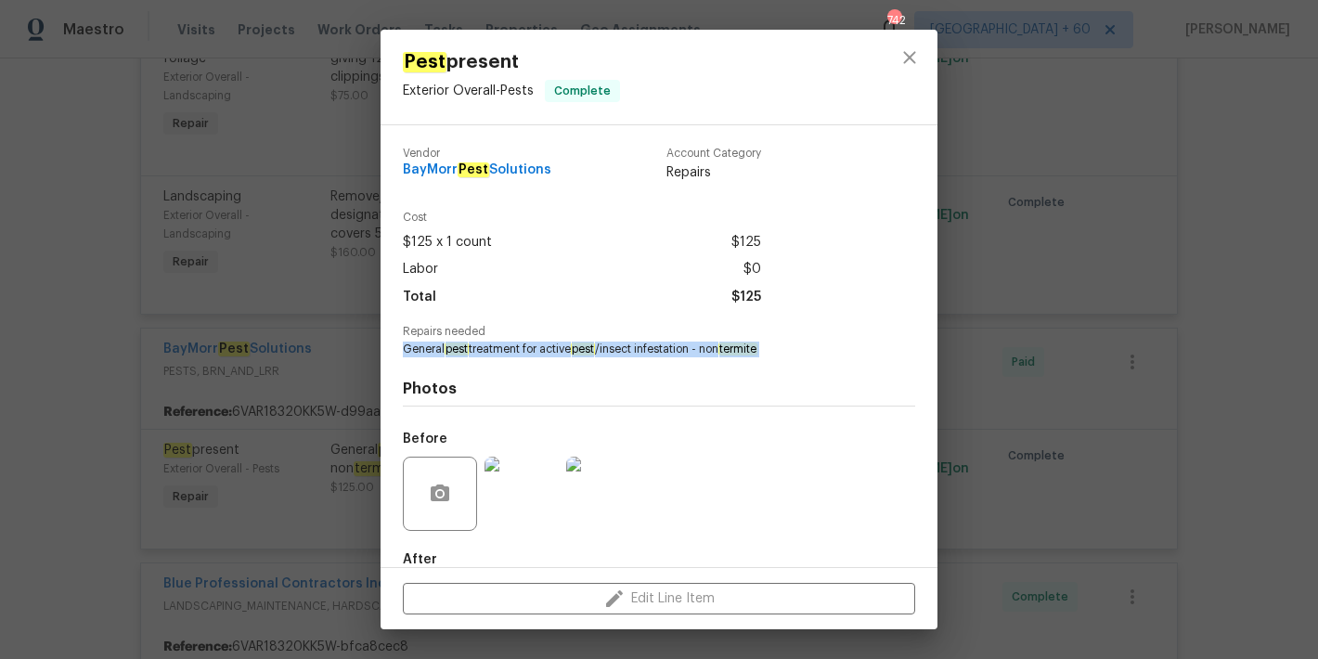
click at [391, 172] on div "Vendor BayMorr Pest Solutions Account Category Repairs Cost $125 x 1 count $125…" at bounding box center [658, 346] width 557 height 442
copy span "BayMorr Pest Solutions"
click at [1224, 279] on div "Pest present Exterior Overall - Pests Complete Vendor BayMorr Pest Solutions Ac…" at bounding box center [659, 329] width 1318 height 659
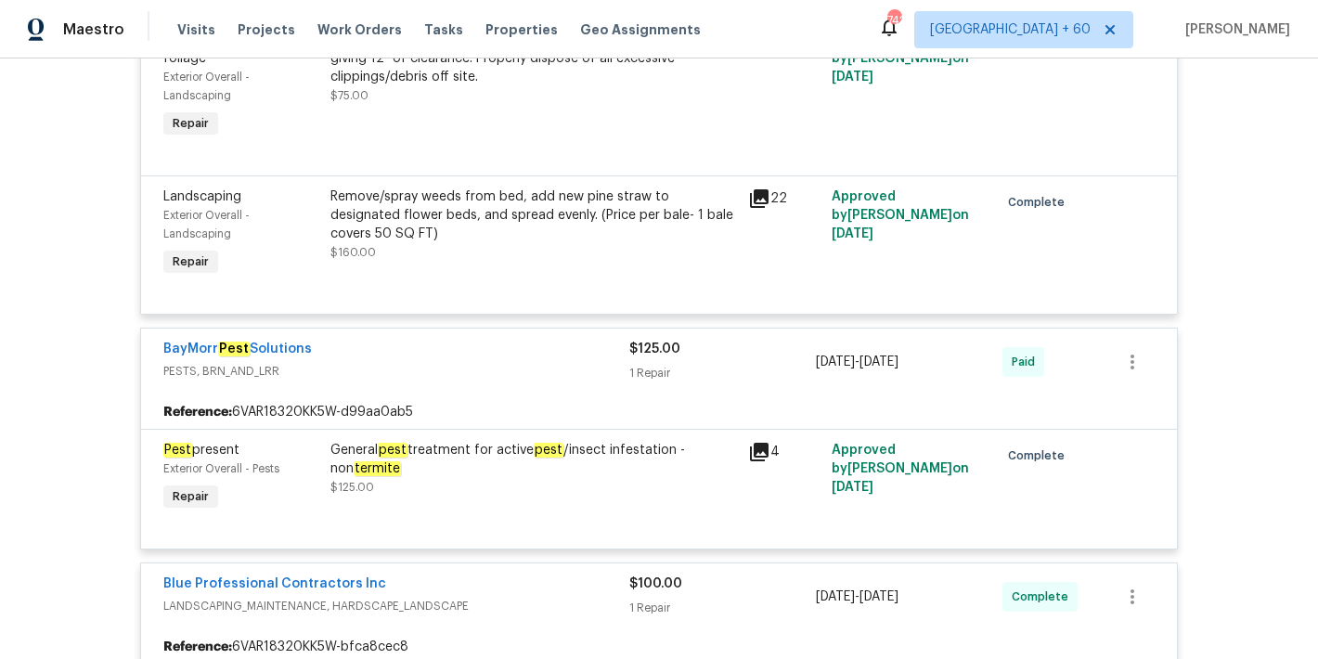
click at [1179, 364] on div "Back to all projects 2600 Moon Rd, Loganville, GA 30052 4 Beds | 3 Baths | Tota…" at bounding box center [659, 358] width 1318 height 600
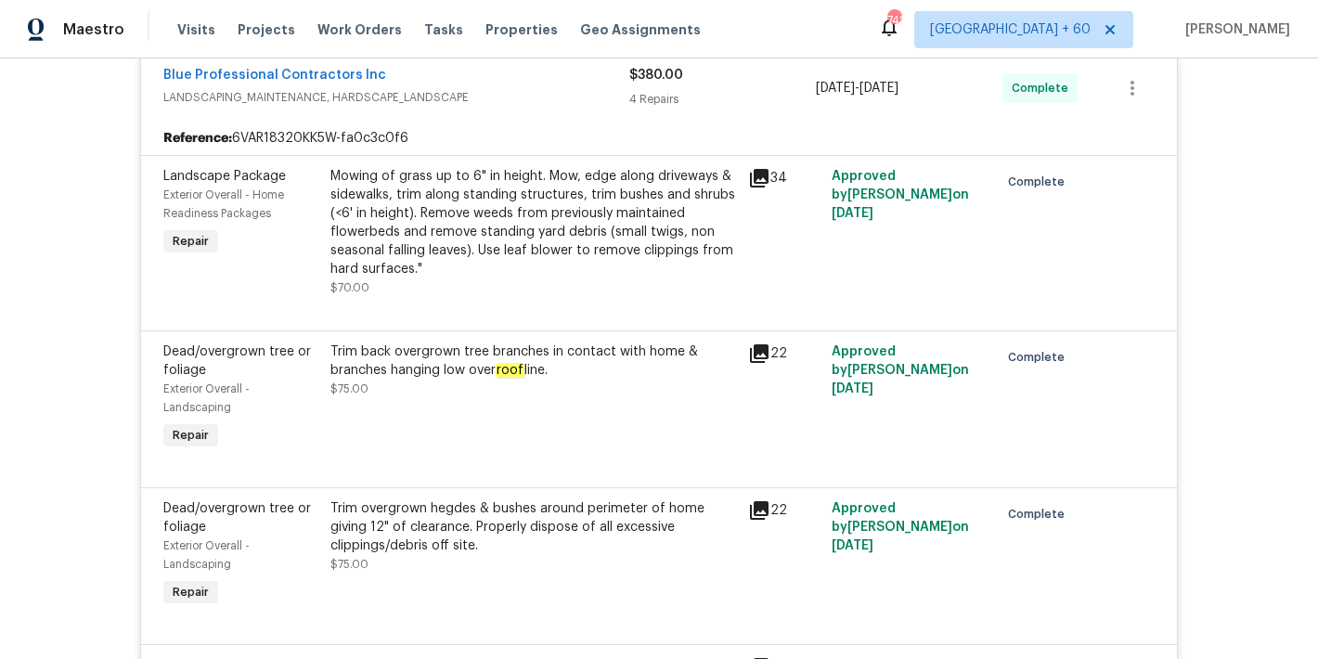
scroll to position [2709, 0]
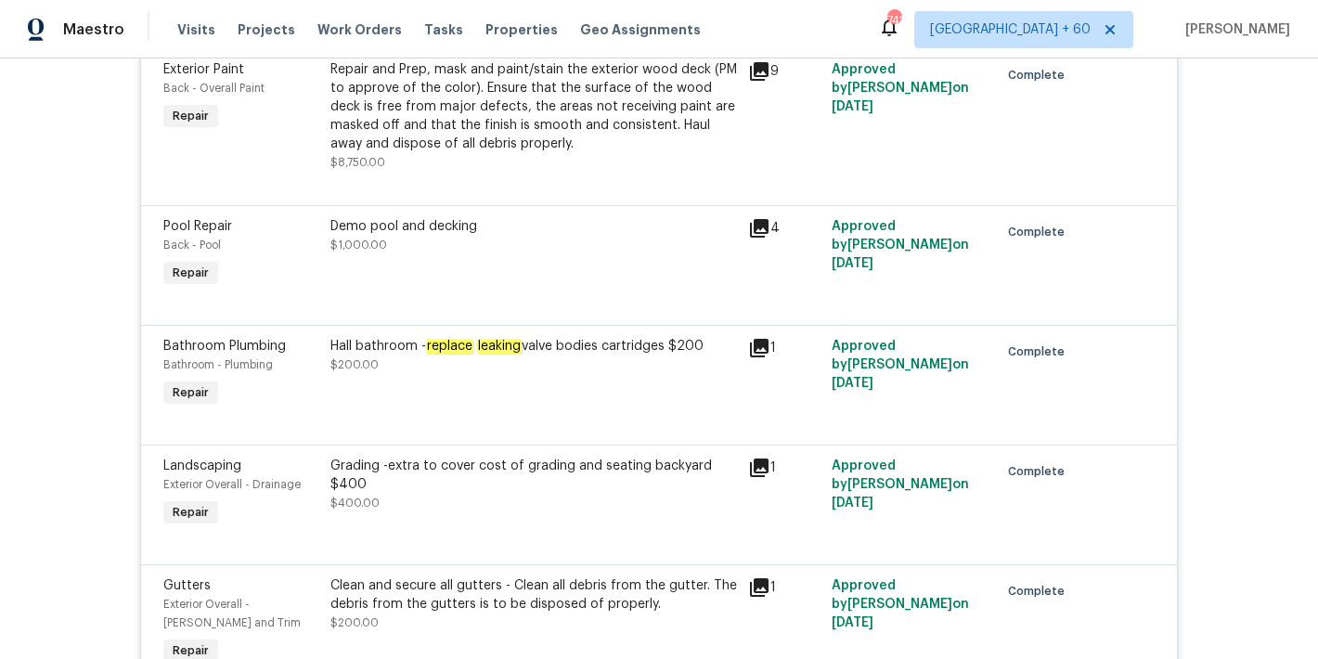
click at [537, 349] on div "Hall bathroom - replace leaking valve bodies cartridges $200" at bounding box center [533, 346] width 406 height 19
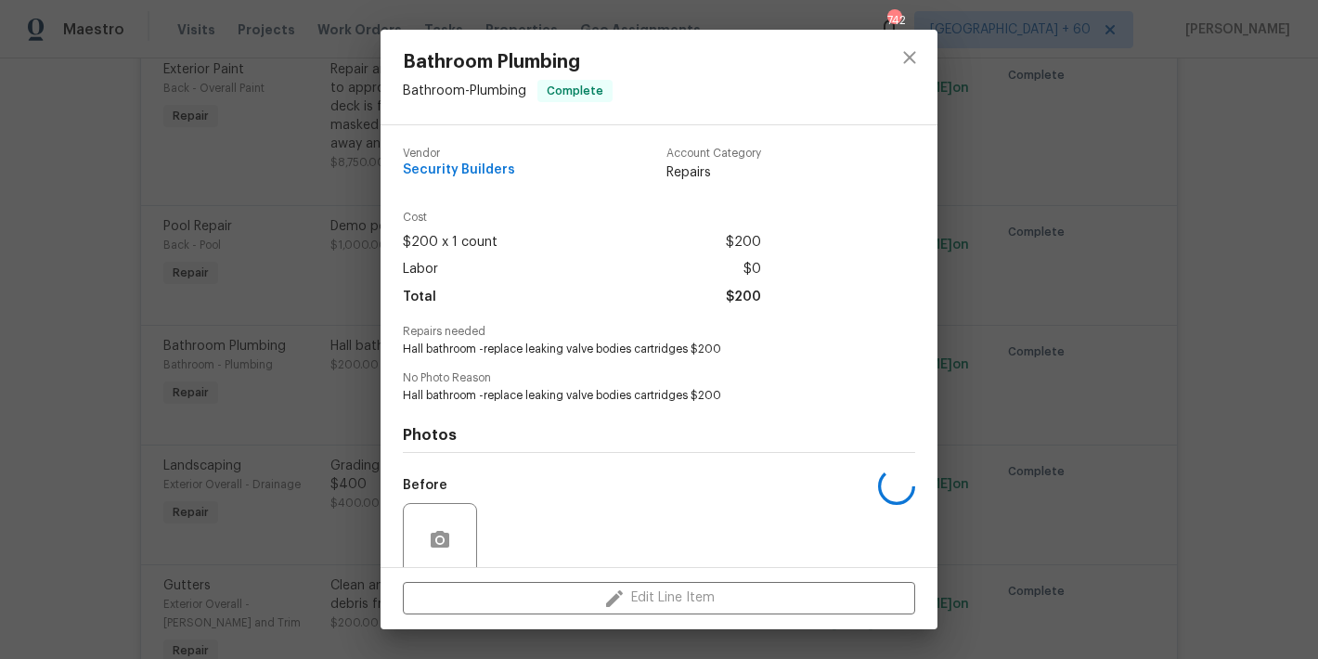
click at [537, 349] on span "Hall bathroom -replace leaking valve bodies cartridges $200" at bounding box center [633, 350] width 461 height 16
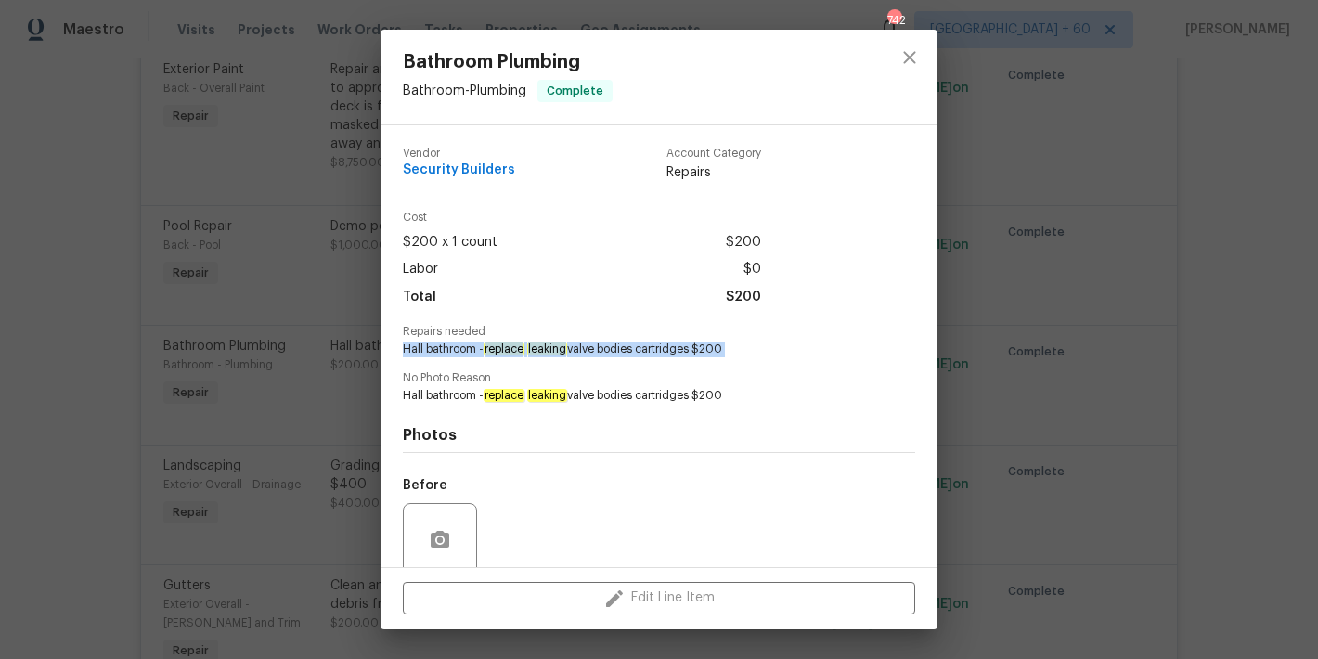
click at [573, 349] on span "Hall bathroom - replace leaking valve bodies cartridges $200" at bounding box center [633, 350] width 461 height 16
click at [594, 347] on span "Hall bathroom - replace leaking valve bodies cartridges $200" at bounding box center [633, 350] width 461 height 16
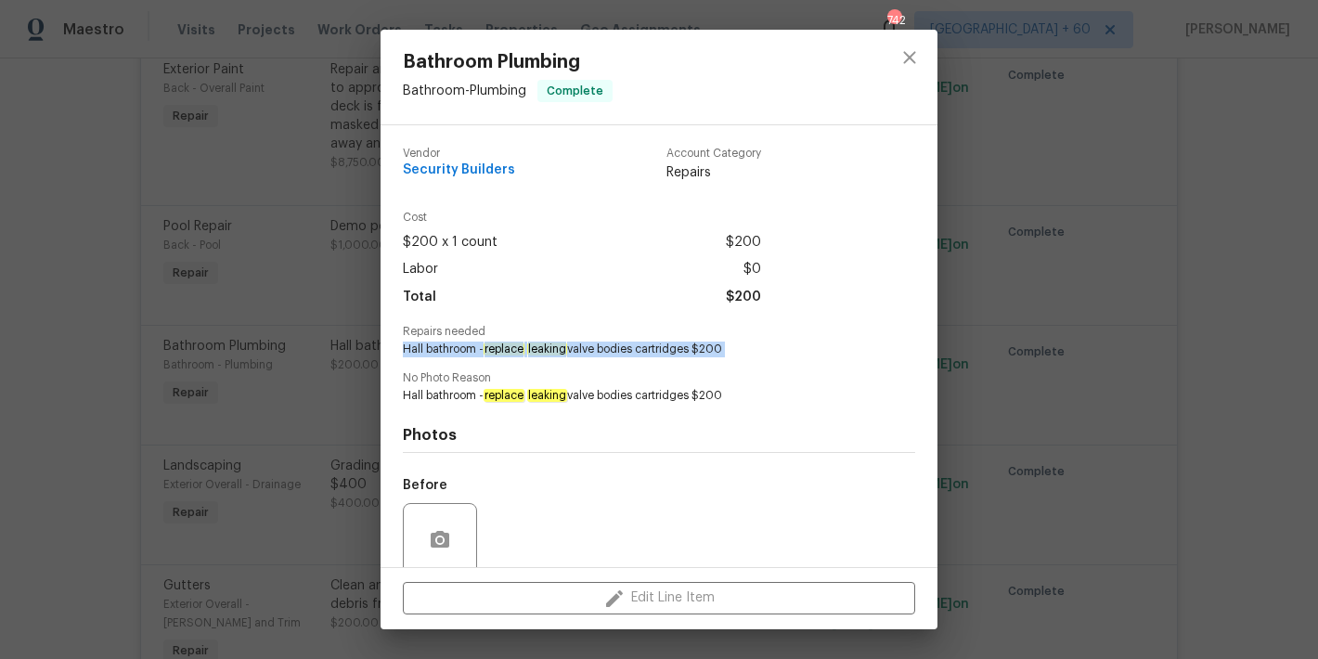
click at [594, 347] on span "Hall bathroom - replace leaking valve bodies cartridges $200" at bounding box center [633, 350] width 461 height 16
click at [1214, 369] on div "Bathroom Plumbing Bathroom - Plumbing Complete Vendor Security Builders Account…" at bounding box center [659, 329] width 1318 height 659
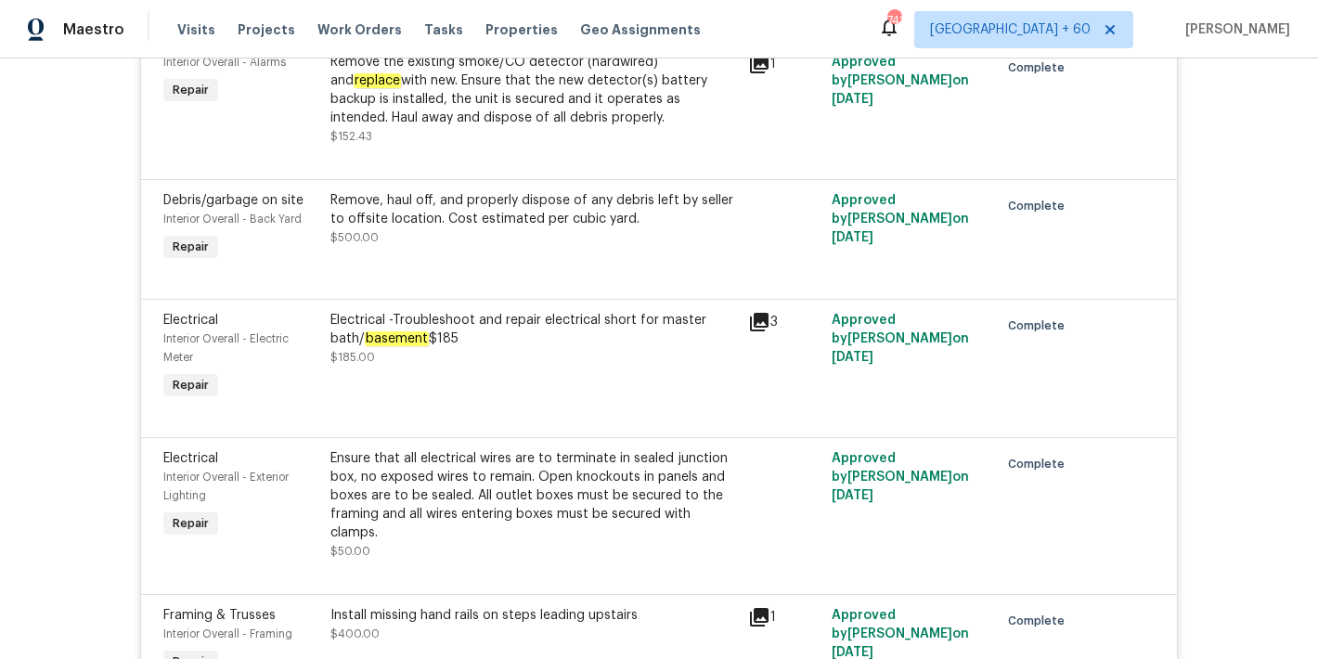
scroll to position [6626, 0]
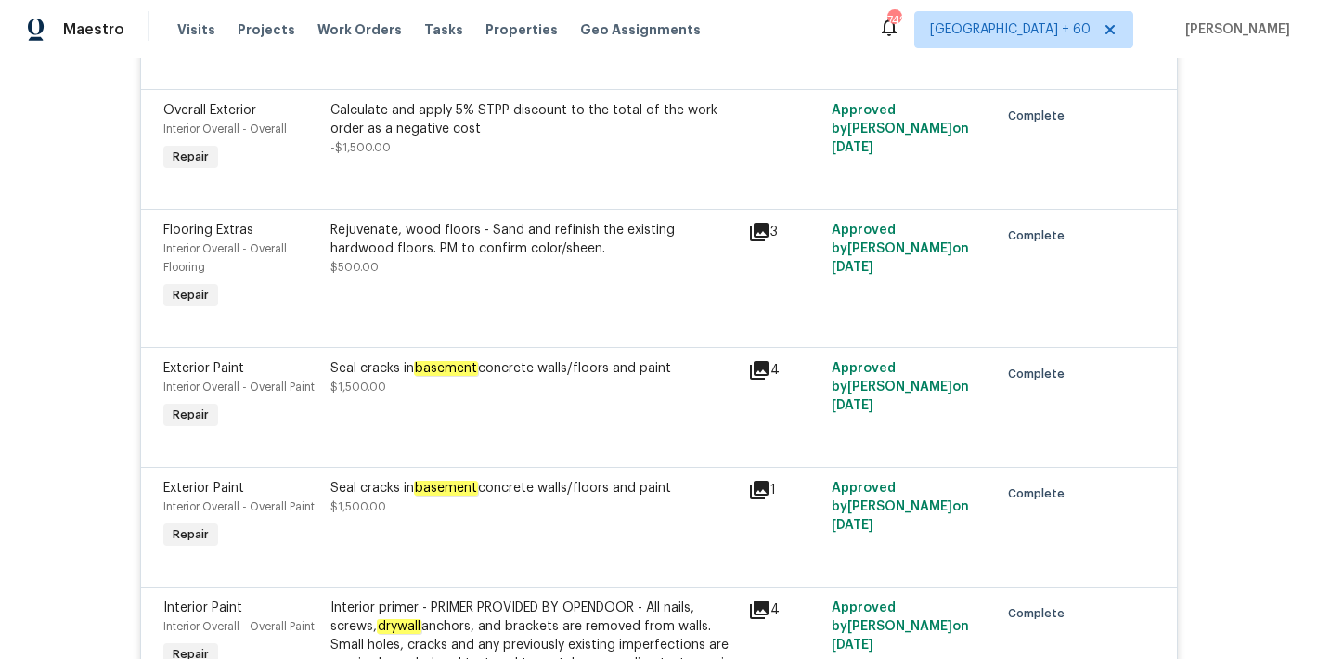
click at [478, 395] on div "Seal cracks in basement concrete walls/floors and paint $1,500.00" at bounding box center [534, 396] width 418 height 85
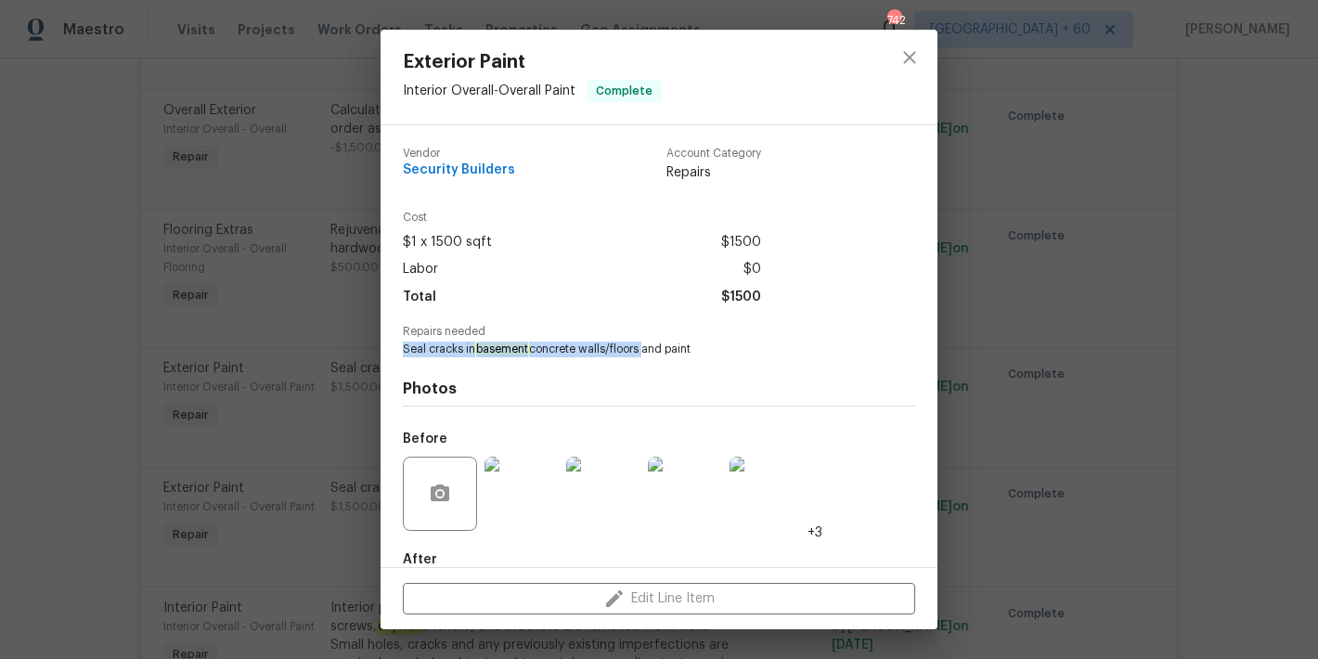
drag, startPoint x: 641, startPoint y: 353, endPoint x: 401, endPoint y: 348, distance: 240.4
click at [401, 348] on div "Vendor Security Builders Account Category Repairs Cost $1 x 1500 sqft $1500 Lab…" at bounding box center [658, 346] width 557 height 442
copy span "Seal cracks in basement concrete walls/floors"
click at [1236, 326] on div "Exterior Paint Interior Overall - Overall Paint Complete Vendor Security Builde…" at bounding box center [659, 329] width 1318 height 659
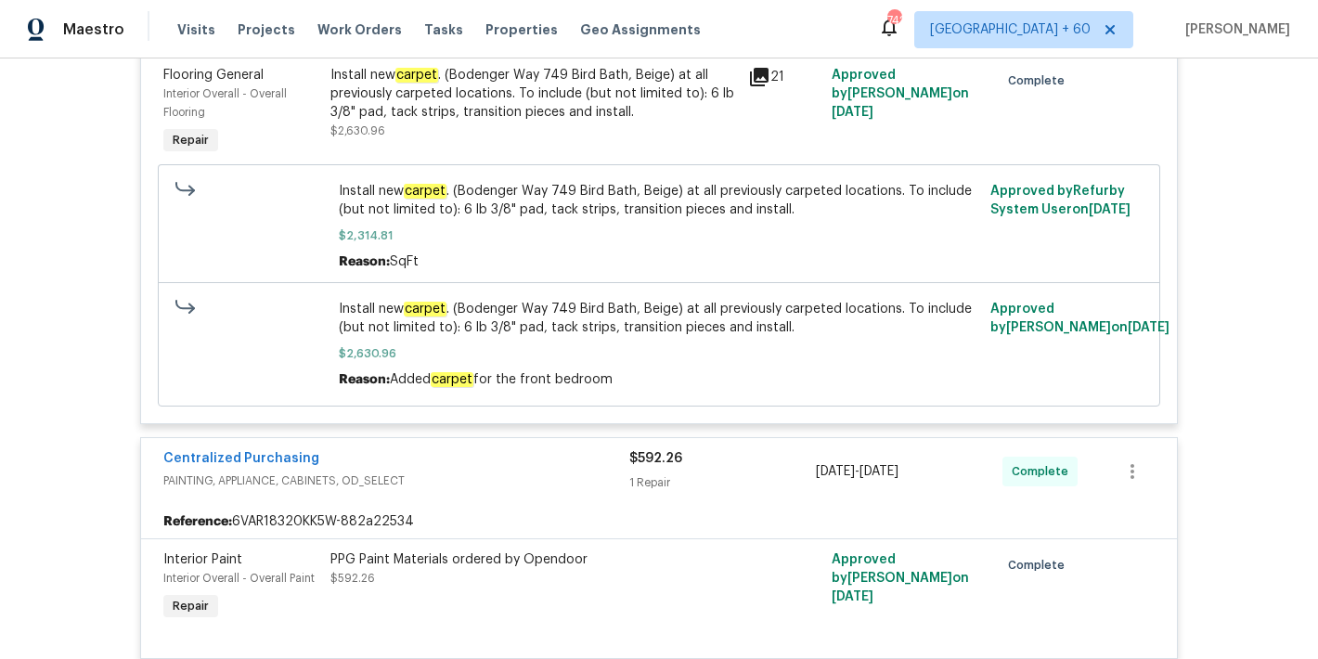
scroll to position [8241, 0]
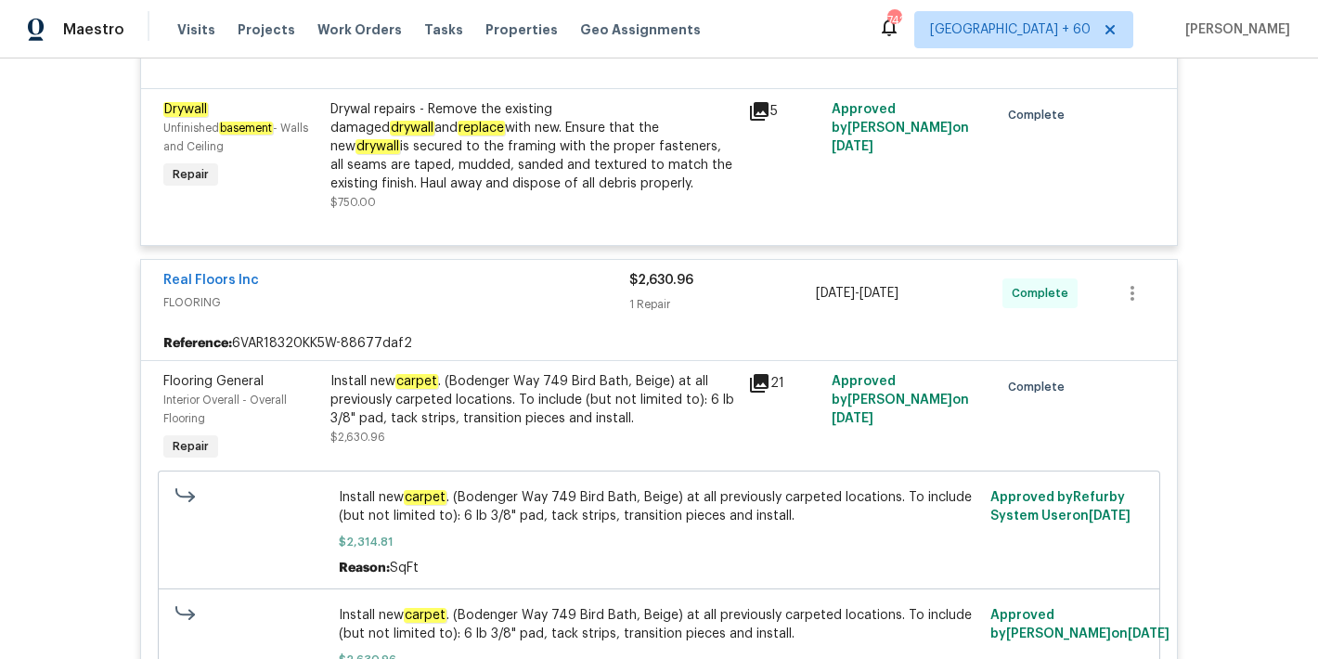
click at [1267, 288] on div "Back to all projects 2600 Moon Rd, Loganville, GA 30052 4 Beds | 3 Baths | Tota…" at bounding box center [659, 358] width 1318 height 600
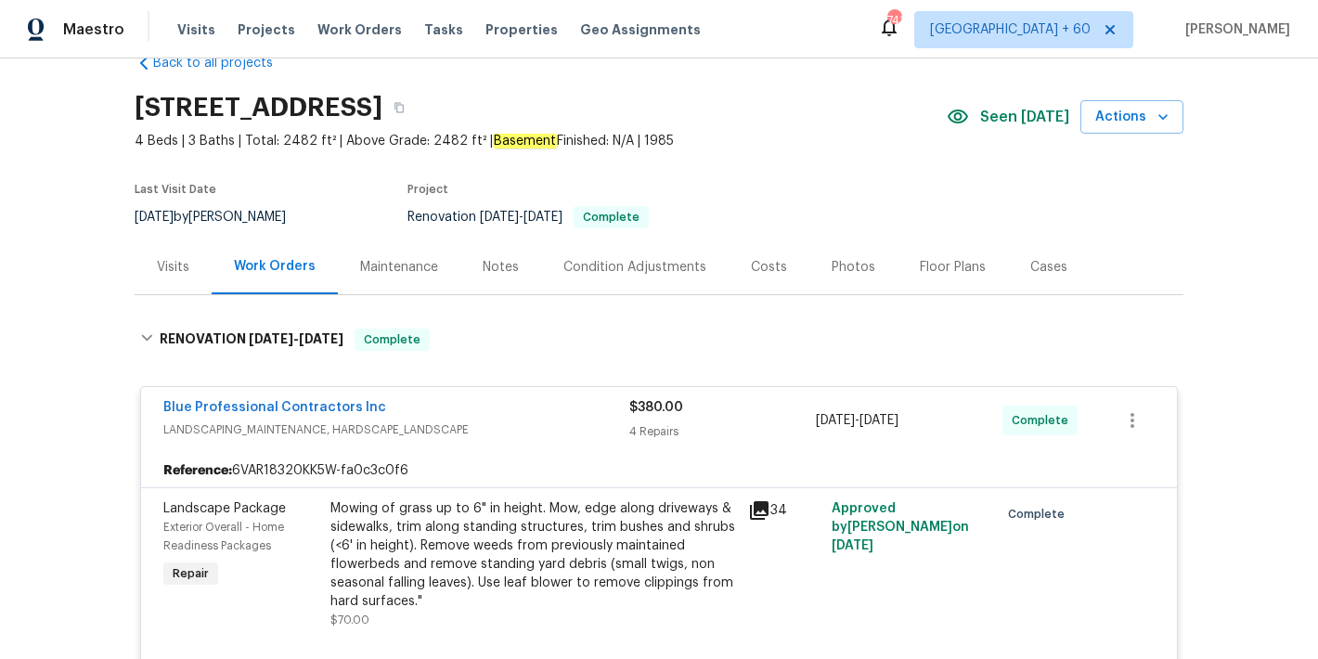
scroll to position [0, 0]
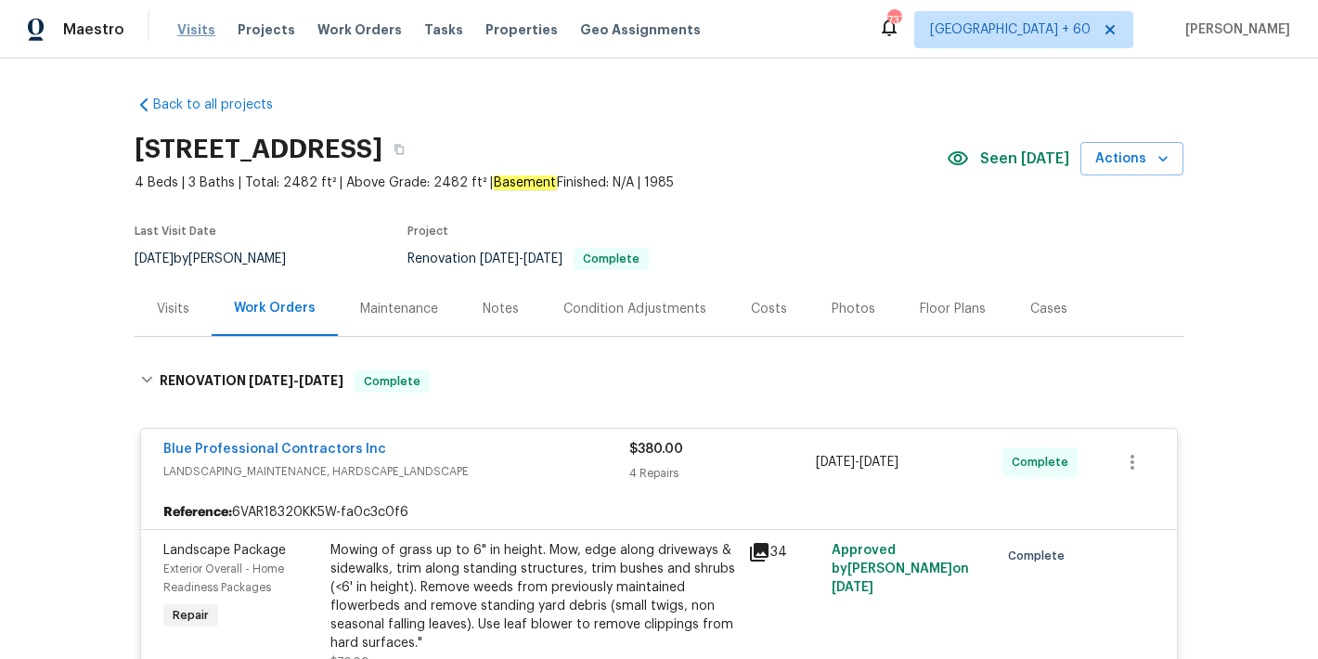
click at [195, 37] on span "Visits" at bounding box center [196, 29] width 38 height 19
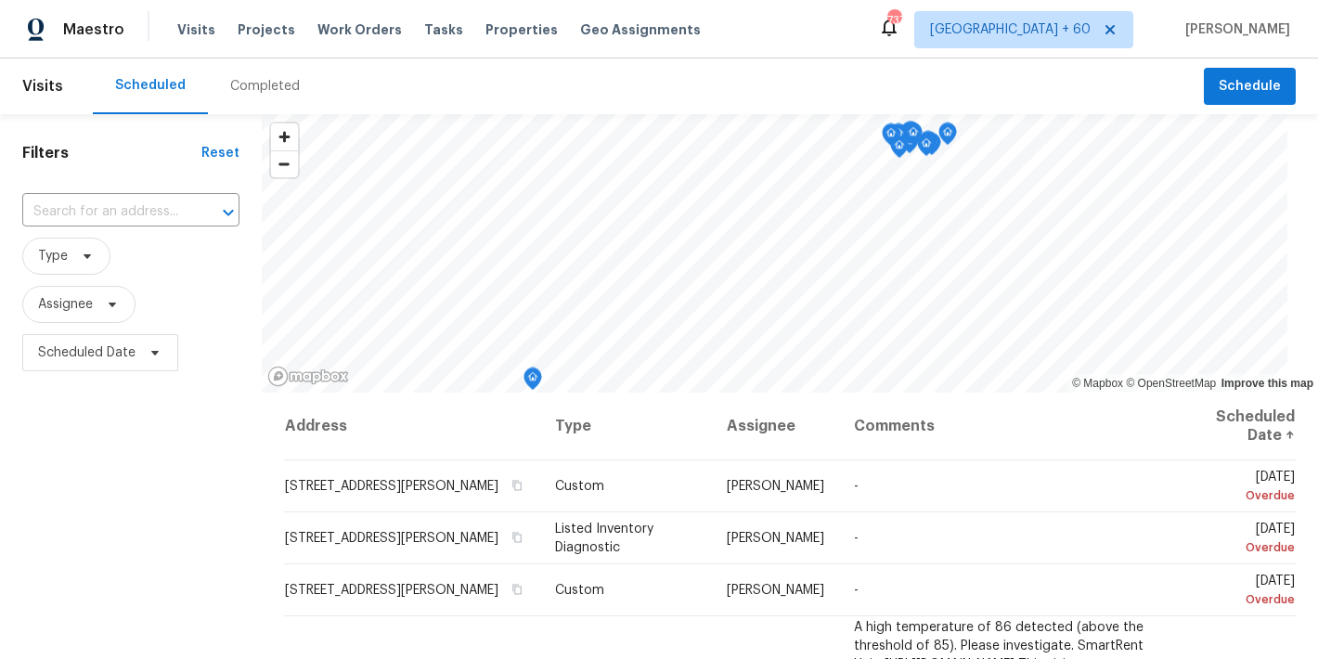
click at [247, 87] on div "Completed" at bounding box center [265, 86] width 70 height 19
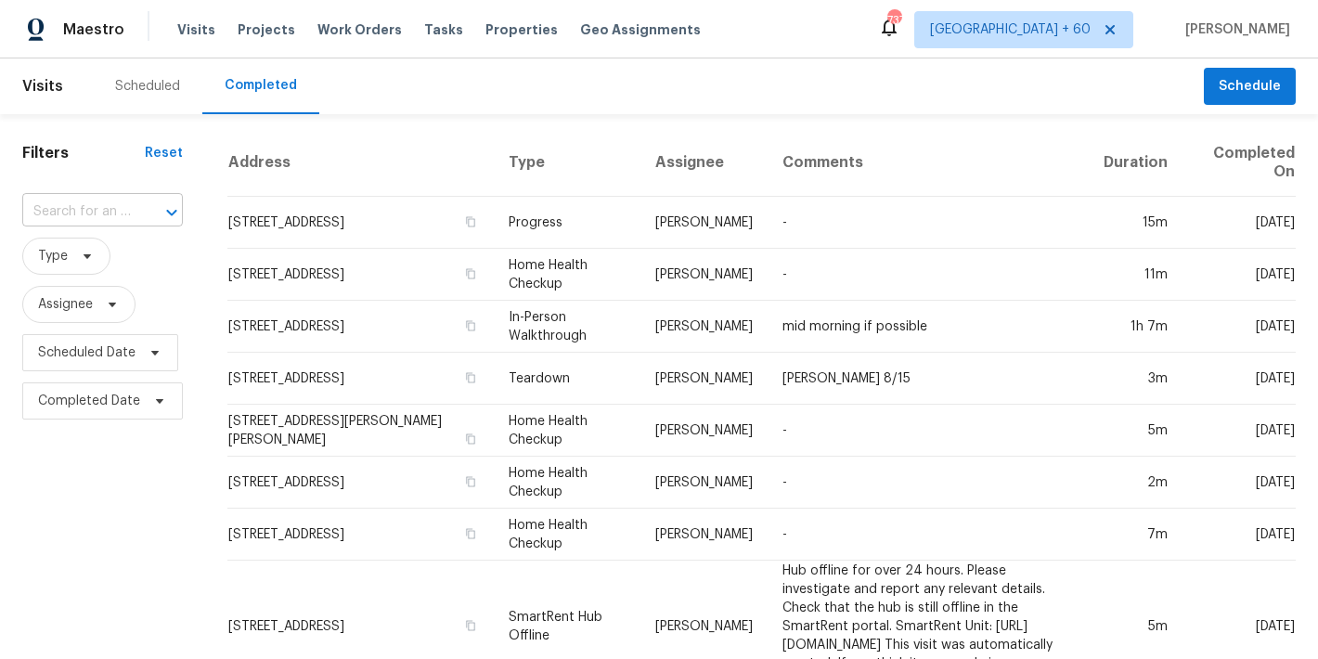
click at [130, 208] on div "​" at bounding box center [102, 212] width 161 height 29
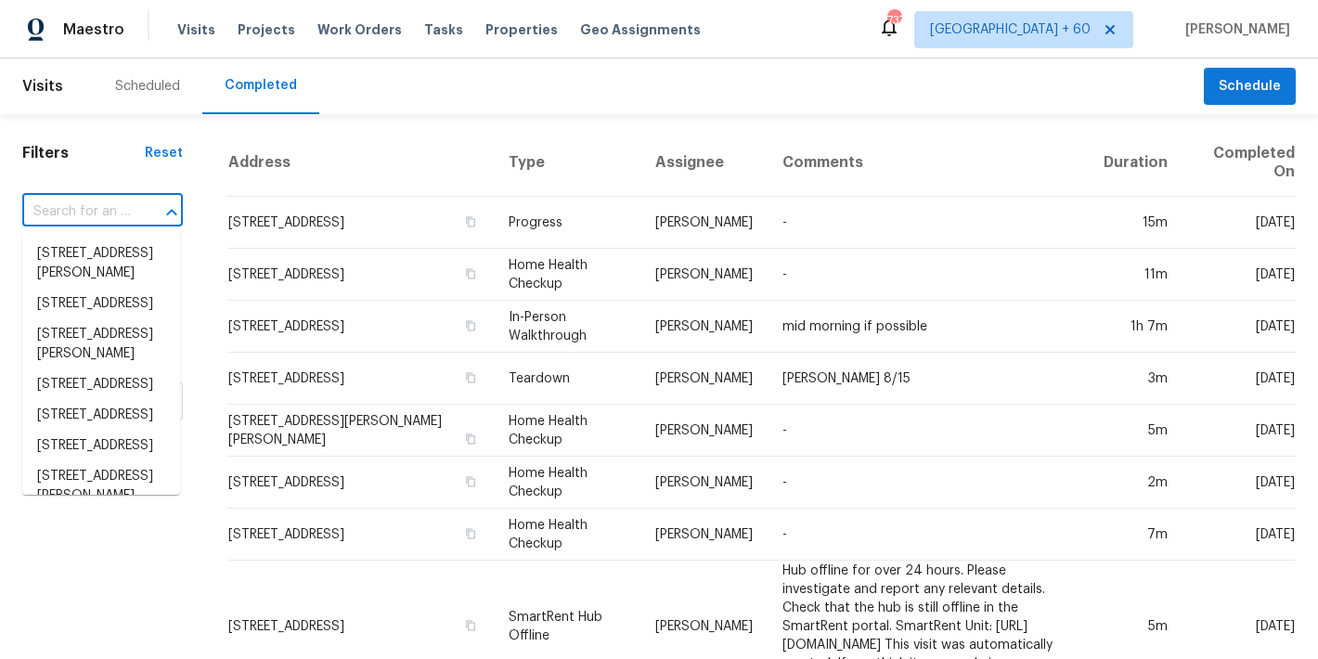
paste input "1012 Fulbright Dr, Morrisville, NC 27560"
type input "1012 Fulbright Dr, Morrisville, NC 27560"
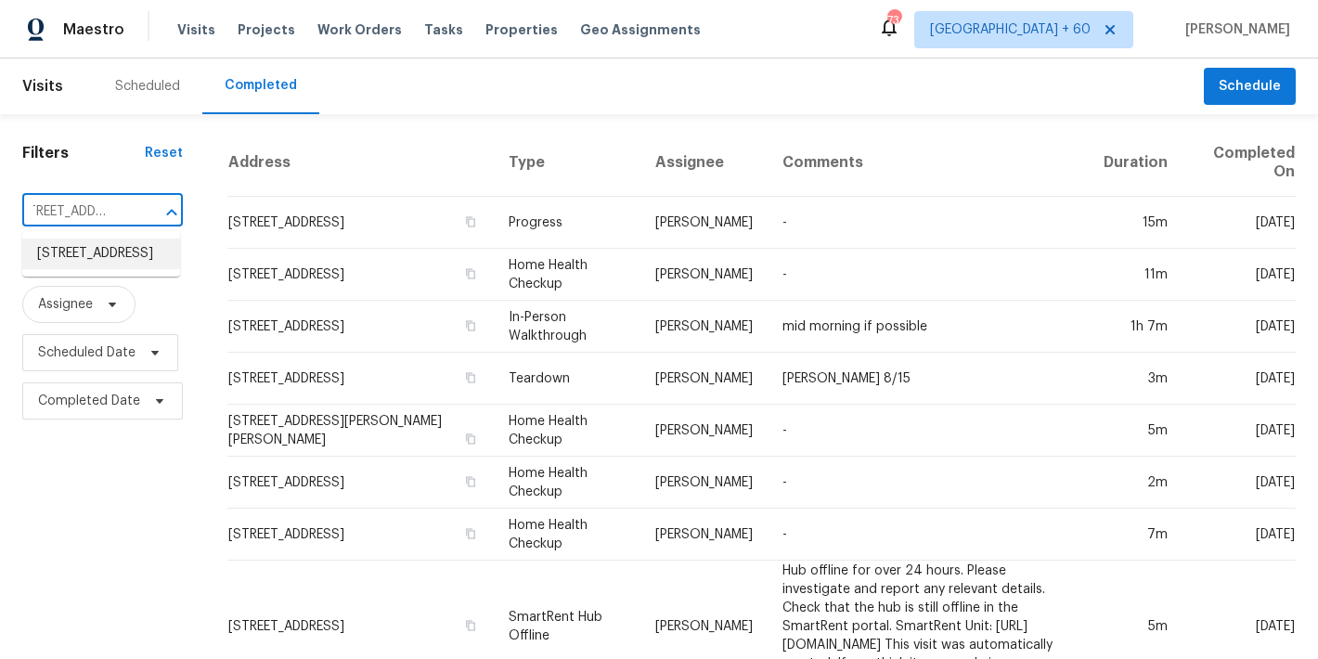
click at [78, 269] on li "1012 Fulbright Dr, Morrisville, NC 27560" at bounding box center [101, 254] width 158 height 31
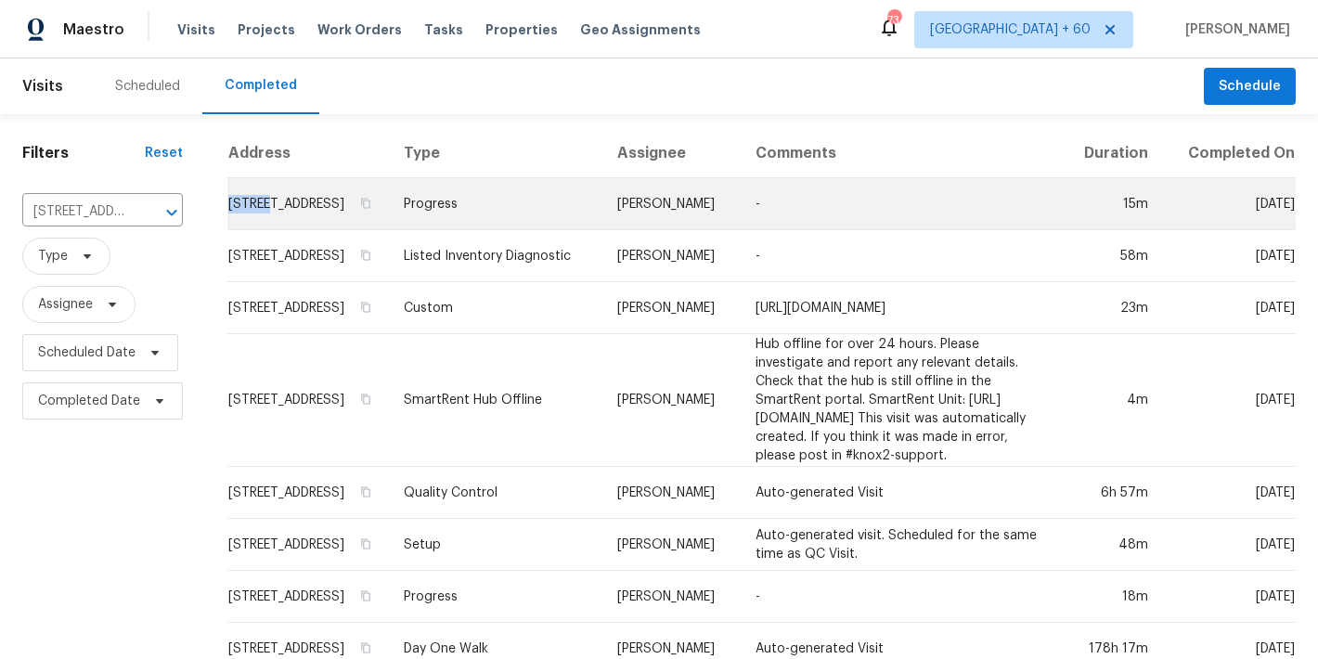
click at [265, 203] on td "1012 Fulbright Dr, Morrisville, NC 27560" at bounding box center [307, 204] width 161 height 52
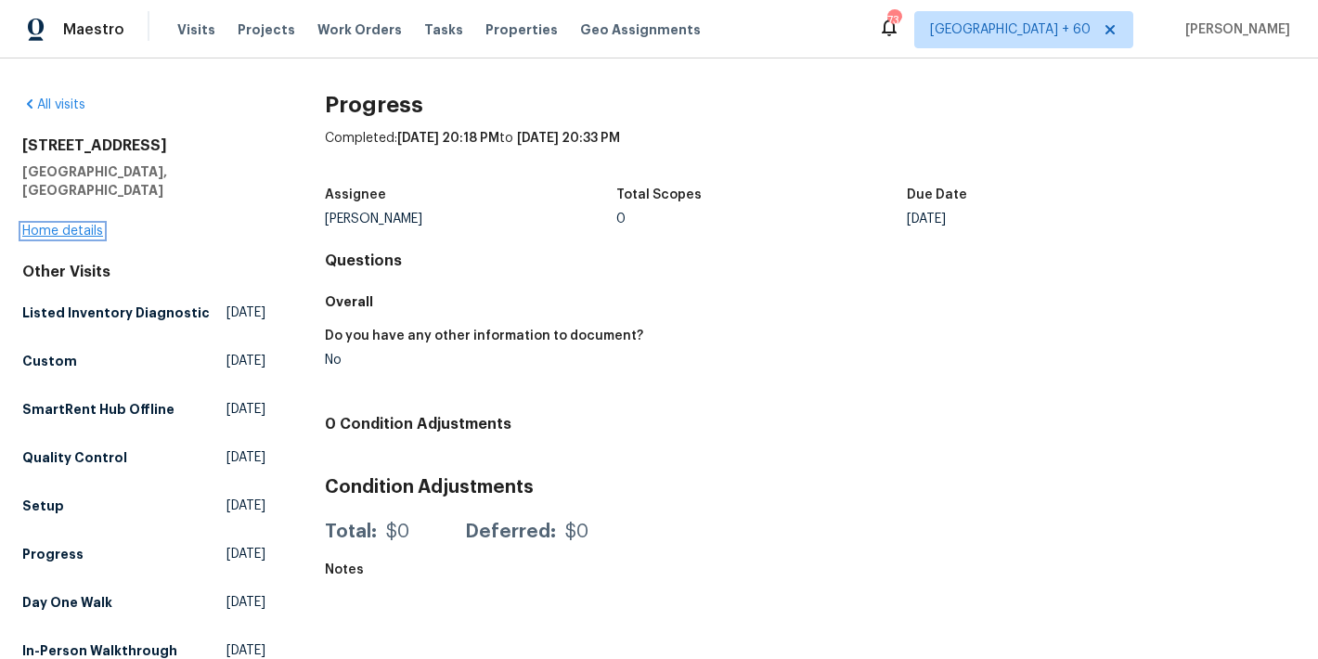
click at [97, 225] on link "Home details" at bounding box center [62, 231] width 81 height 13
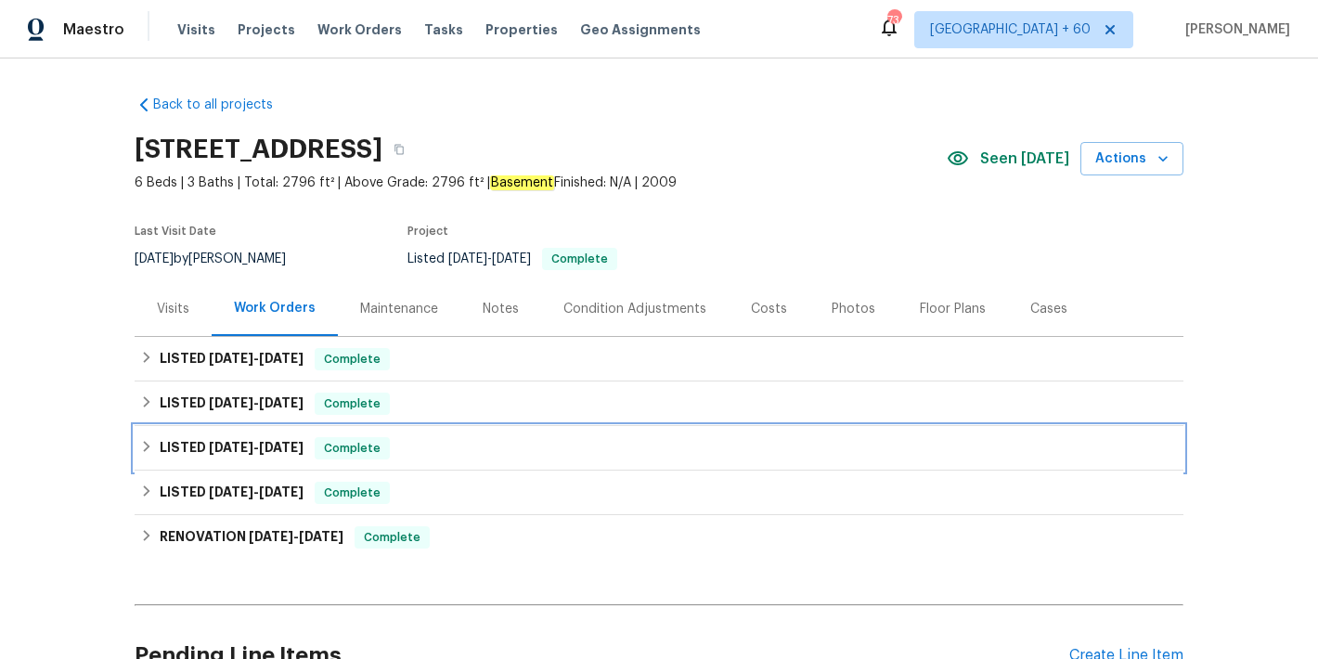
click at [298, 453] on span "5/19/25" at bounding box center [281, 447] width 45 height 13
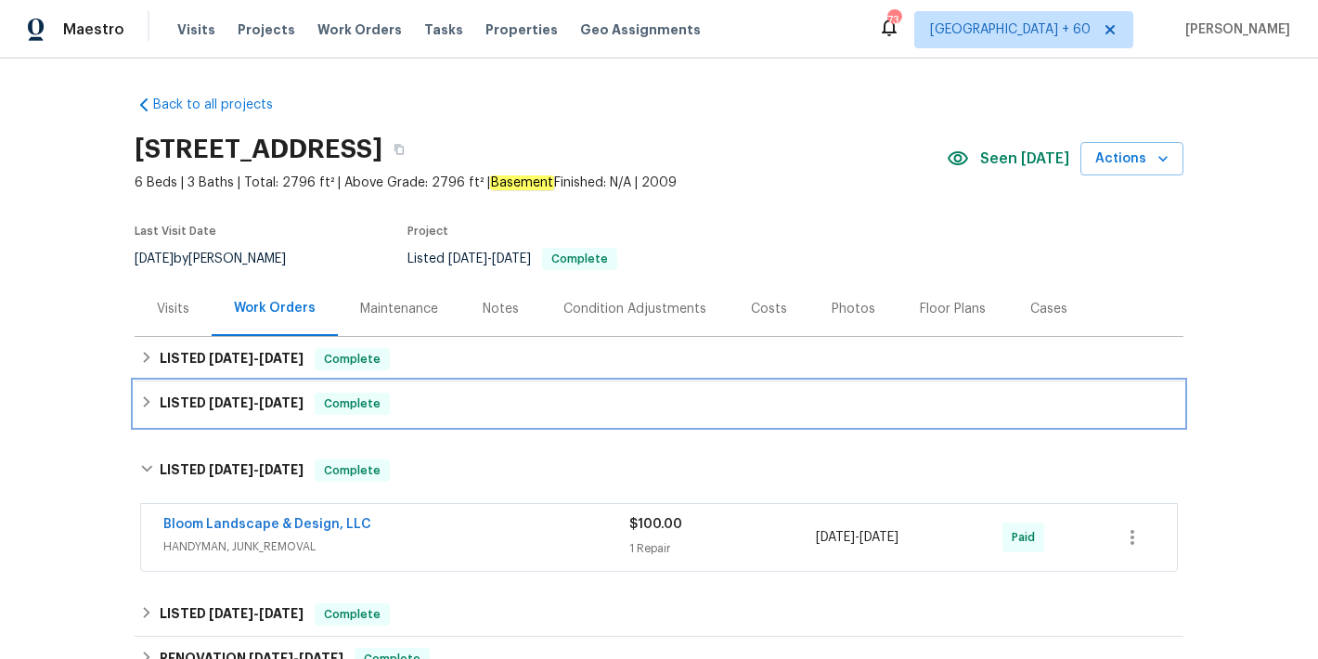
click at [281, 395] on h6 "LISTED 6/9/25 - 6/17/25" at bounding box center [232, 404] width 144 height 22
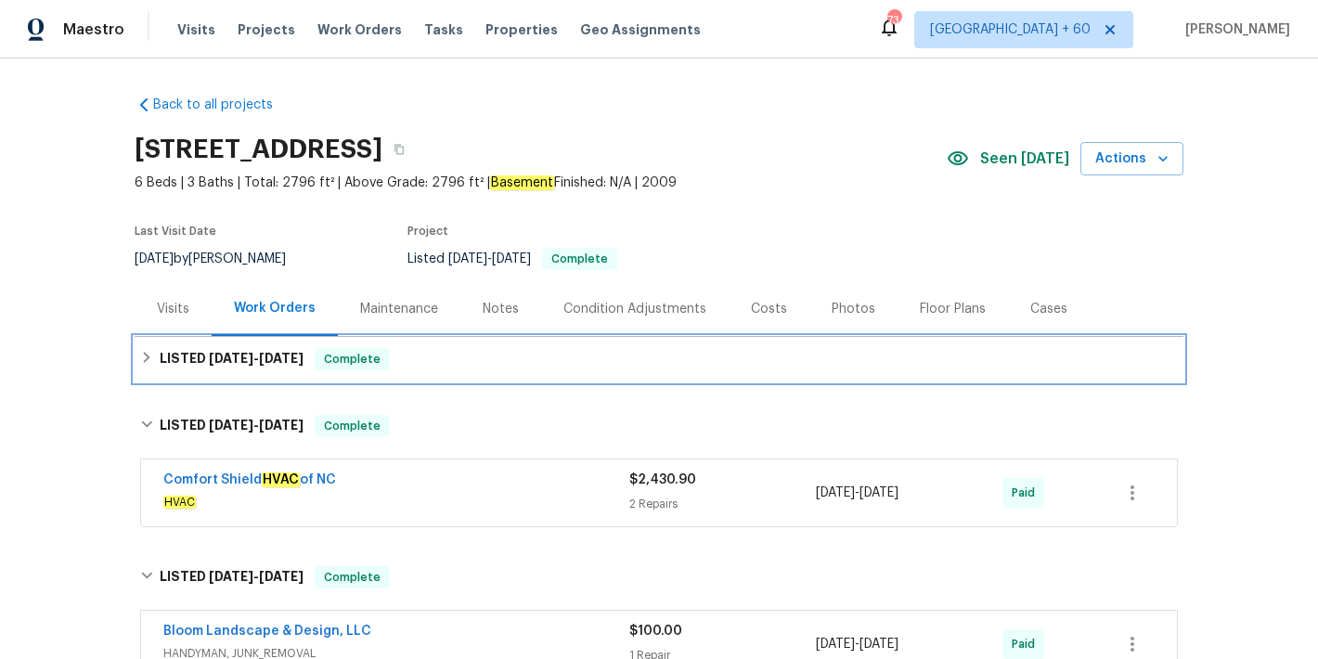
click at [273, 363] on span "8/18/25" at bounding box center [281, 358] width 45 height 13
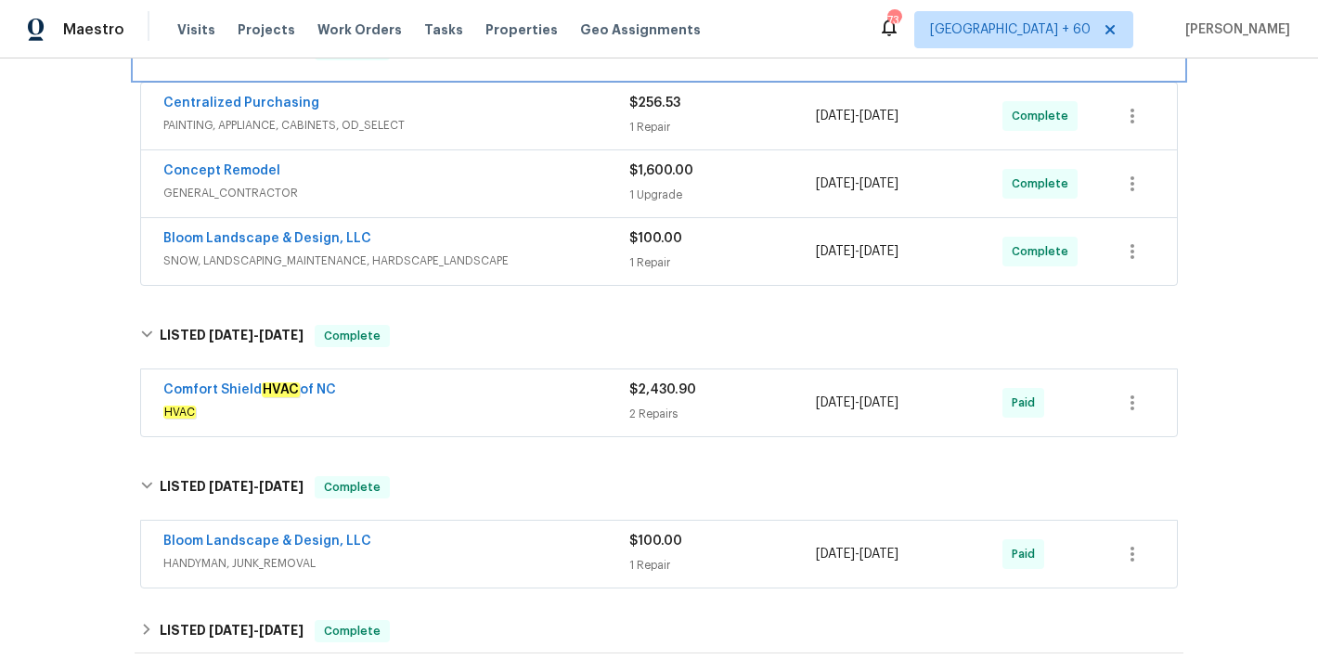
scroll to position [359, 0]
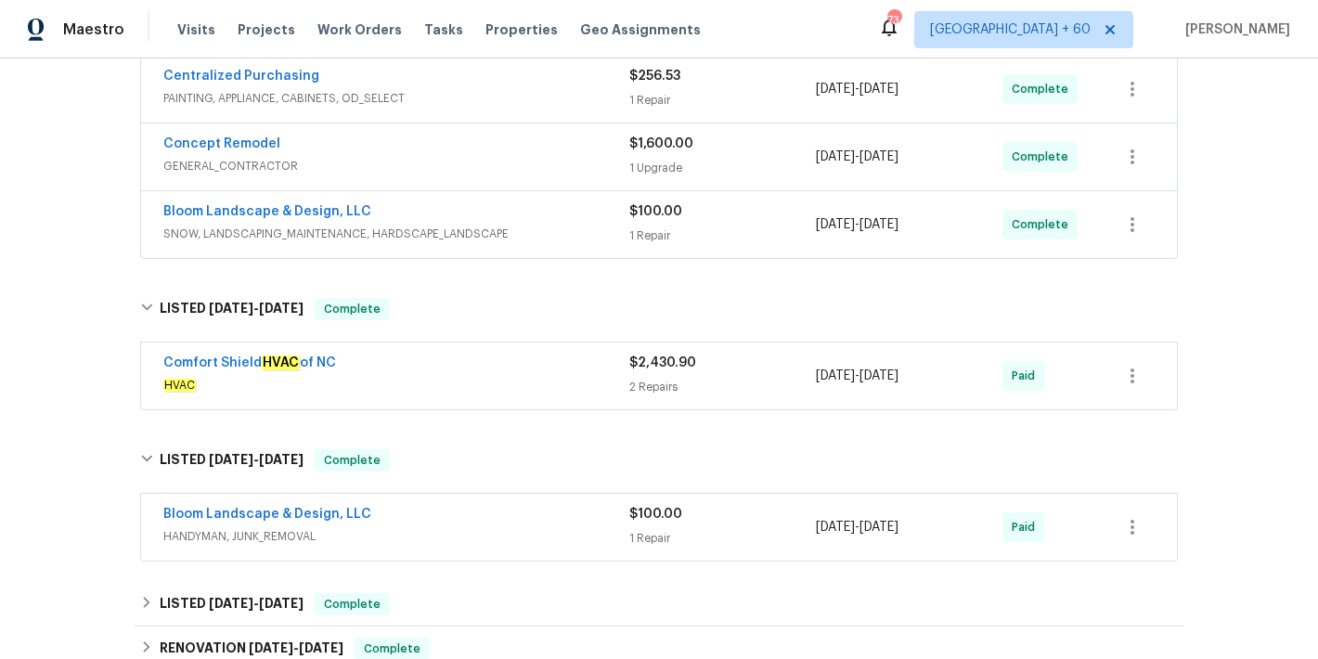
click at [553, 362] on div "Comfort Shield HVAC of NC" at bounding box center [396, 365] width 466 height 22
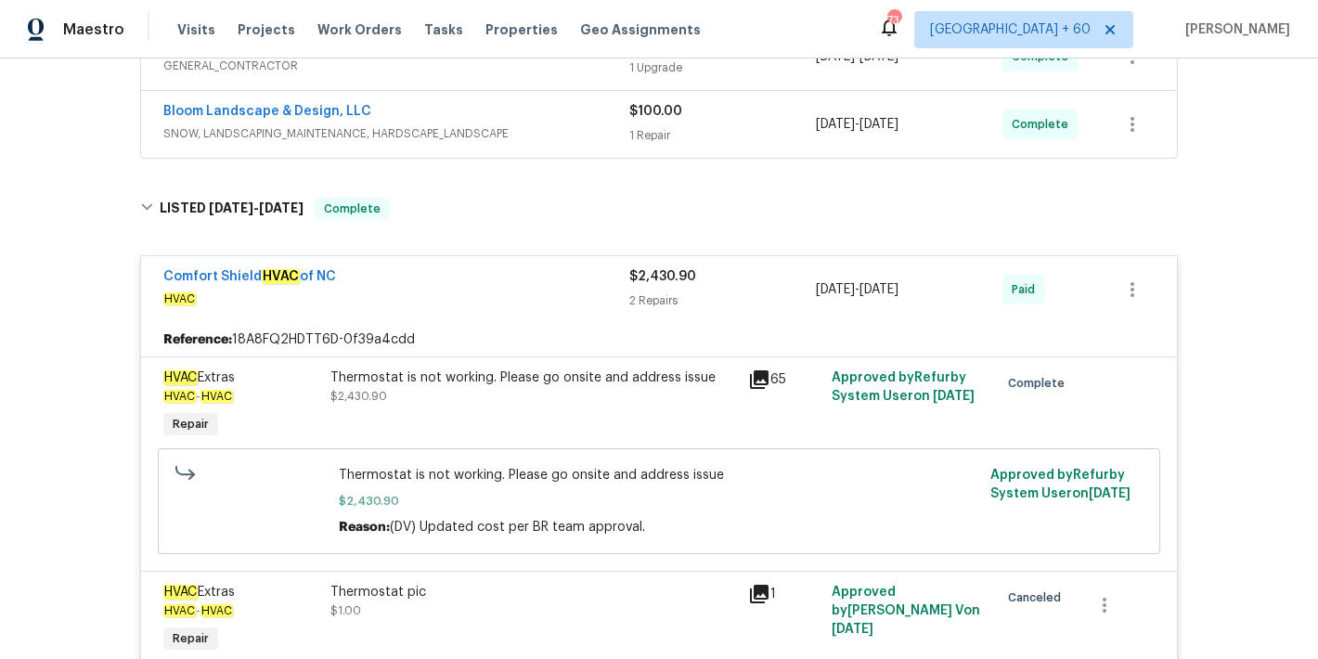
scroll to position [308, 0]
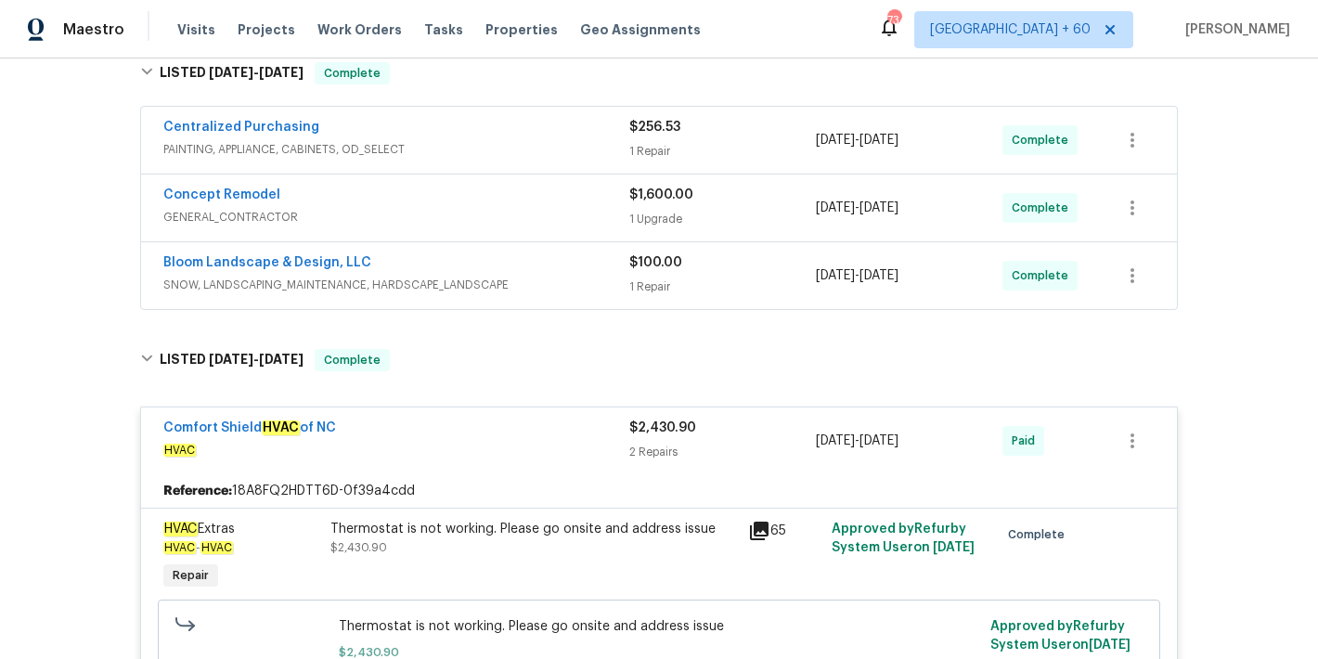
click at [590, 264] on div "Bloom Landscape & Design, LLC" at bounding box center [396, 264] width 466 height 22
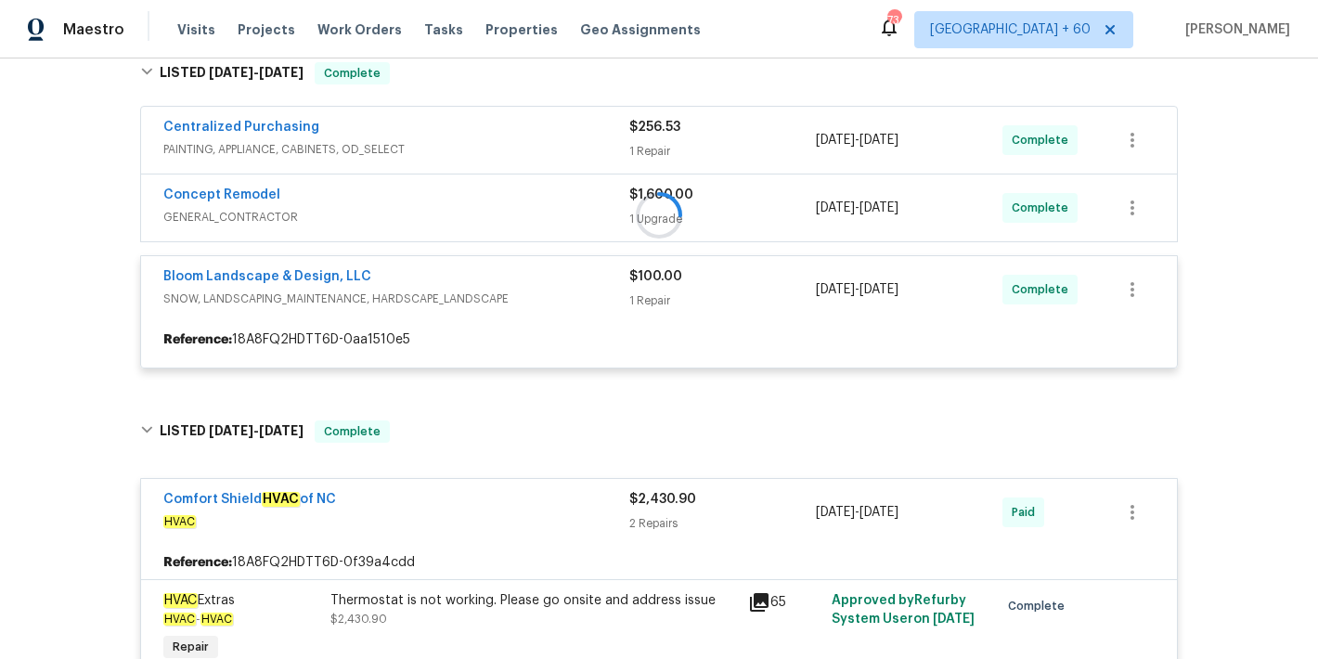
scroll to position [225, 0]
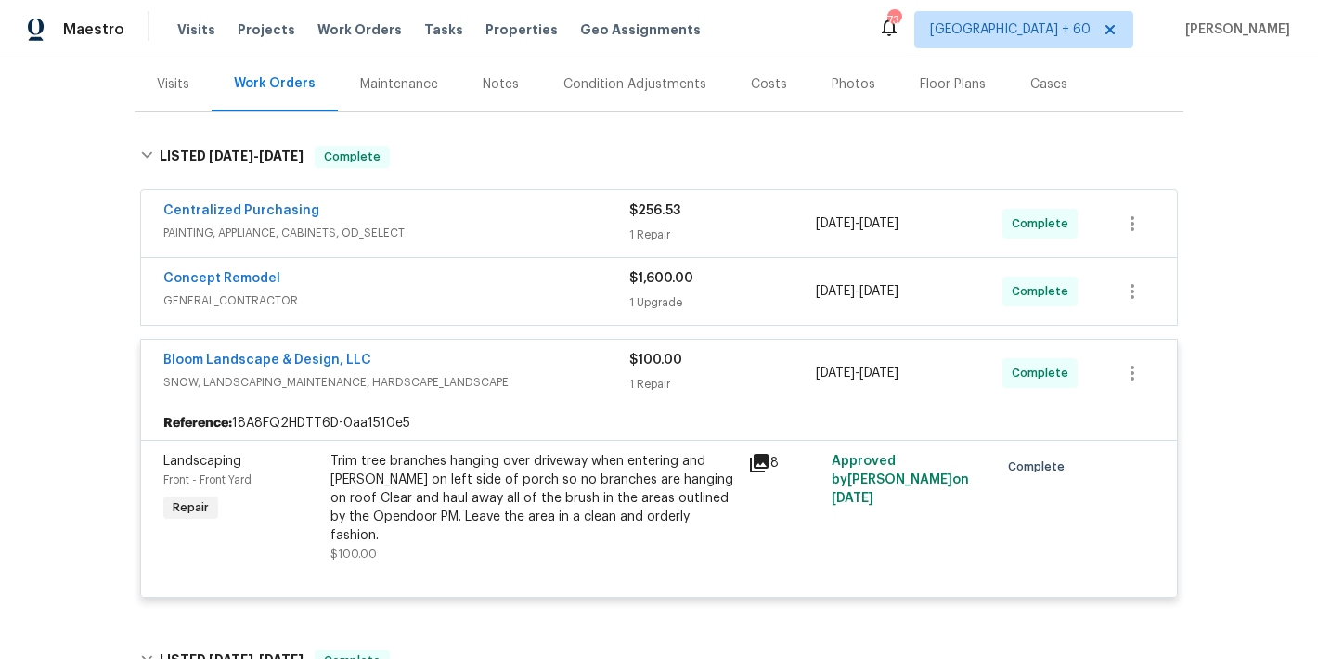
click at [599, 285] on div "Concept Remodel" at bounding box center [396, 280] width 466 height 22
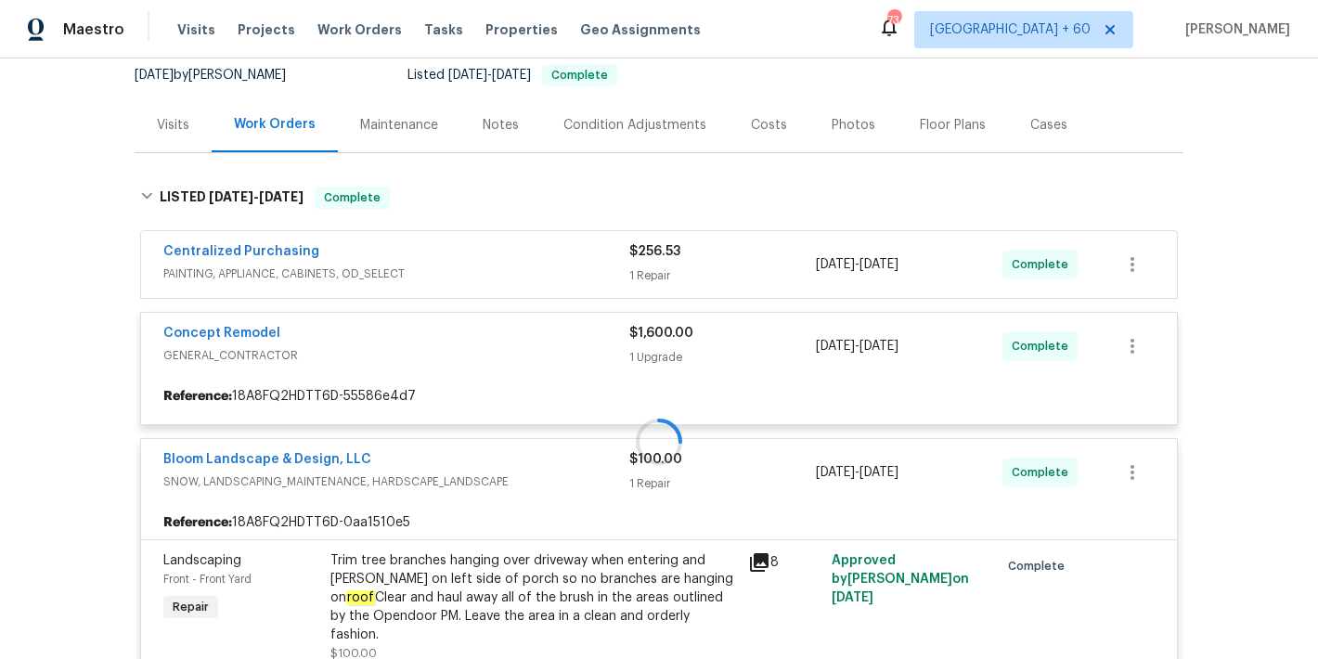
scroll to position [180, 0]
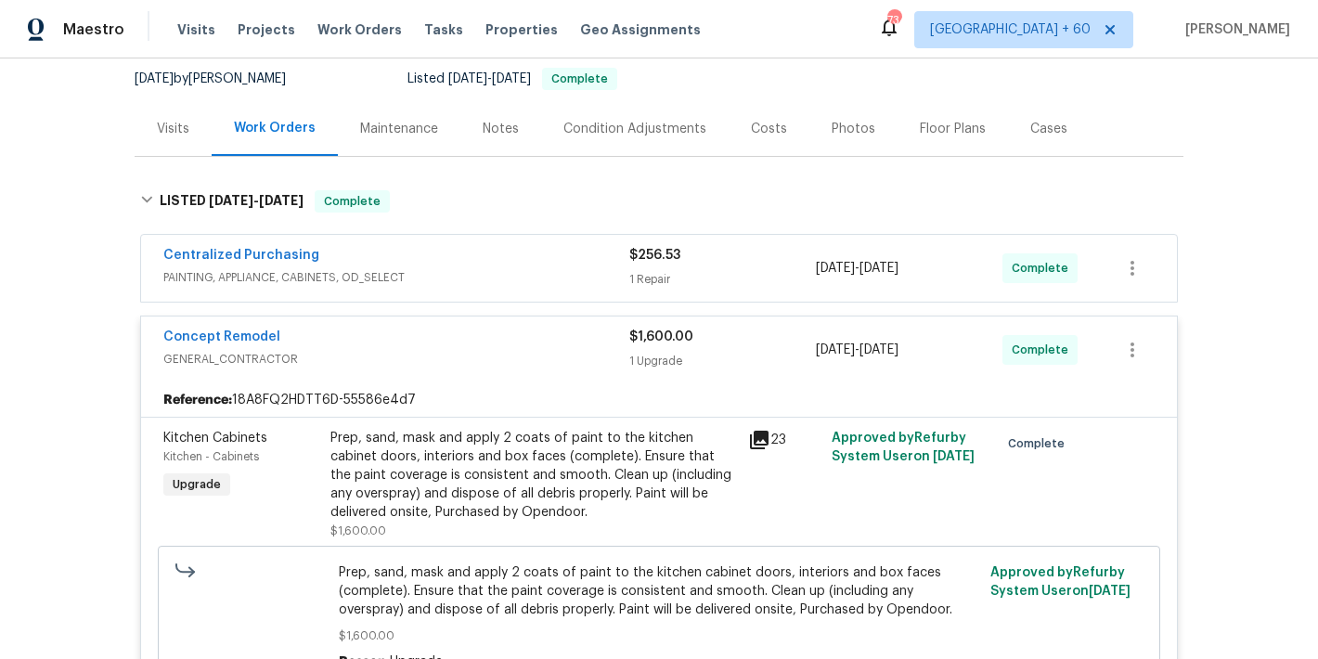
click at [564, 267] on div "Centralized Purchasing" at bounding box center [396, 257] width 466 height 22
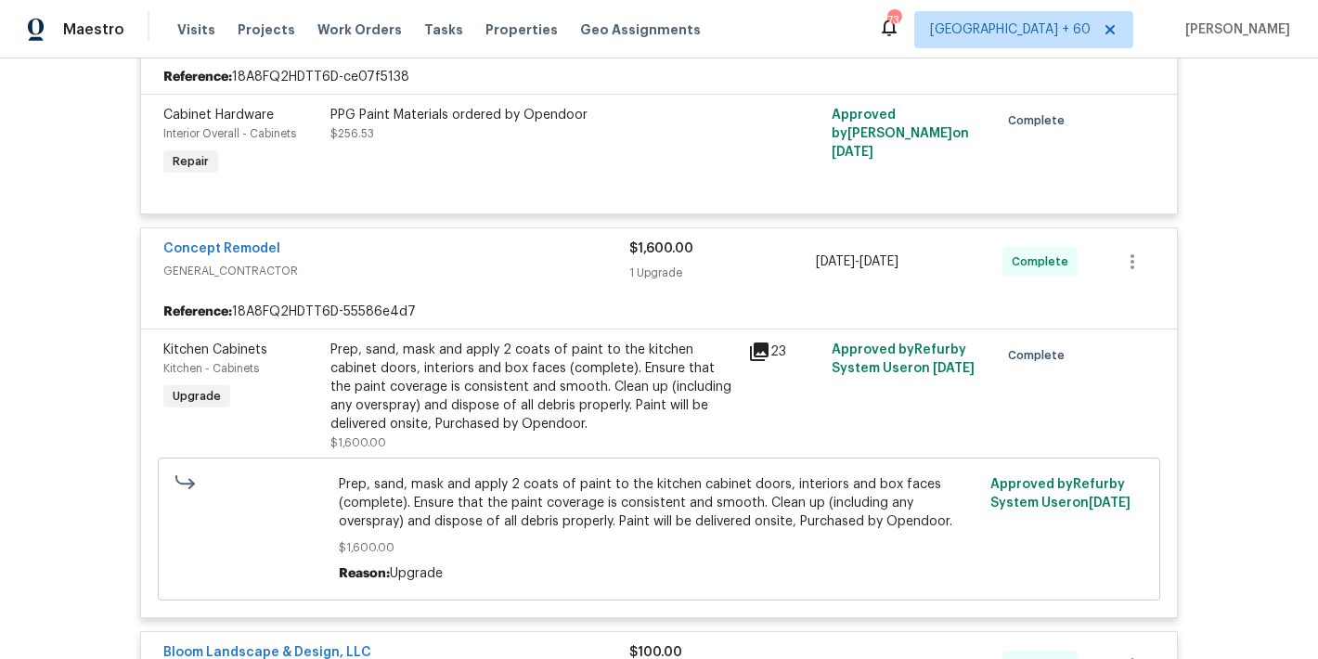
scroll to position [122, 0]
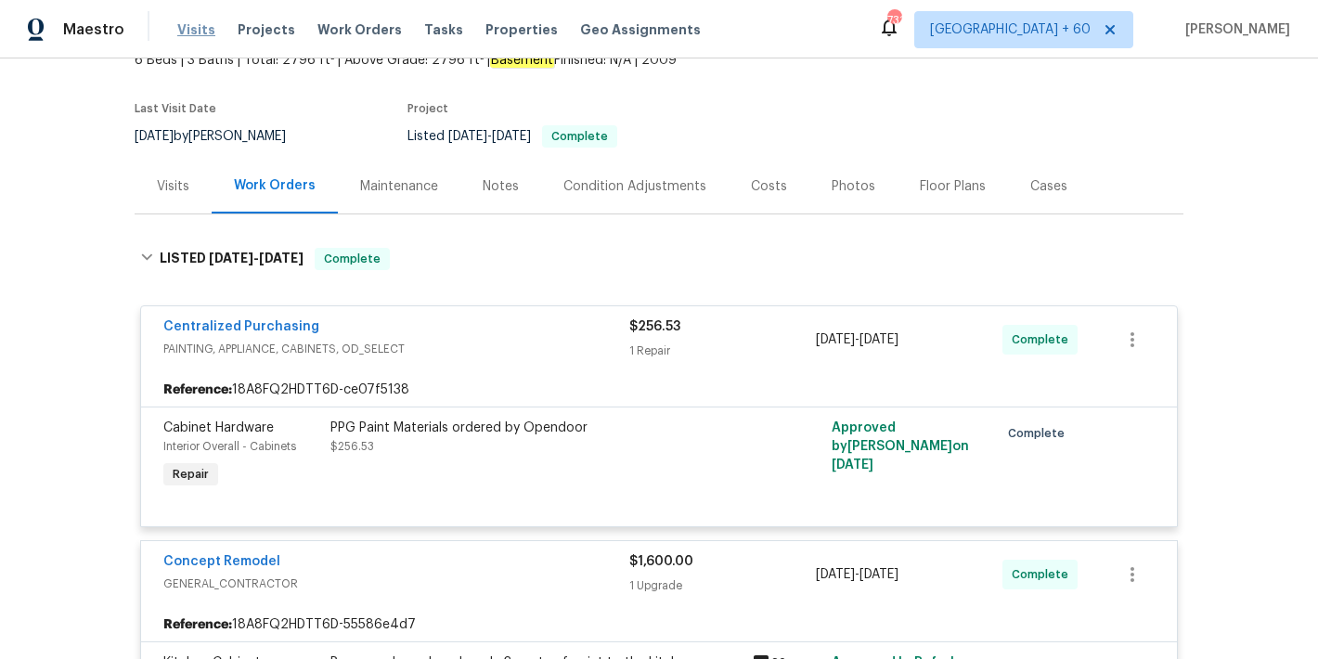
click at [183, 35] on span "Visits" at bounding box center [196, 29] width 38 height 19
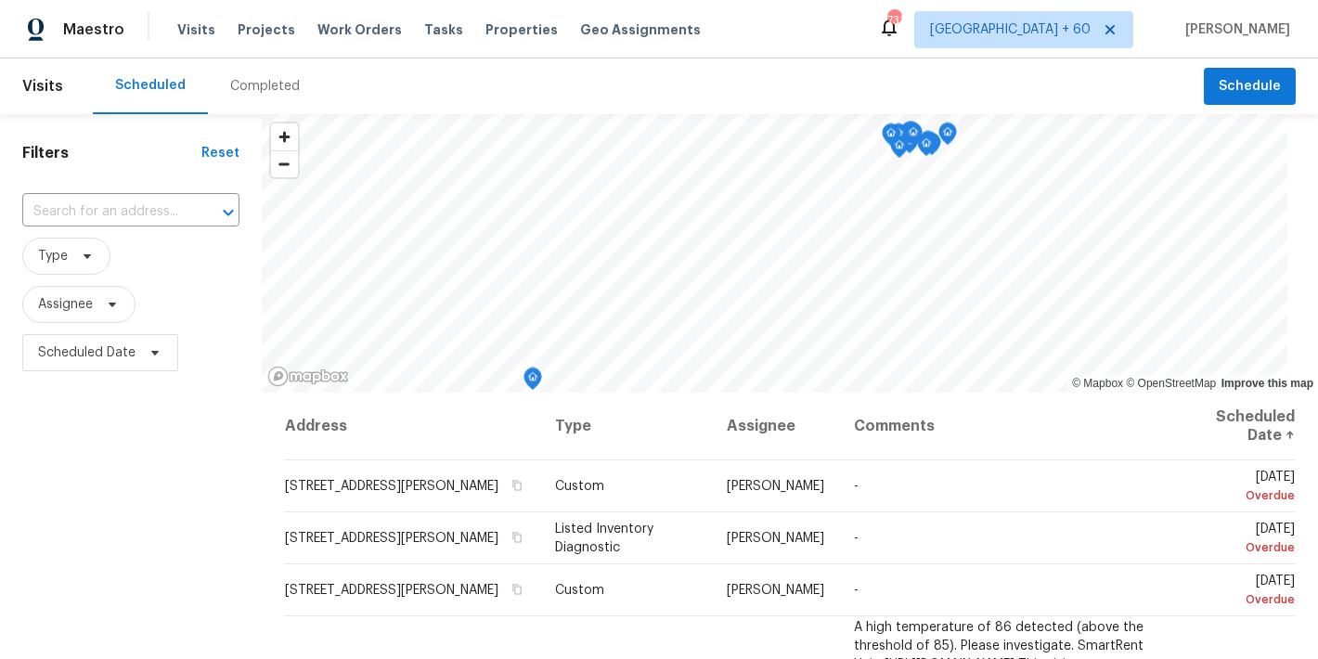
click at [260, 91] on div "Completed" at bounding box center [265, 86] width 70 height 19
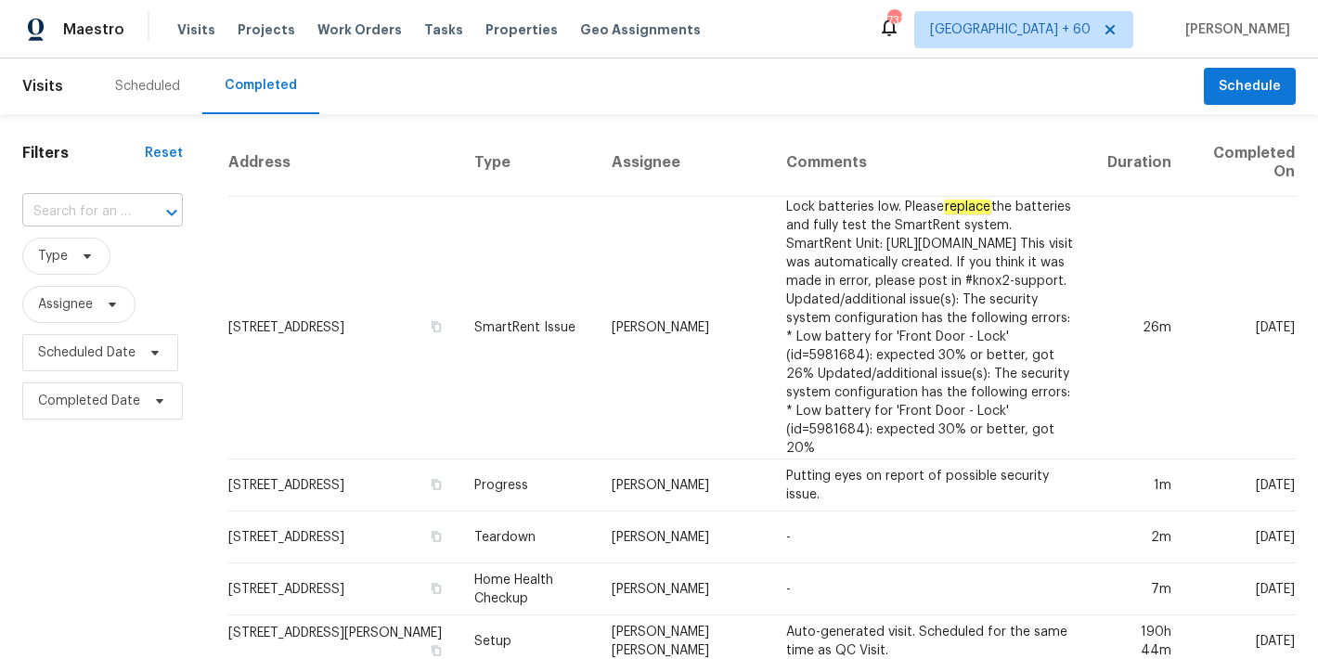
click at [91, 207] on input "text" at bounding box center [76, 212] width 109 height 29
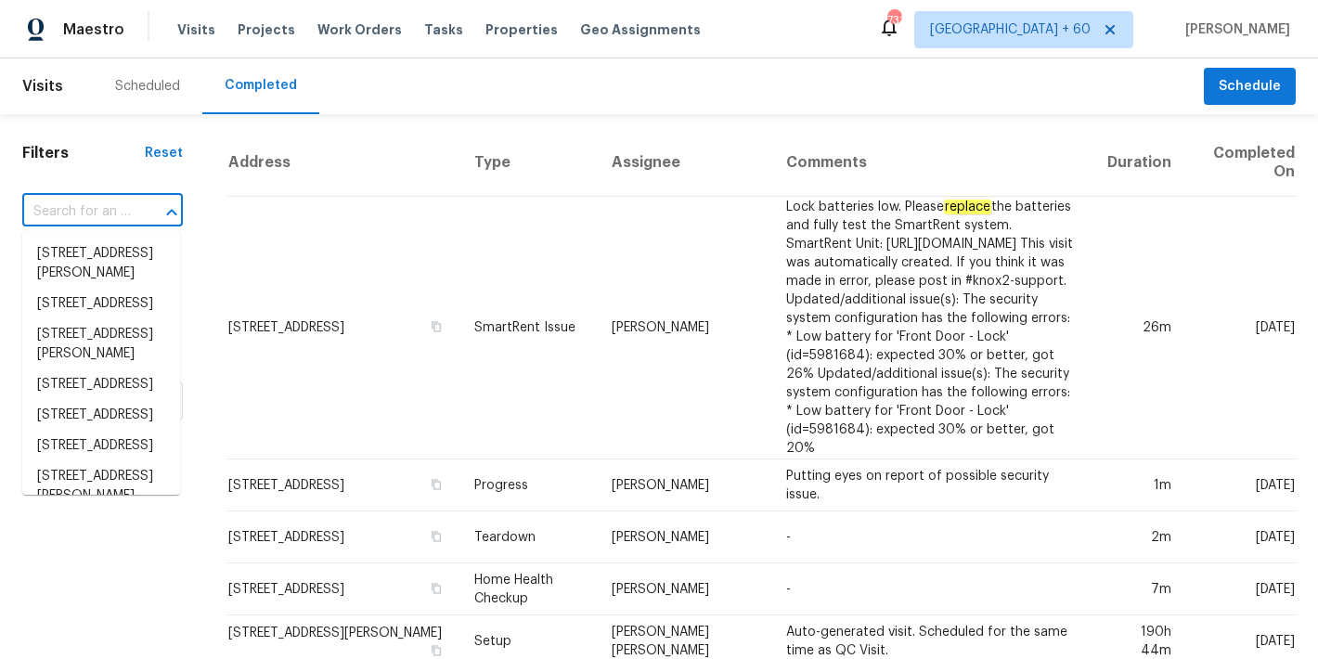
paste input "7 Crestbrook Ct Greensboro, NC 27455"
type input "7 Crestbrook Ct Greensboro, NC 27455"
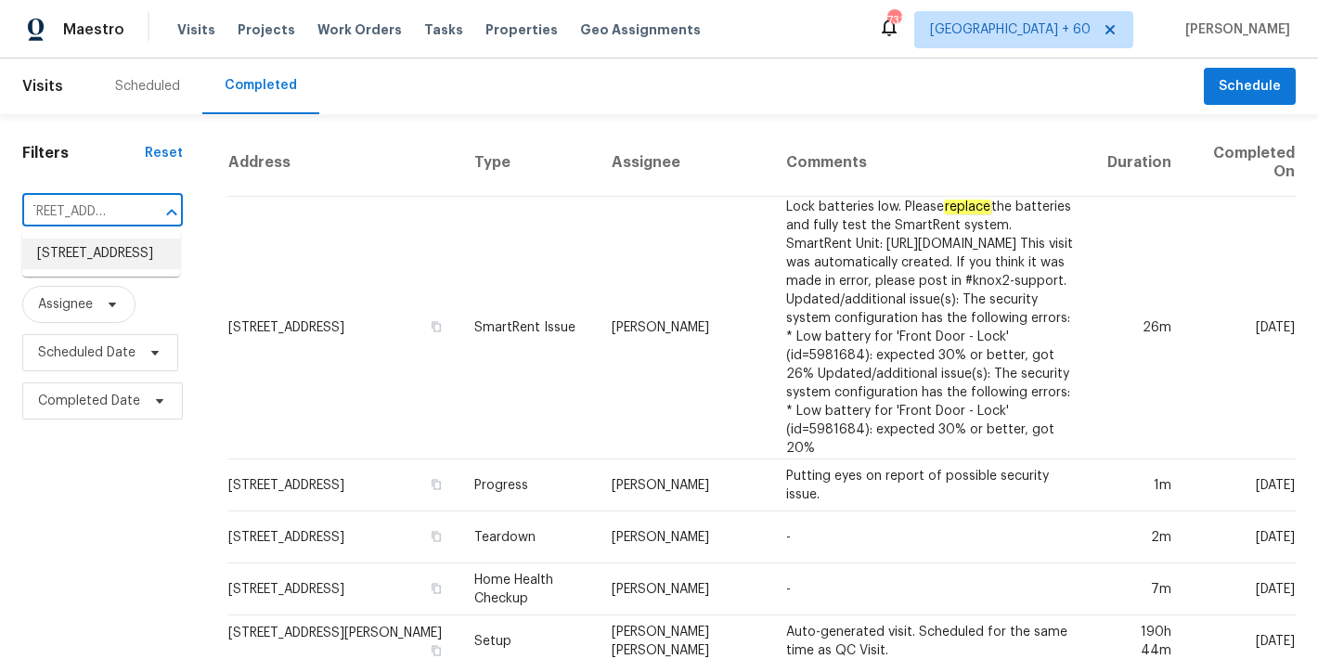
click at [80, 265] on li "7 Crestbrook Ct, Greensboro, NC 27455" at bounding box center [101, 254] width 158 height 31
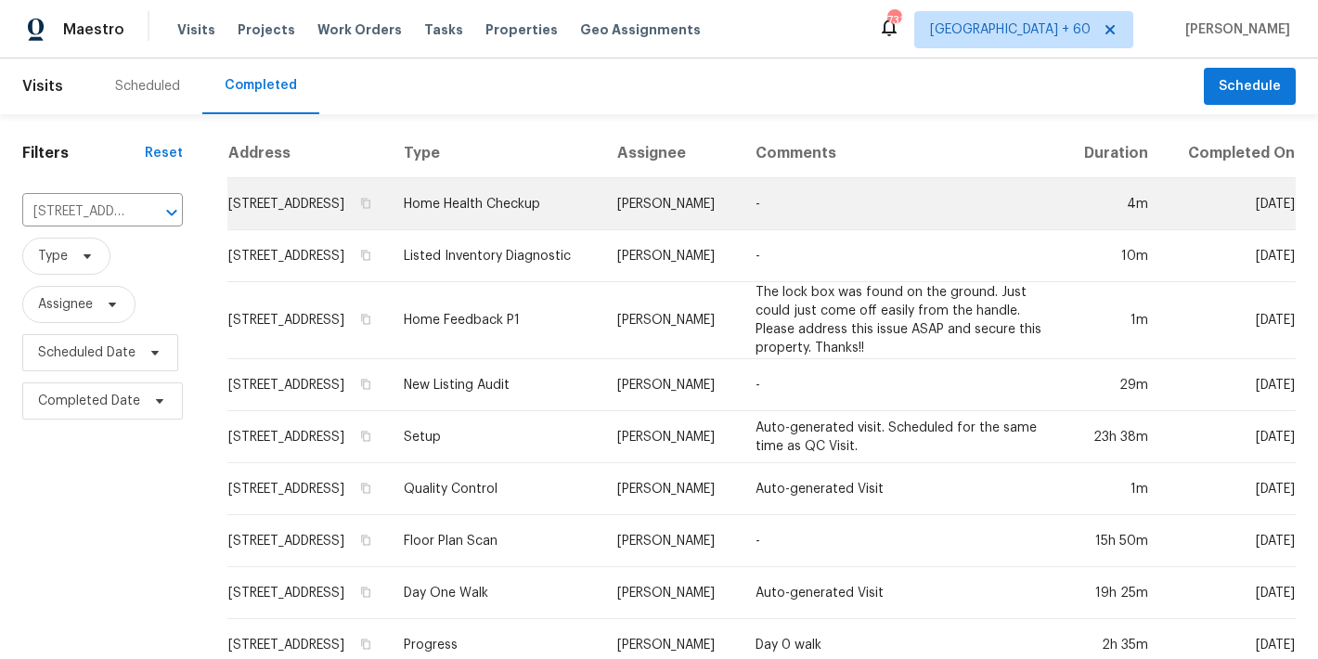
click at [247, 226] on td "7 Crestbrook Ct, Greensboro, NC 27455" at bounding box center [307, 204] width 161 height 52
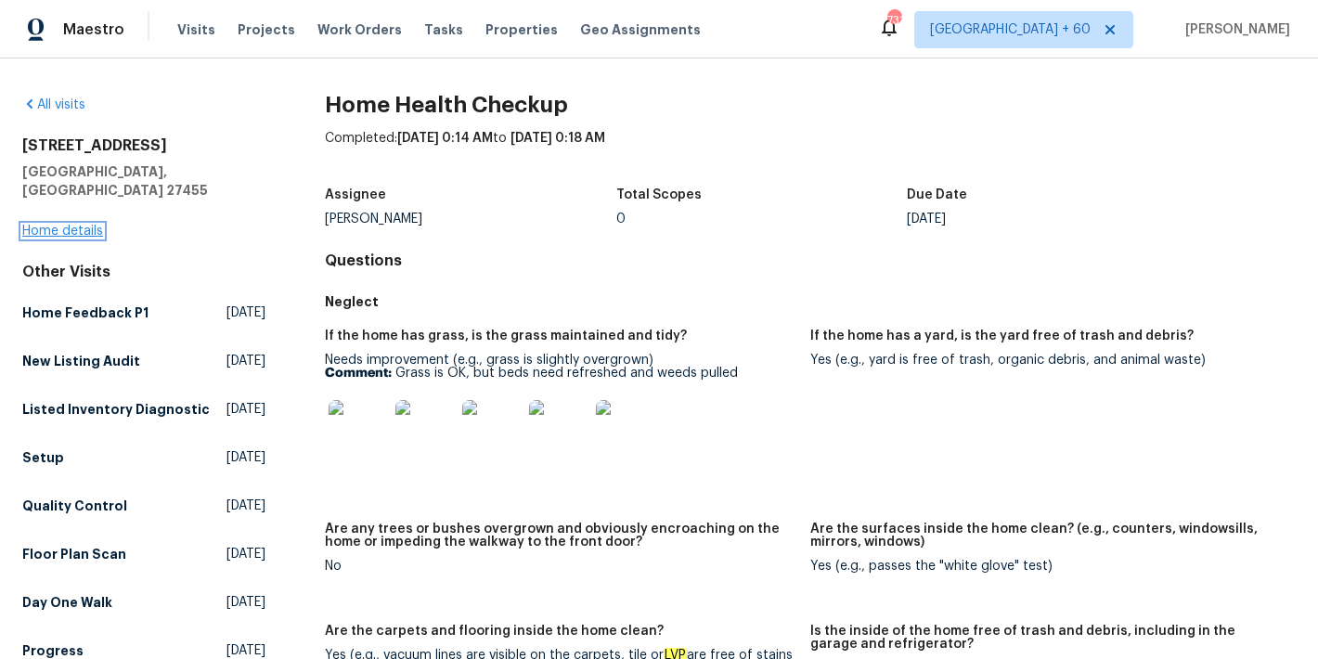
click at [45, 225] on link "Home details" at bounding box center [62, 231] width 81 height 13
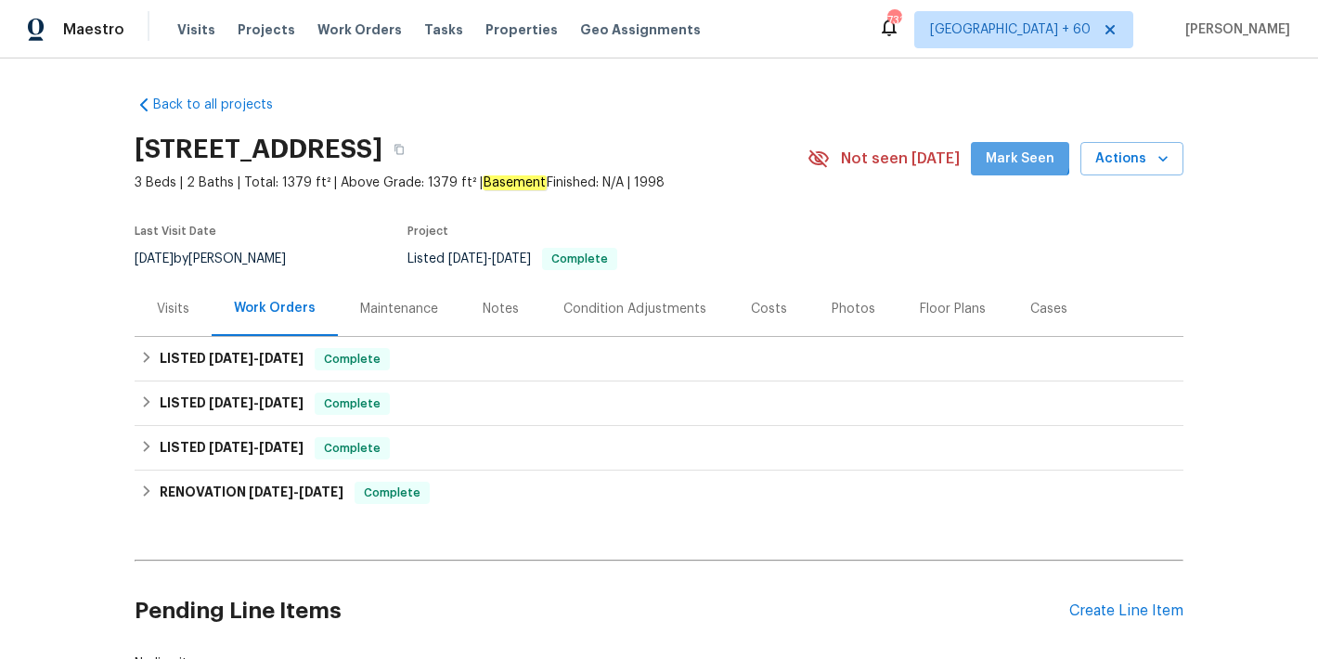
click at [1006, 152] on span "Mark Seen" at bounding box center [1020, 159] width 69 height 23
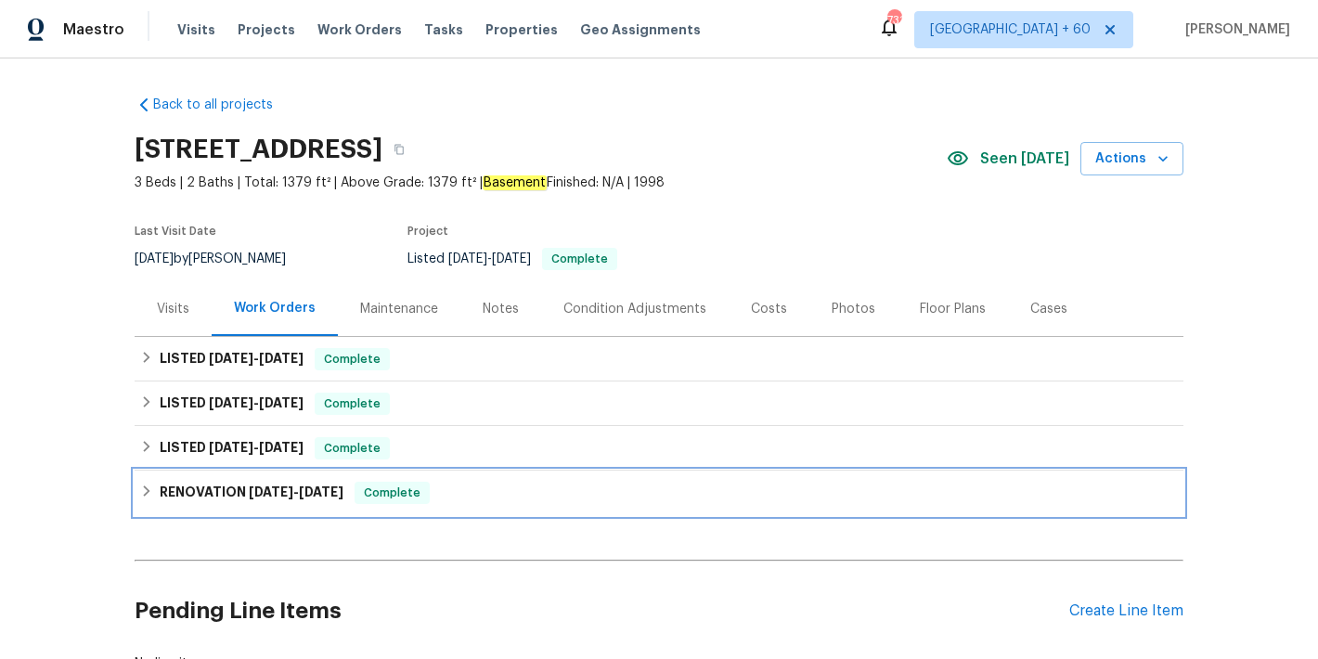
click at [336, 477] on div "RENOVATION 5/19/25 - 5/30/25 Complete" at bounding box center [659, 493] width 1049 height 45
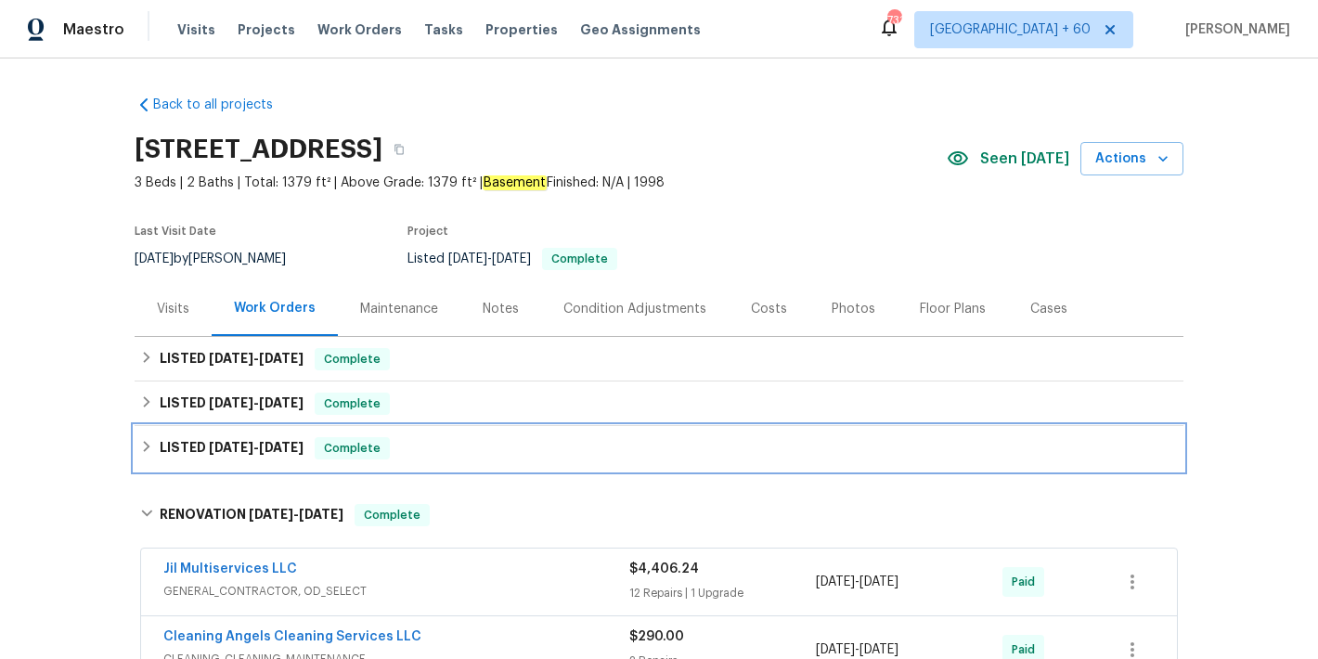
click at [277, 451] on span "6/2/25" at bounding box center [281, 447] width 45 height 13
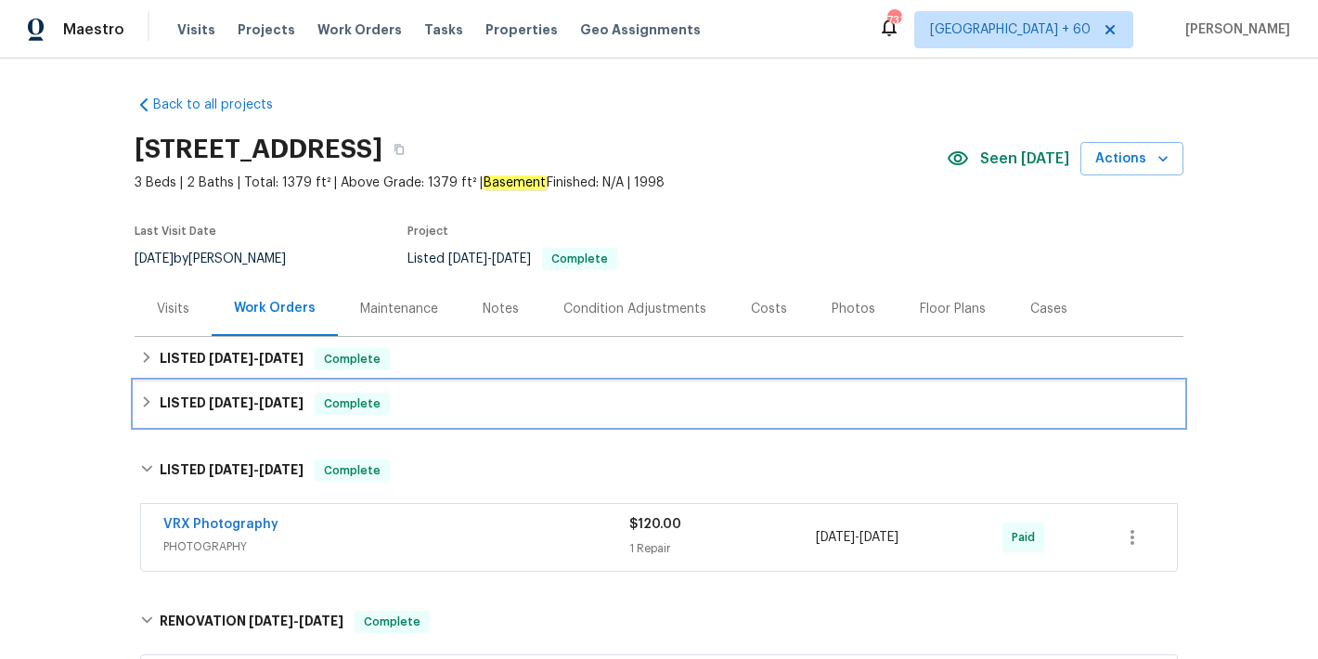
click at [272, 407] on span "6/26/25" at bounding box center [281, 402] width 45 height 13
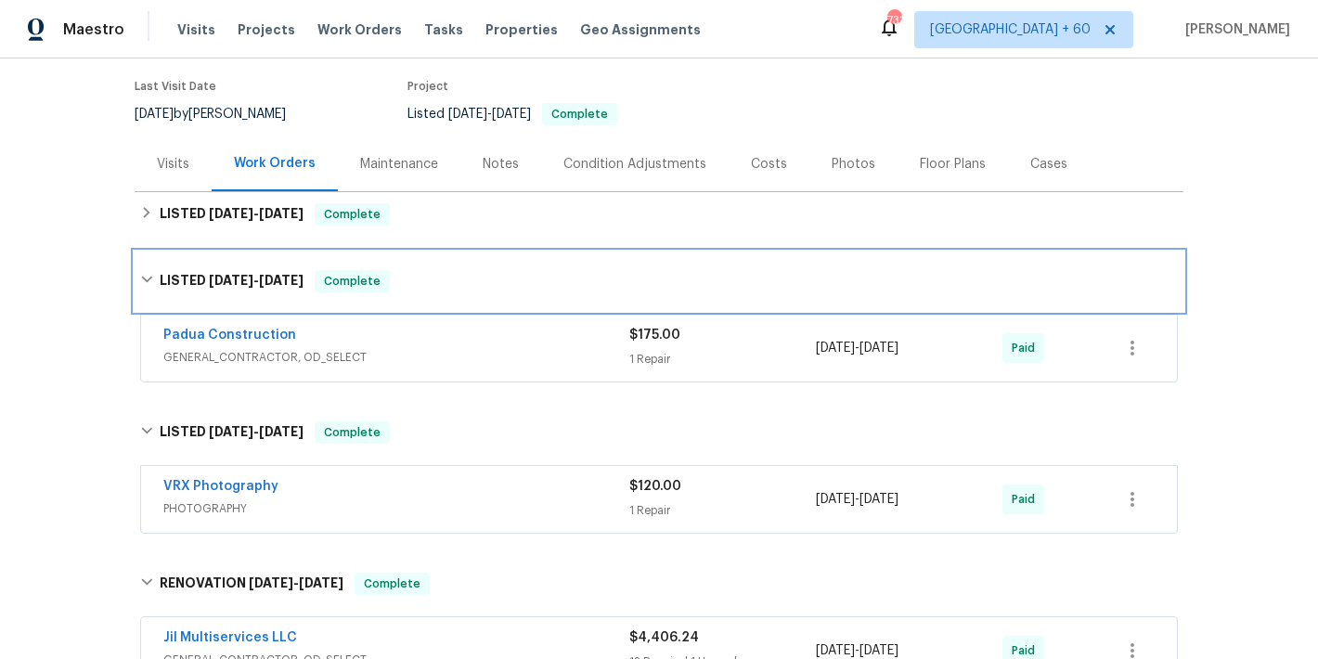
scroll to position [130, 0]
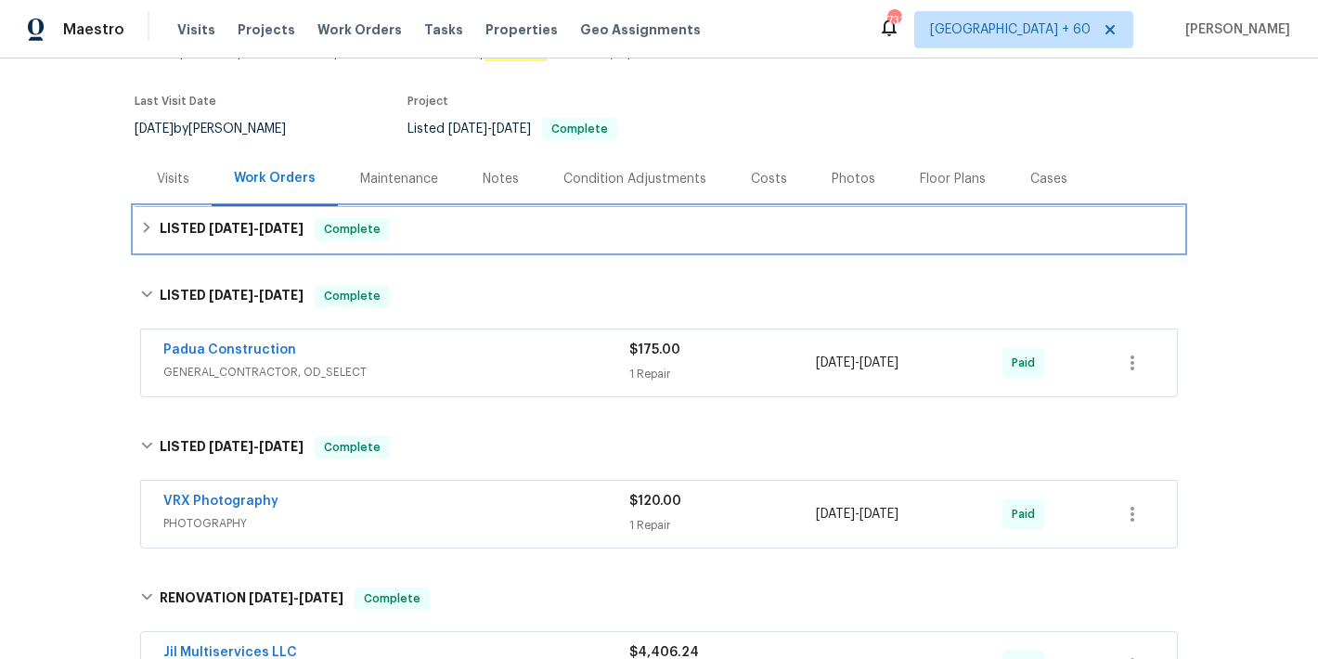
click at [507, 234] on div "LISTED 7/15/25 - 8/13/25 Complete" at bounding box center [659, 229] width 1038 height 22
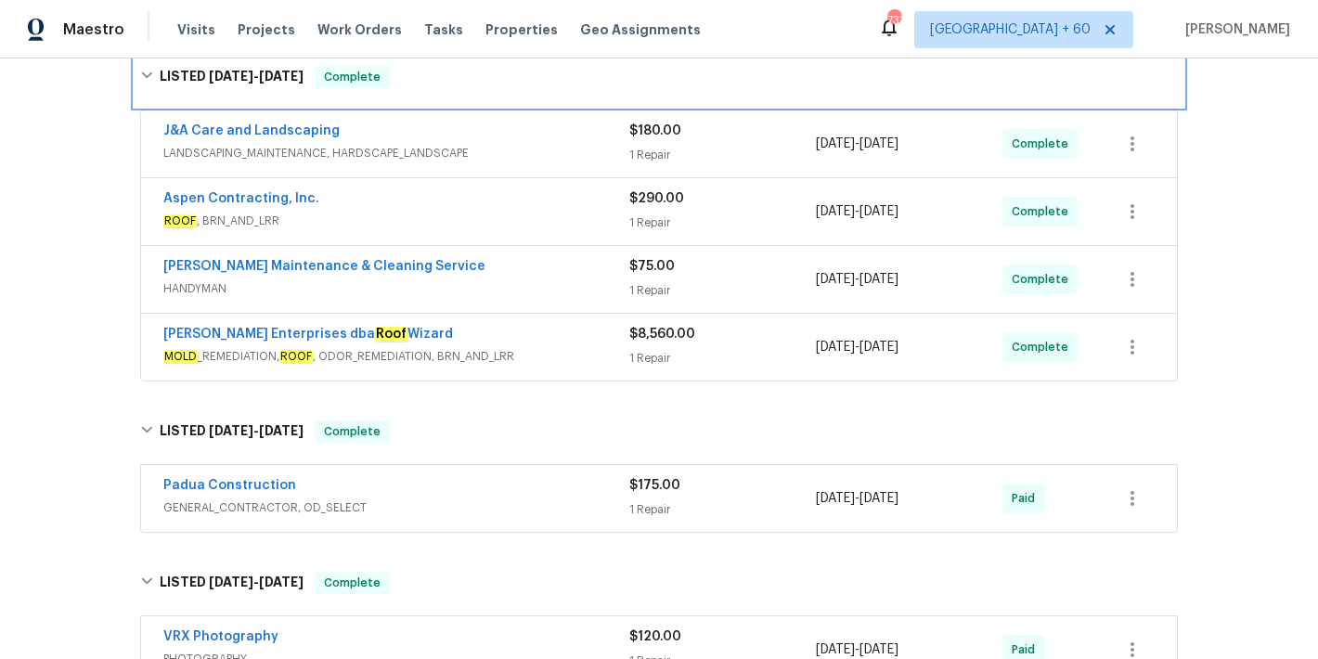
scroll to position [305, 0]
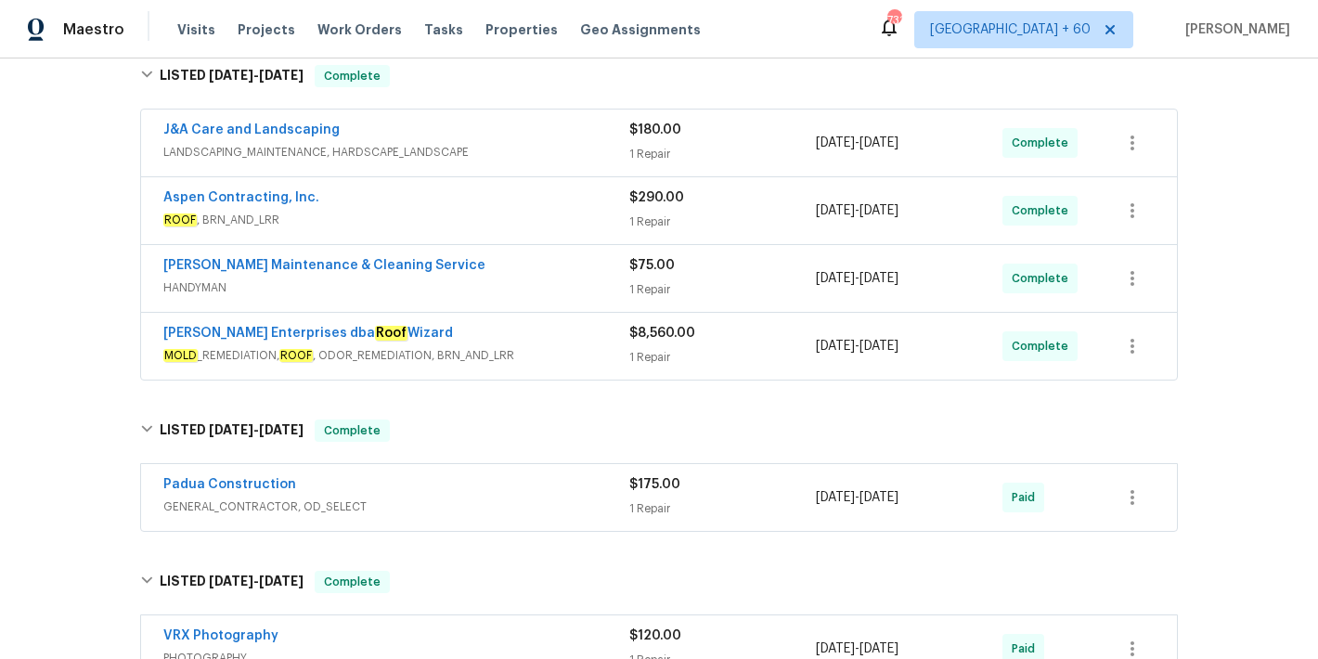
click at [555, 341] on div "Nordman Enterprises dba Roof Wizard" at bounding box center [396, 335] width 466 height 22
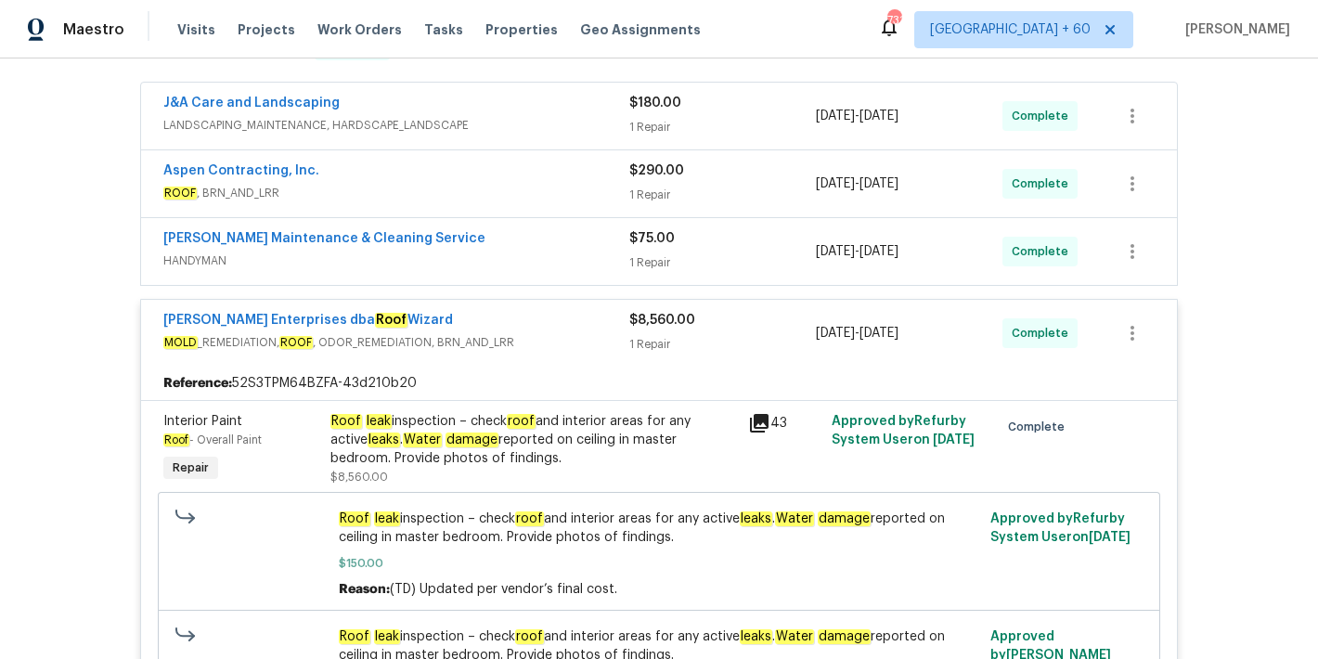
scroll to position [319, 0]
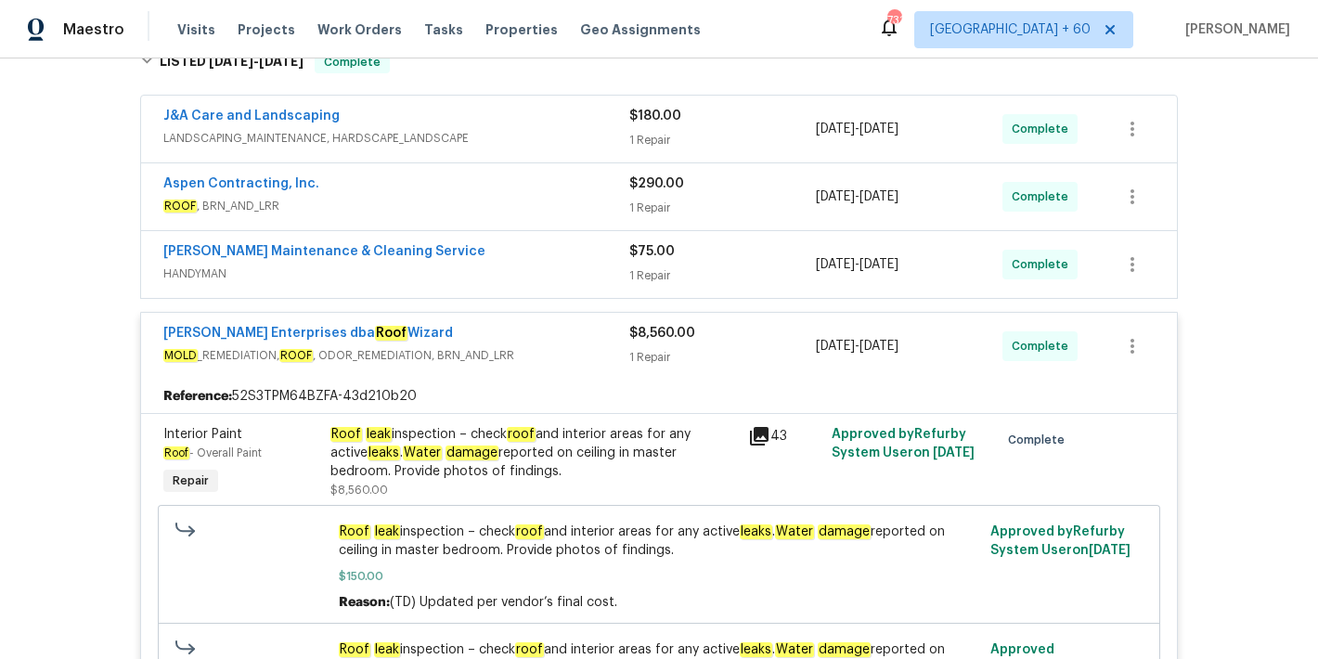
click at [568, 264] on span "HANDYMAN" at bounding box center [396, 273] width 466 height 19
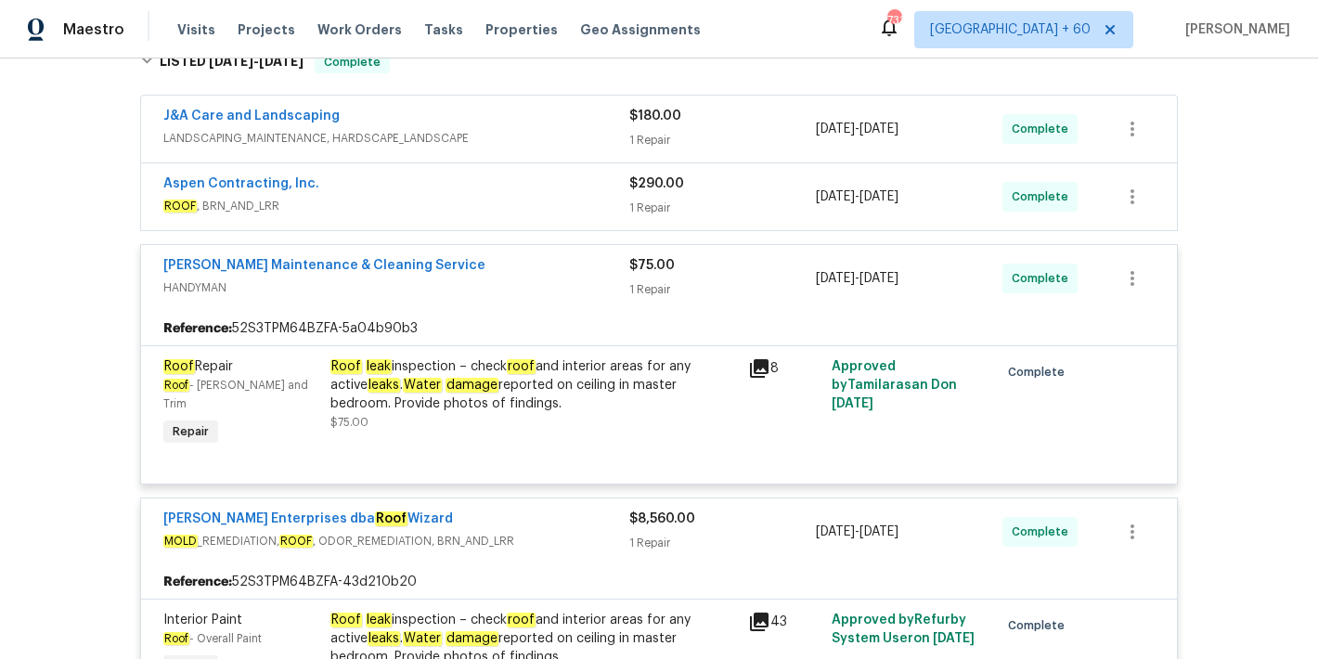
click at [522, 188] on div "Aspen Contracting, Inc." at bounding box center [396, 185] width 466 height 22
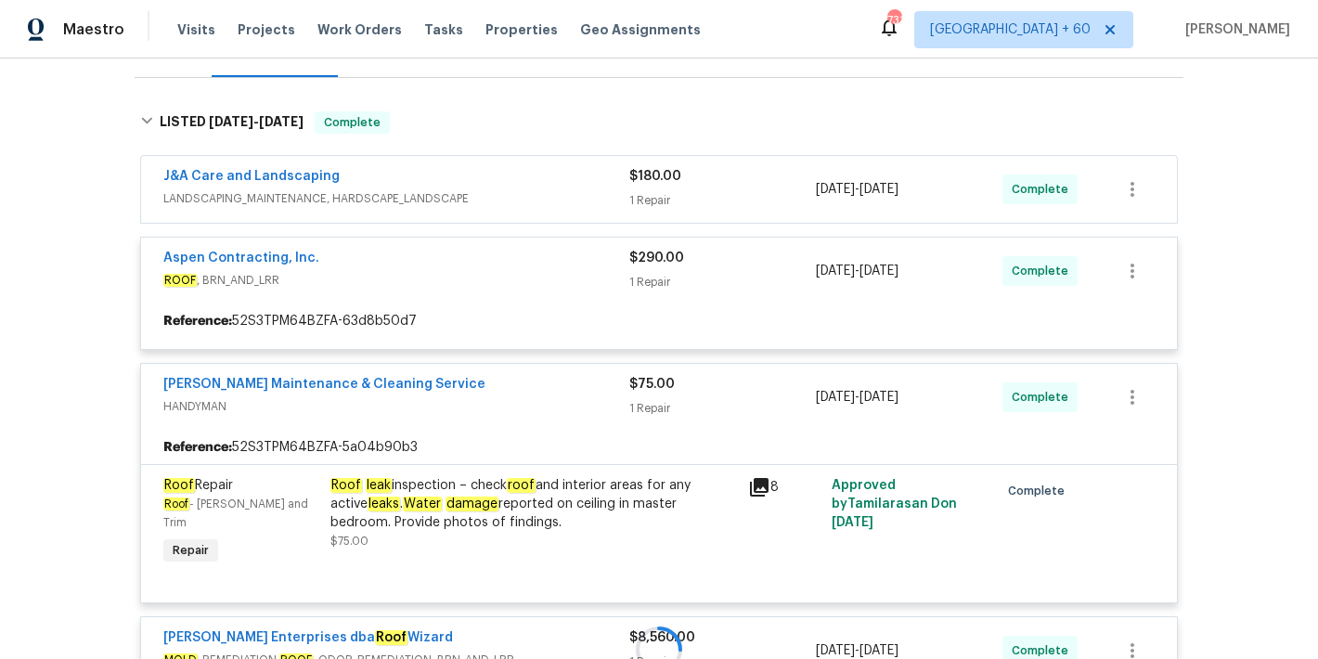
scroll to position [252, 0]
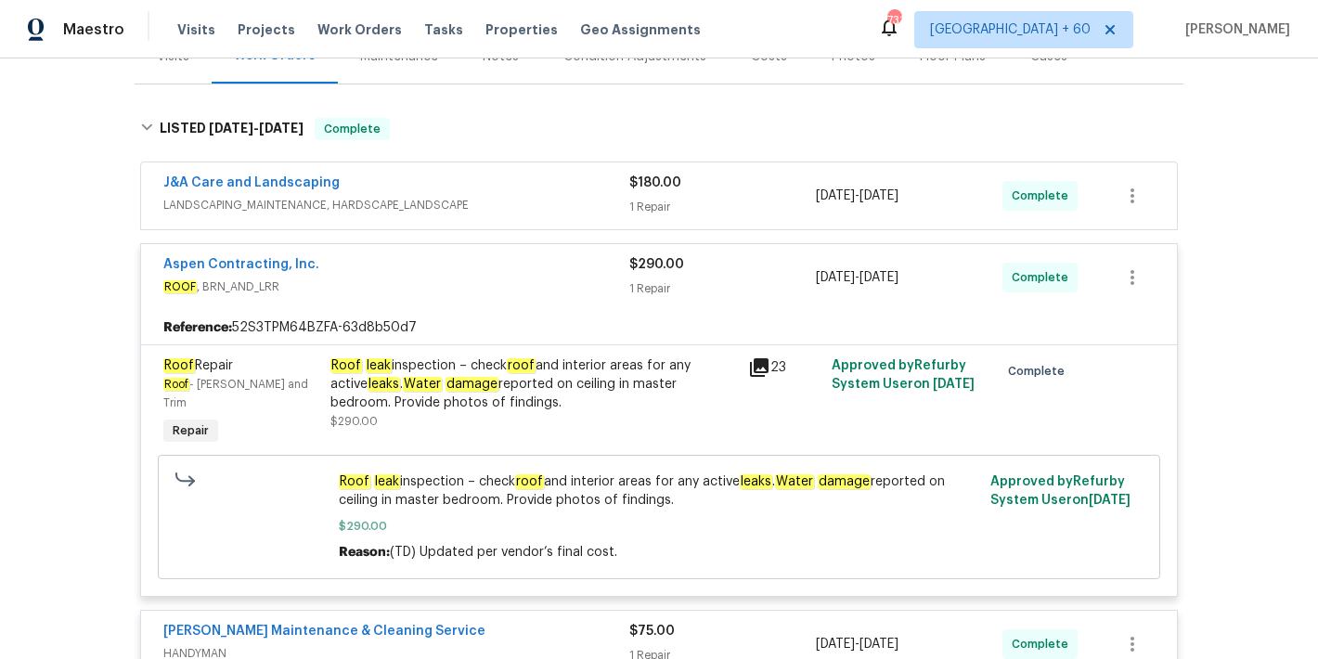
click at [566, 193] on div "J&A Care and Landscaping" at bounding box center [396, 185] width 466 height 22
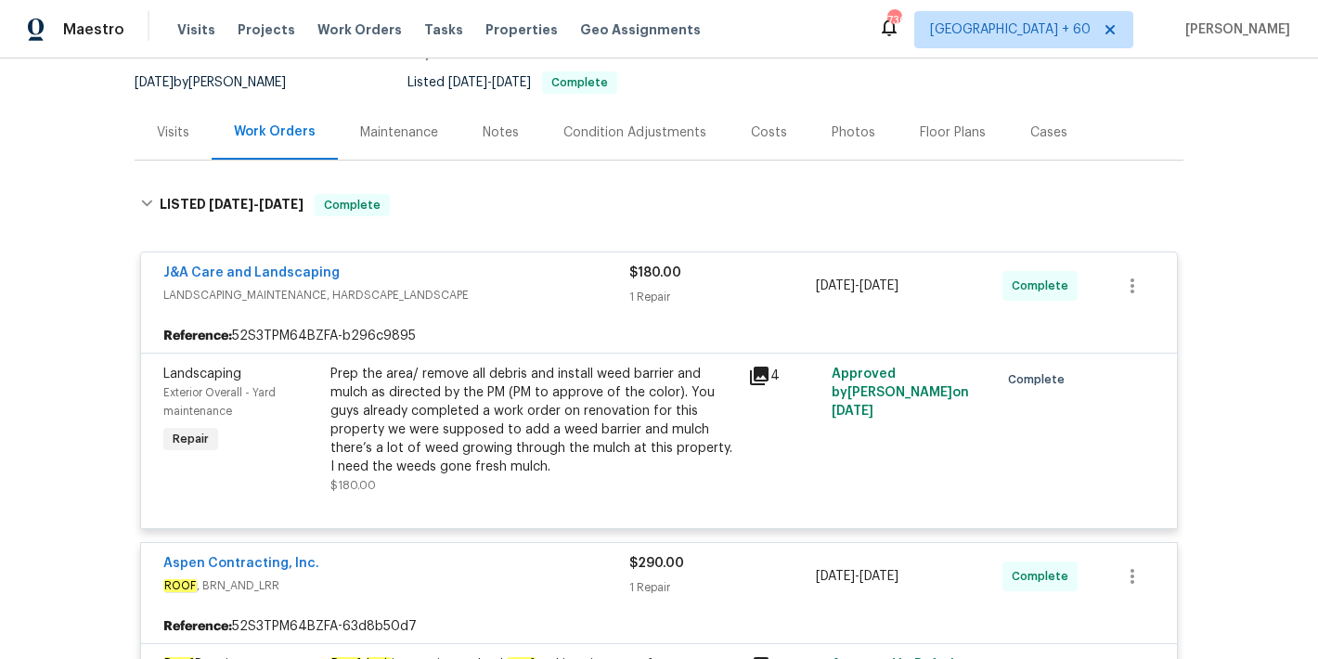
scroll to position [0, 0]
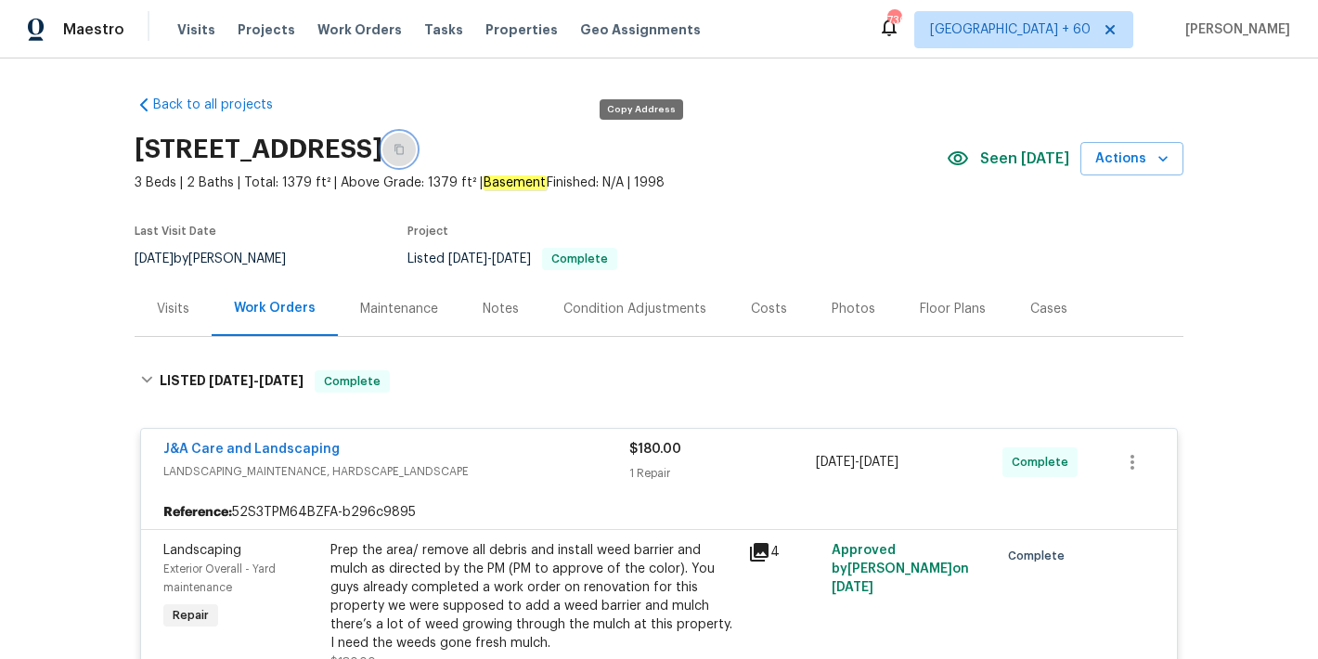
click at [416, 144] on button "button" at bounding box center [398, 149] width 33 height 33
click at [194, 32] on span "Visits" at bounding box center [196, 29] width 38 height 19
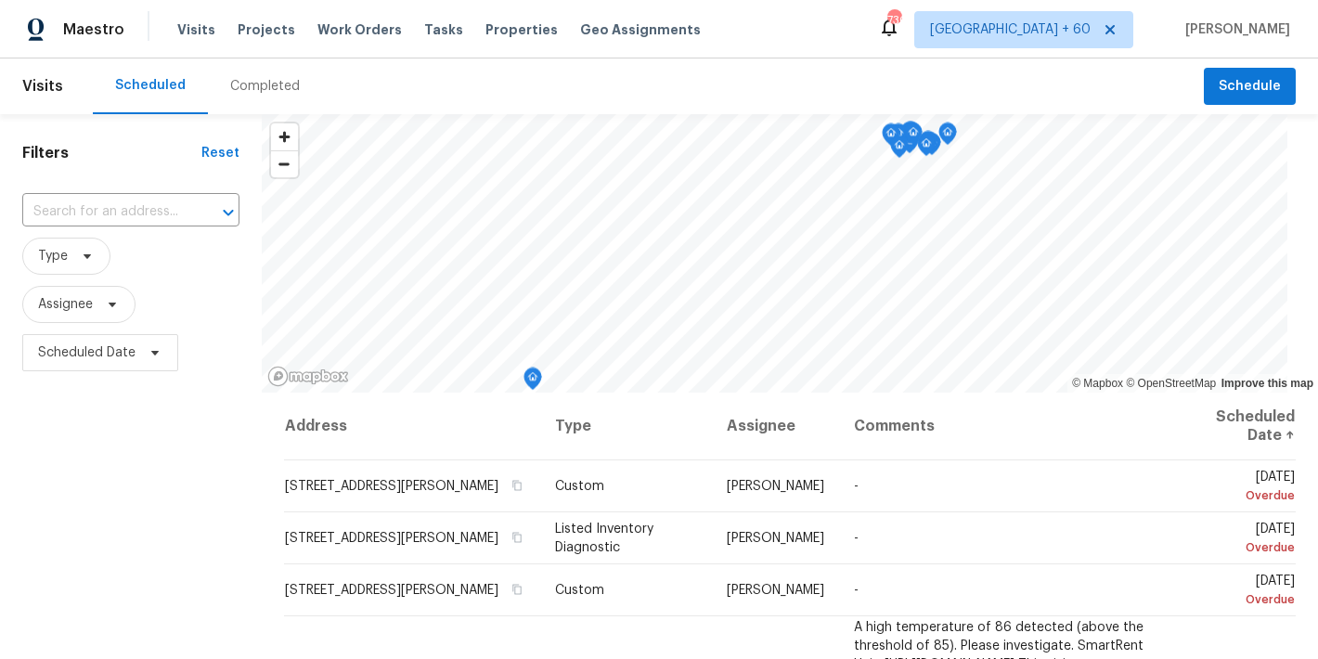
click at [263, 88] on div "Completed" at bounding box center [265, 86] width 70 height 19
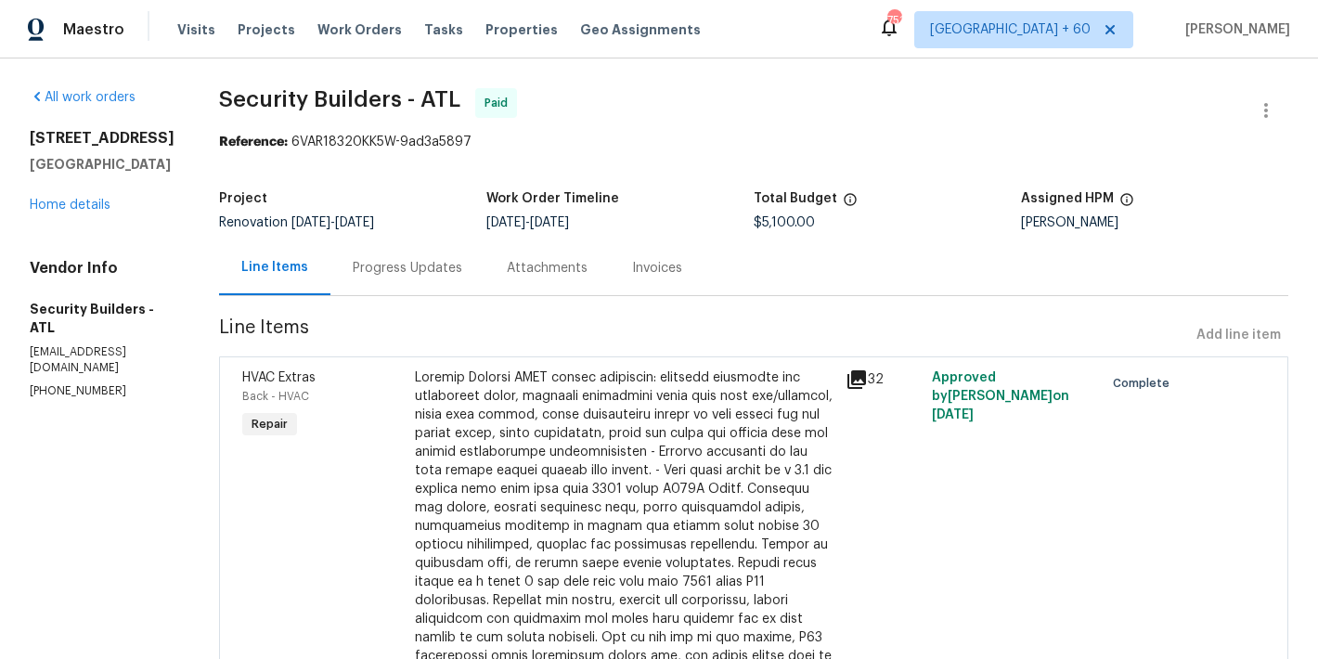
click at [682, 264] on div "Invoices" at bounding box center [657, 268] width 50 height 19
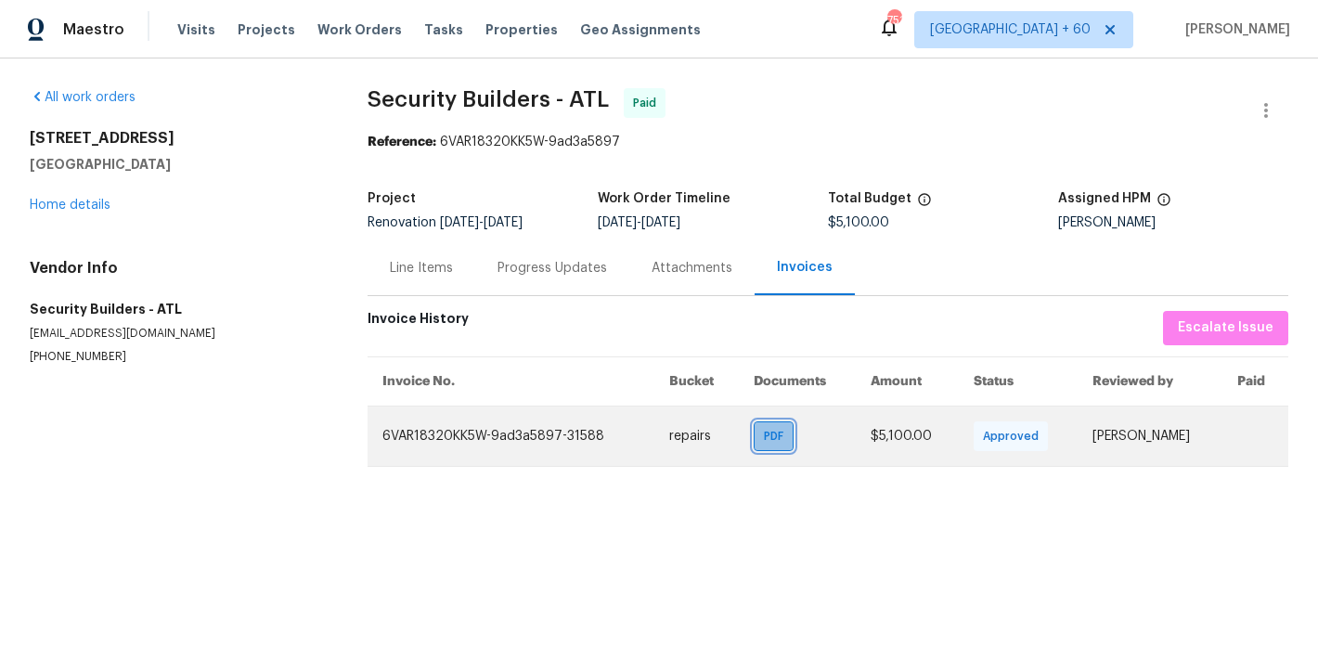
click at [764, 436] on span "PDF" at bounding box center [777, 436] width 27 height 19
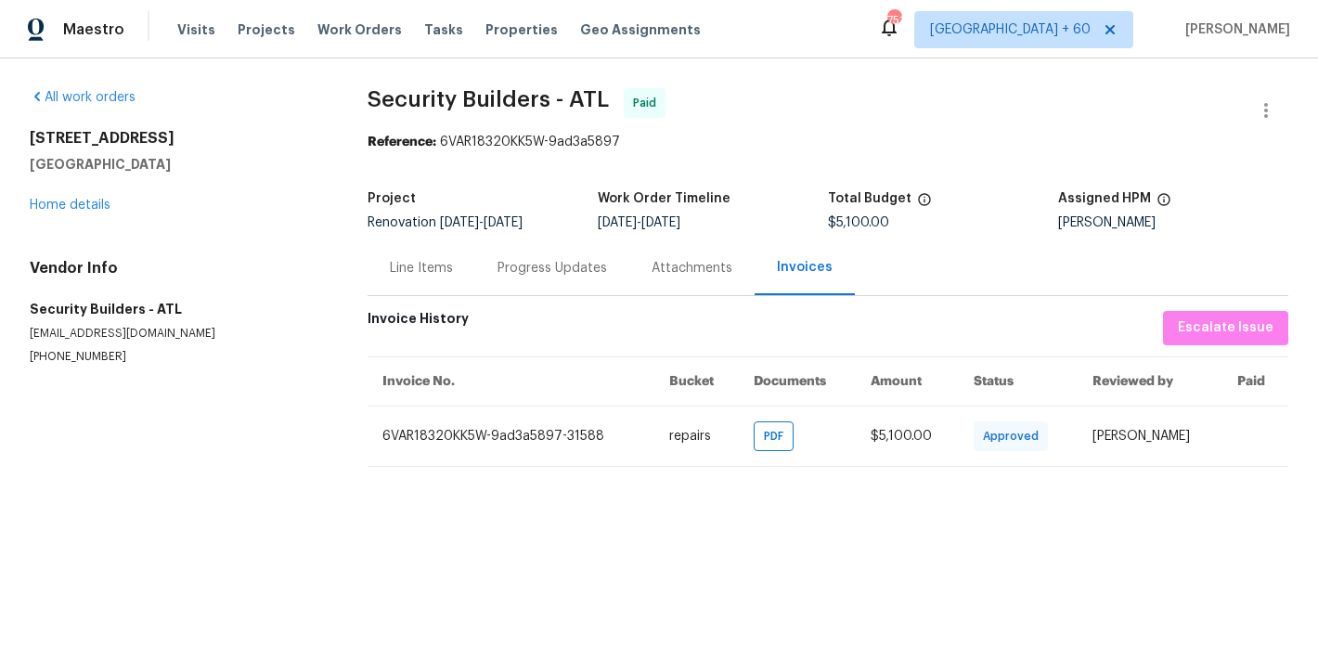
click at [542, 279] on div "Progress Updates" at bounding box center [552, 267] width 154 height 55
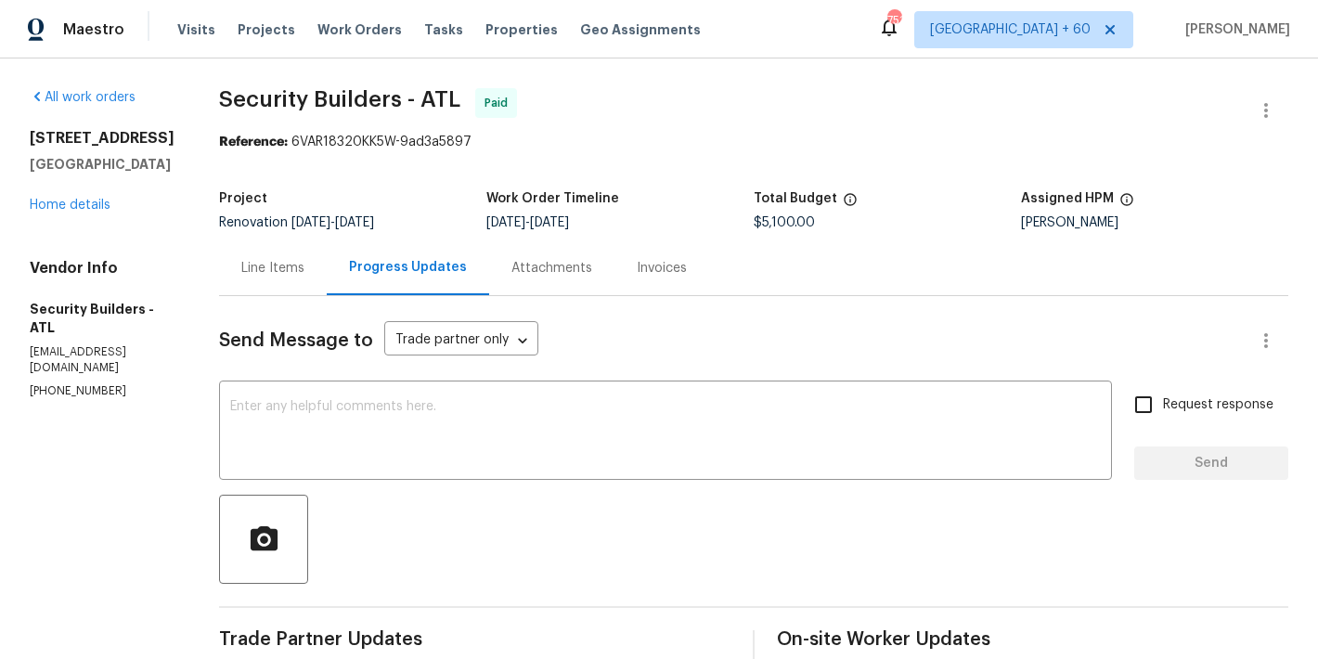
scroll to position [321, 0]
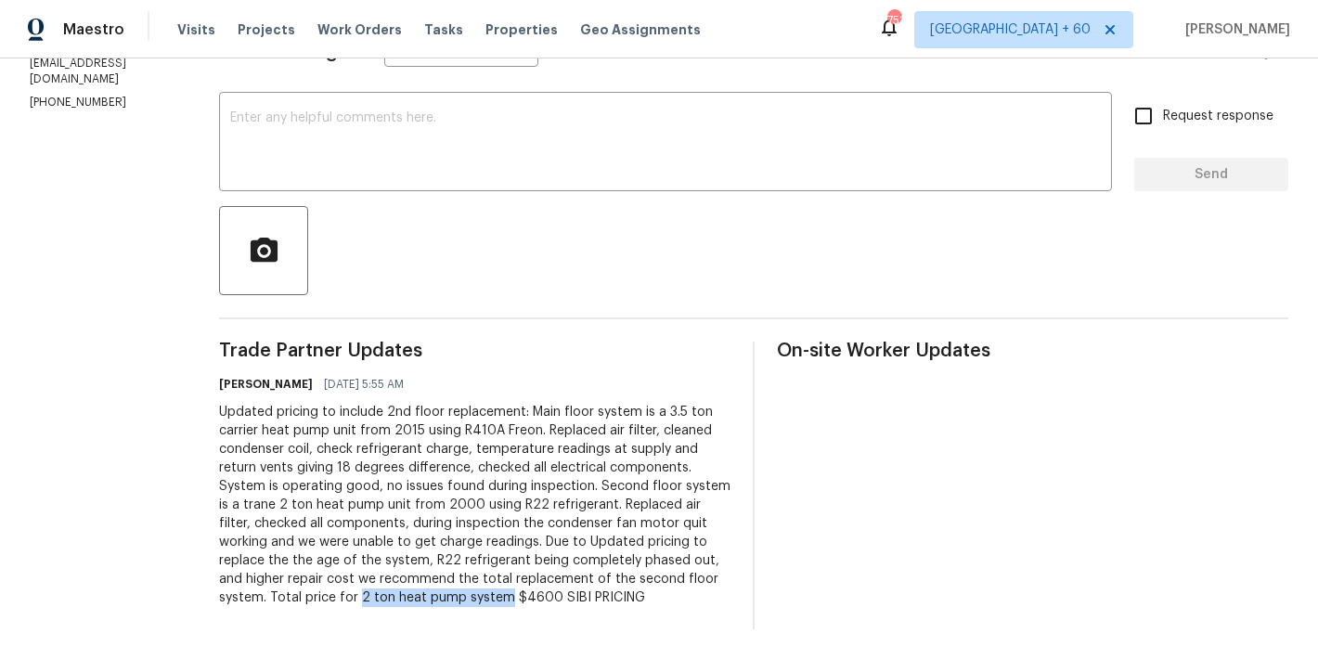
drag, startPoint x: 740, startPoint y: 568, endPoint x: 587, endPoint y: 565, distance: 153.1
click at [587, 565] on div "Trade Partner Updates Michael Durham 07/21/2025 5:55 AM Updated pricing to incl…" at bounding box center [753, 486] width 1069 height 288
copy div "2 ton heat pump system"
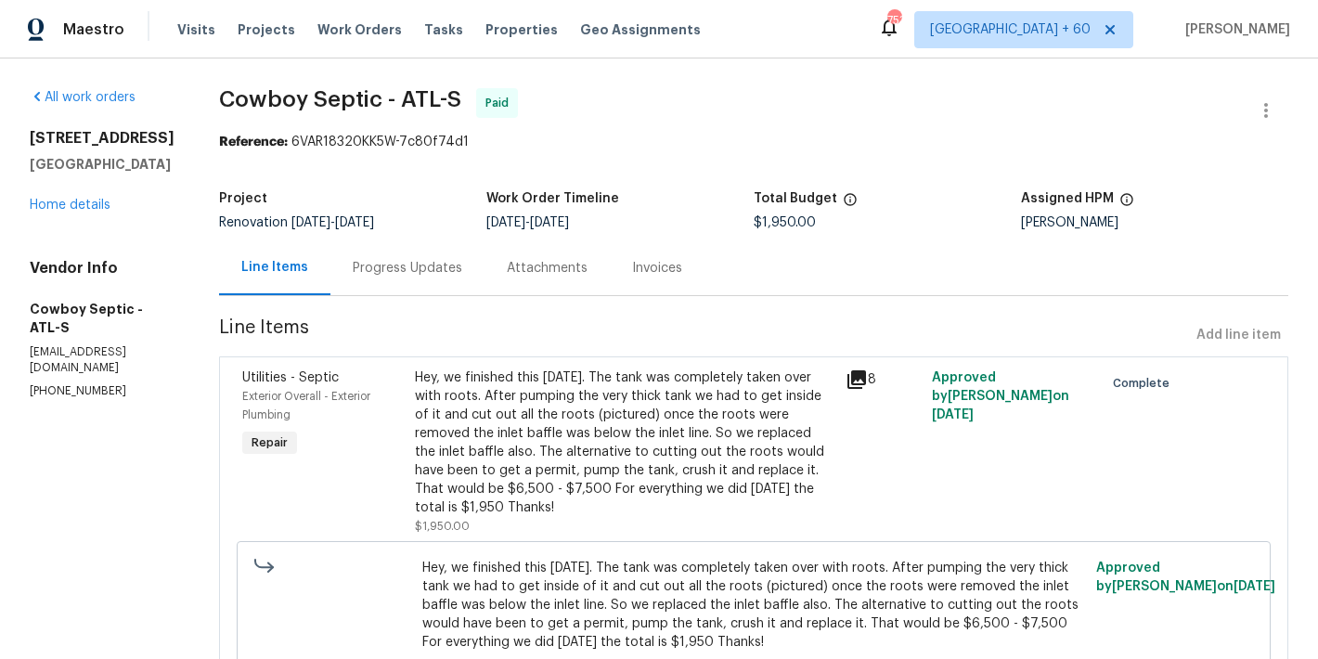
click at [632, 265] on div "Invoices" at bounding box center [657, 268] width 50 height 19
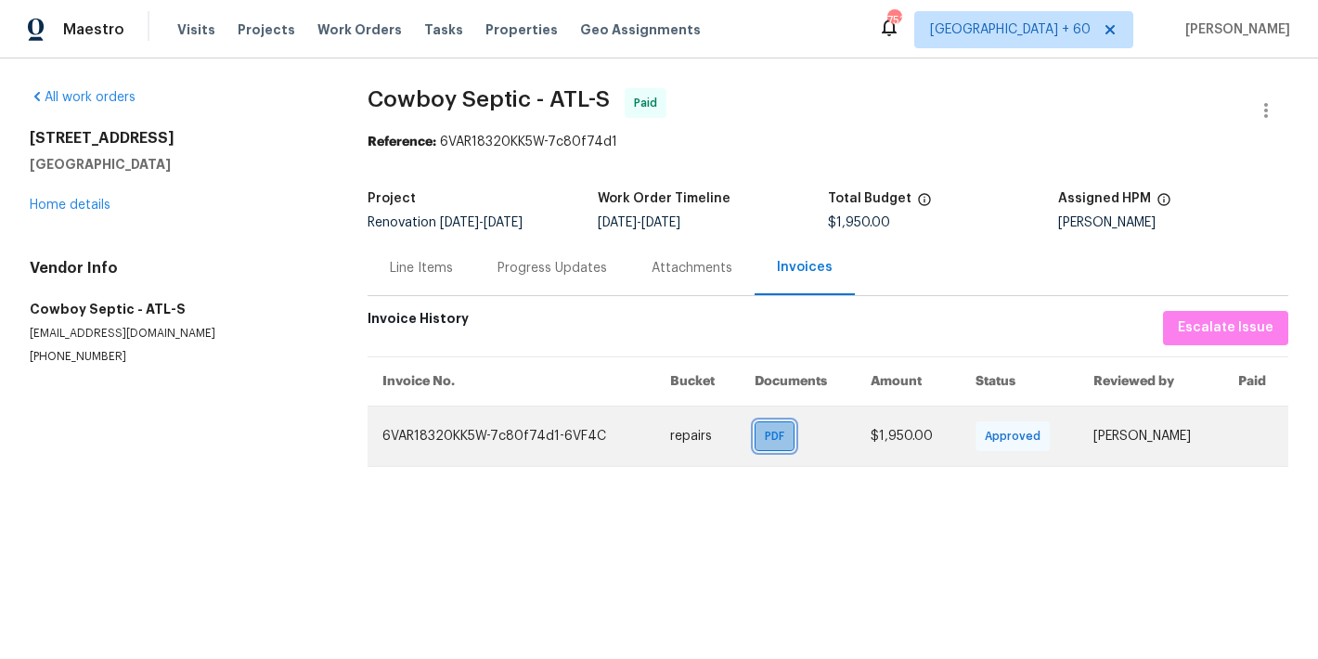
click at [765, 439] on span "PDF" at bounding box center [778, 436] width 27 height 19
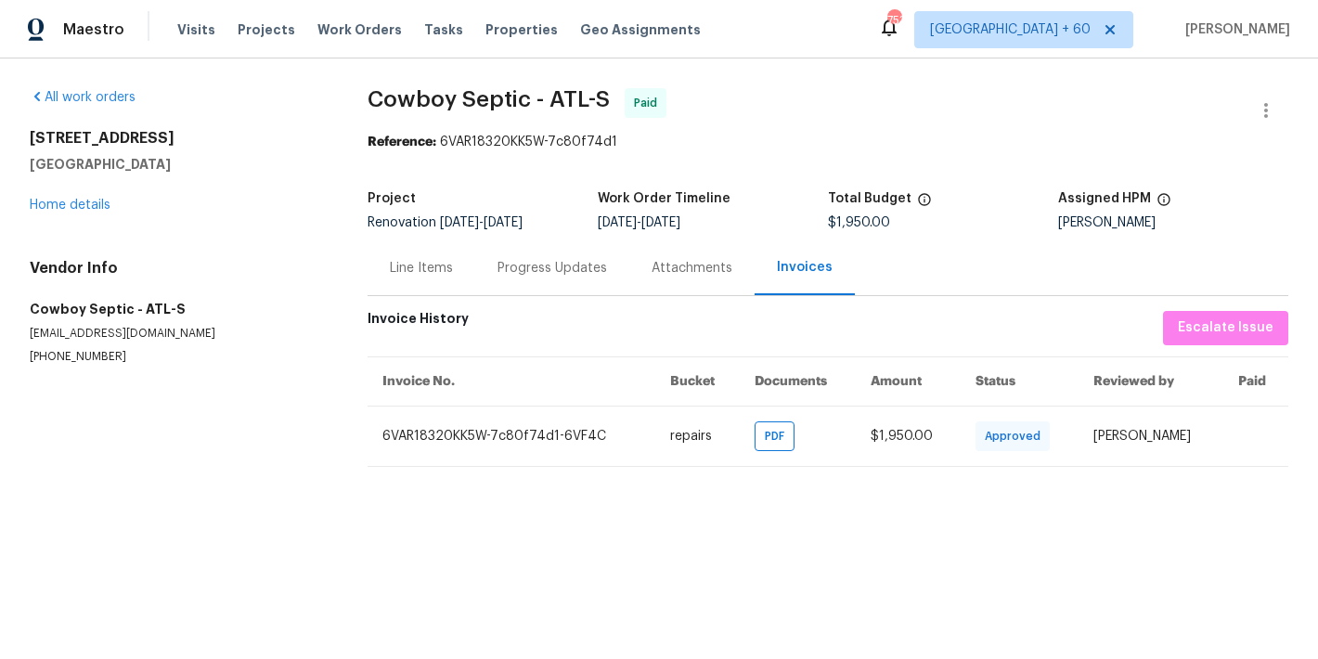
click at [545, 265] on div "Progress Updates" at bounding box center [552, 268] width 110 height 19
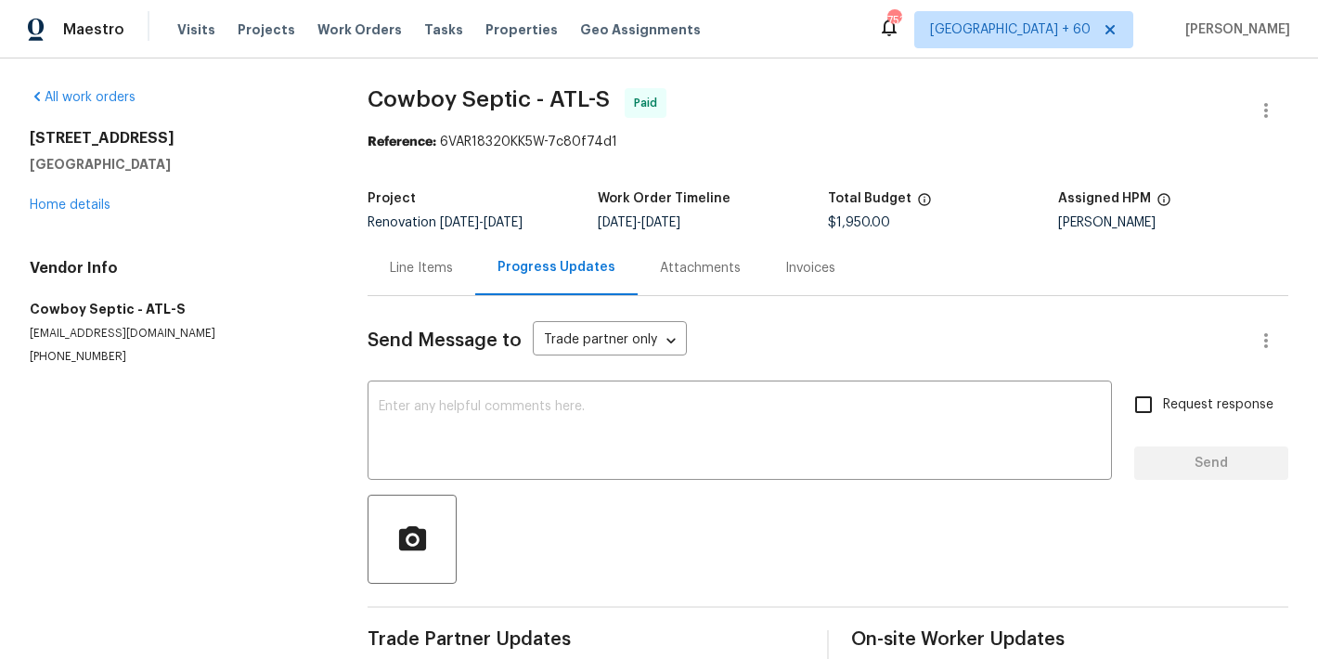
scroll to position [301, 0]
